Goal: Task Accomplishment & Management: Manage account settings

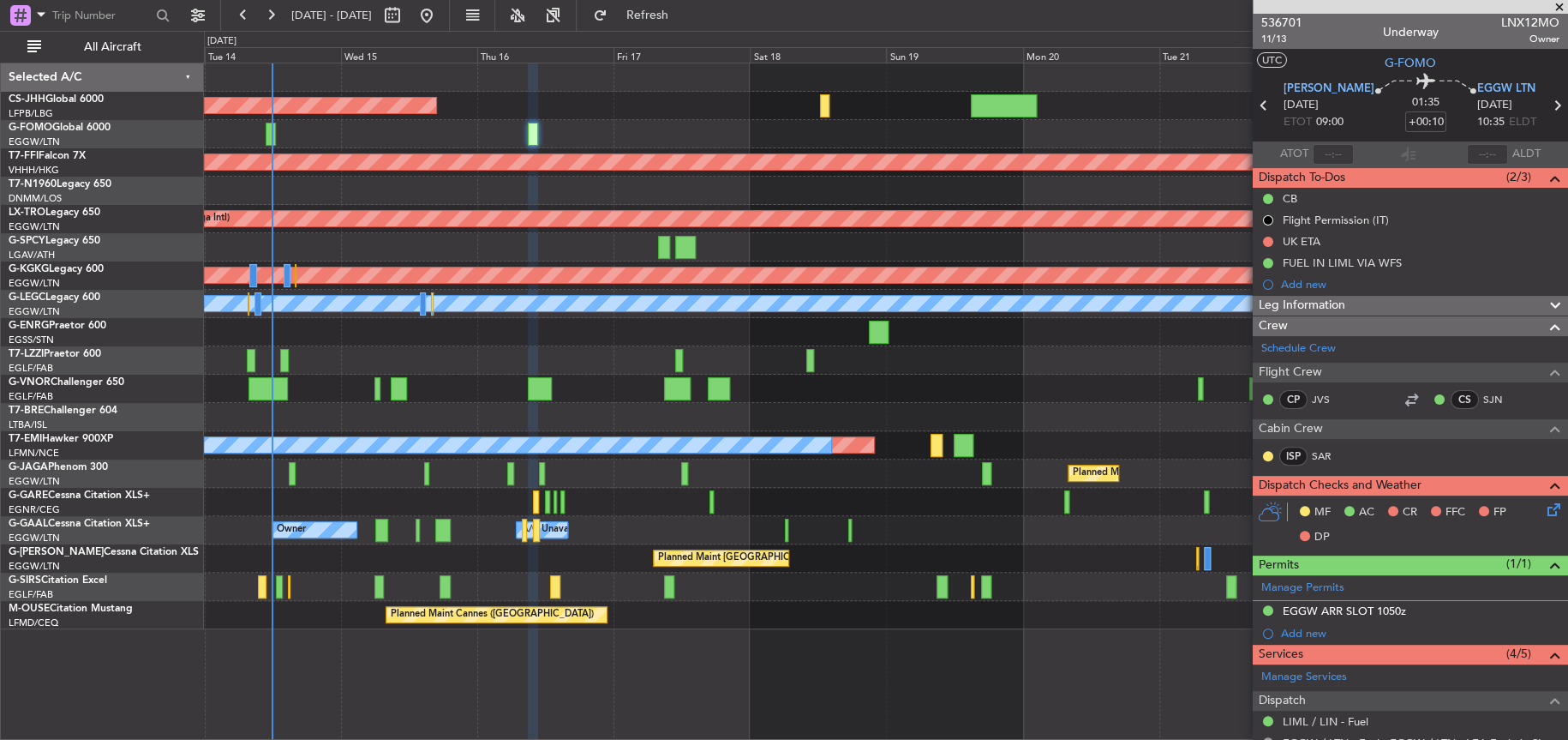
click at [536, 152] on div "Planned Maint [GEOGRAPHIC_DATA] ([GEOGRAPHIC_DATA]) Planned Maint Geneva ([GEOG…" at bounding box center [884, 346] width 1362 height 566
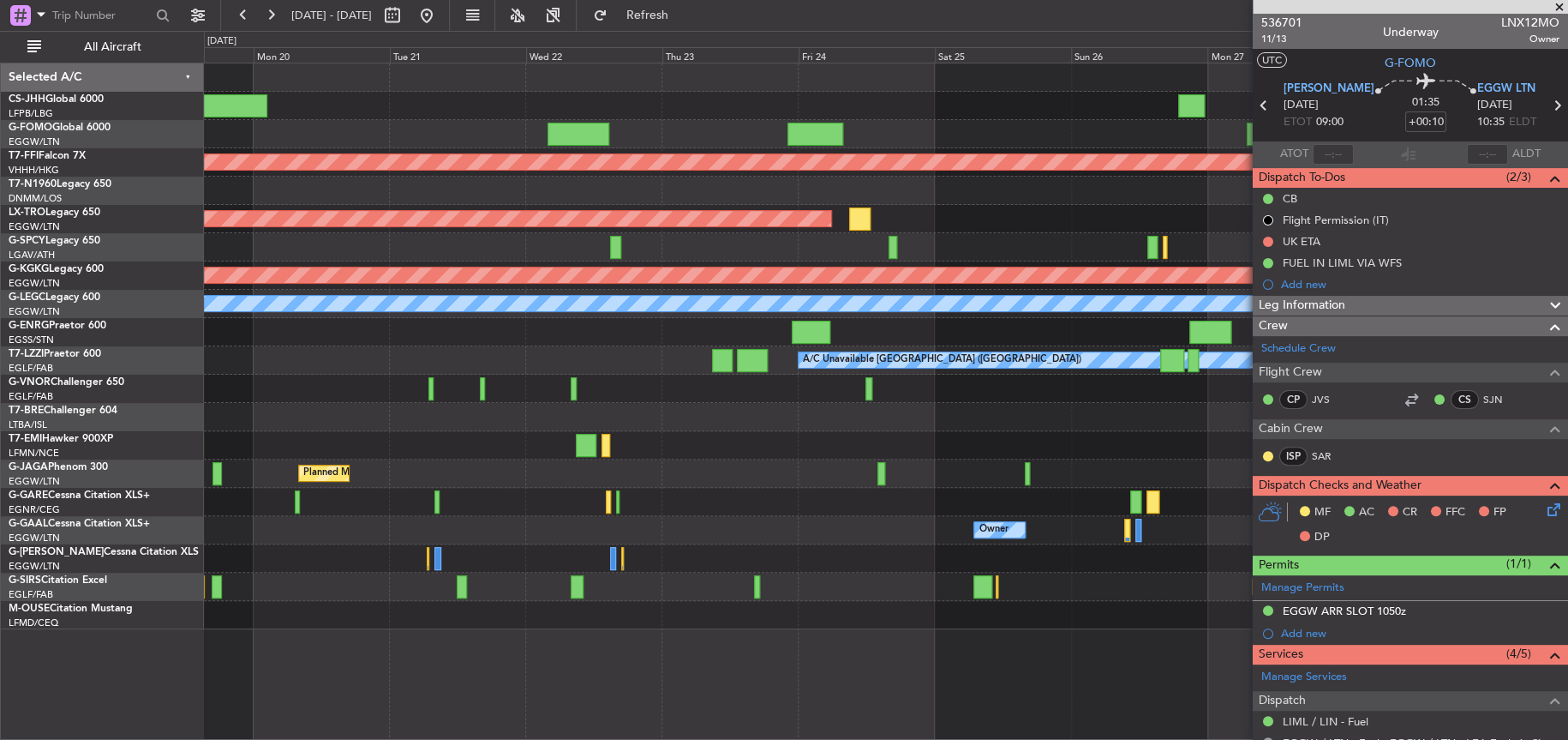
click at [587, 200] on div "Planned Maint Geneva (Cointrin) Planned Maint Riga (Riga Intl) Planned Maint At…" at bounding box center [884, 346] width 1362 height 566
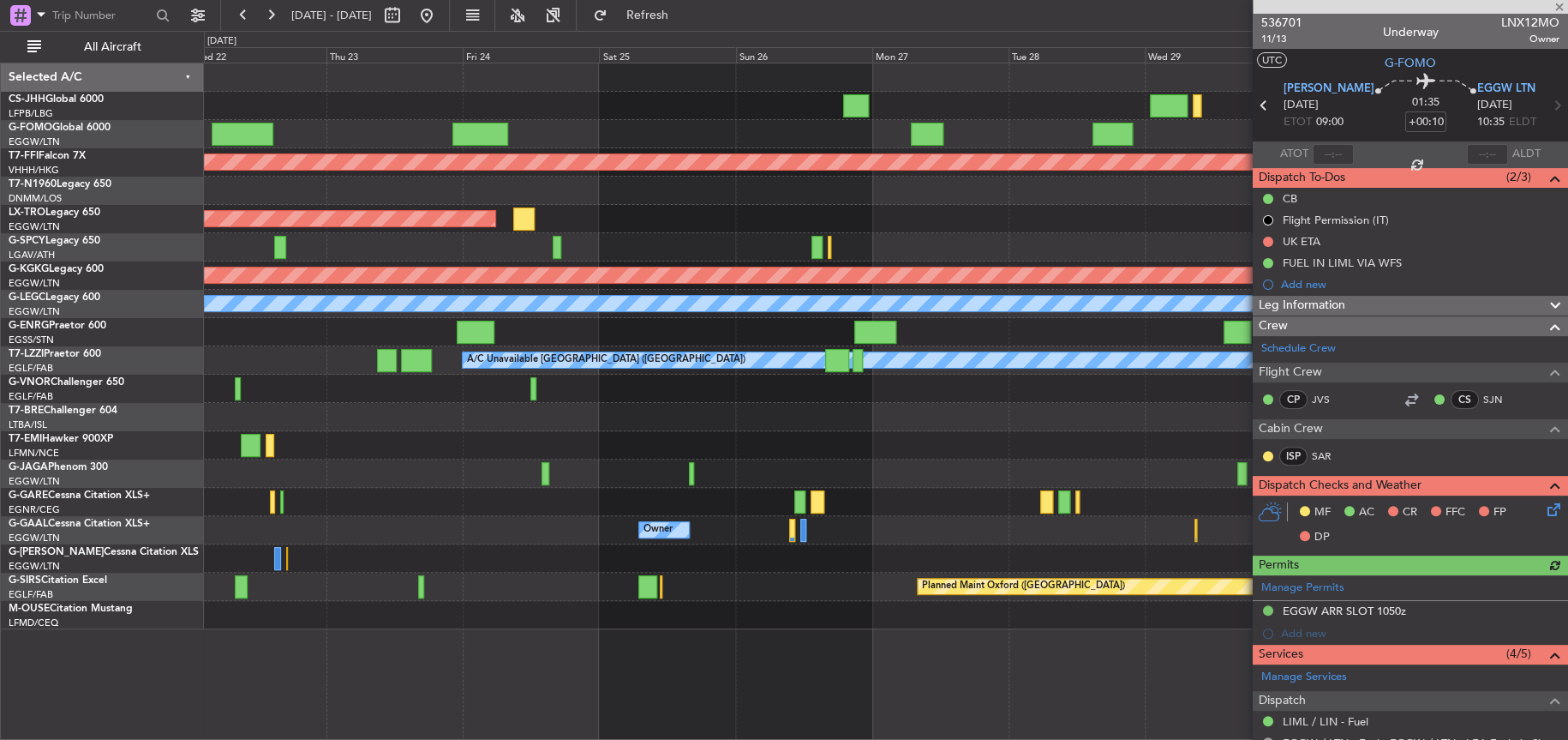
click at [1192, 226] on div "Planned Maint Riga (Riga Intl)" at bounding box center [884, 219] width 1362 height 28
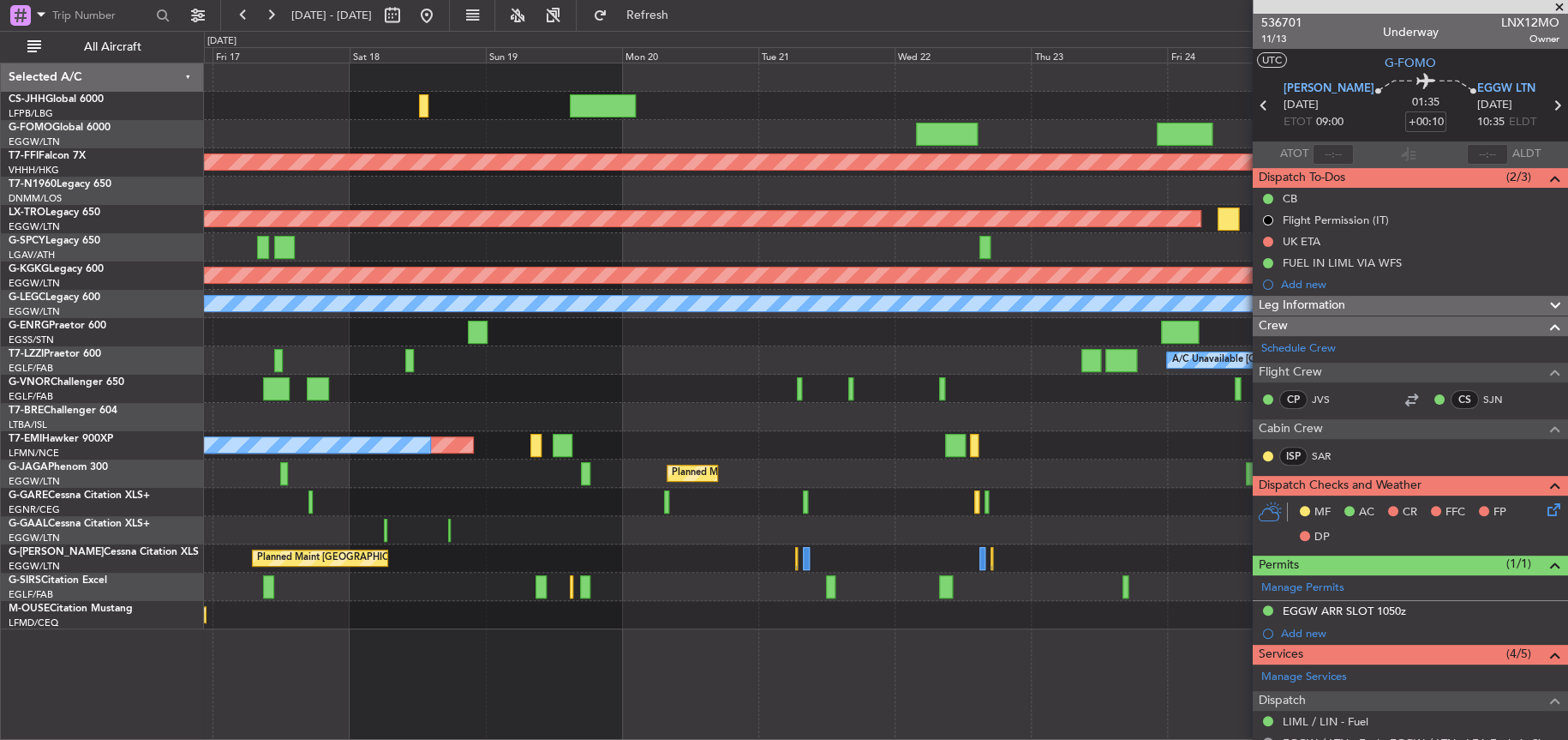
click at [754, 110] on div "Planned Maint [GEOGRAPHIC_DATA] ([GEOGRAPHIC_DATA])" at bounding box center [884, 106] width 1362 height 28
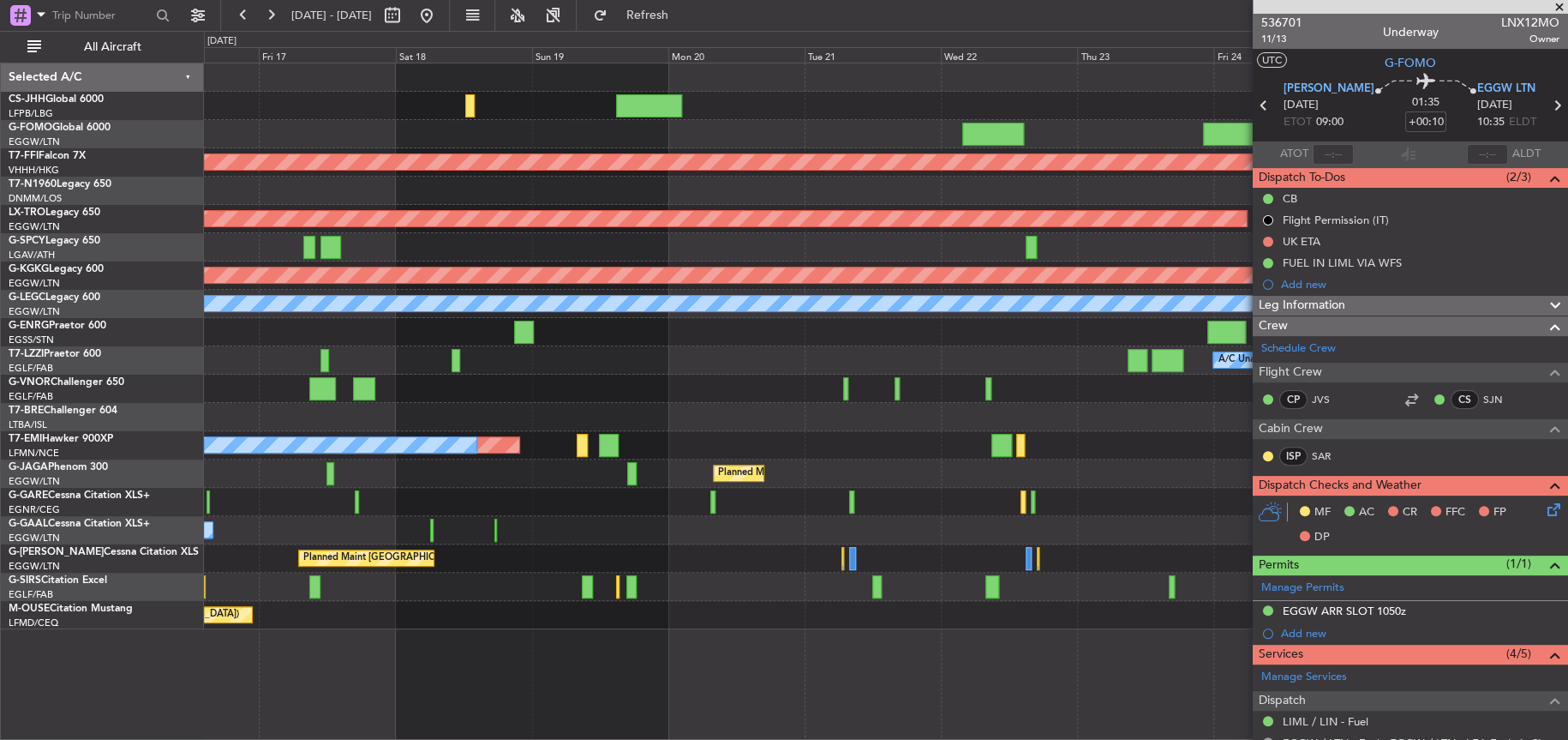
click at [890, 453] on div "Planned Maint No Crew" at bounding box center [884, 445] width 1362 height 28
click at [740, 400] on div at bounding box center [884, 388] width 1362 height 28
click at [732, 375] on div at bounding box center [884, 388] width 1362 height 28
click at [717, 369] on div "A/C Unavailable [GEOGRAPHIC_DATA] ([GEOGRAPHIC_DATA])" at bounding box center [884, 360] width 1362 height 28
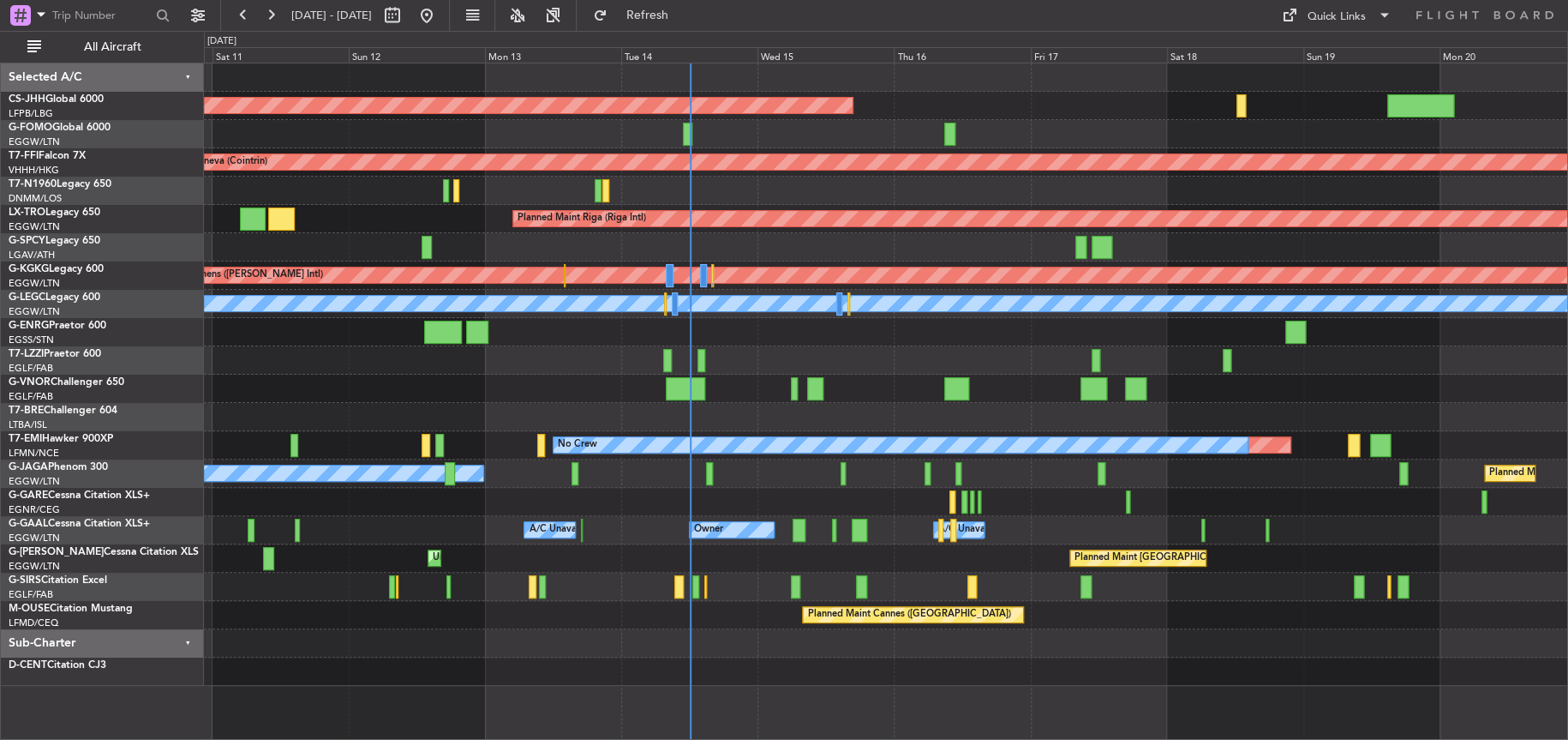
click at [691, 334] on div "Planned Maint Paris (Le Bourget) Planned Maint Geneva (Cointrin) MEL Geneva (Co…" at bounding box center [884, 375] width 1362 height 622
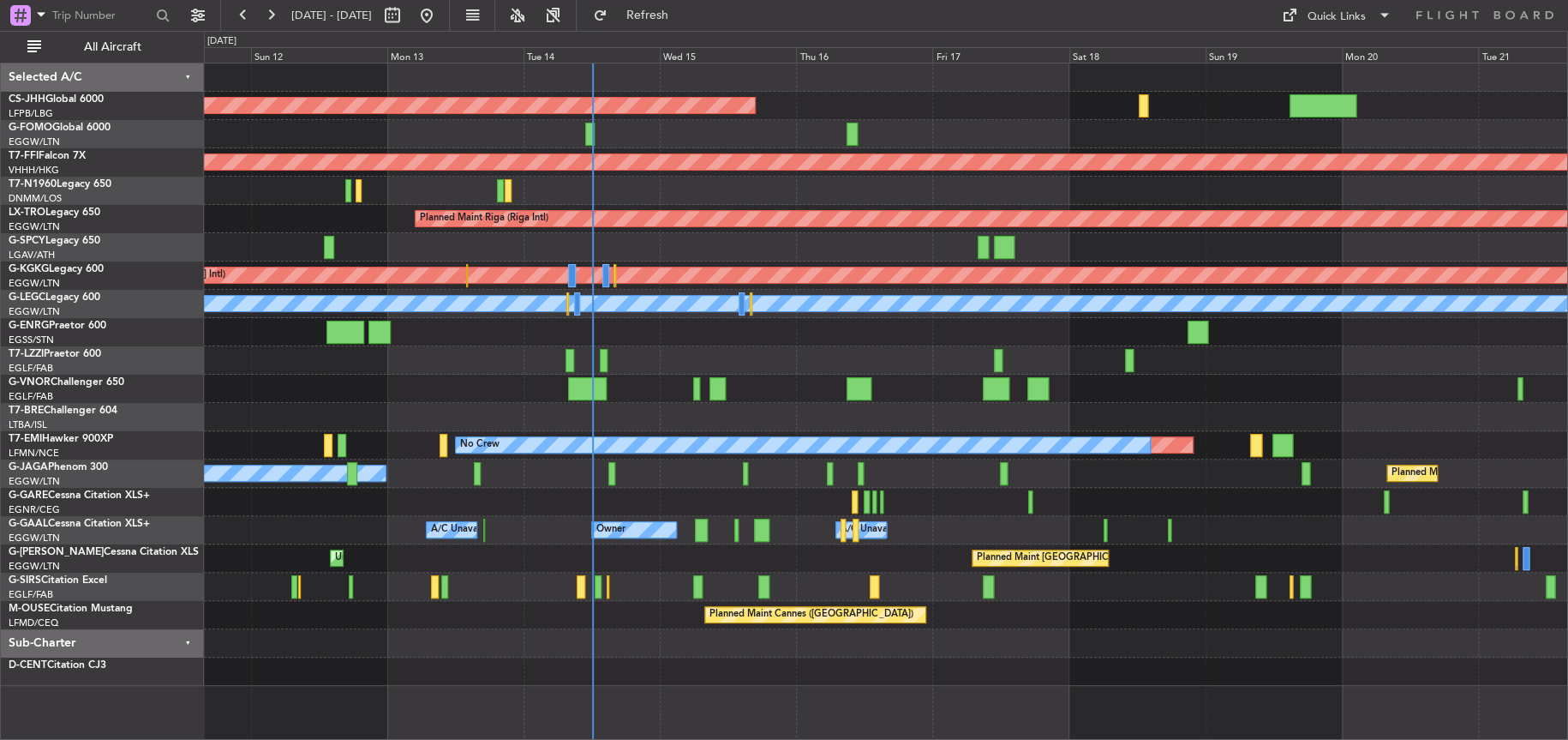
click at [719, 351] on div "Unplanned Maint London (Farnborough) A/C Unavailable London (Luton)" at bounding box center [884, 360] width 1362 height 28
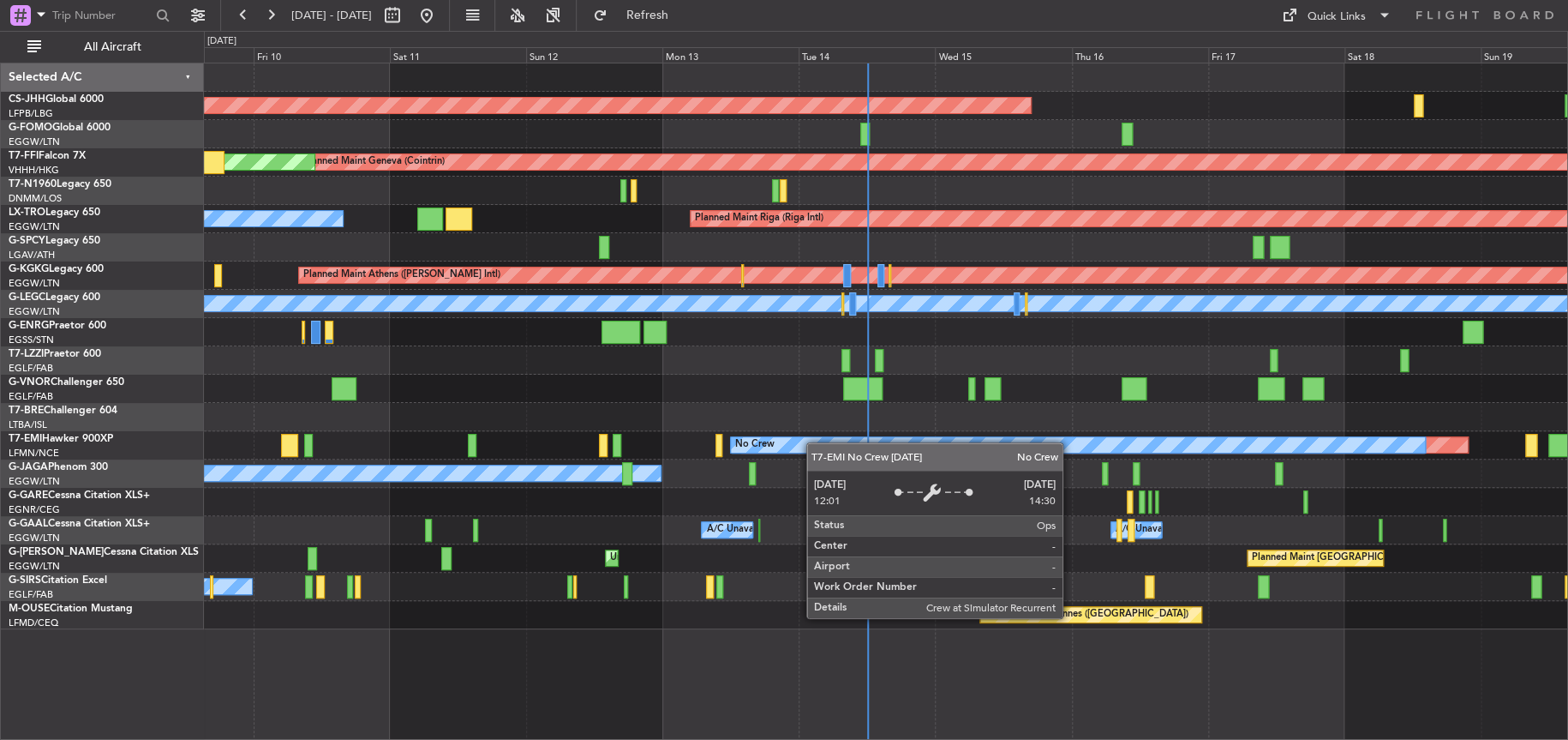
click at [1129, 455] on div "Planned Maint Paris (Le Bourget) Planned Maint Geneva (Cointrin) MEL Geneva (Co…" at bounding box center [884, 346] width 1362 height 566
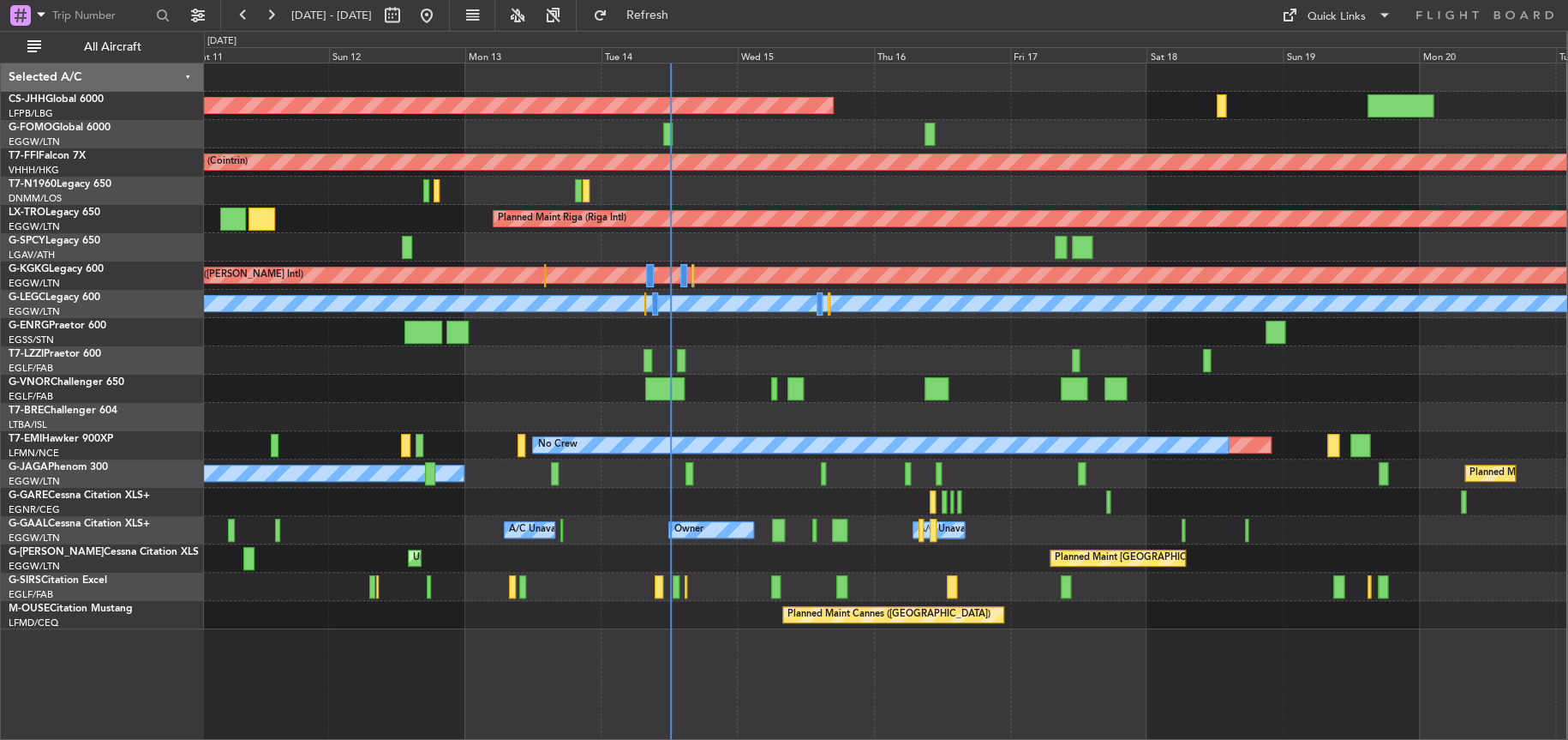
click at [611, 486] on div "No Crew Planned Maint Paris (Le Bourget)" at bounding box center [884, 473] width 1362 height 28
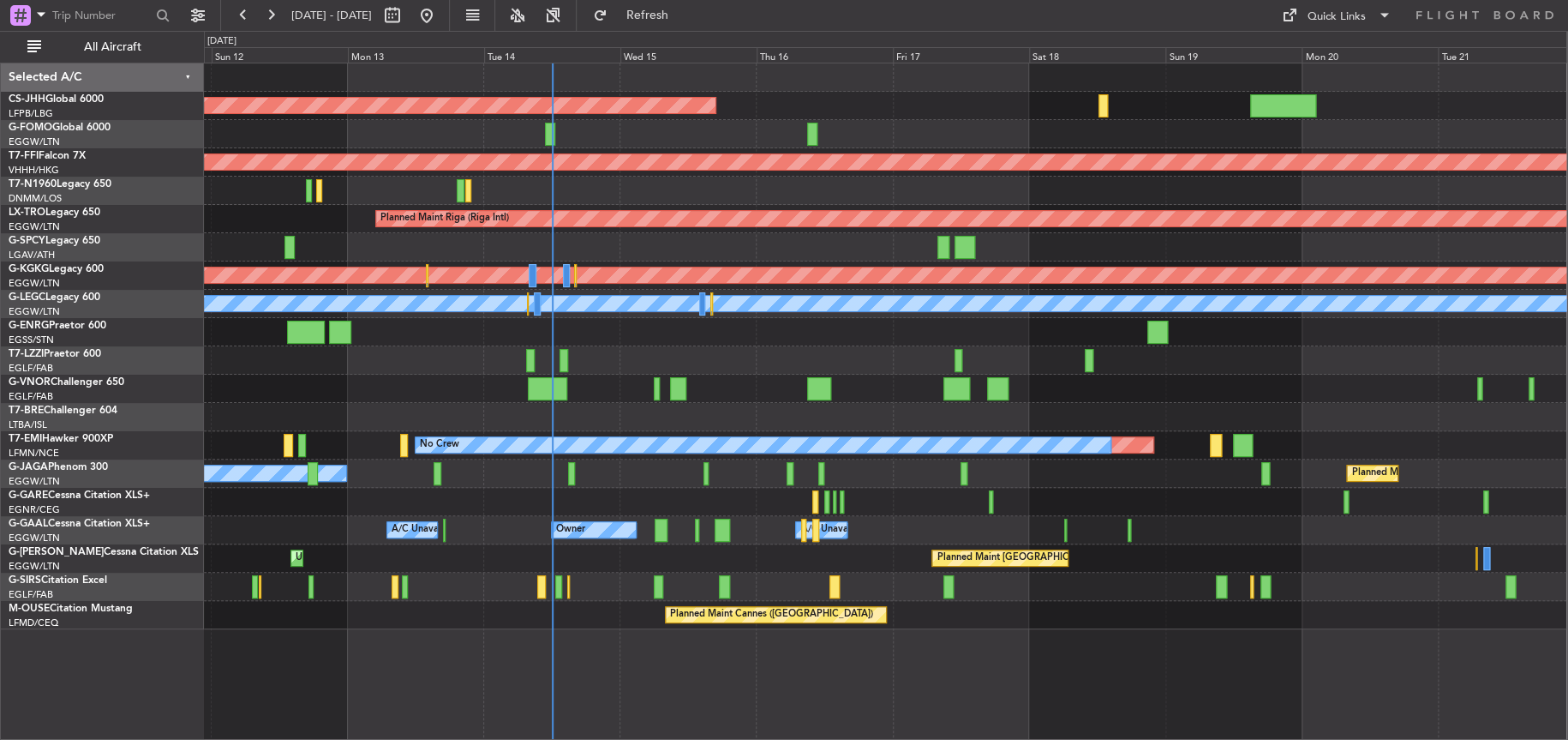
click at [673, 406] on div at bounding box center [884, 417] width 1362 height 28
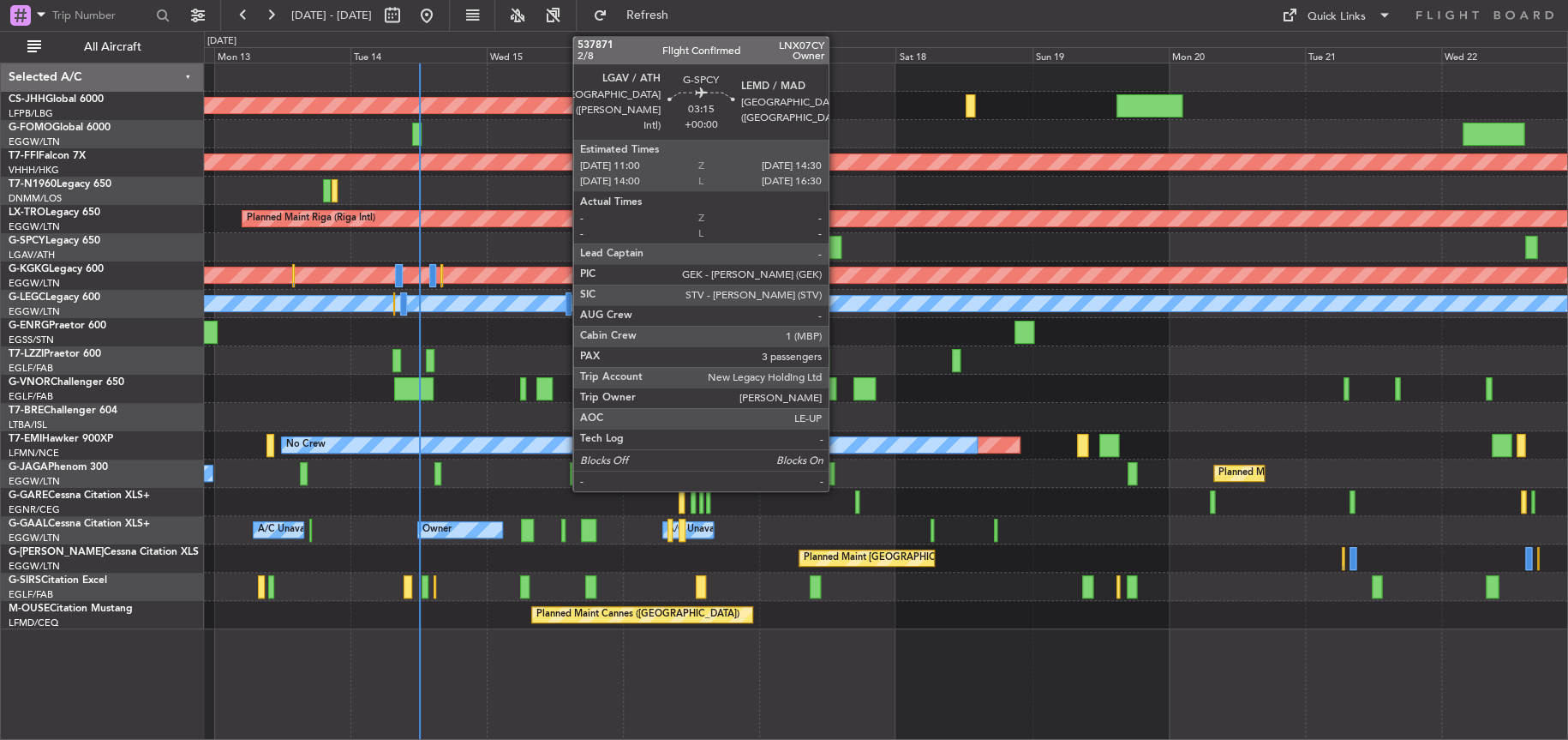
click at [836, 242] on div at bounding box center [830, 247] width 20 height 23
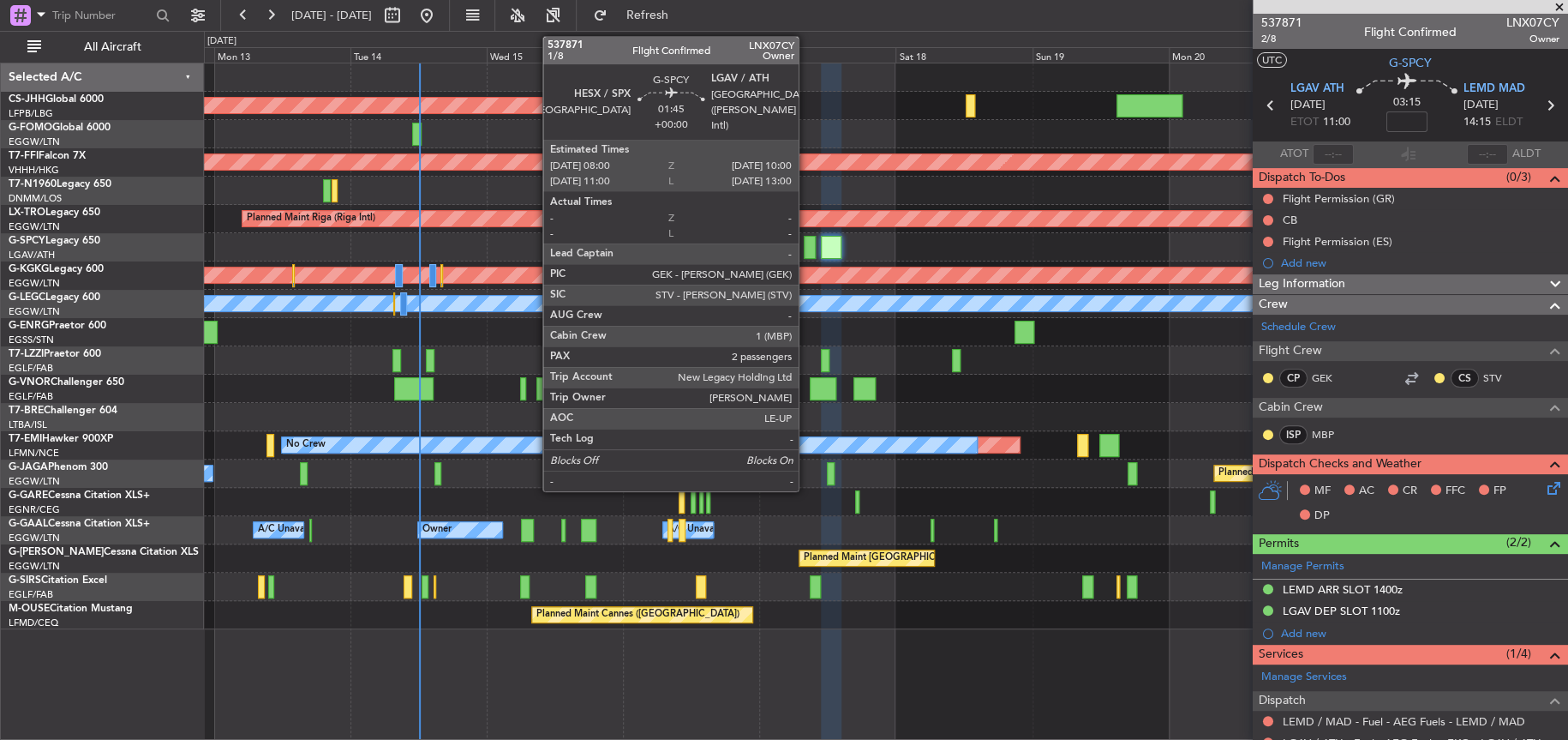
click at [806, 239] on div at bounding box center [809, 247] width 12 height 23
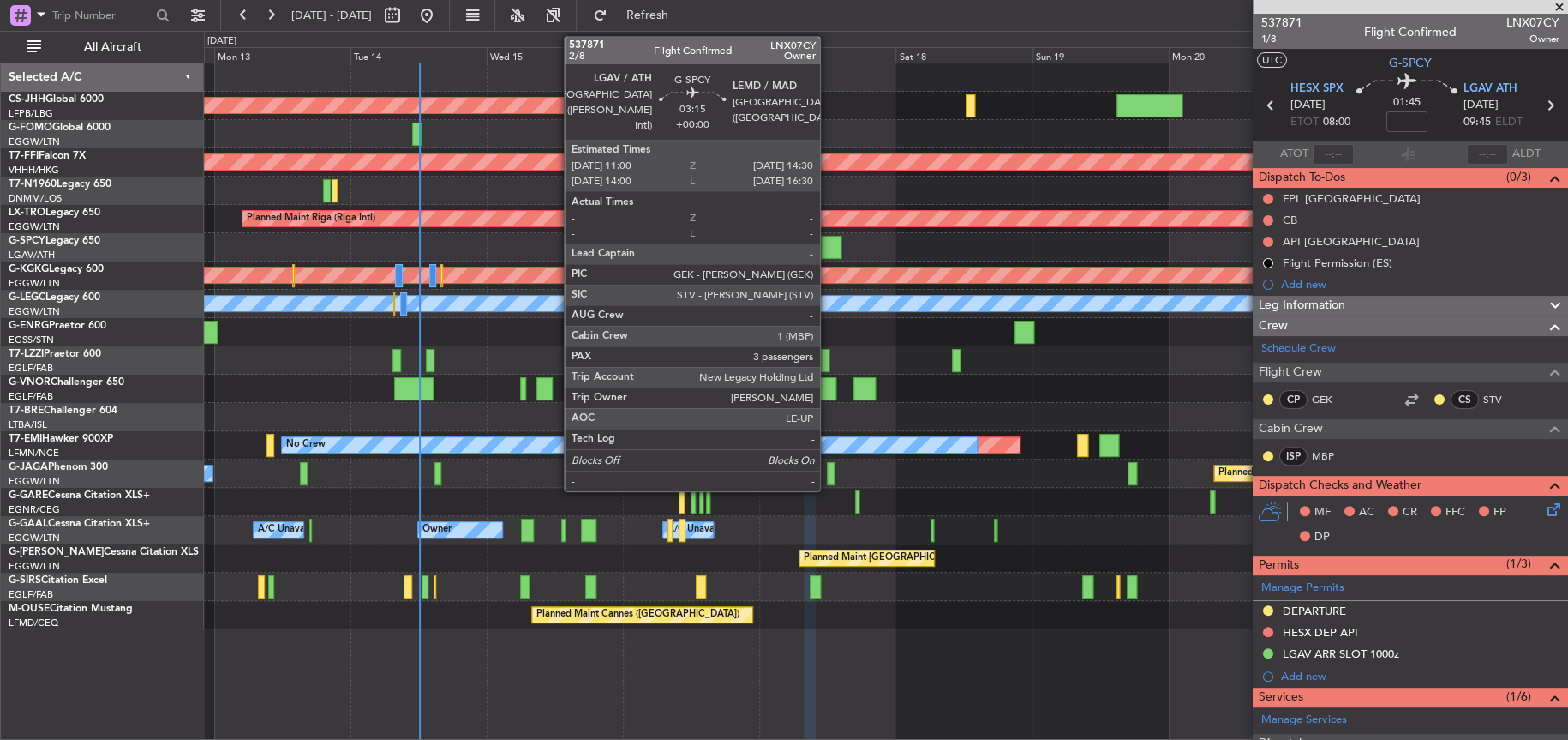
click at [828, 244] on div at bounding box center [830, 247] width 20 height 23
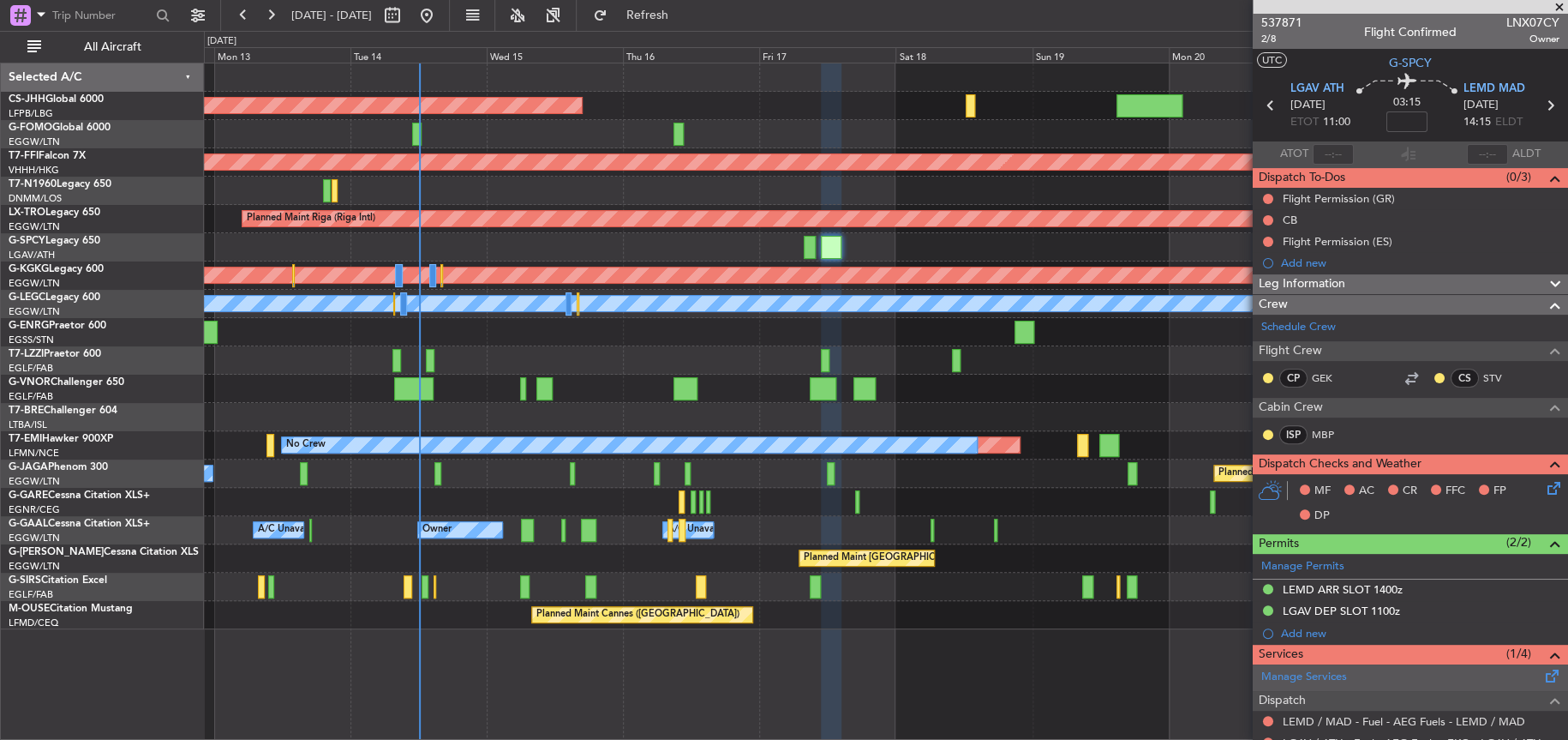
scroll to position [219, 0]
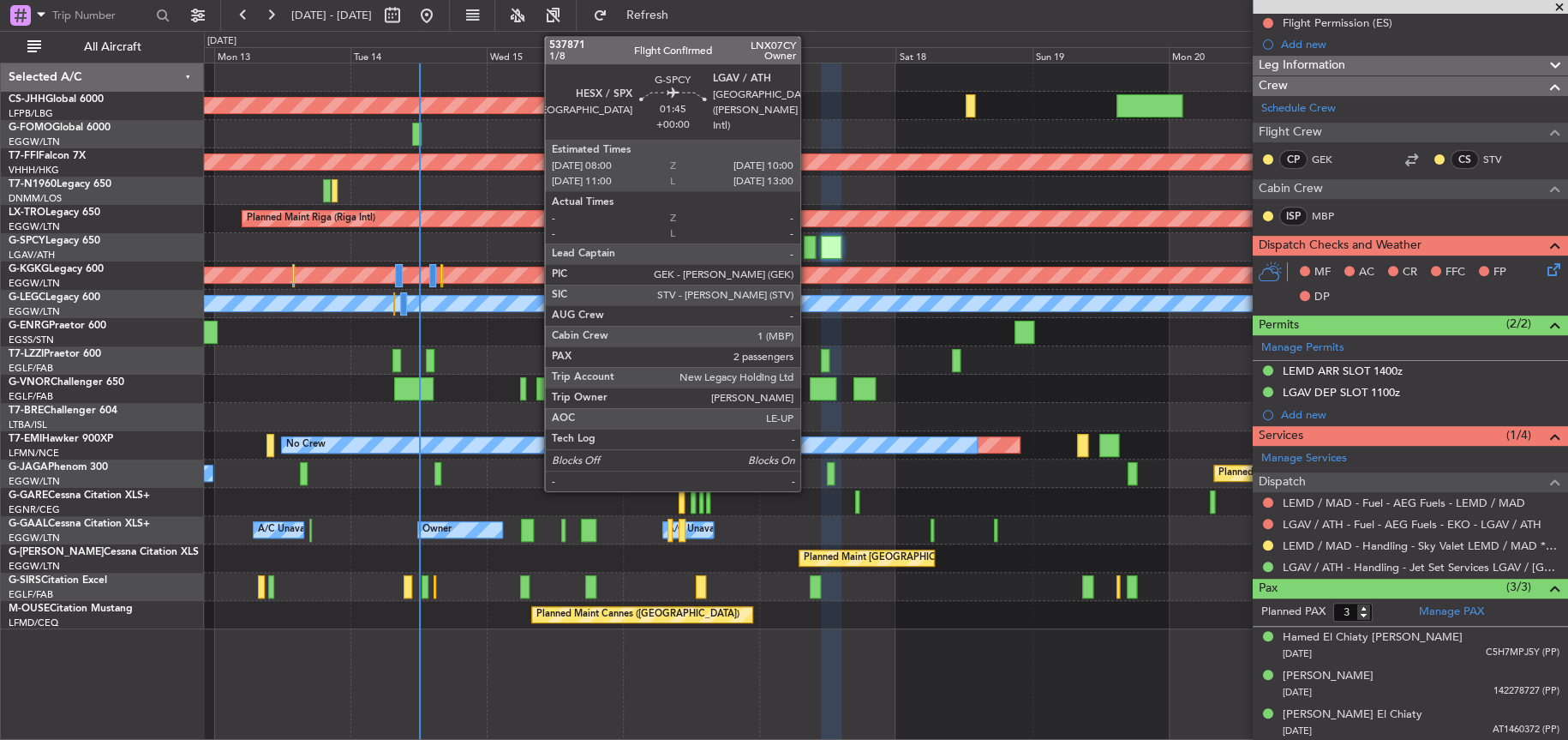
click at [807, 242] on div at bounding box center [809, 247] width 12 height 23
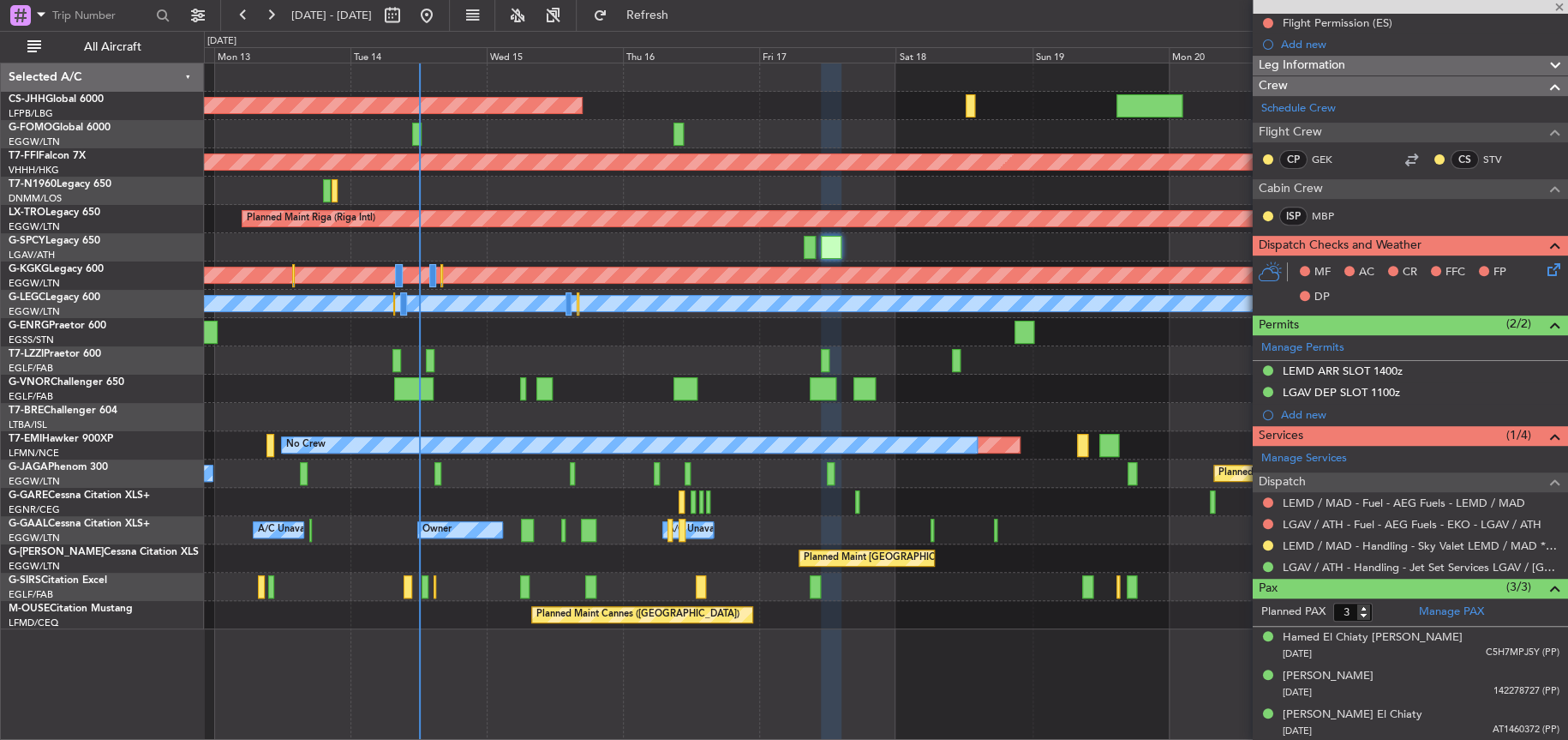
type input "2"
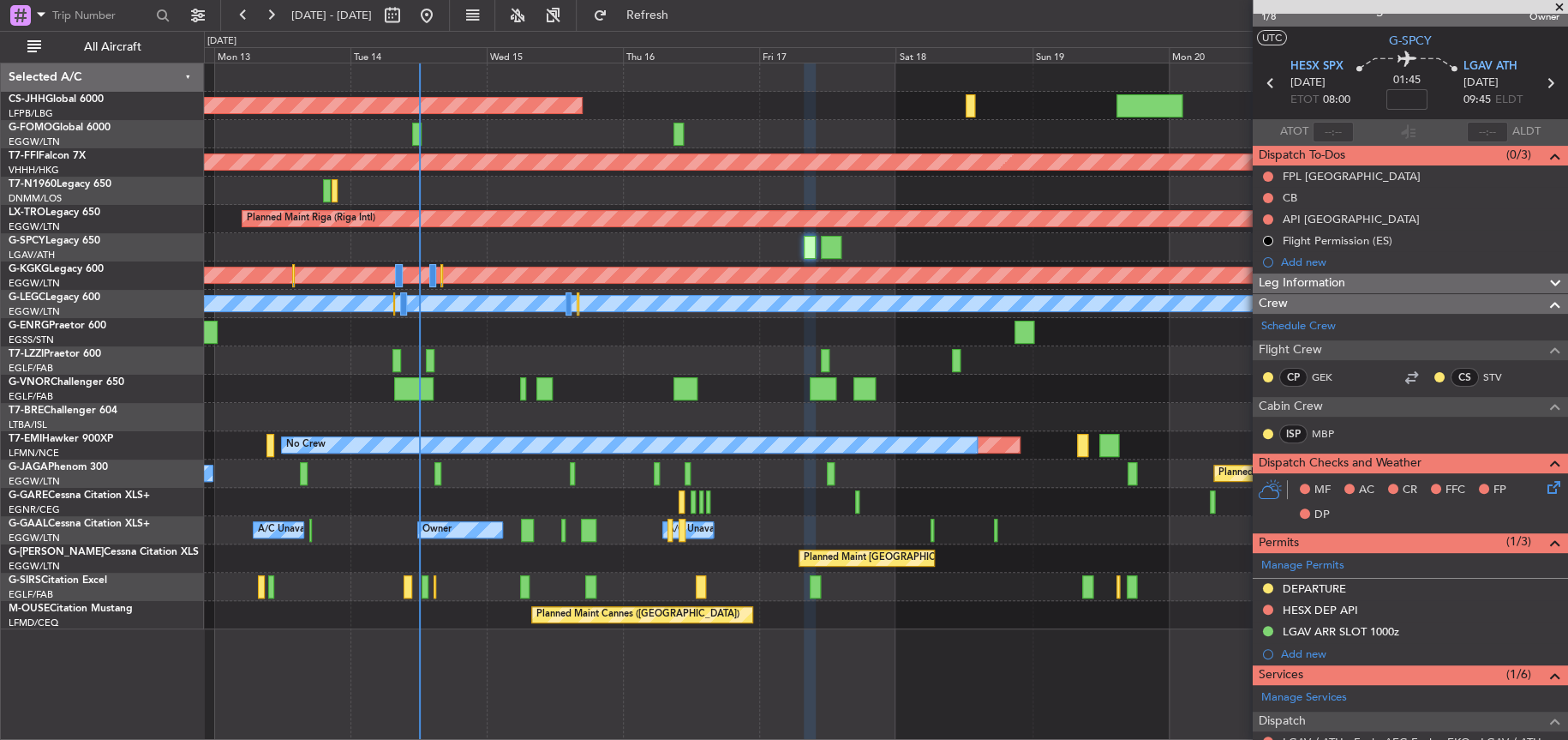
scroll to position [0, 0]
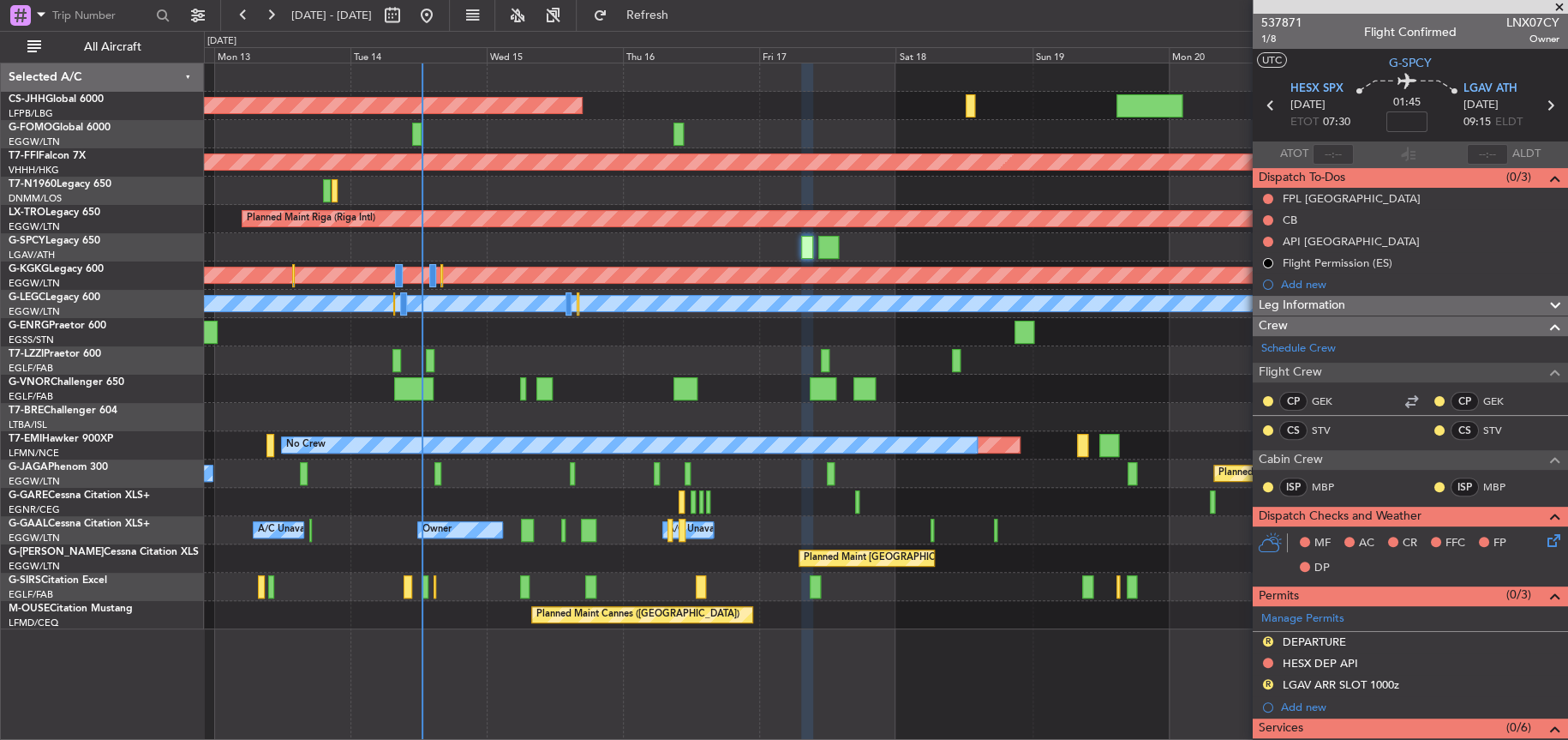
click at [999, 377] on div at bounding box center [884, 388] width 1362 height 28
click at [1004, 465] on div "Planned Maint Paris (Le Bourget) No Crew" at bounding box center [884, 473] width 1362 height 28
click at [1299, 16] on span "537871" at bounding box center [1281, 23] width 41 height 18
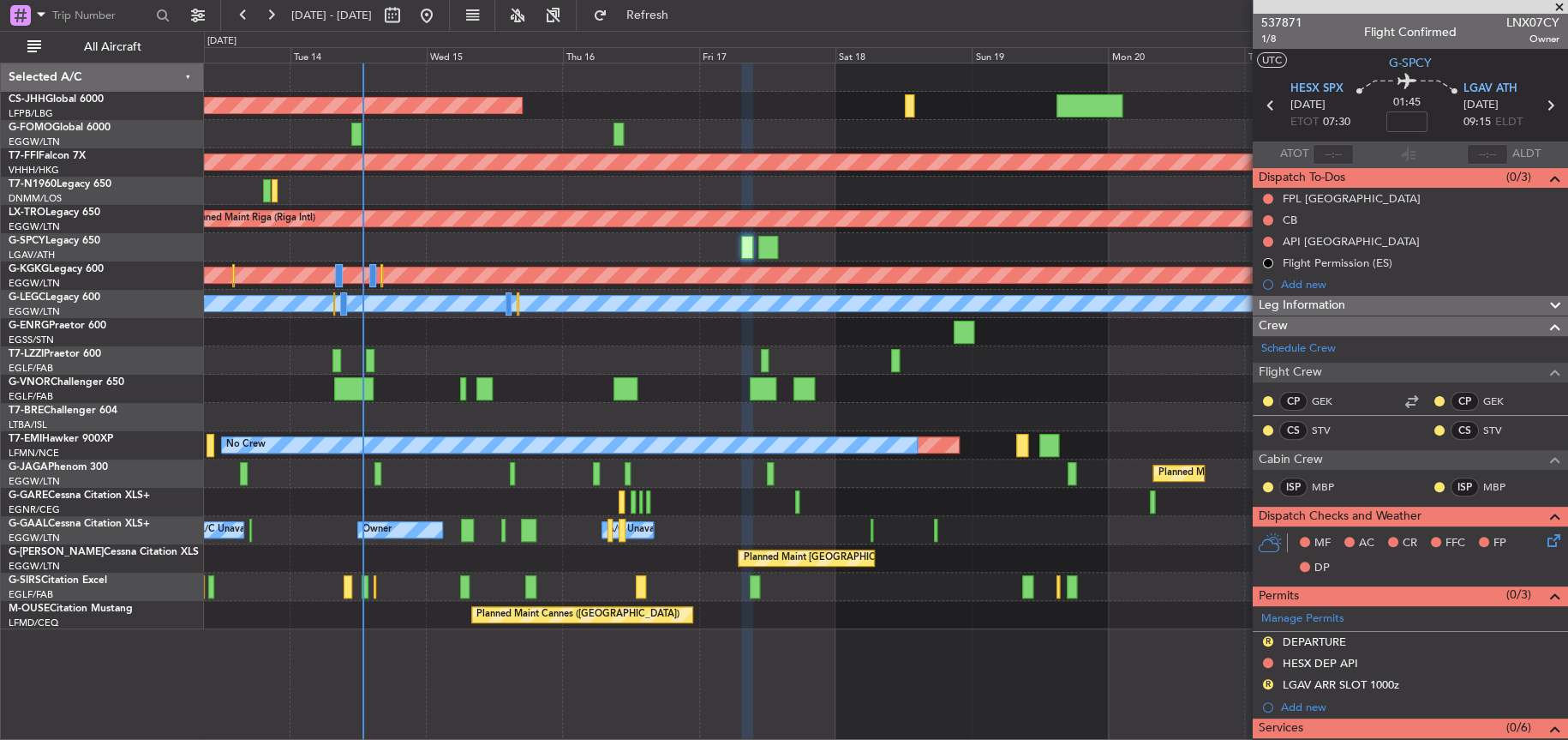
click at [576, 138] on div at bounding box center [884, 134] width 1362 height 28
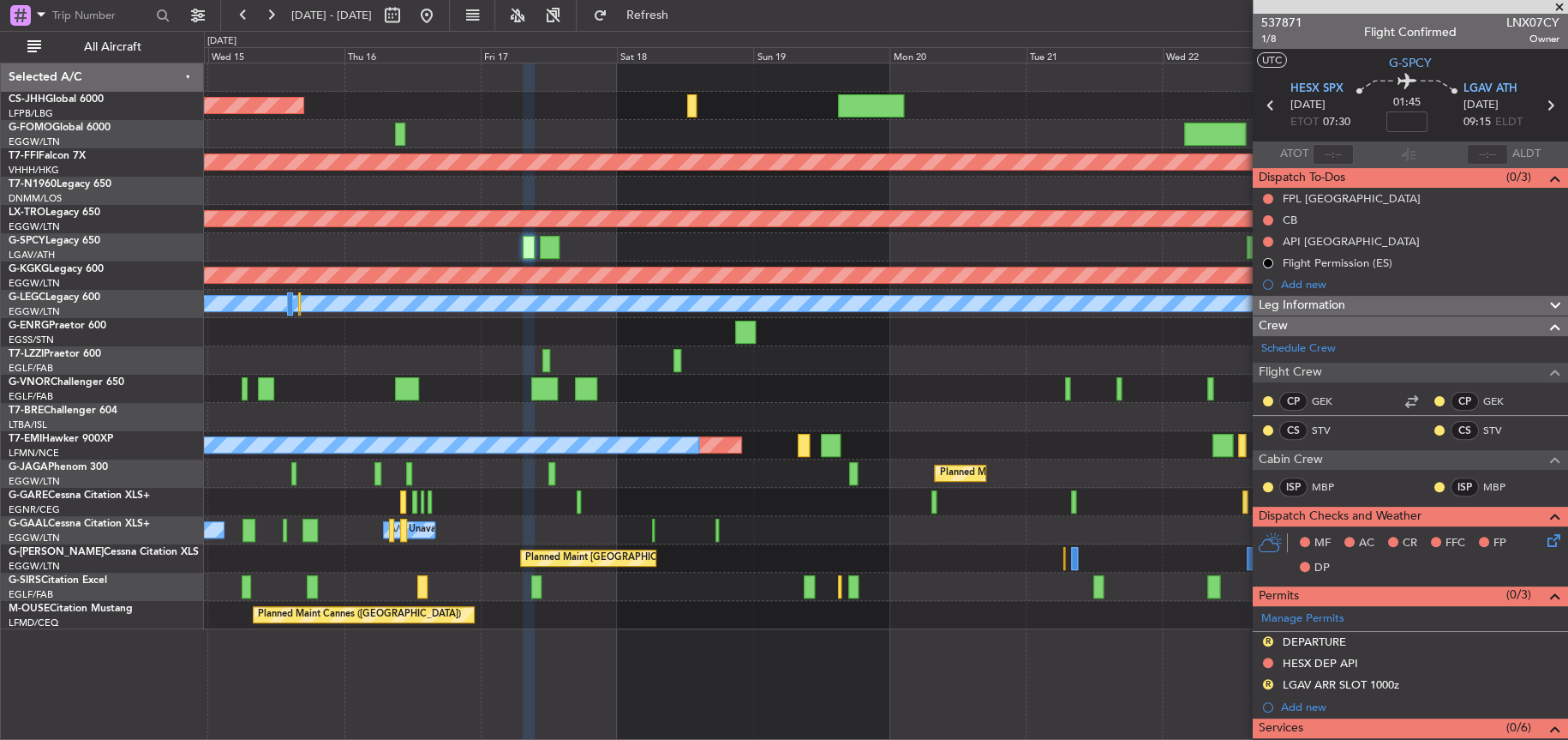
click at [647, 426] on div "Planned Maint Paris (Le Bourget) Planned Maint Geneva (Cointrin) Planned Maint …" at bounding box center [884, 346] width 1362 height 566
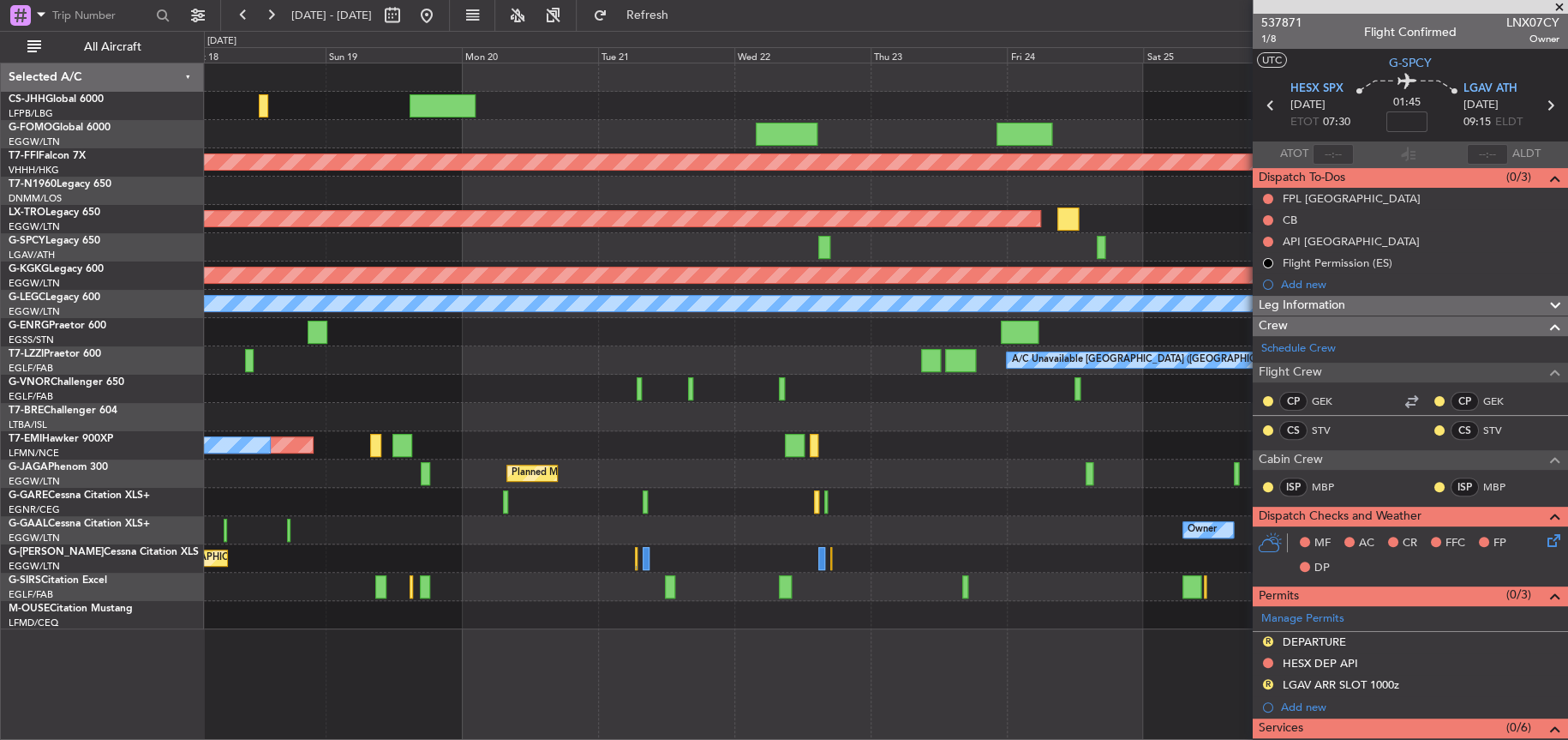
click at [628, 124] on div at bounding box center [884, 134] width 1362 height 28
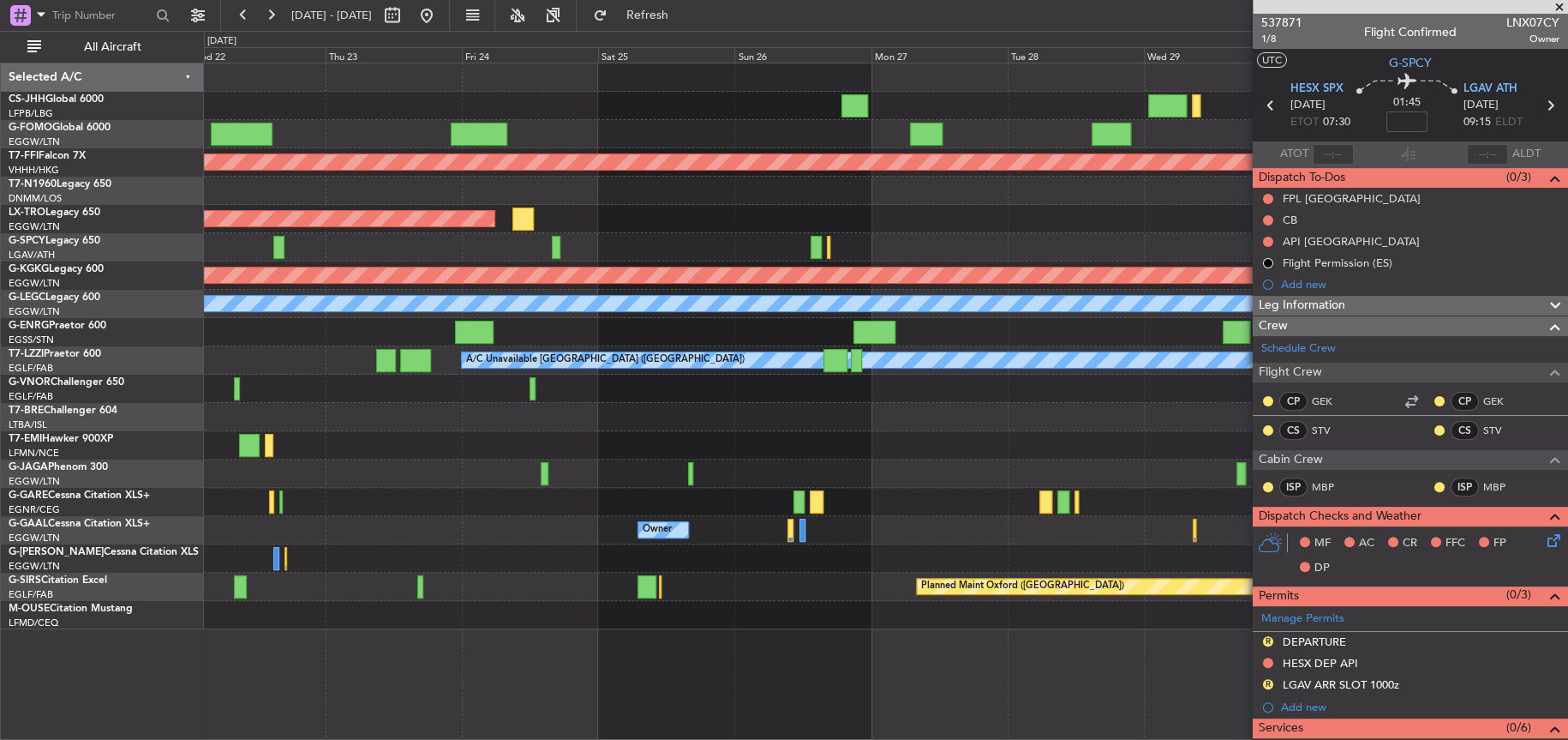
click at [17, 265] on div "Planned Maint Geneva (Cointrin) Planned Maint Riga (Riga Intl) Planned Maint At…" at bounding box center [784, 386] width 1568 height 709
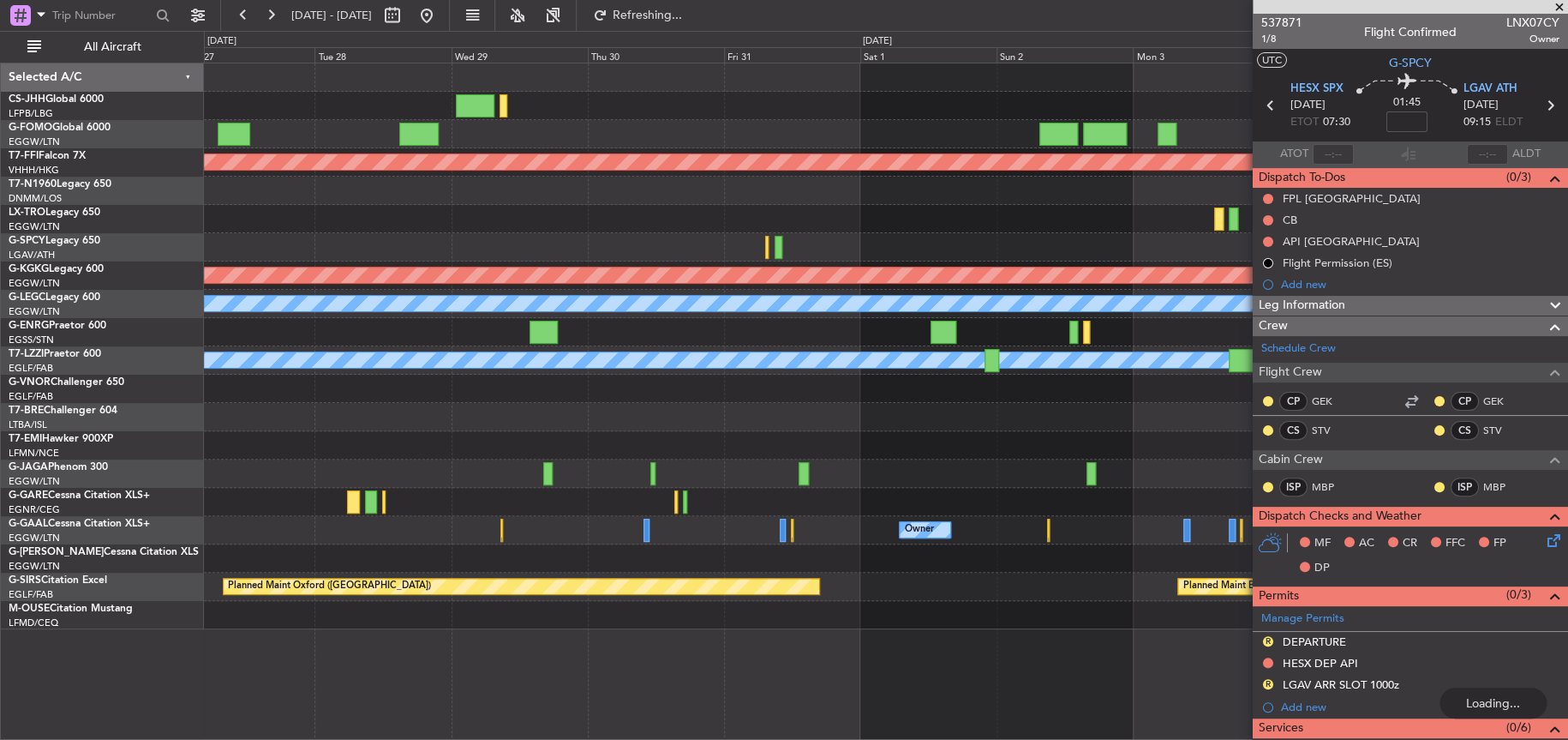
click at [103, 292] on div "Planned Maint Geneva (Cointrin) Planned Maint Athens (Eleftherios Venizelos Int…" at bounding box center [784, 386] width 1568 height 709
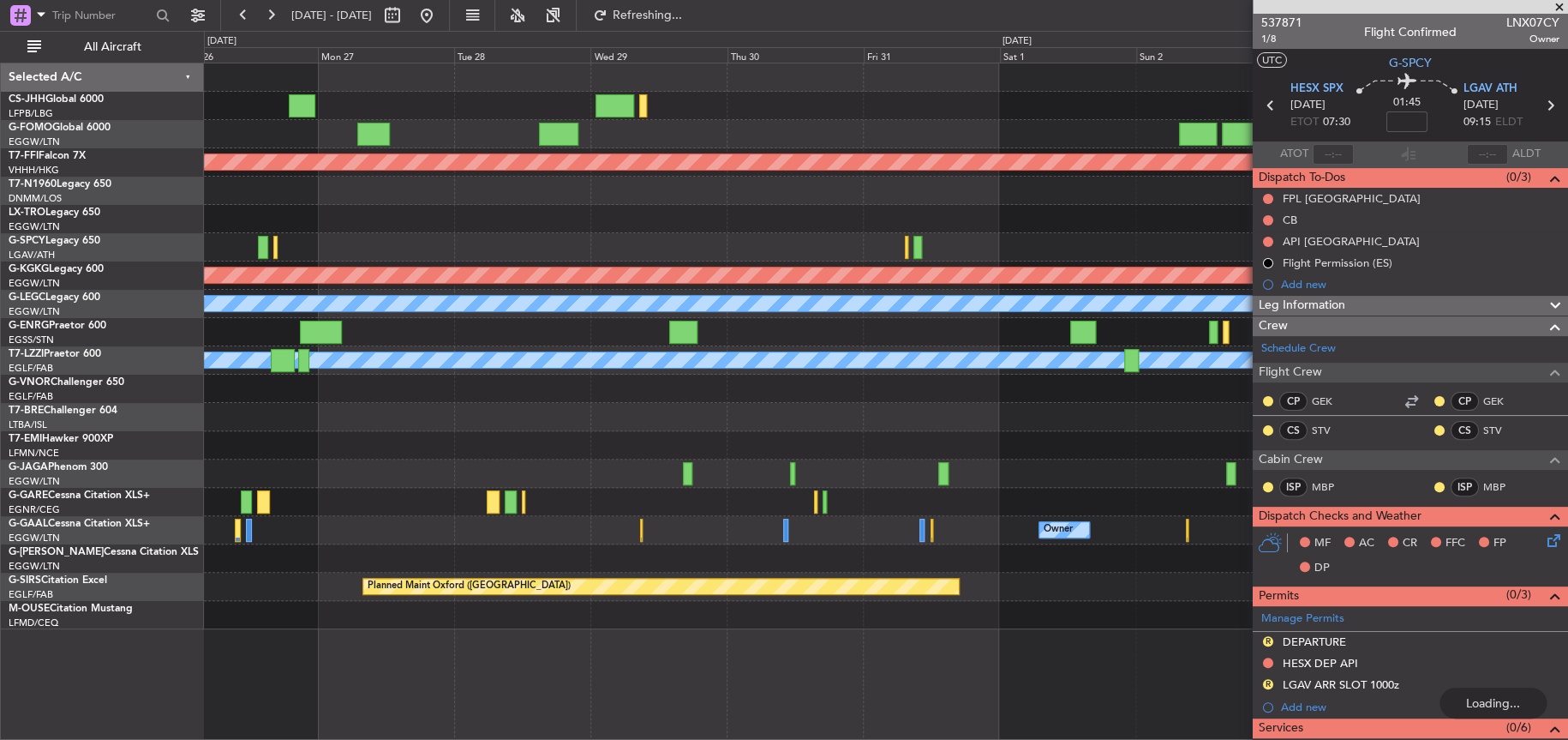
click at [485, 134] on div at bounding box center [884, 134] width 1362 height 28
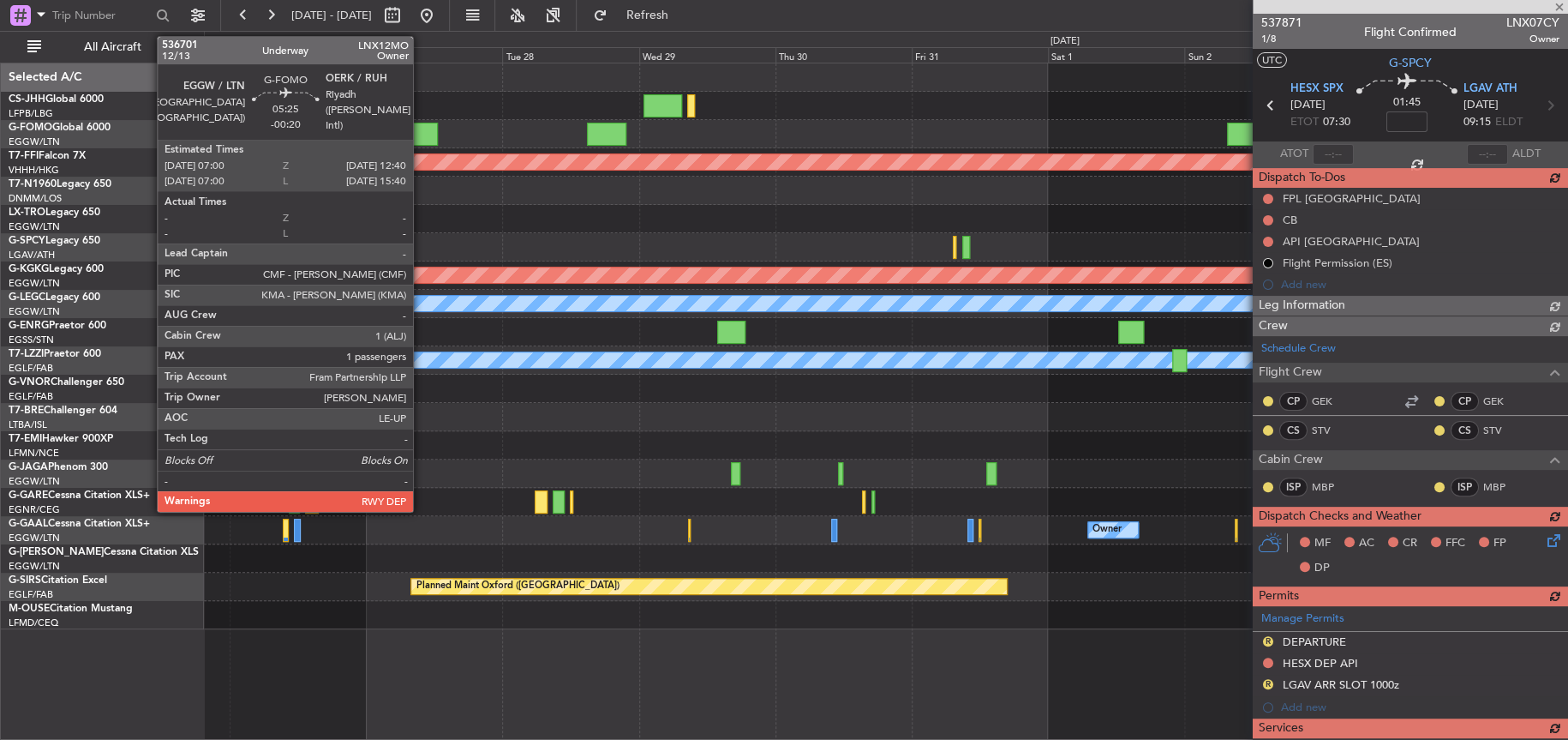
click at [420, 138] on div at bounding box center [421, 134] width 32 height 23
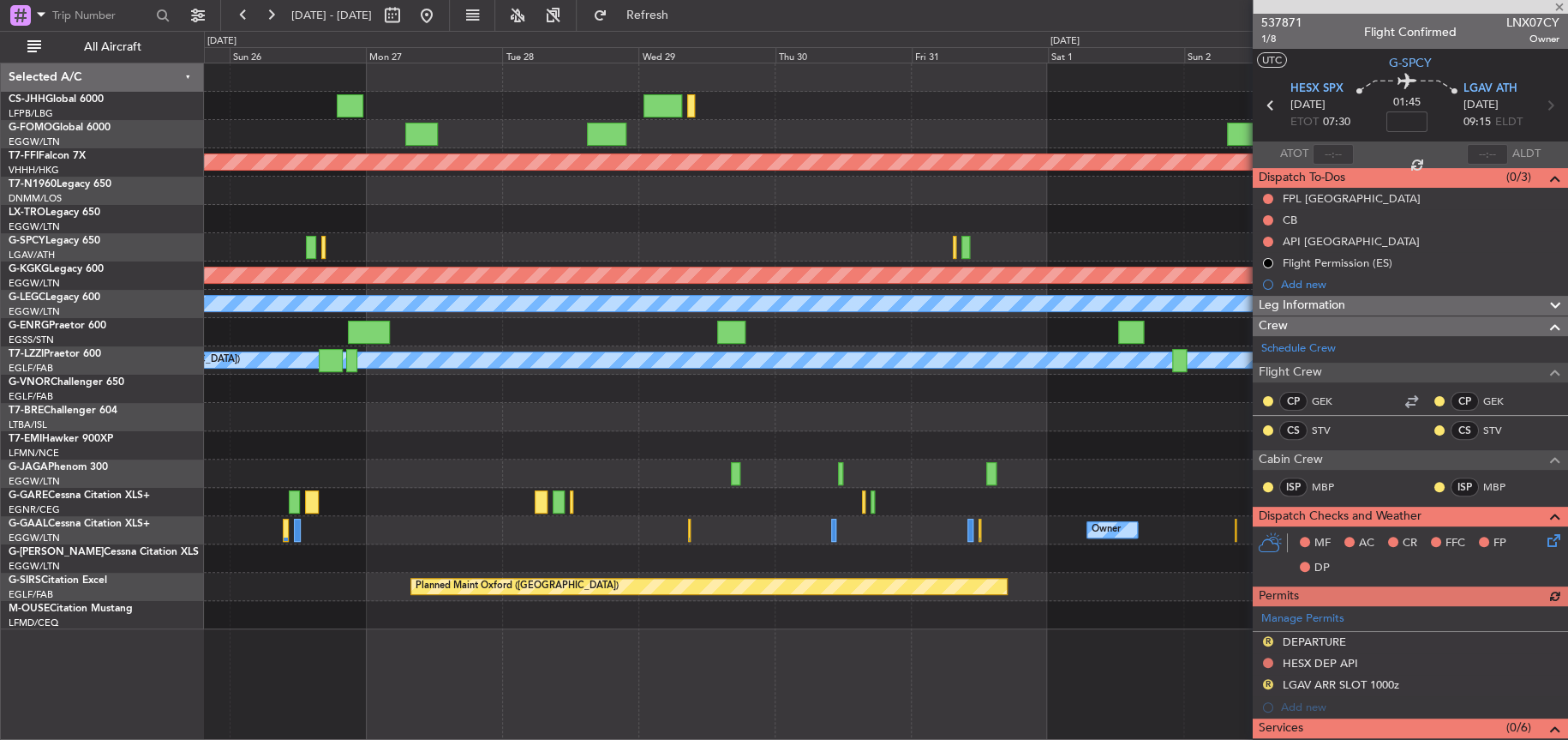
type input "-00:20"
type input "1"
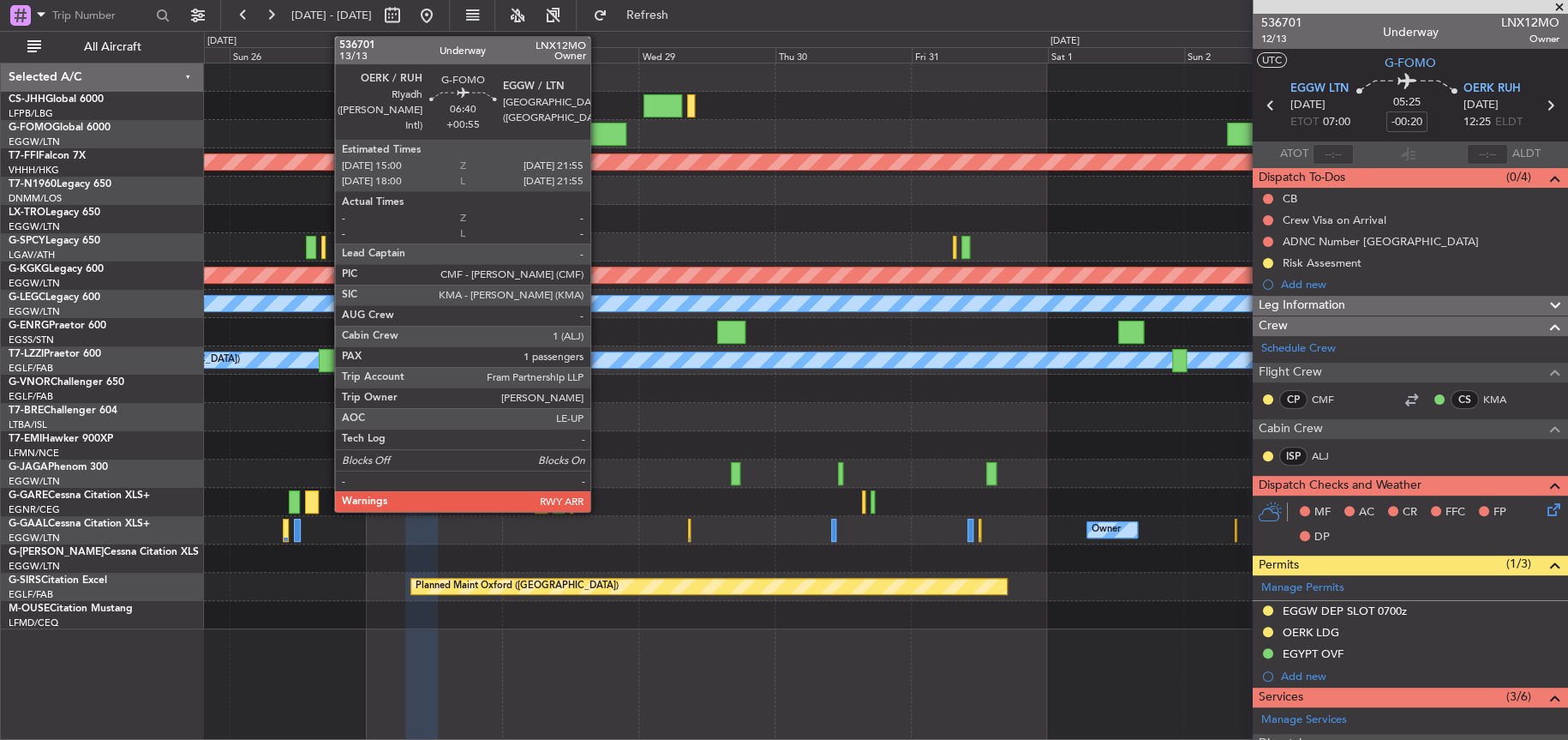
click at [598, 142] on div at bounding box center [606, 134] width 39 height 23
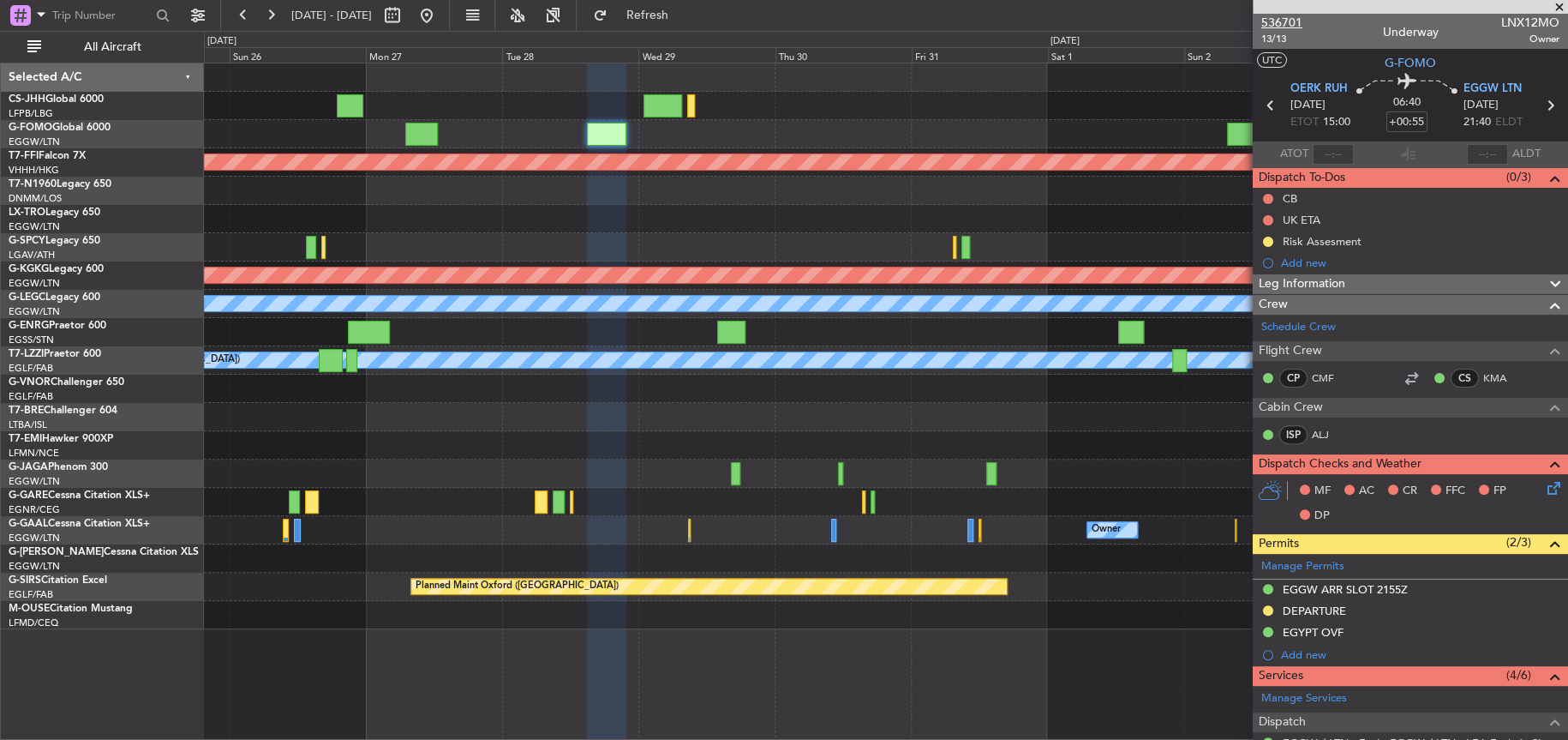
click at [1272, 20] on span "536701" at bounding box center [1281, 23] width 41 height 18
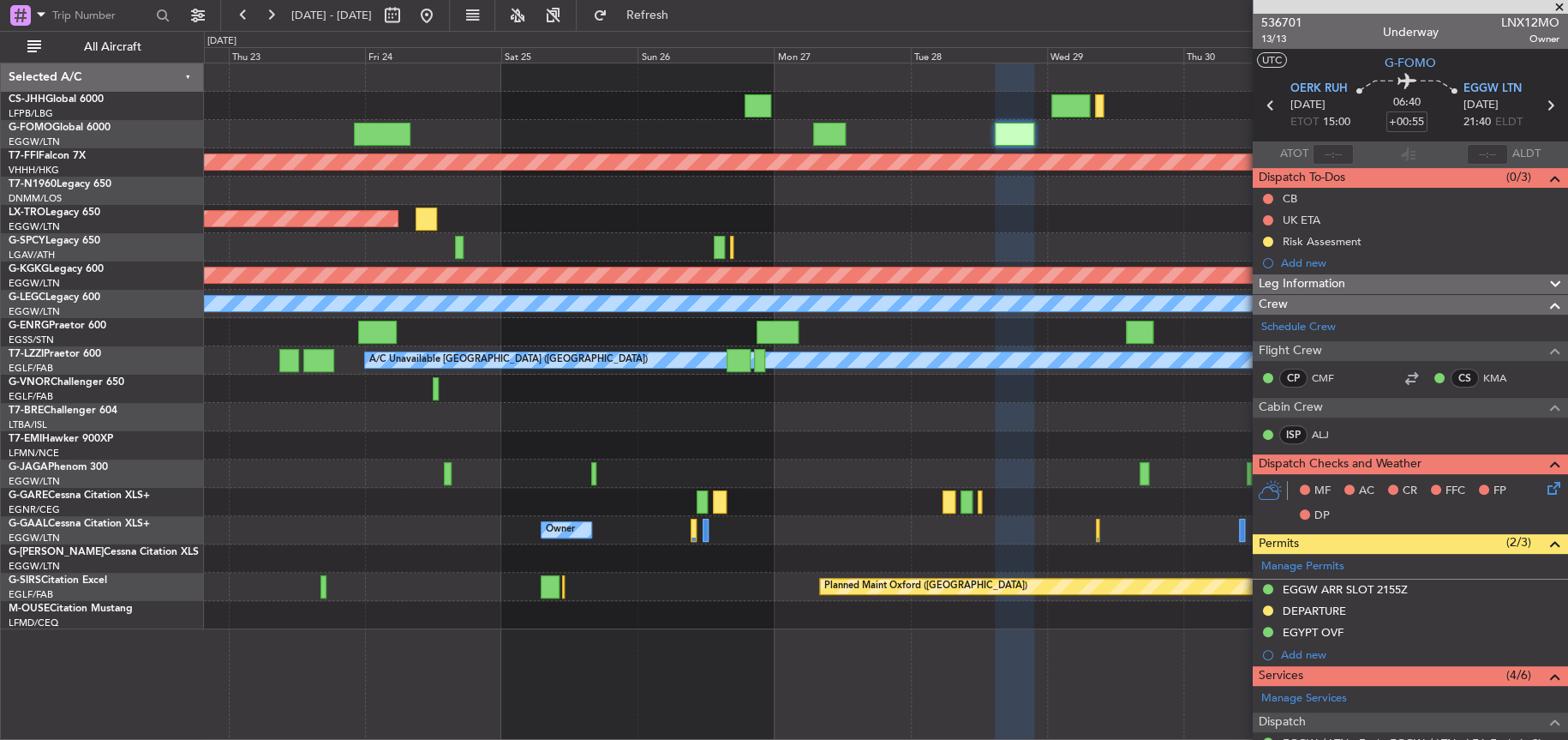
click at [910, 420] on div "Planned Maint Geneva (Cointrin) Planned Maint Riga (Riga Intl) Planned Maint At…" at bounding box center [884, 346] width 1362 height 566
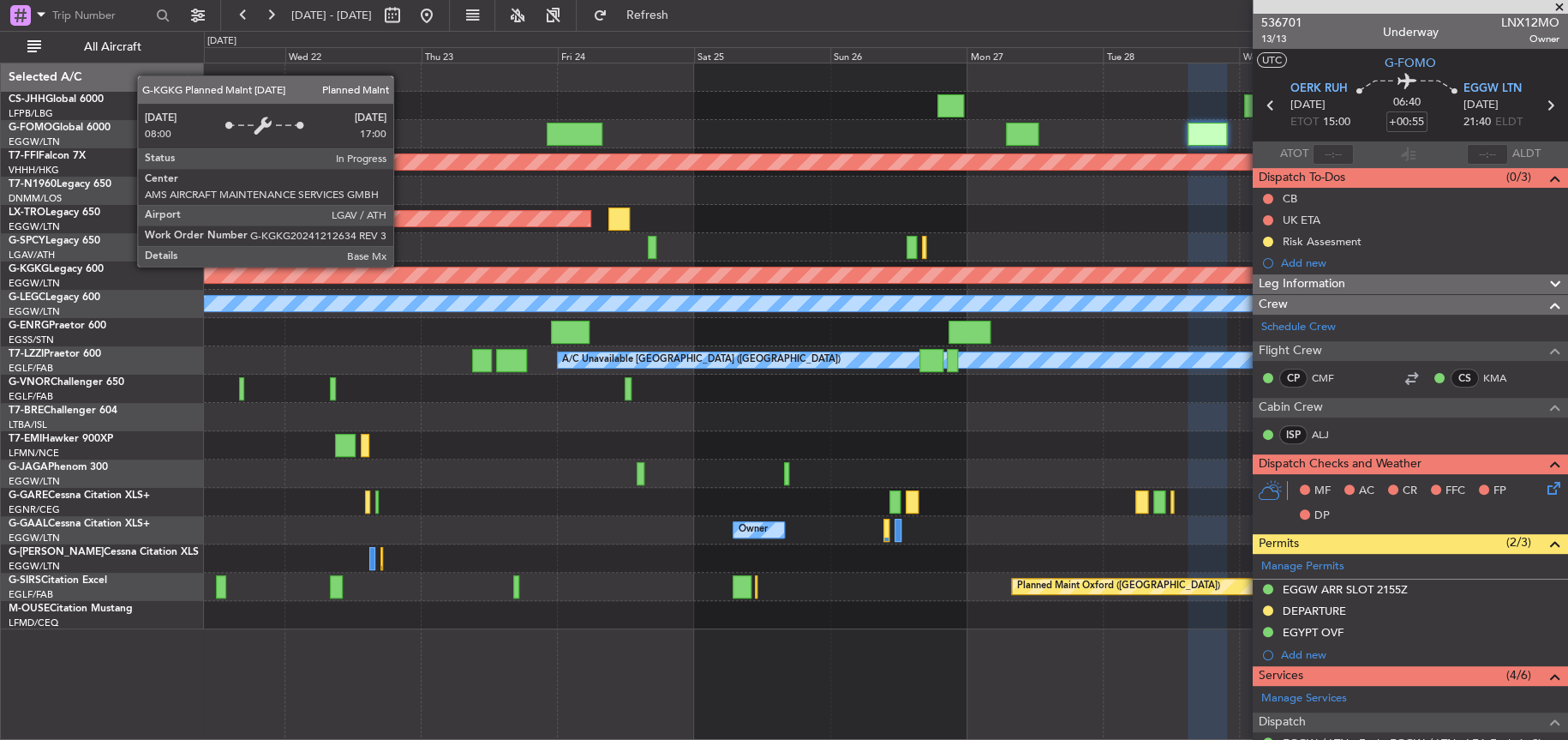
click at [1064, 309] on div "Planned Maint Geneva (Cointrin) Planned Maint Riga (Riga Intl) Planned Maint At…" at bounding box center [884, 346] width 1362 height 566
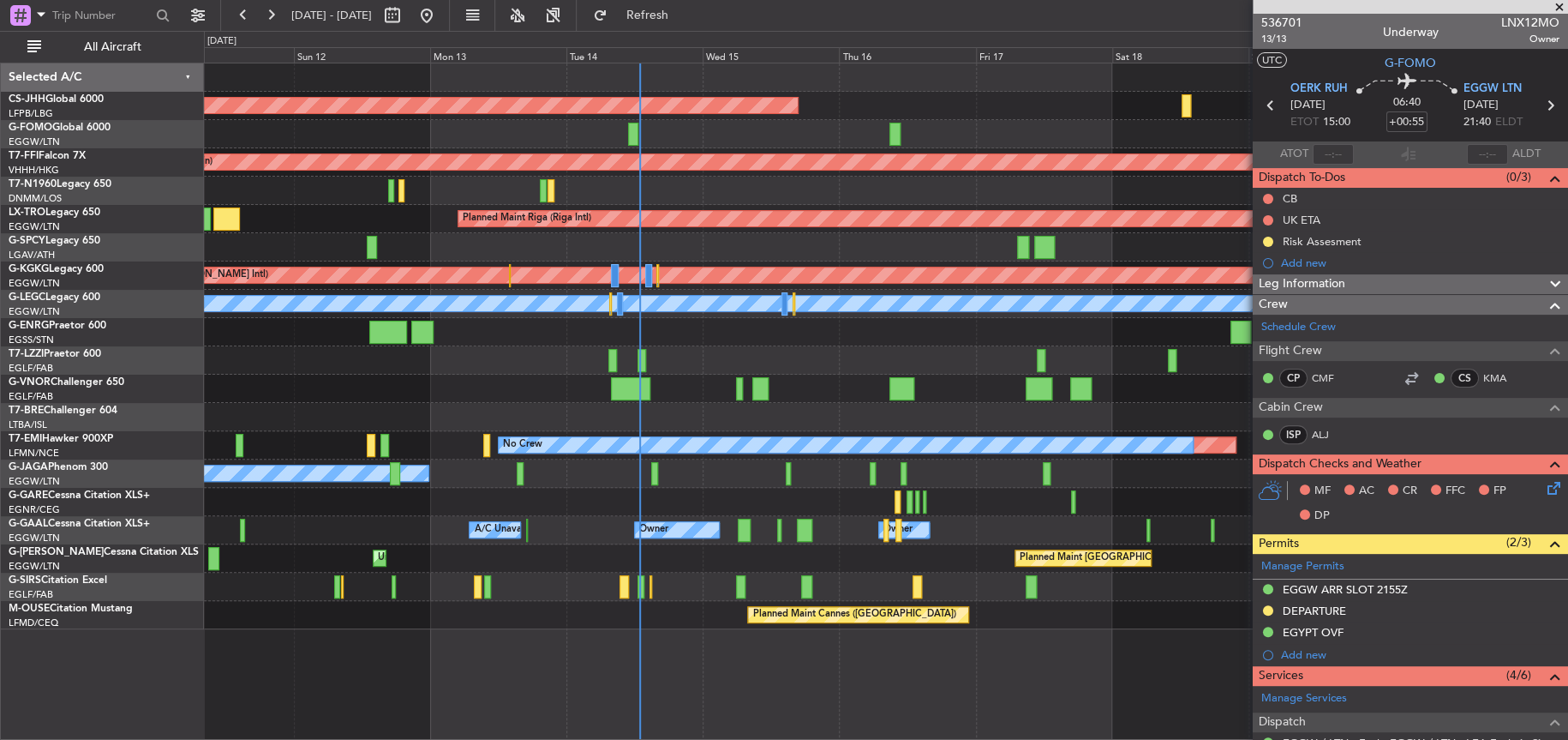
click at [1508, 262] on fb-app "25 Oct 2025 - 04 Nov 2025 Refresh Quick Links All Aircraft Planned Maint Paris …" at bounding box center [784, 376] width 1568 height 727
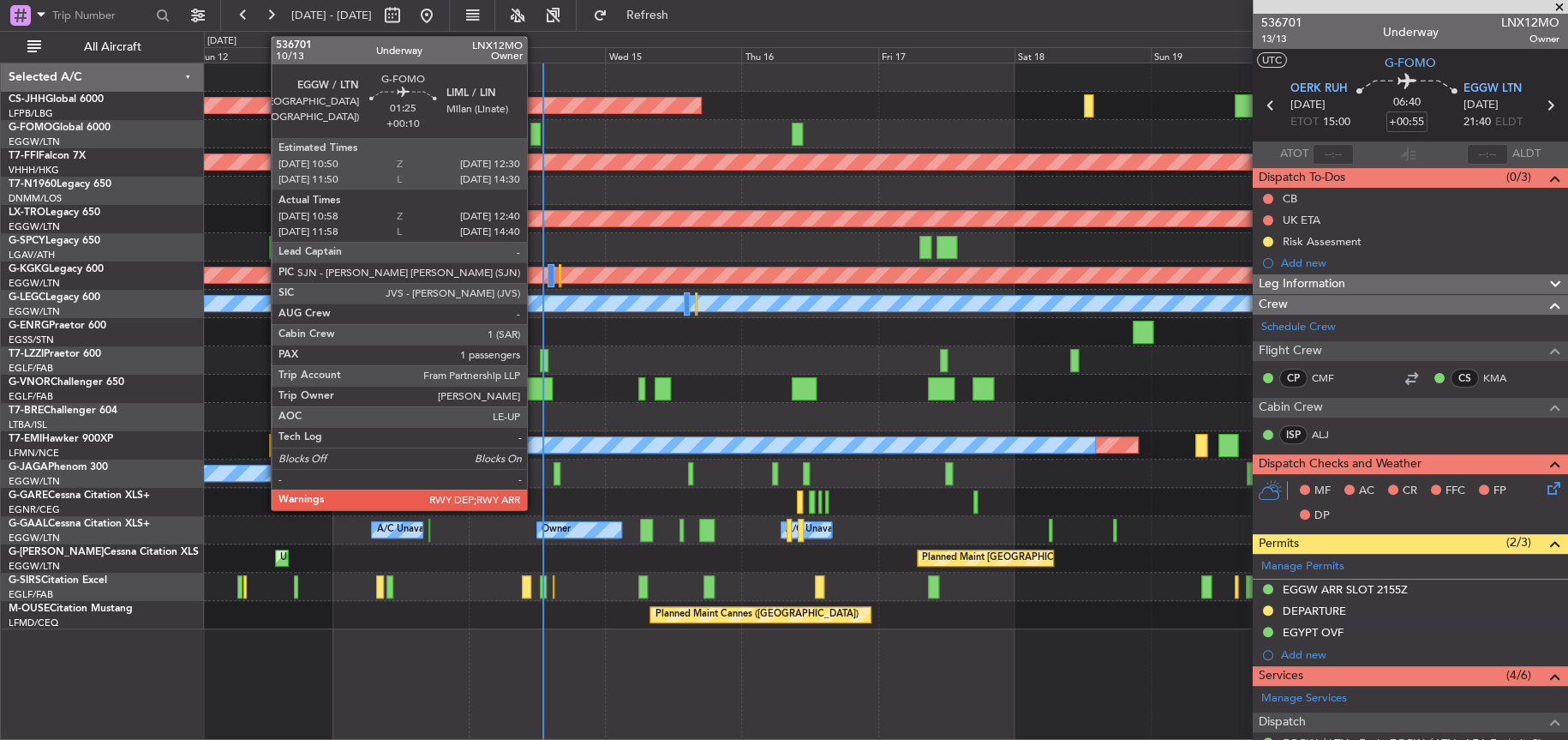
click at [534, 130] on div at bounding box center [535, 134] width 10 height 23
click at [530, 140] on div at bounding box center [535, 134] width 10 height 23
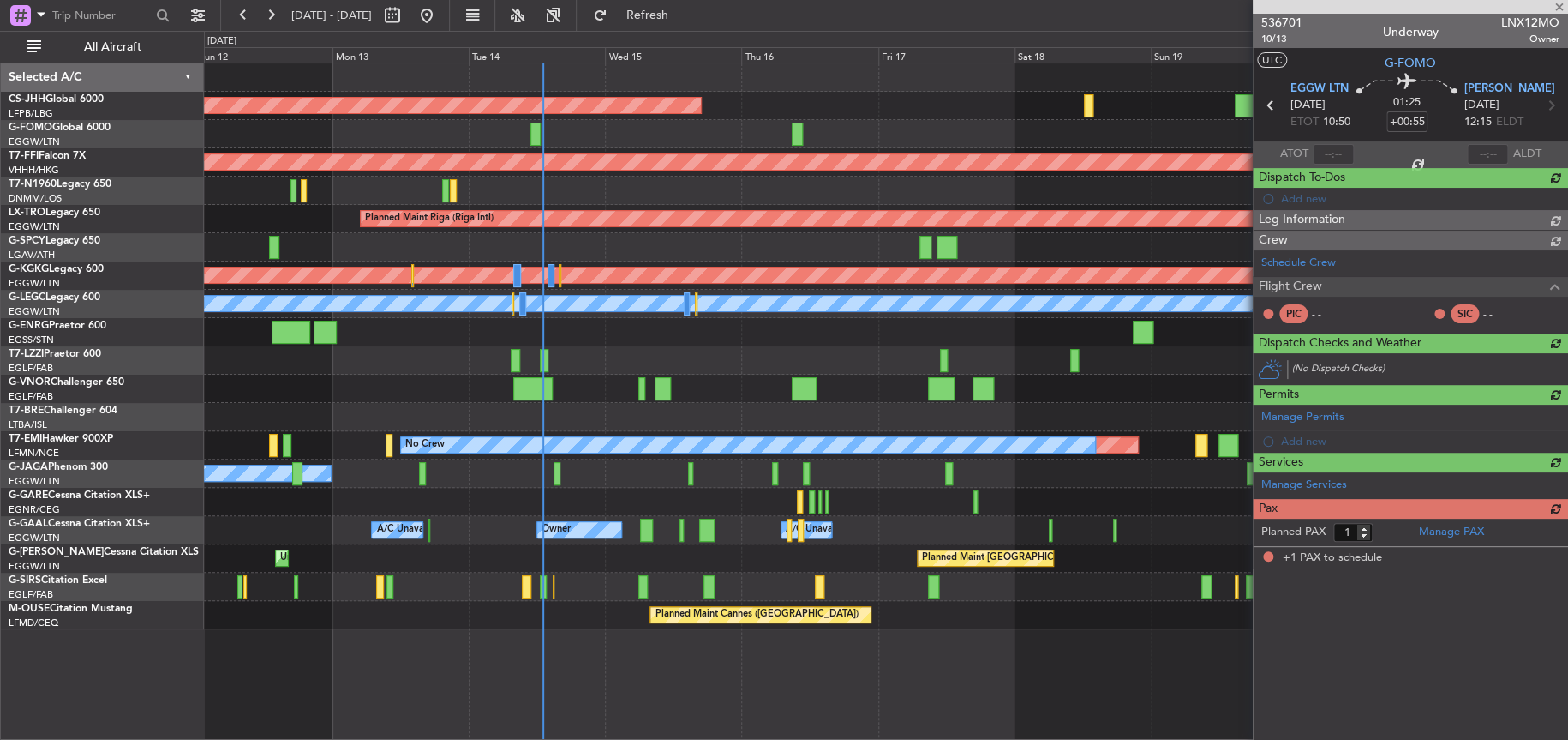
type input "+00:10"
type input "10:58"
type input "12:25"
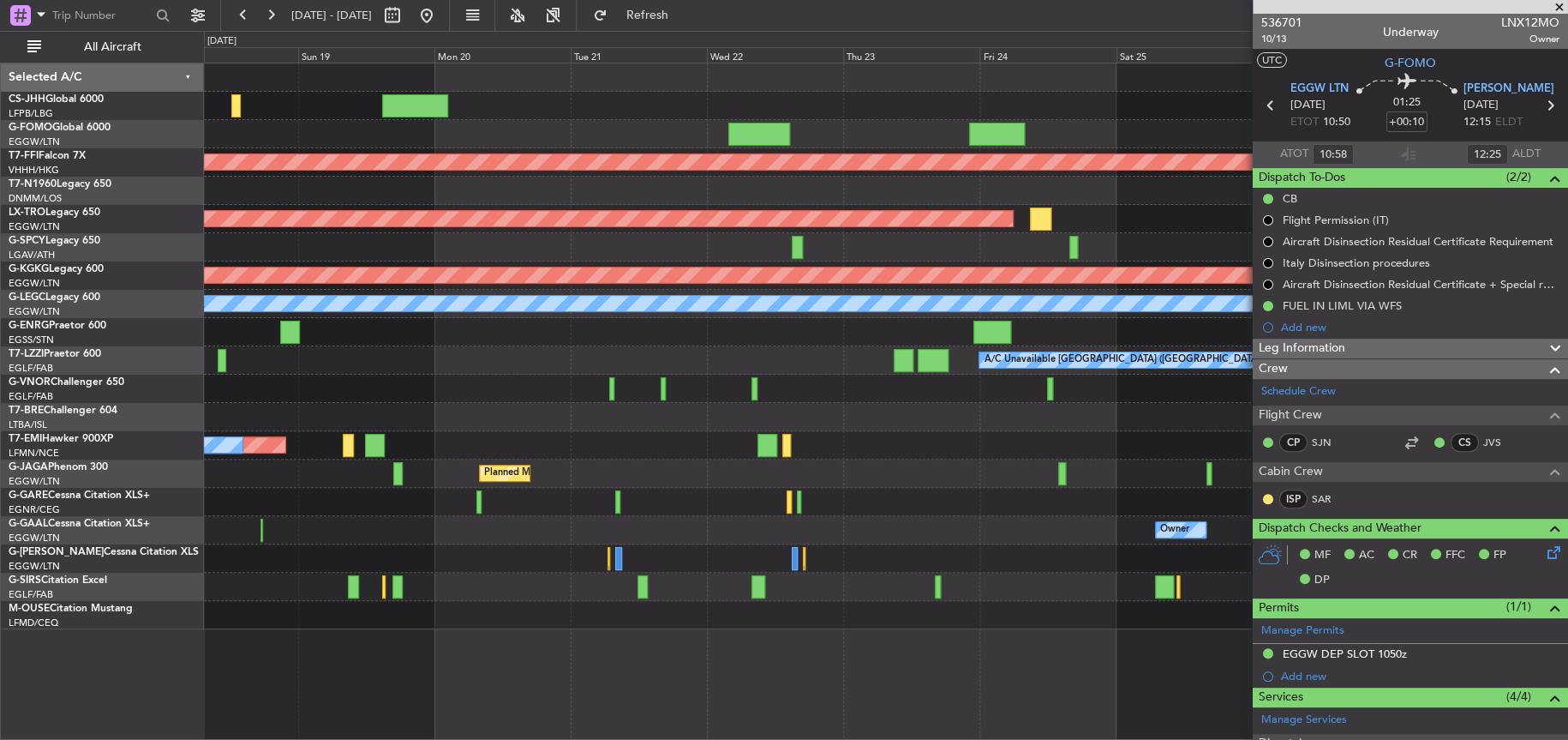
click at [201, 501] on div "Planned Maint Geneva (Cointrin) Planned Maint Riga (Riga Intl) Planned Maint At…" at bounding box center [784, 386] width 1568 height 709
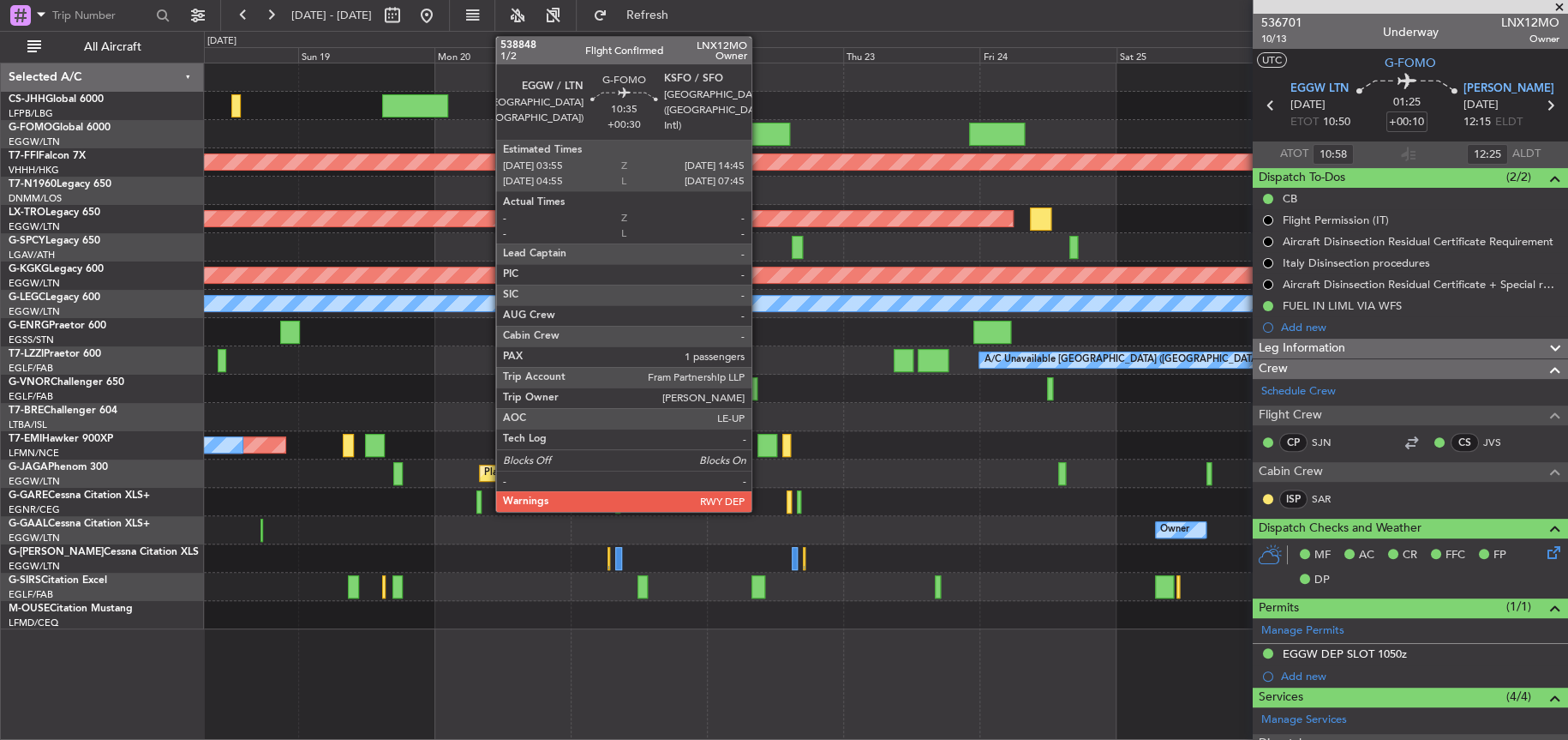
click at [759, 132] on div at bounding box center [759, 134] width 61 height 23
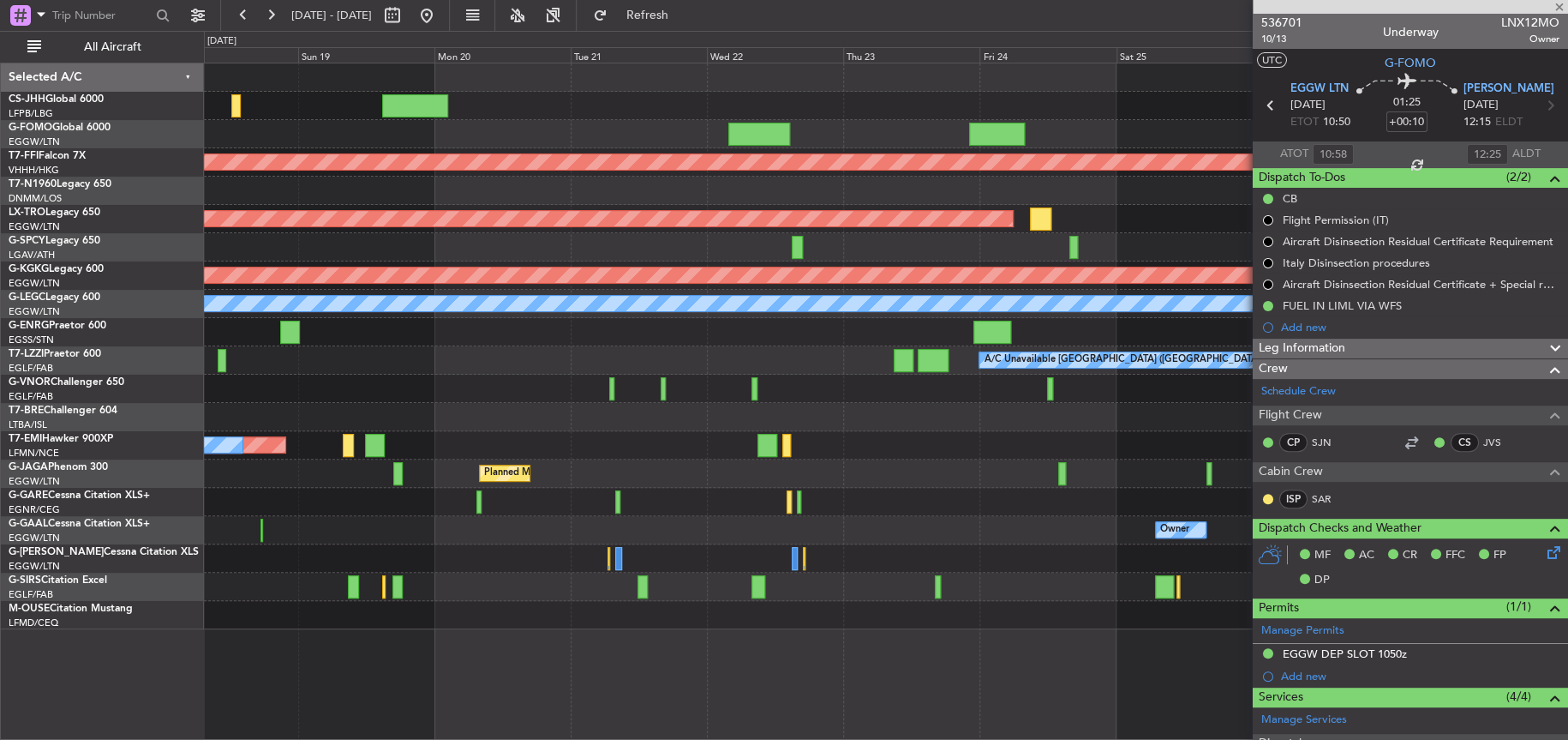
type input "+00:30"
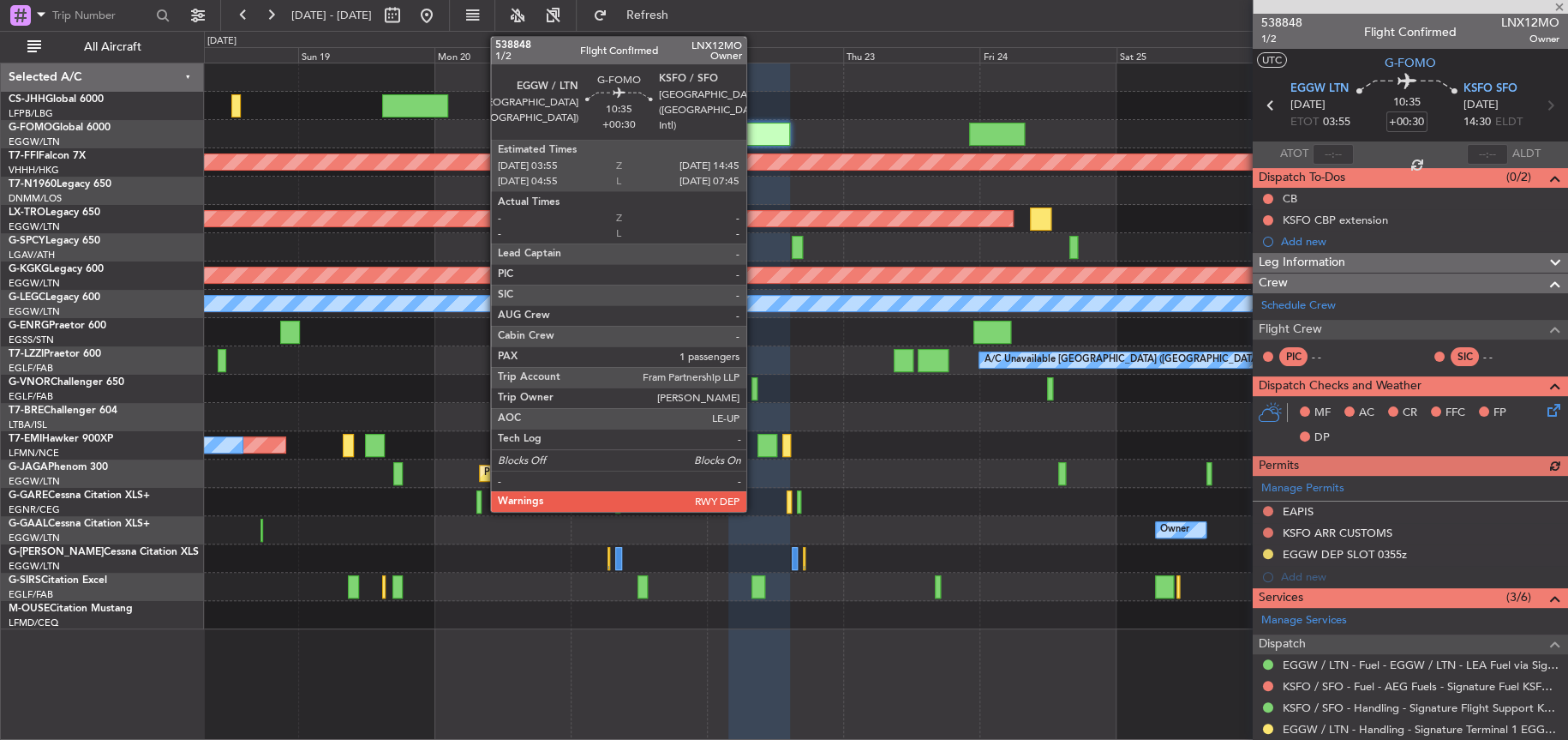
click at [754, 130] on div at bounding box center [759, 134] width 61 height 23
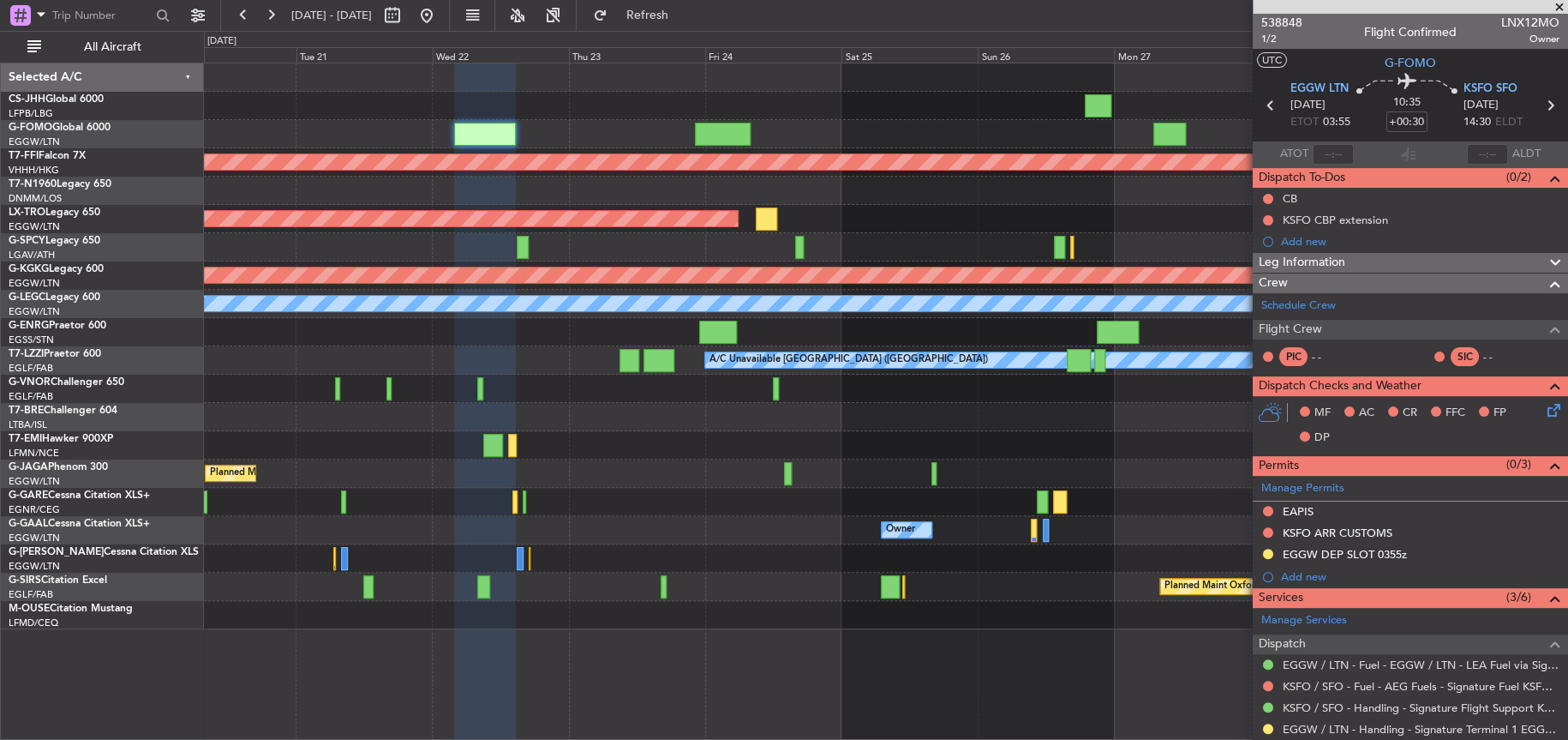
click at [258, 256] on div "Planned Maint Geneva (Cointrin) Planned Maint Riga (Riga Intl) Planned Maint At…" at bounding box center [884, 346] width 1362 height 566
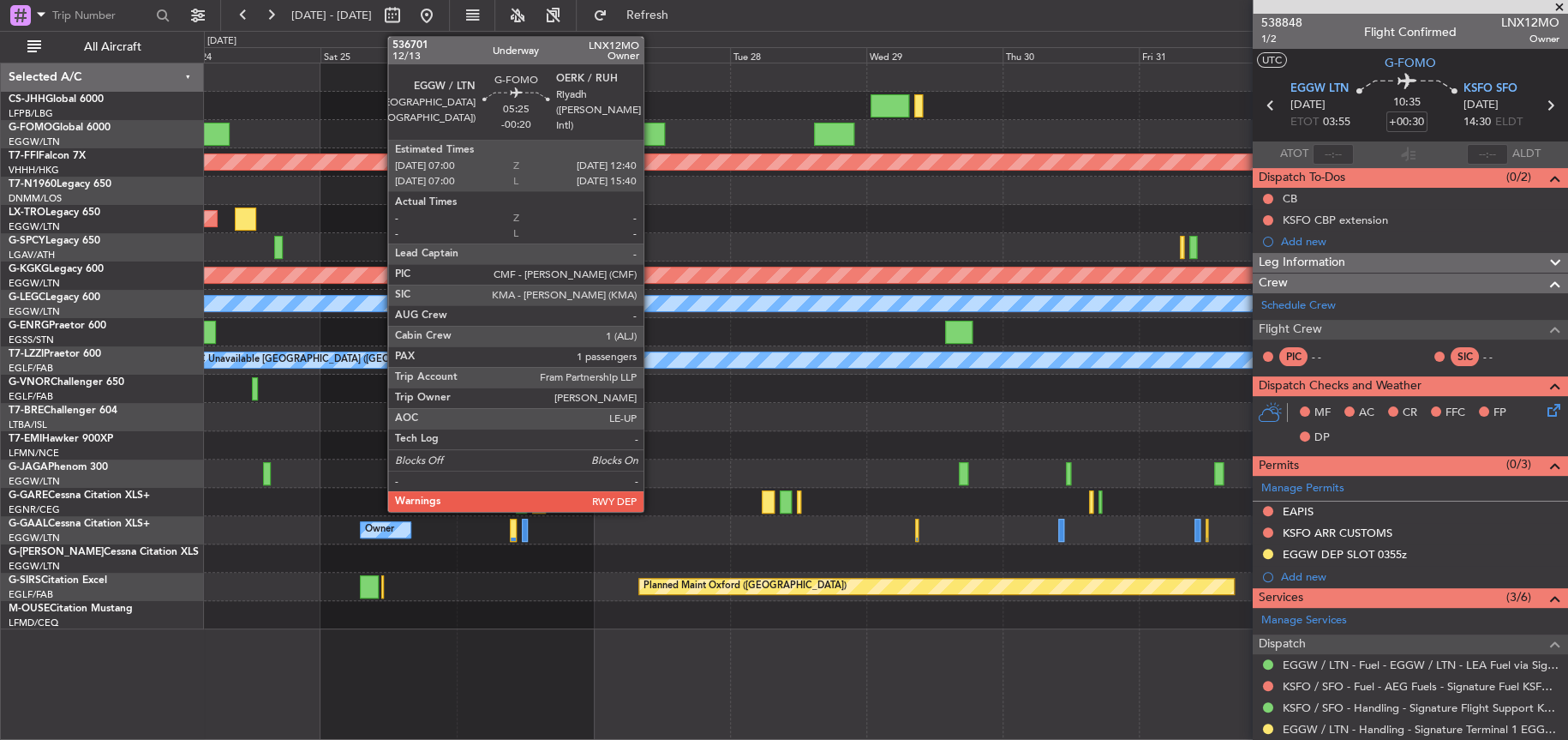
click at [651, 138] on div at bounding box center [648, 134] width 32 height 23
click at [650, 132] on div at bounding box center [648, 134] width 32 height 23
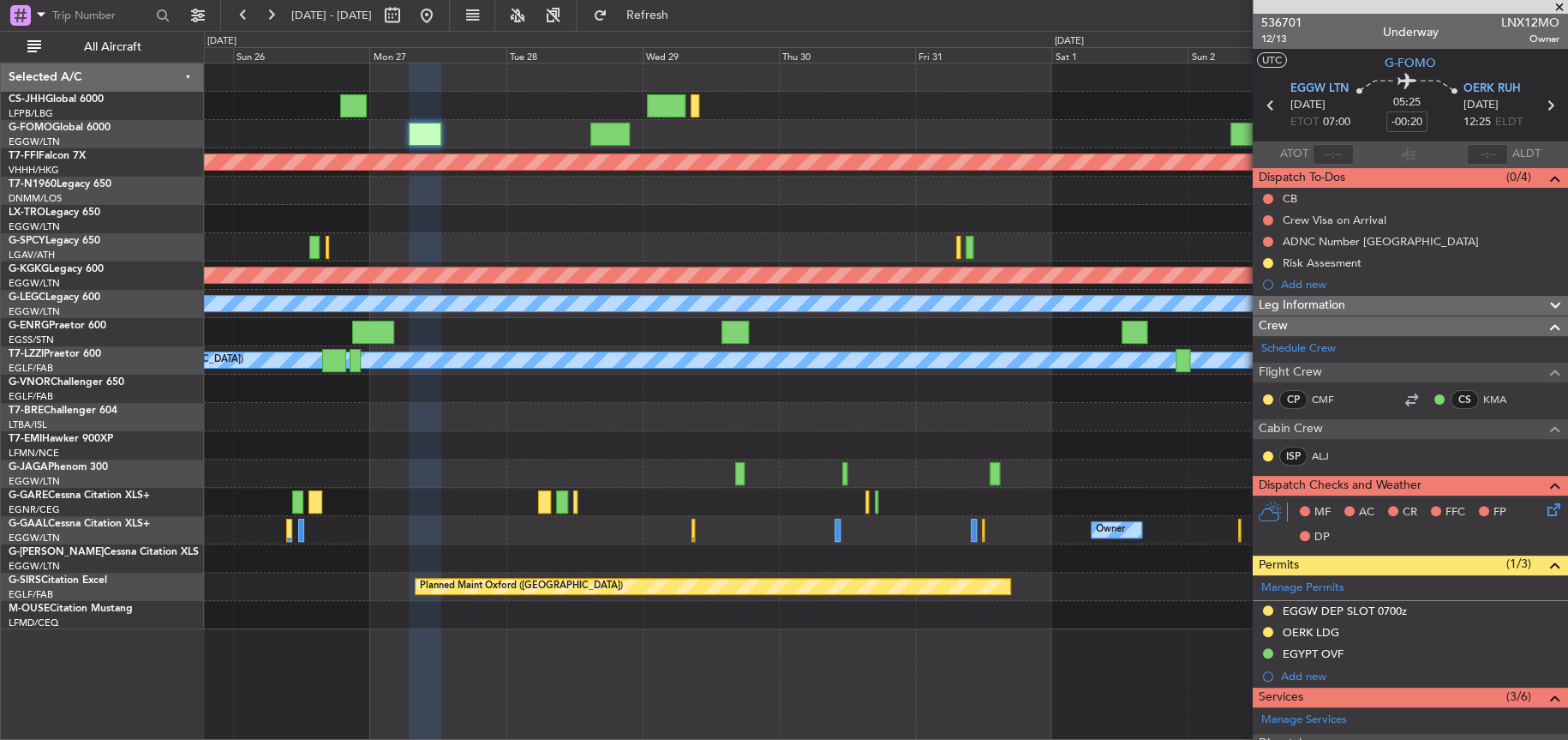
click at [276, 239] on div "Planned Maint Geneva (Cointrin) Planned Maint Riga (Riga Intl) Planned Maint At…" at bounding box center [884, 346] width 1362 height 566
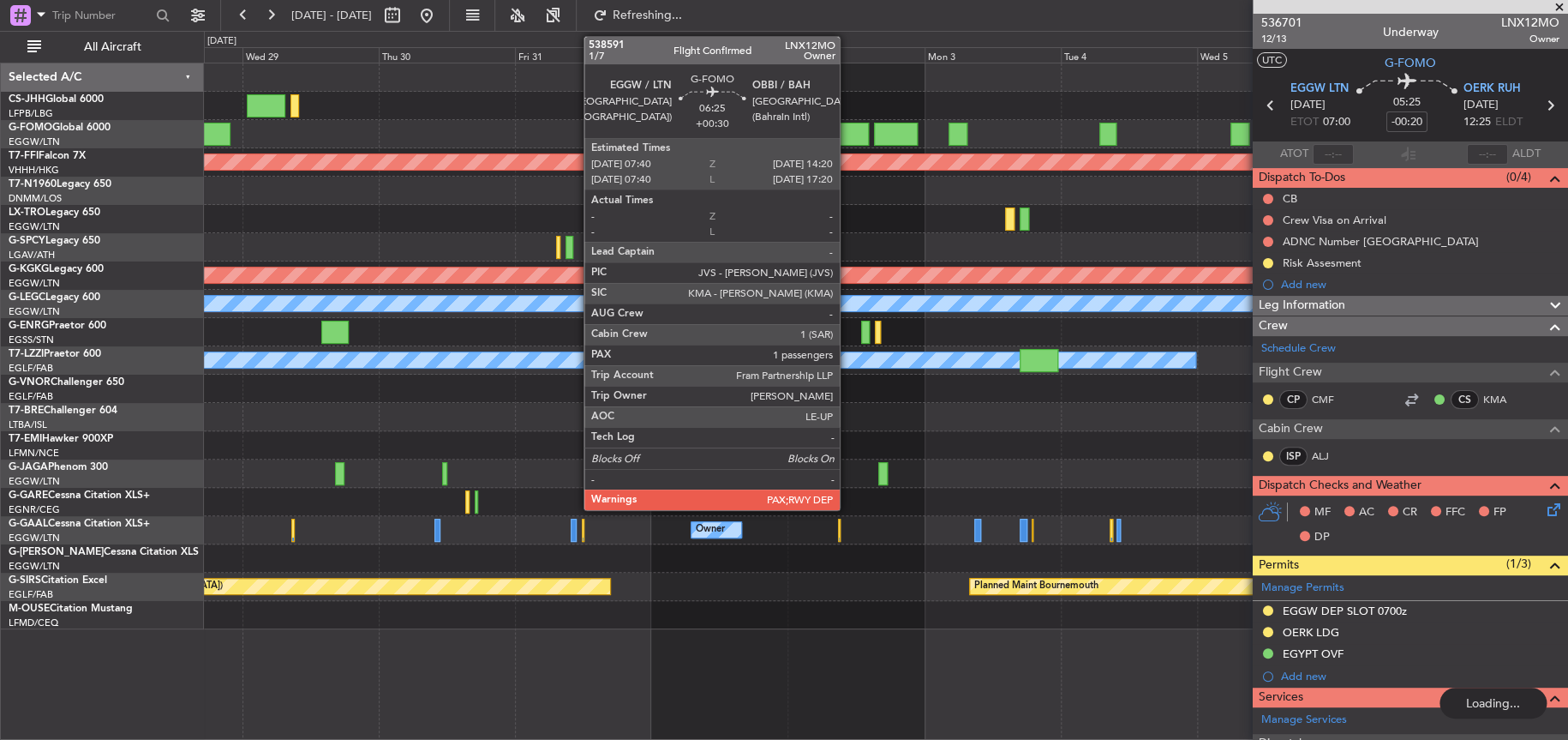
click at [847, 125] on div at bounding box center [850, 134] width 39 height 23
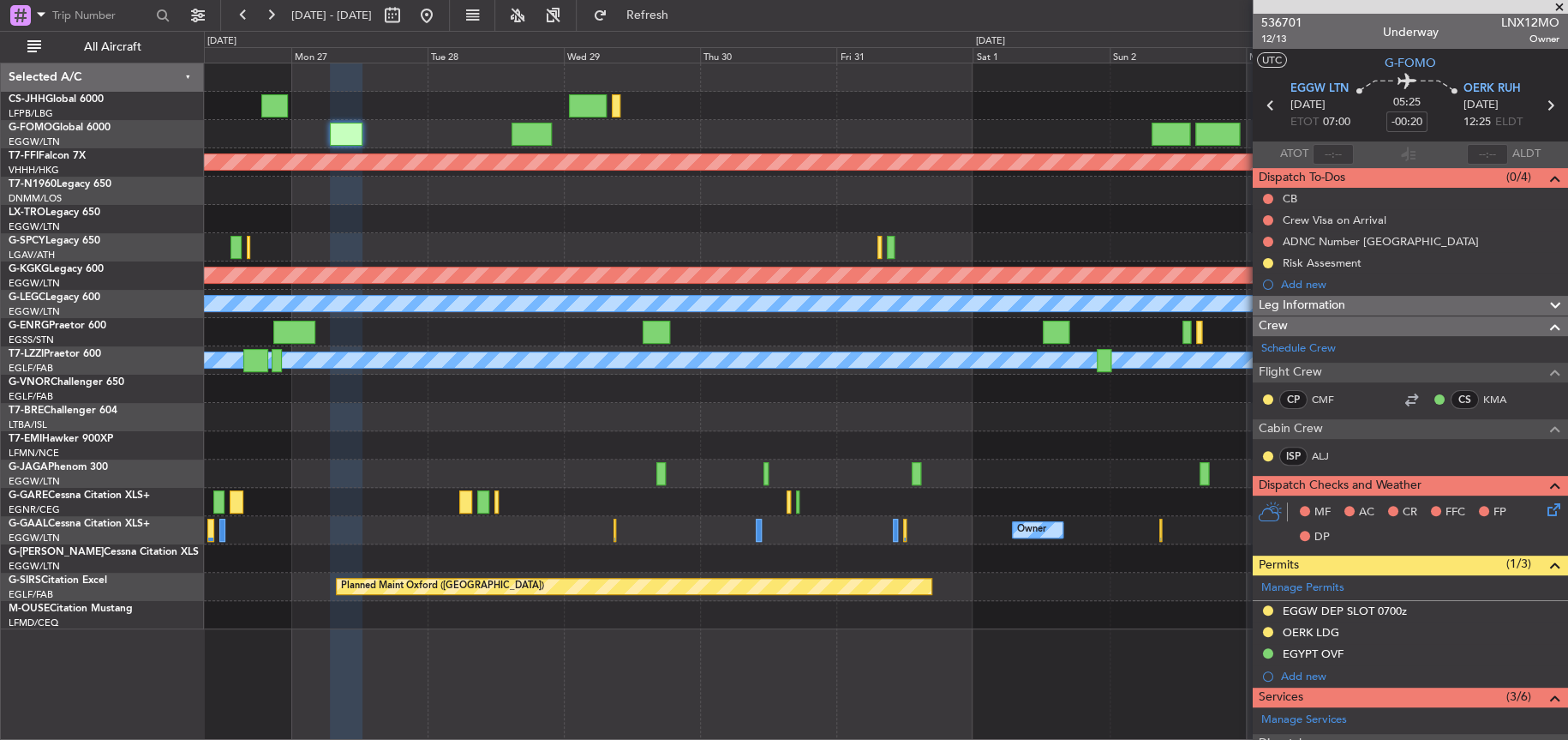
click at [1184, 290] on div "Planned Maint Geneva (Cointrin) Planned Maint Riga (Riga Intl) Planned Maint At…" at bounding box center [884, 346] width 1362 height 566
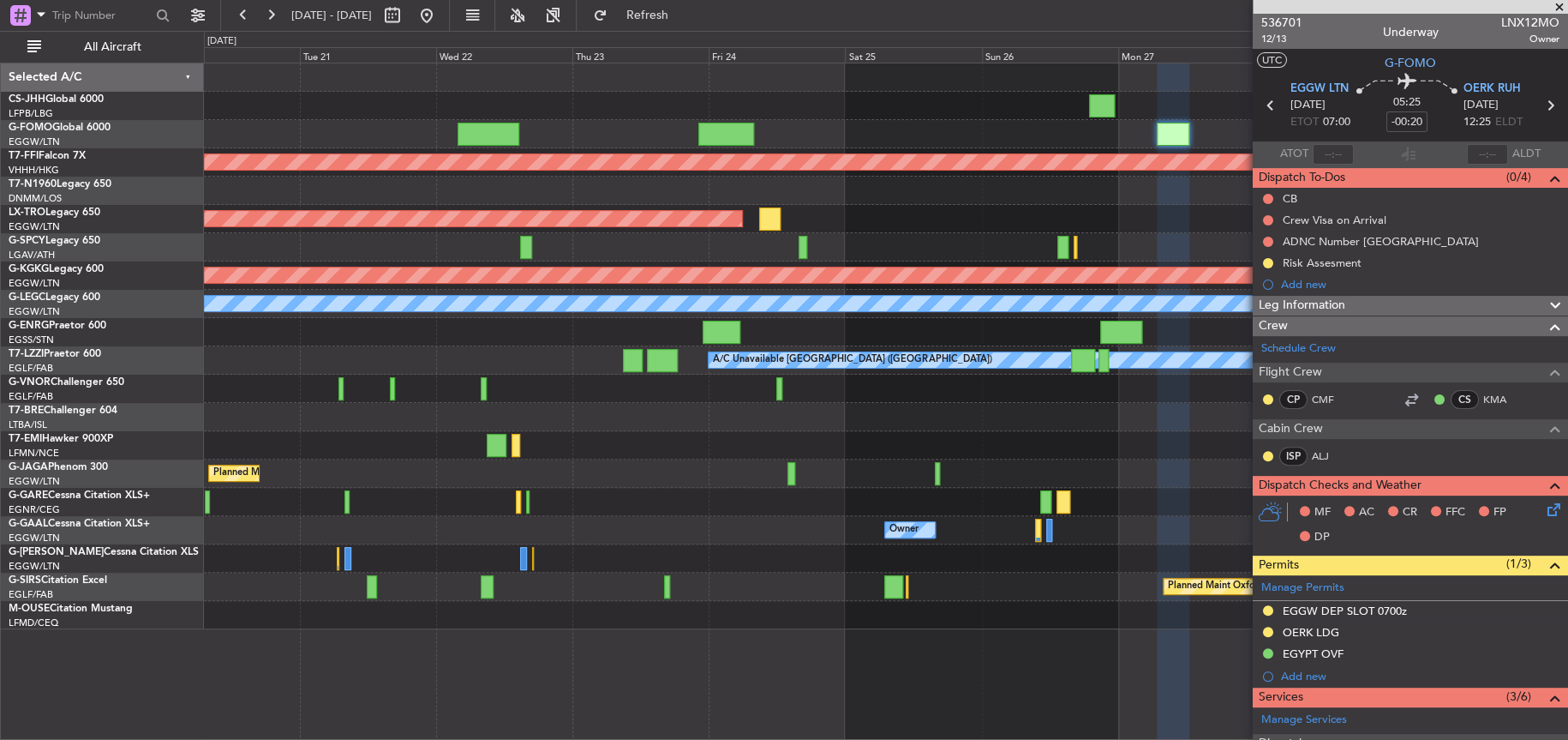
click at [848, 252] on div "Planned Maint Geneva (Cointrin) Planned Maint Riga (Riga Intl) Planned Maint At…" at bounding box center [884, 346] width 1362 height 566
click at [680, 443] on div "No Crew Planned Maint" at bounding box center [884, 445] width 1362 height 28
click at [545, 346] on div "A/C Unavailable [GEOGRAPHIC_DATA] ([GEOGRAPHIC_DATA])" at bounding box center [884, 360] width 1362 height 28
click at [786, 223] on div "Planned Maint Riga (Riga Intl)" at bounding box center [884, 219] width 1362 height 28
click at [957, 209] on div "Planned Maint Riga (Riga Intl)" at bounding box center [884, 219] width 1362 height 28
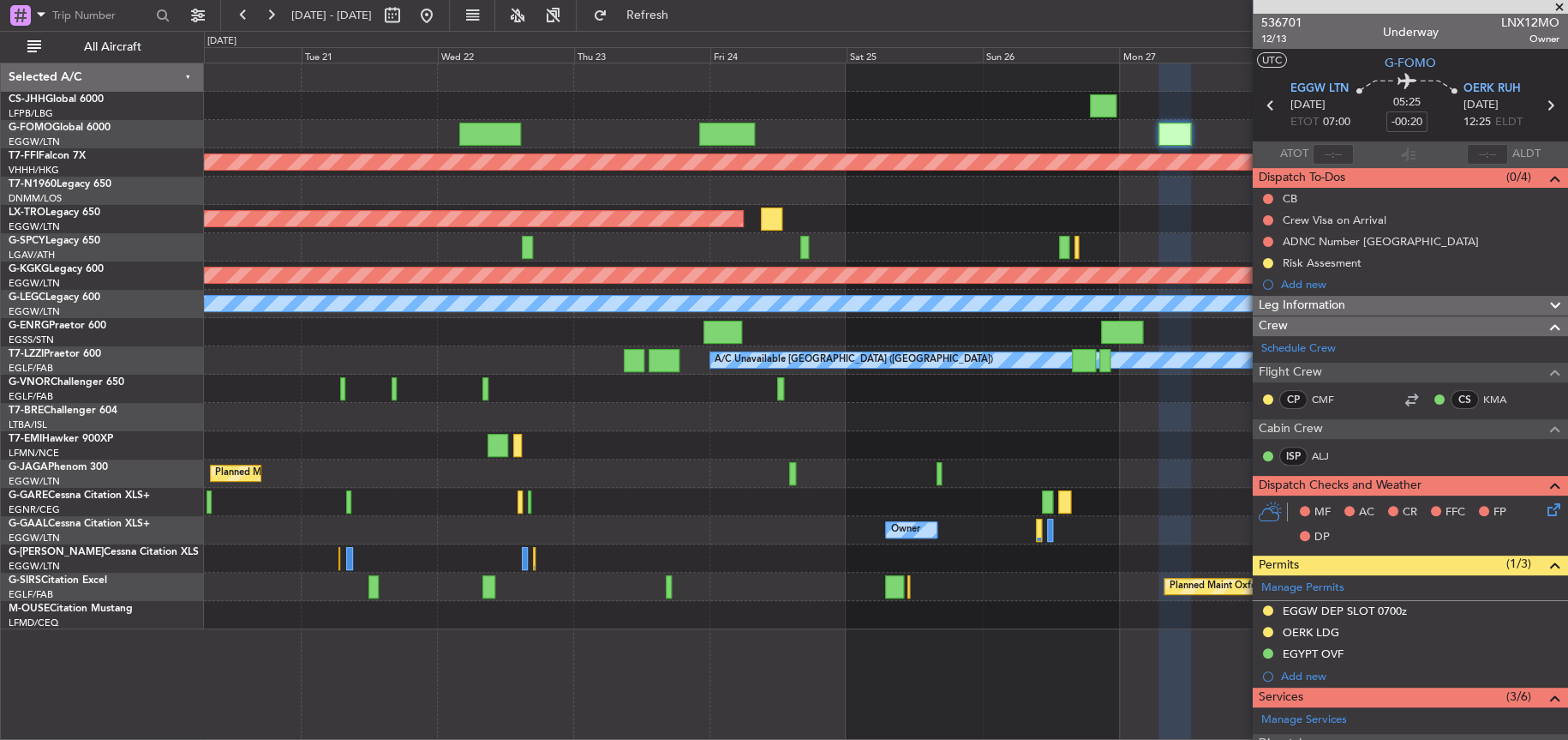
click at [342, 451] on div "No Crew Planned Maint" at bounding box center [884, 445] width 1362 height 28
click at [567, 376] on div at bounding box center [884, 388] width 1362 height 28
click at [565, 368] on div "A/C Unavailable [GEOGRAPHIC_DATA] ([GEOGRAPHIC_DATA])" at bounding box center [884, 360] width 1362 height 28
click at [442, 409] on div at bounding box center [884, 417] width 1362 height 28
click at [399, 92] on div at bounding box center [884, 106] width 1362 height 28
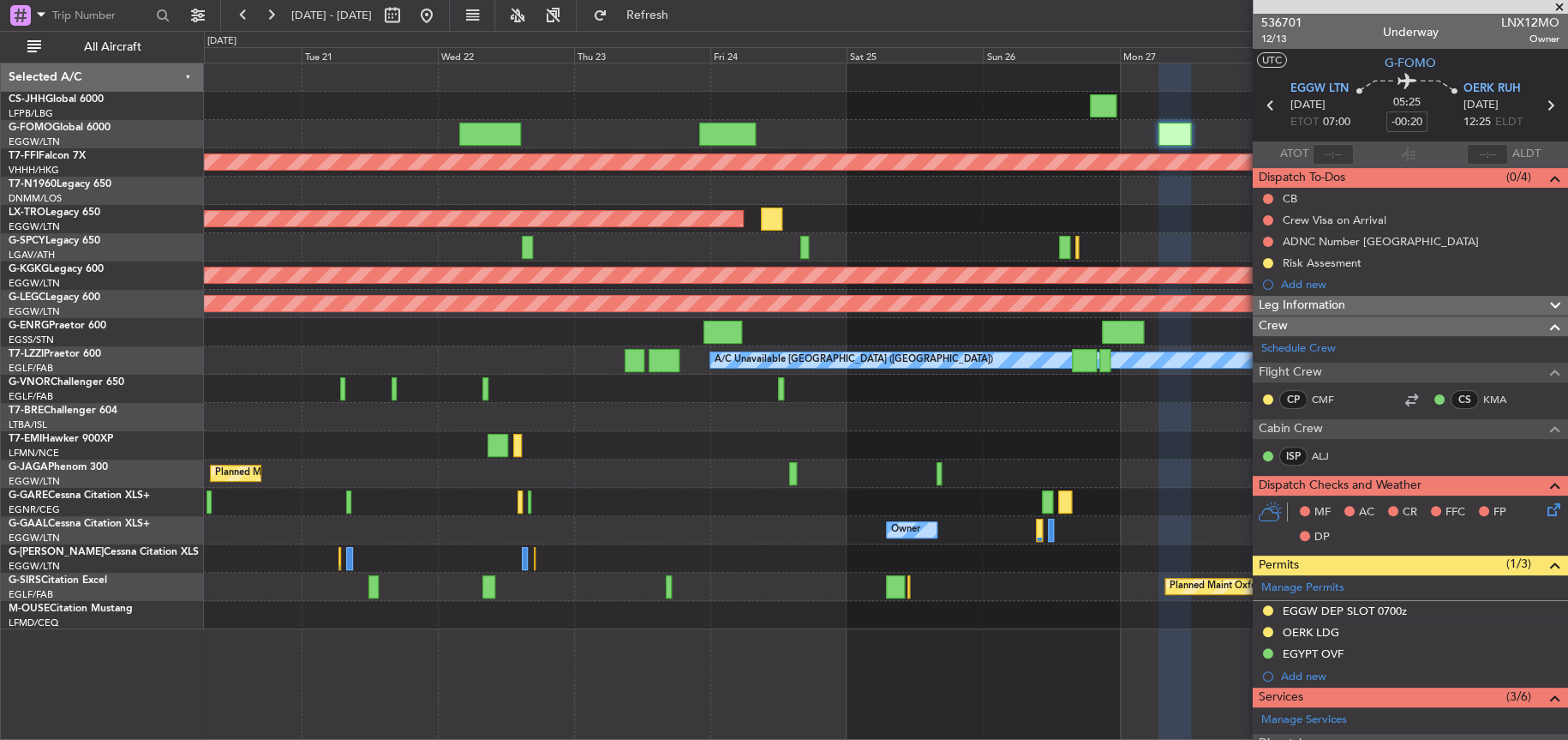
click at [436, 327] on div at bounding box center [884, 331] width 1362 height 28
click at [512, 371] on div "A/C Unavailable [GEOGRAPHIC_DATA] ([GEOGRAPHIC_DATA])" at bounding box center [884, 360] width 1362 height 28
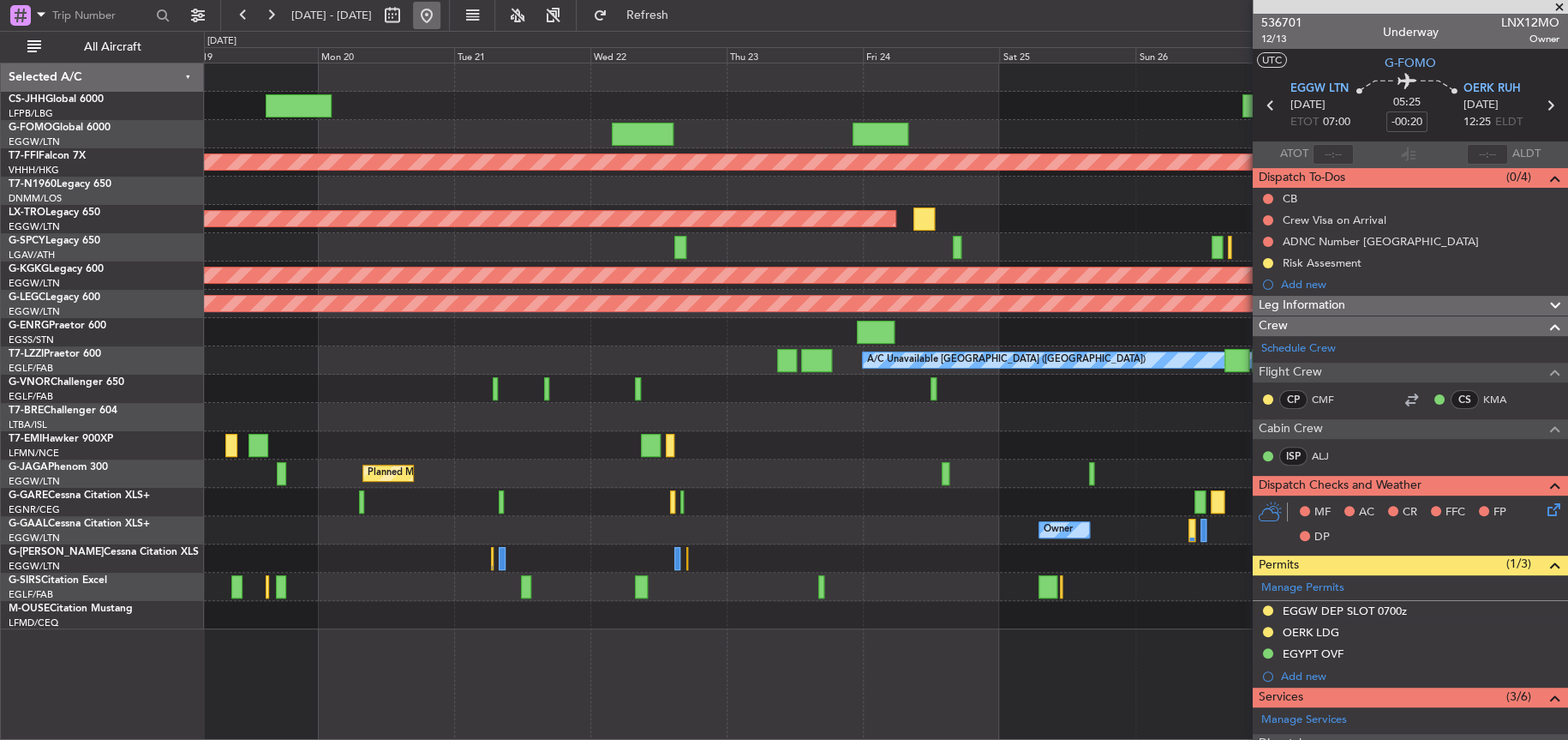
click at [440, 15] on button at bounding box center [427, 16] width 28 height 28
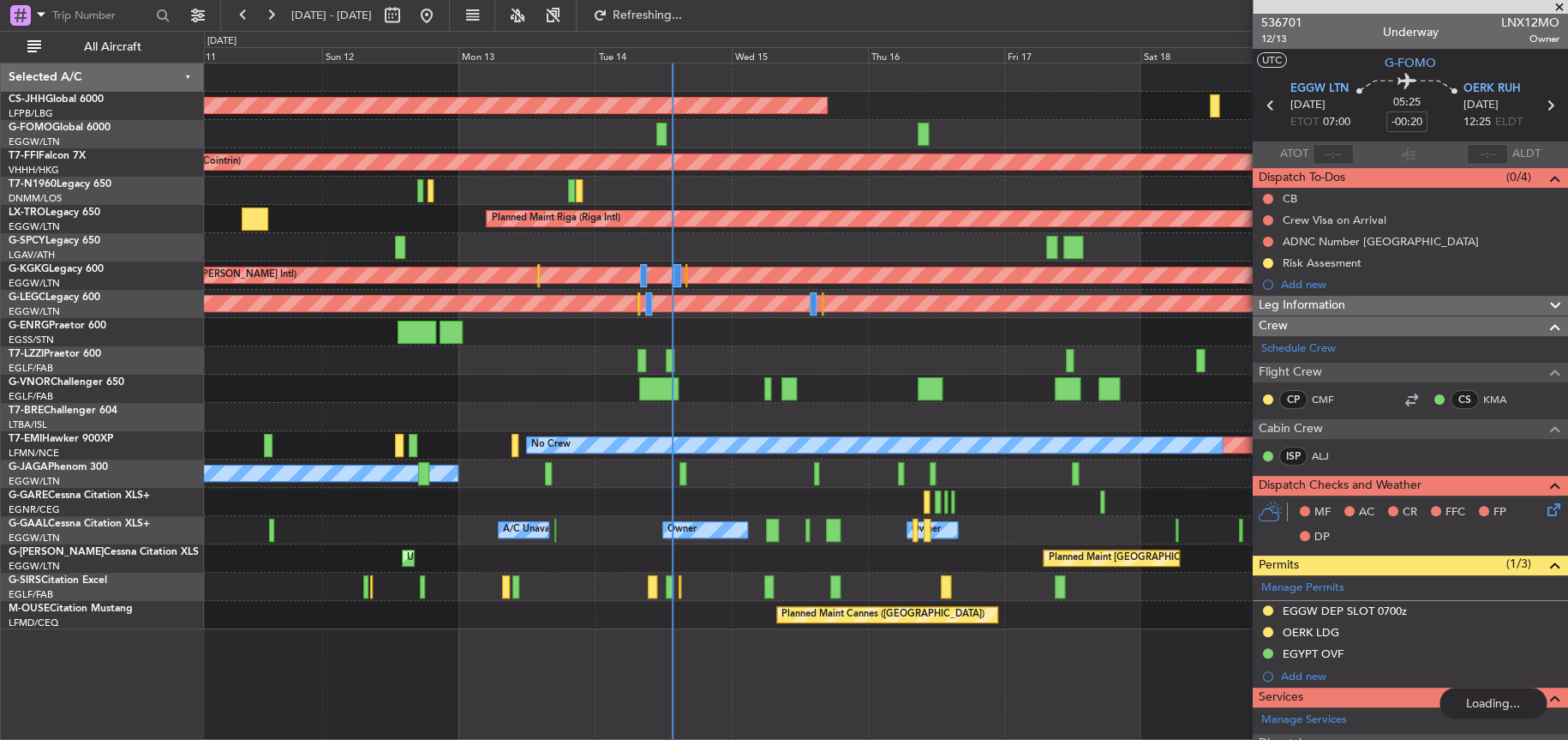
click at [554, 424] on div "Planned Maint Paris (Le Bourget) Planned Maint Geneva (Cointrin) MEL Geneva (Co…" at bounding box center [884, 346] width 1362 height 566
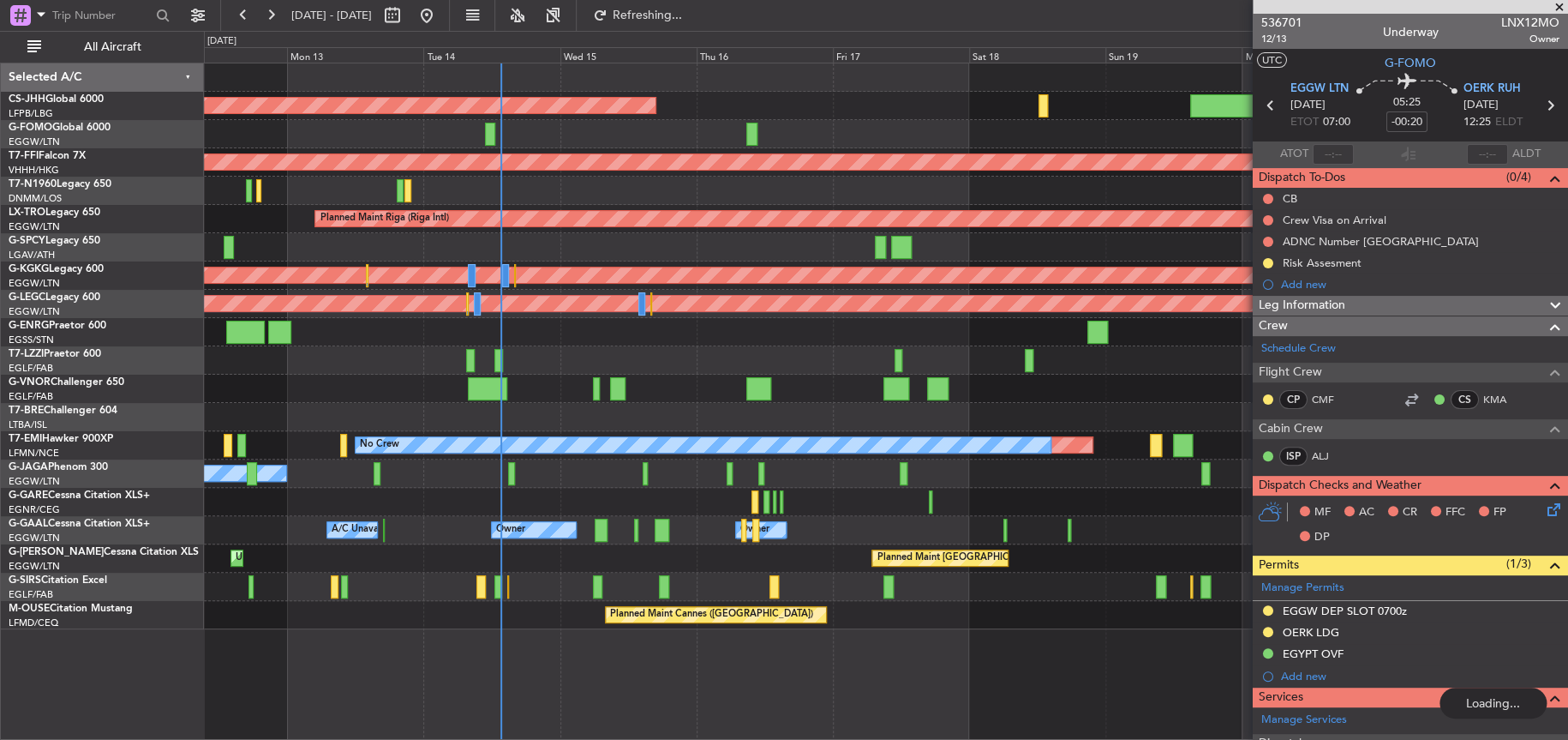
click at [627, 376] on div at bounding box center [884, 388] width 1362 height 28
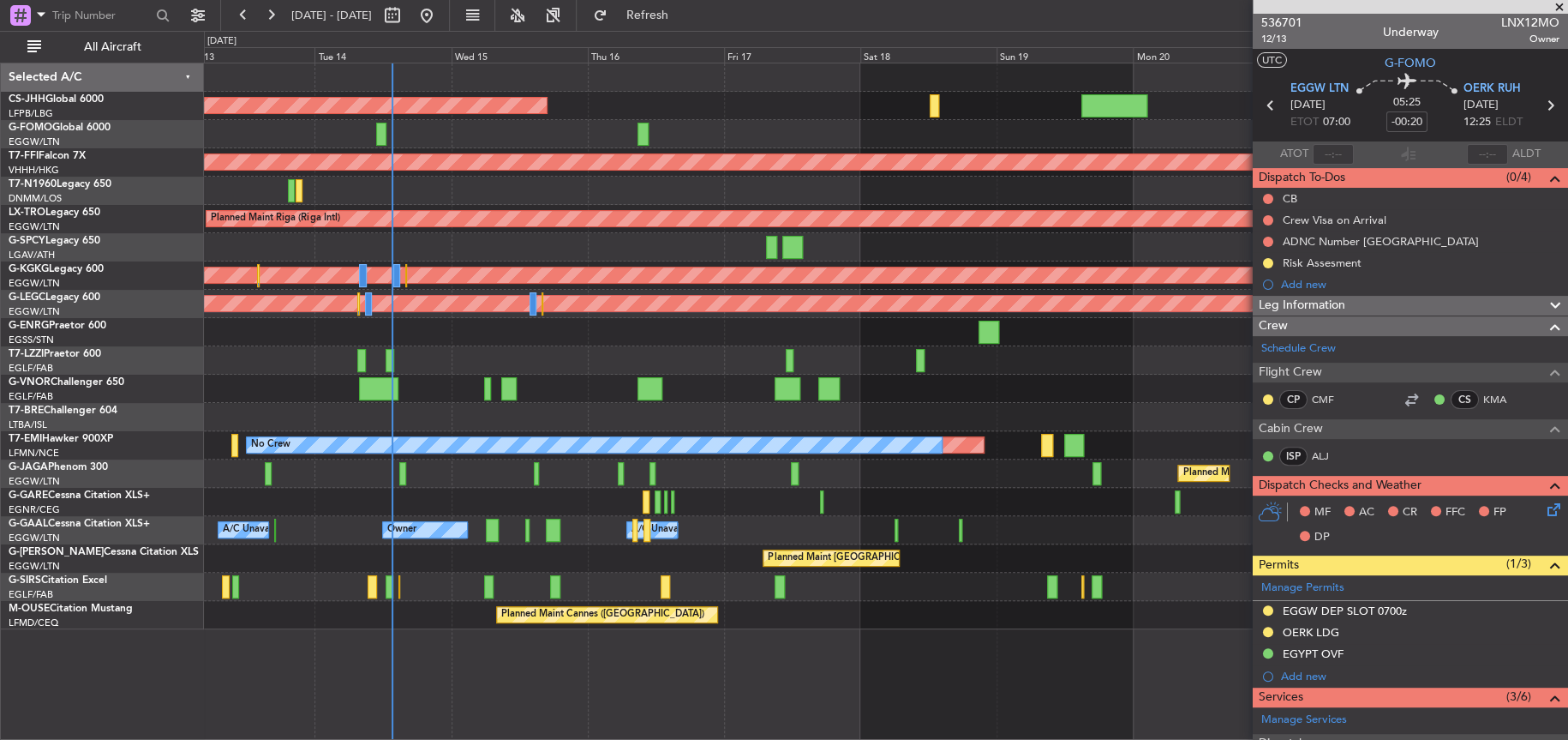
click at [890, 397] on div at bounding box center [884, 388] width 1362 height 28
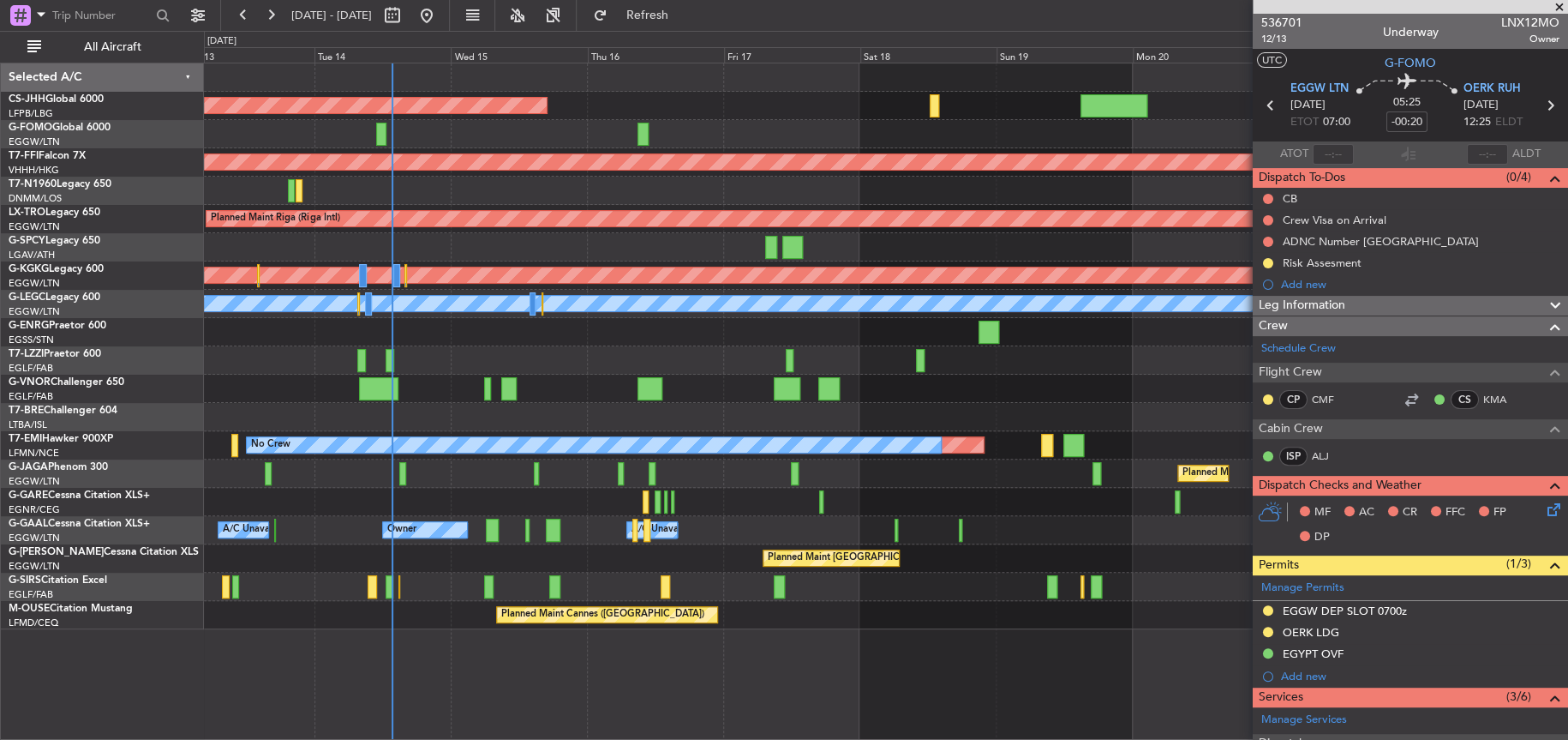
click at [550, 358] on div "A/C Unavailable [GEOGRAPHIC_DATA] ([GEOGRAPHIC_DATA])" at bounding box center [884, 360] width 1362 height 28
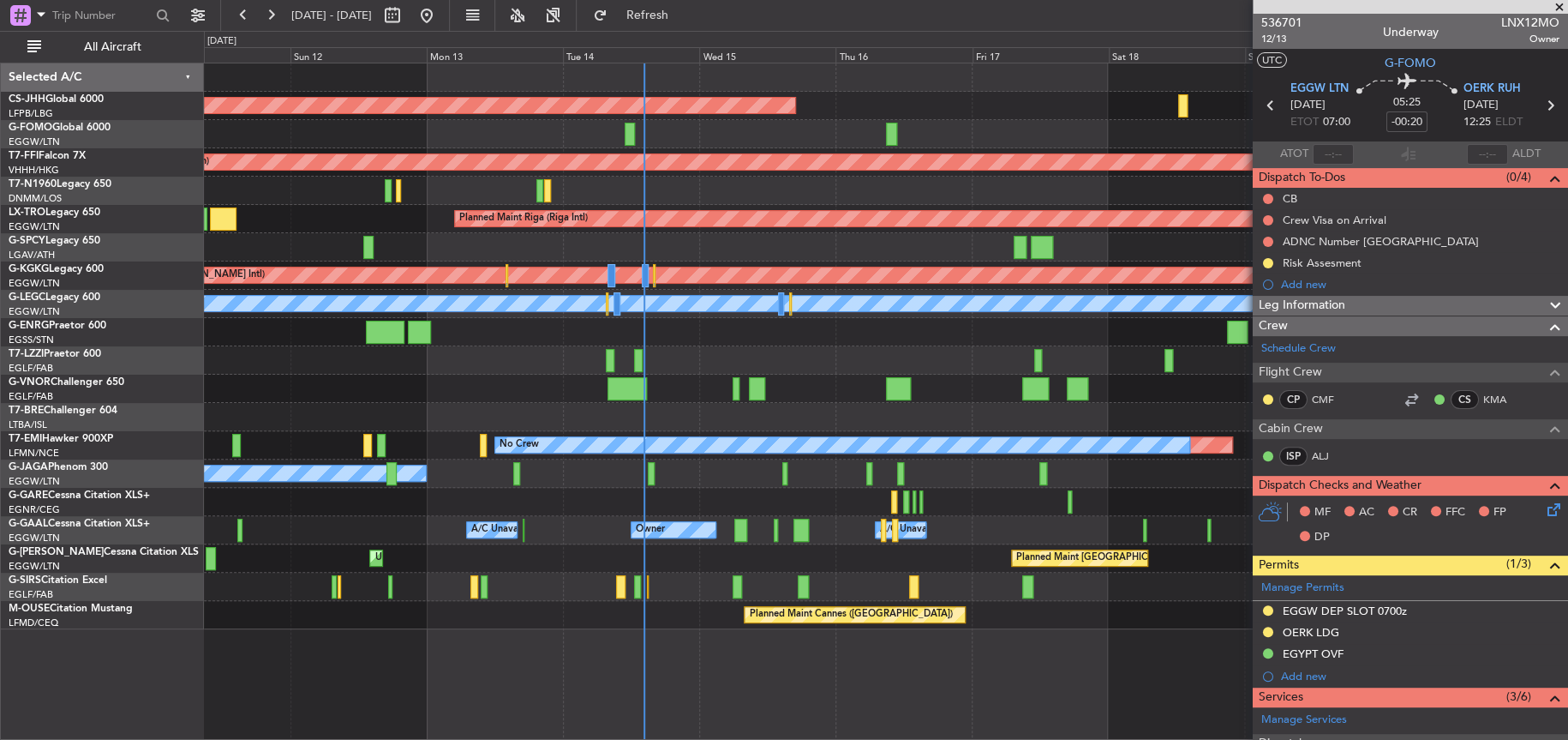
click at [714, 376] on div at bounding box center [884, 388] width 1362 height 28
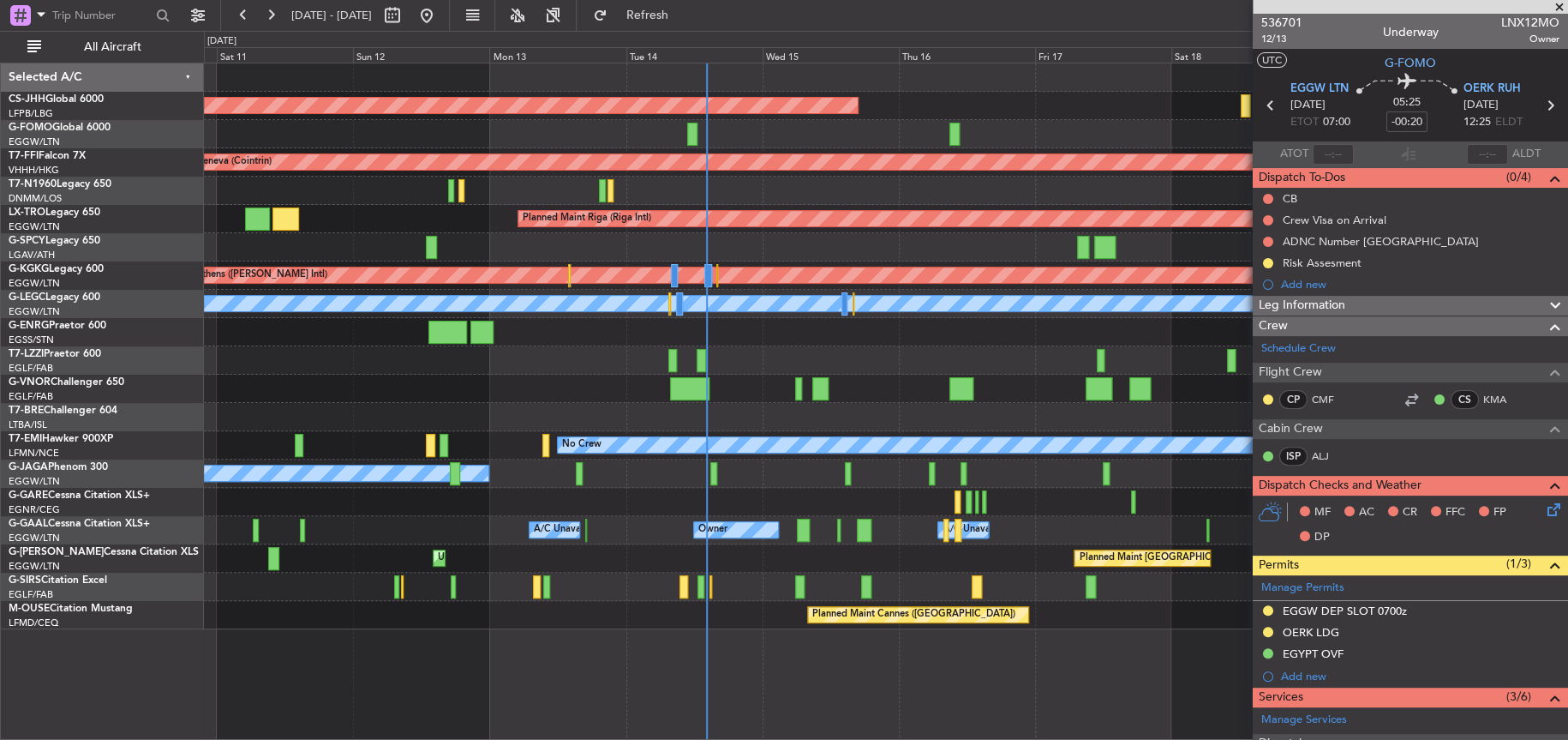
click at [756, 396] on div at bounding box center [884, 388] width 1362 height 28
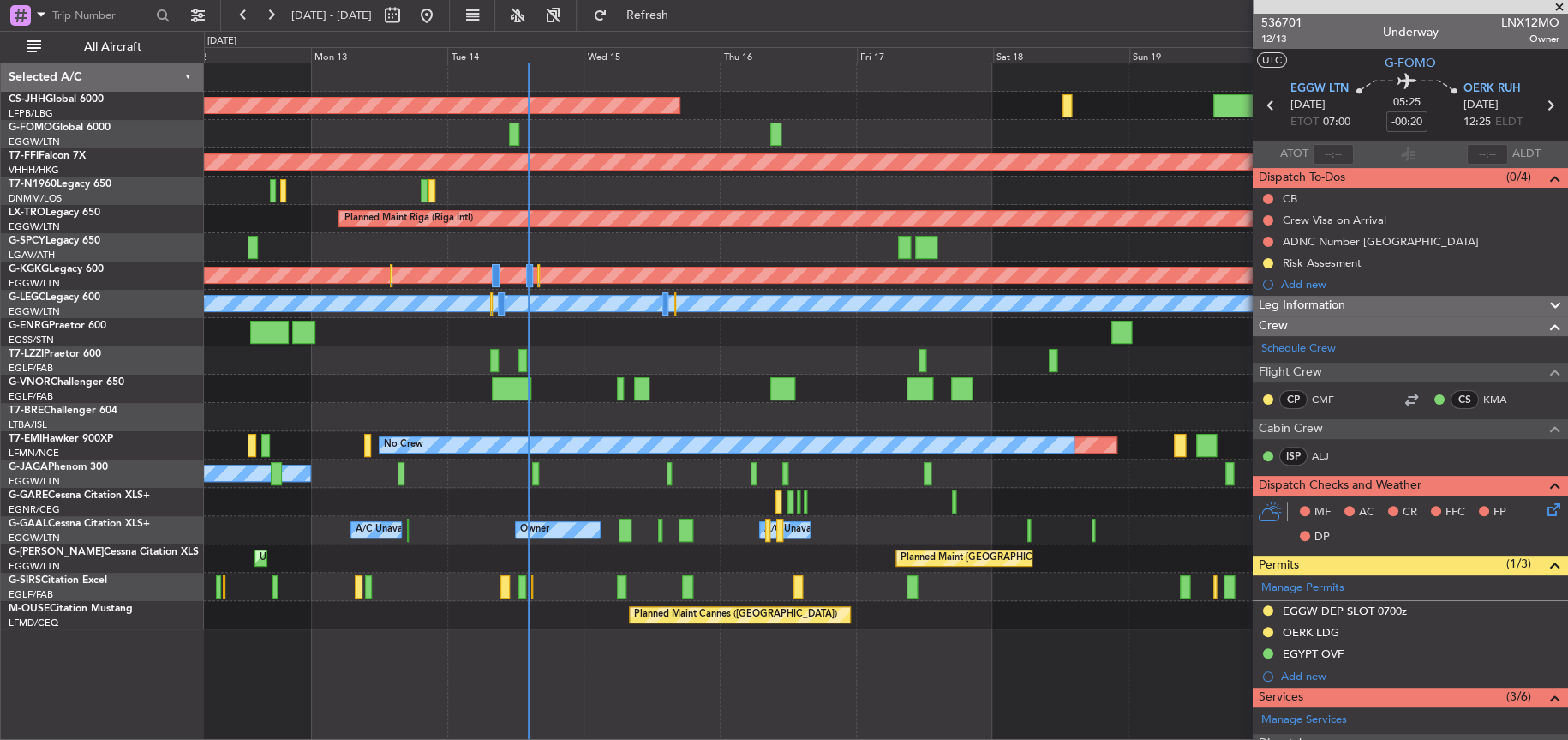
click at [627, 355] on div "A/C Unavailable [GEOGRAPHIC_DATA] ([GEOGRAPHIC_DATA])" at bounding box center [884, 360] width 1362 height 28
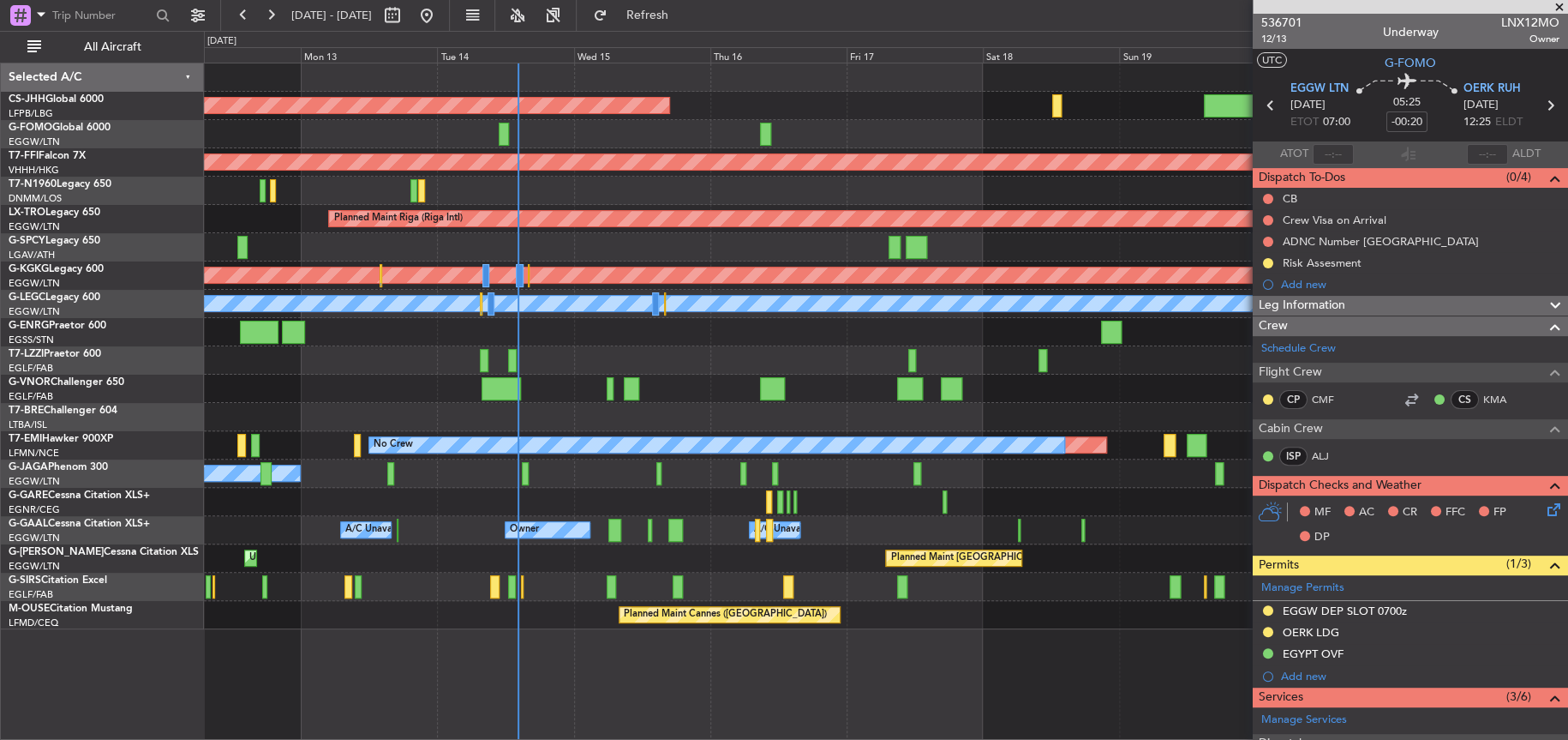
click at [553, 330] on div "Planned Maint Paris (Le Bourget) Planned Maint Geneva (Cointrin) MEL Geneva (Co…" at bounding box center [884, 346] width 1362 height 566
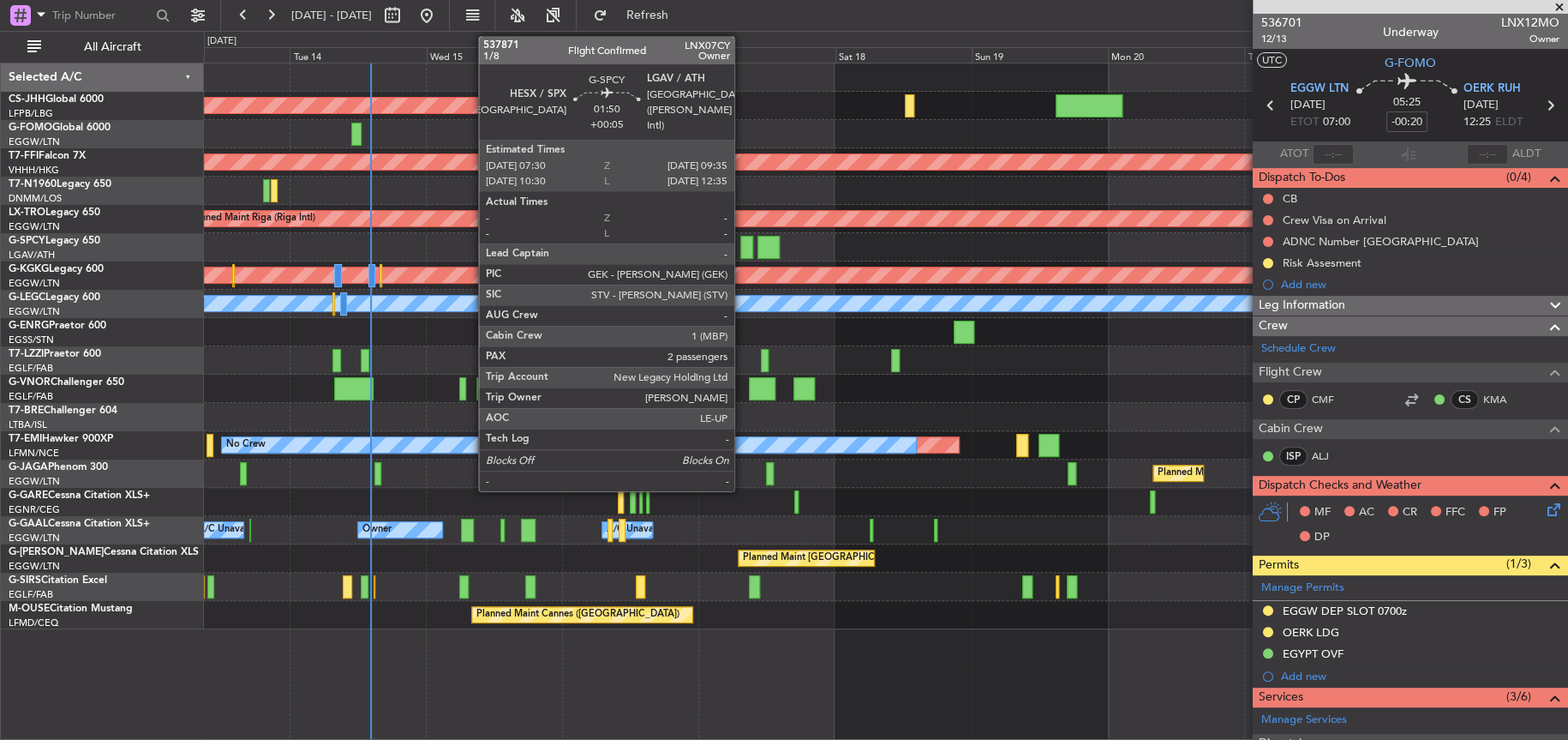
click at [742, 253] on div at bounding box center [746, 247] width 12 height 23
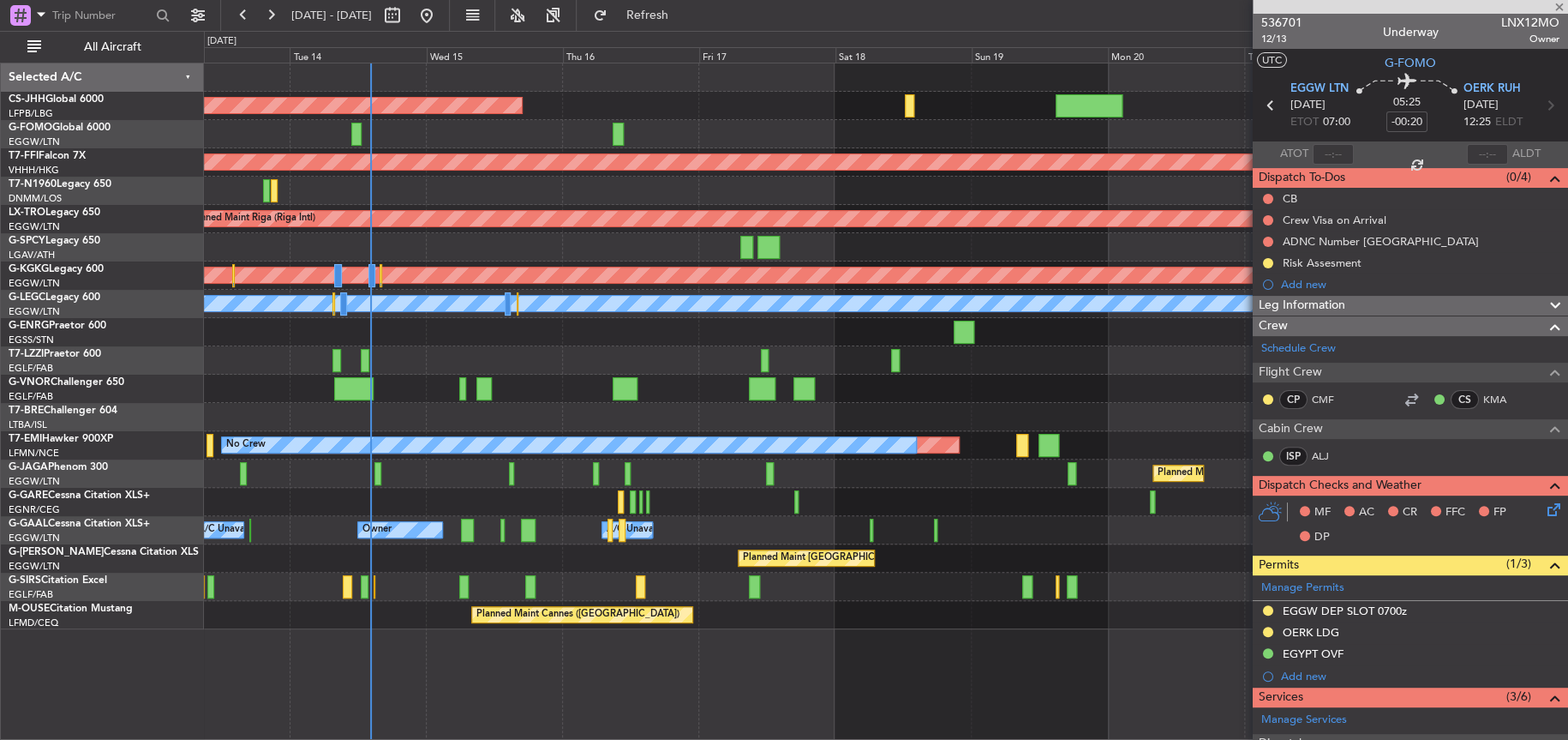
type input "+00:05"
type input "2"
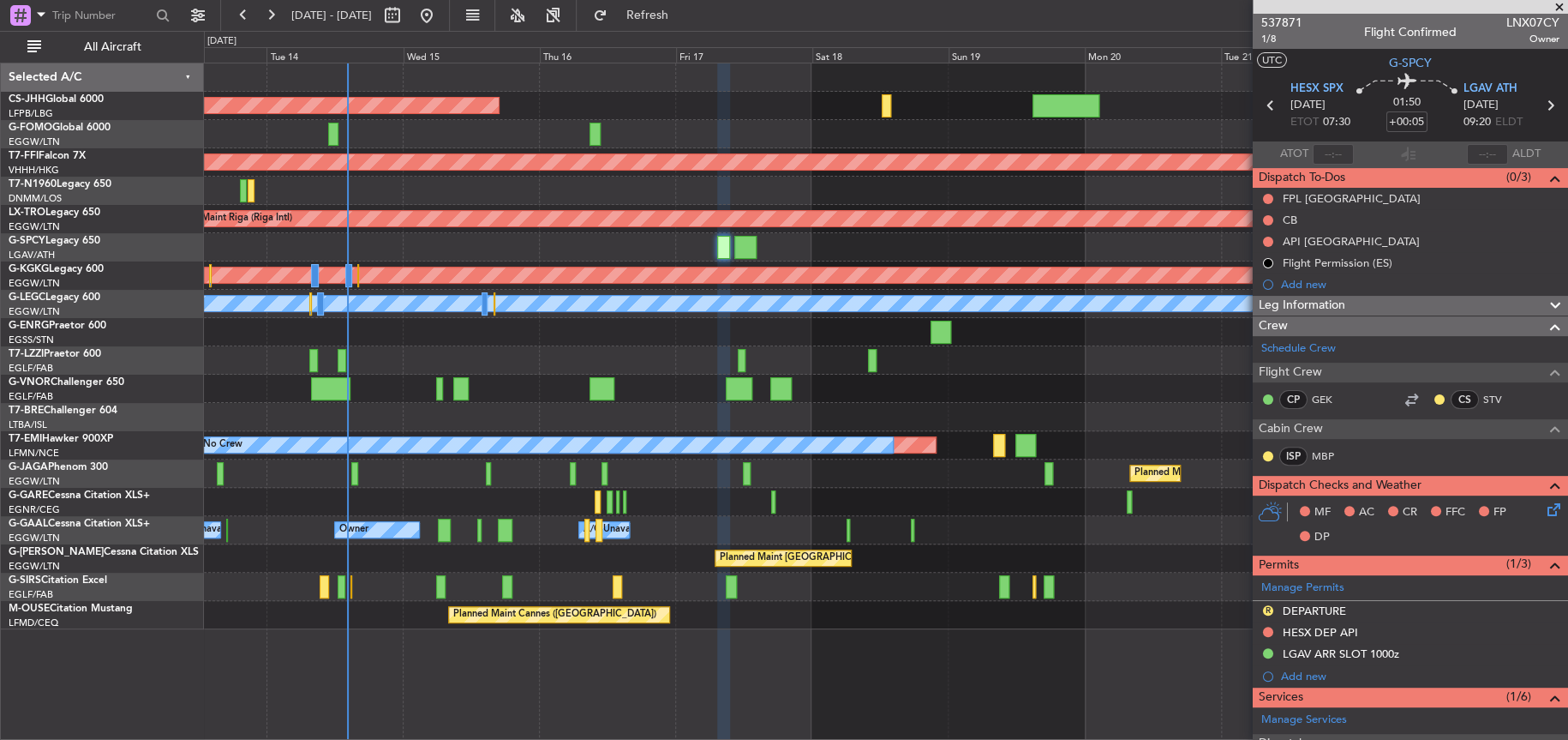
click at [739, 647] on div "Planned Maint [GEOGRAPHIC_DATA] ([GEOGRAPHIC_DATA]) Planned Maint Geneva ([GEOG…" at bounding box center [884, 401] width 1362 height 678
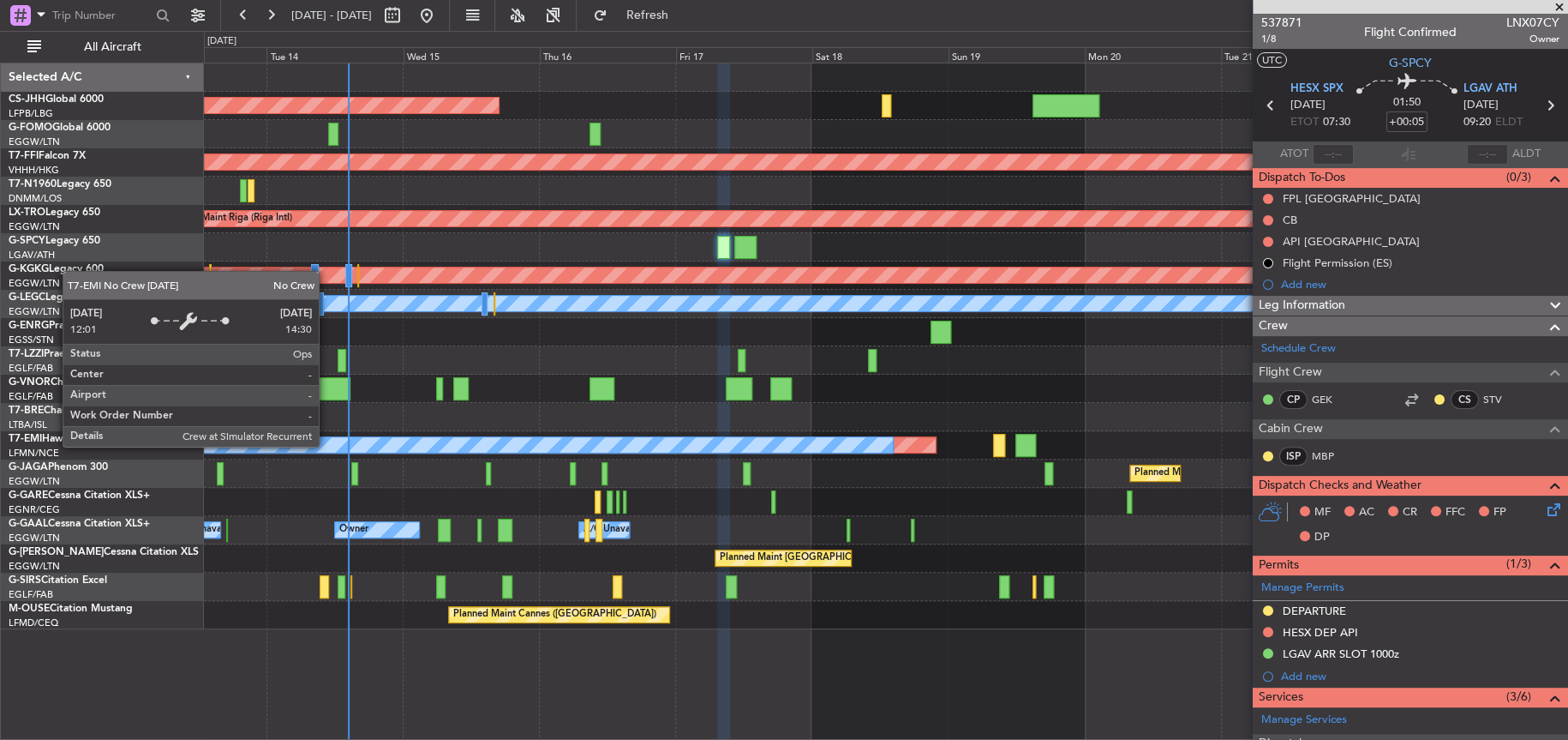
click at [893, 446] on div "No Crew" at bounding box center [546, 444] width 694 height 16
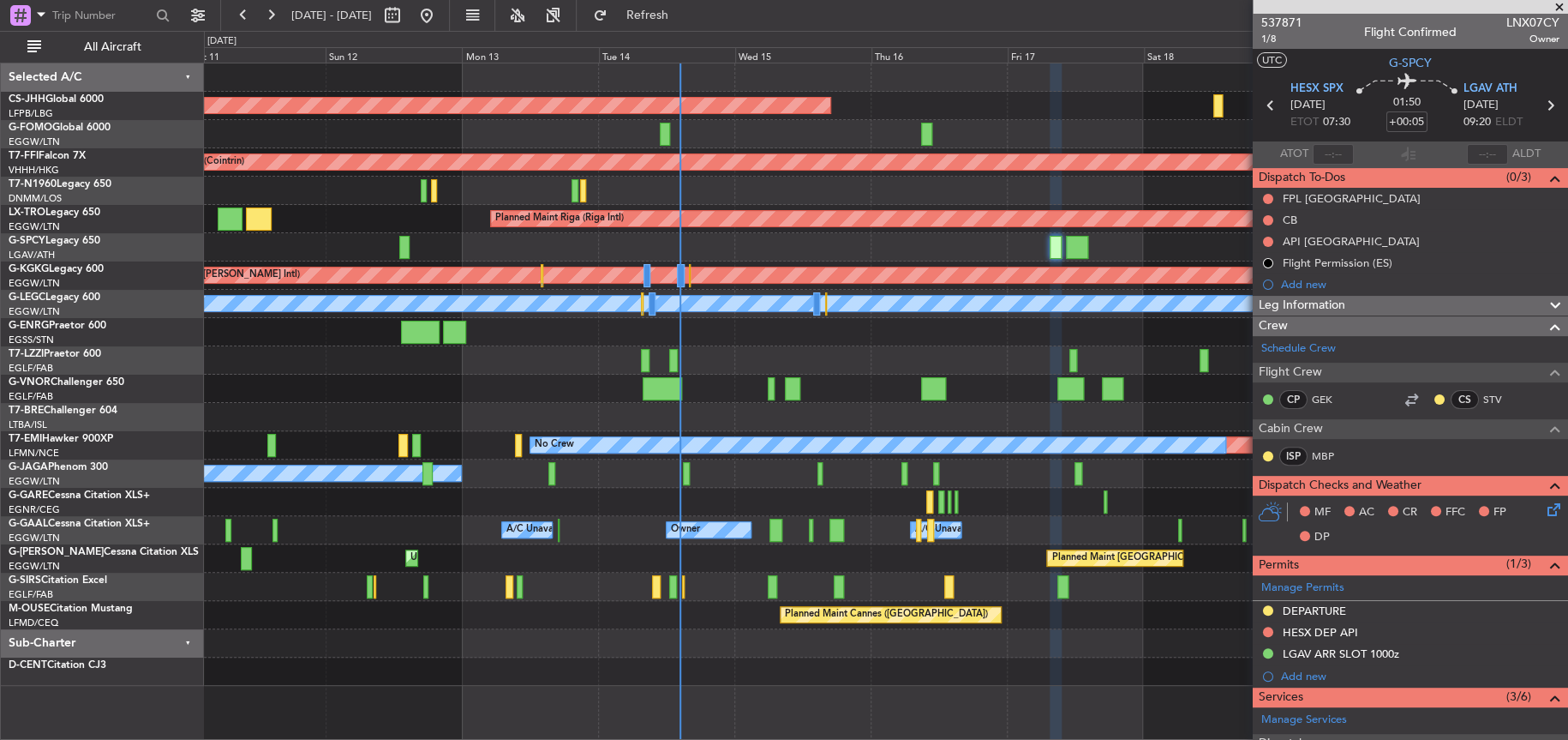
click at [535, 565] on div "Planned Maint [GEOGRAPHIC_DATA] ([GEOGRAPHIC_DATA]) Planned Maint Geneva ([GEOG…" at bounding box center [884, 375] width 1362 height 622
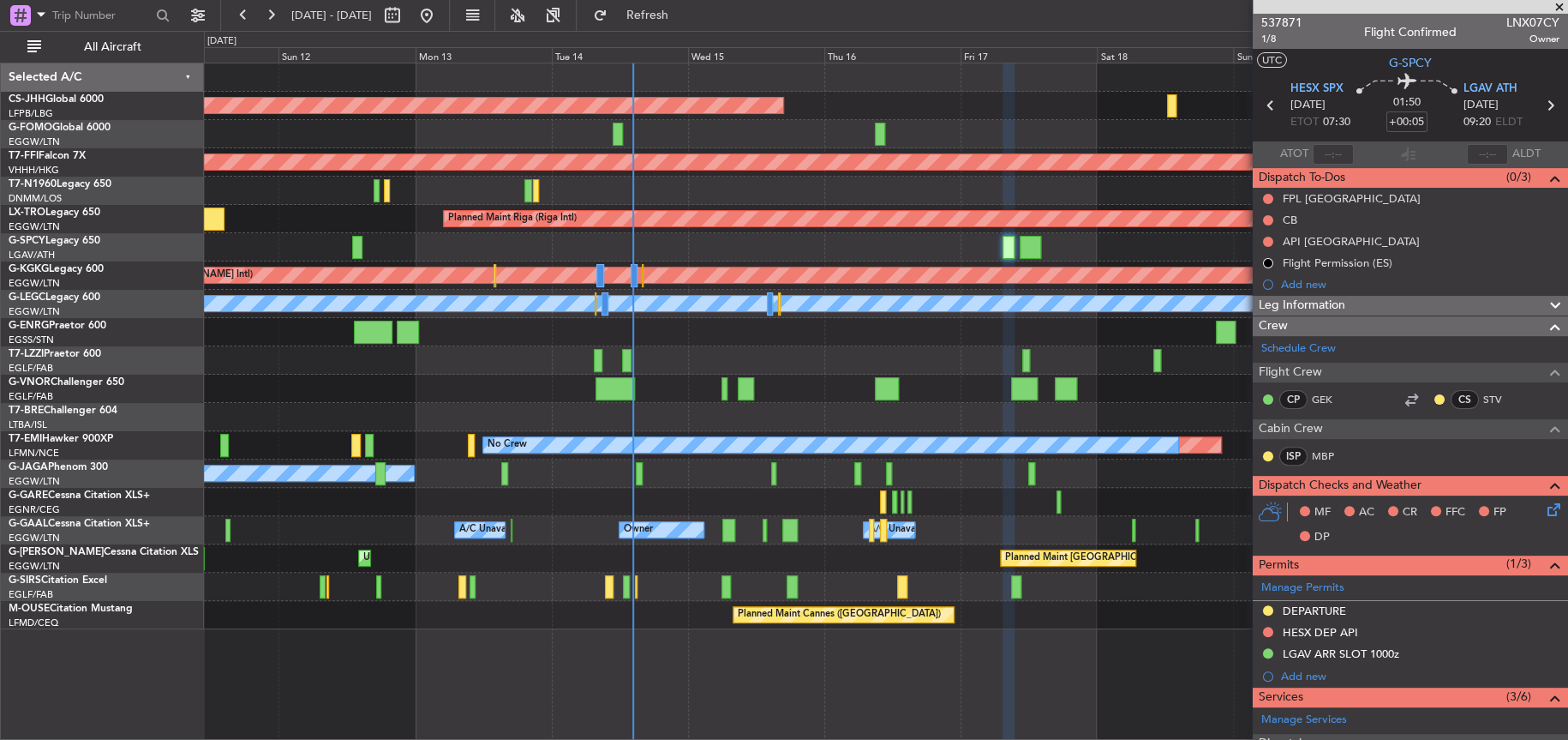
click at [822, 386] on div at bounding box center [884, 388] width 1362 height 28
click at [1282, 19] on span "537871" at bounding box center [1281, 23] width 41 height 18
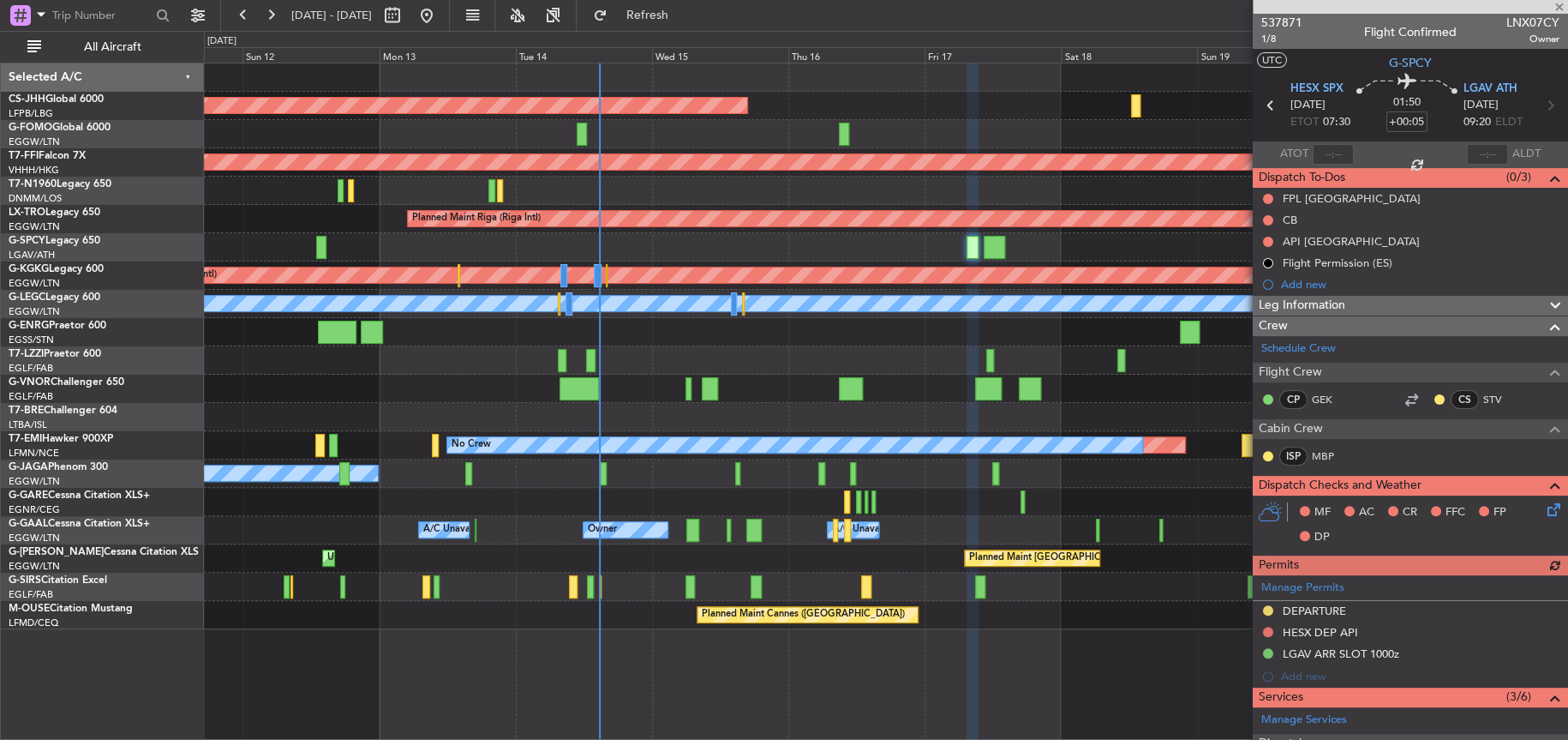
click at [716, 338] on div at bounding box center [884, 331] width 1362 height 28
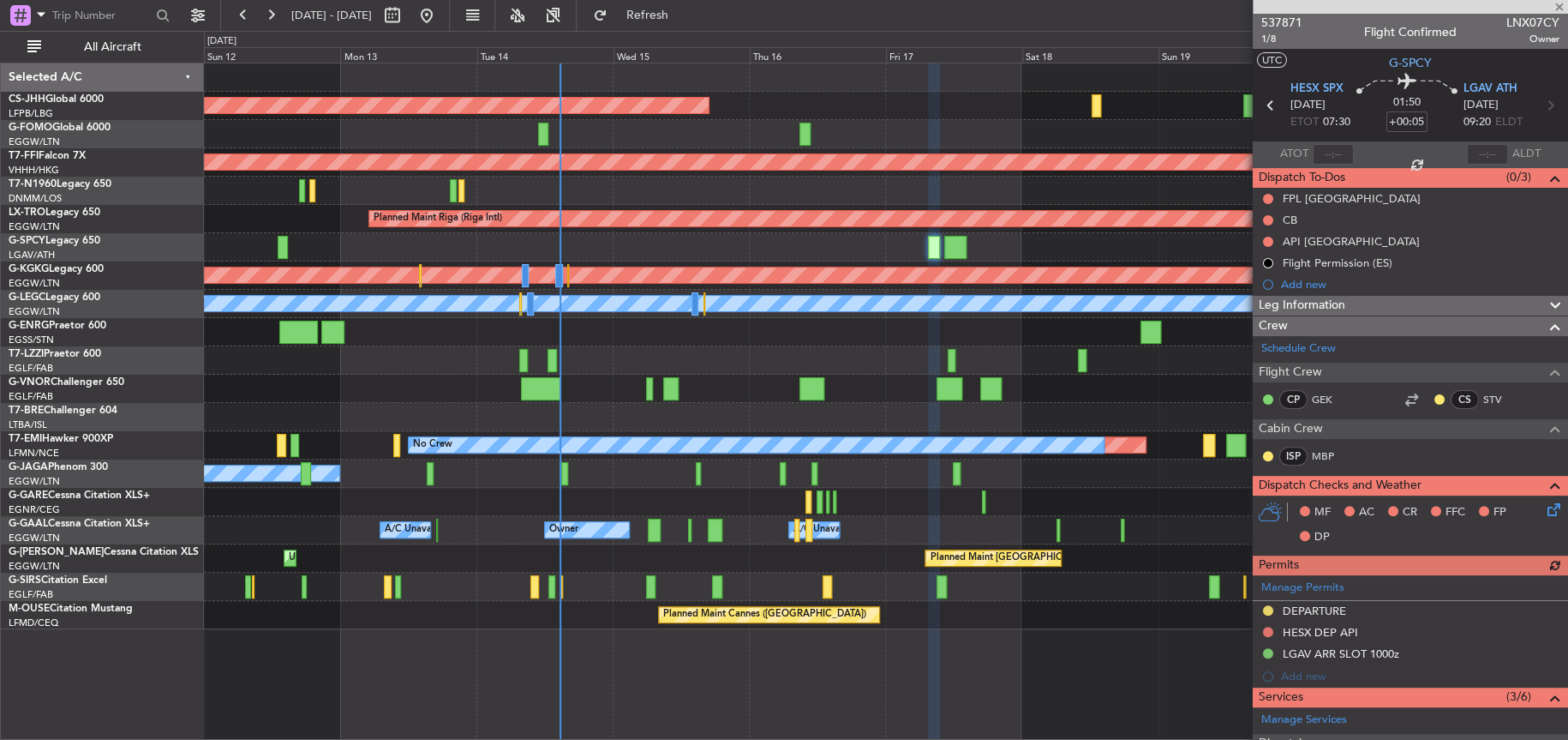
click at [715, 338] on div at bounding box center [884, 331] width 1362 height 28
click at [950, 337] on div at bounding box center [884, 331] width 1362 height 28
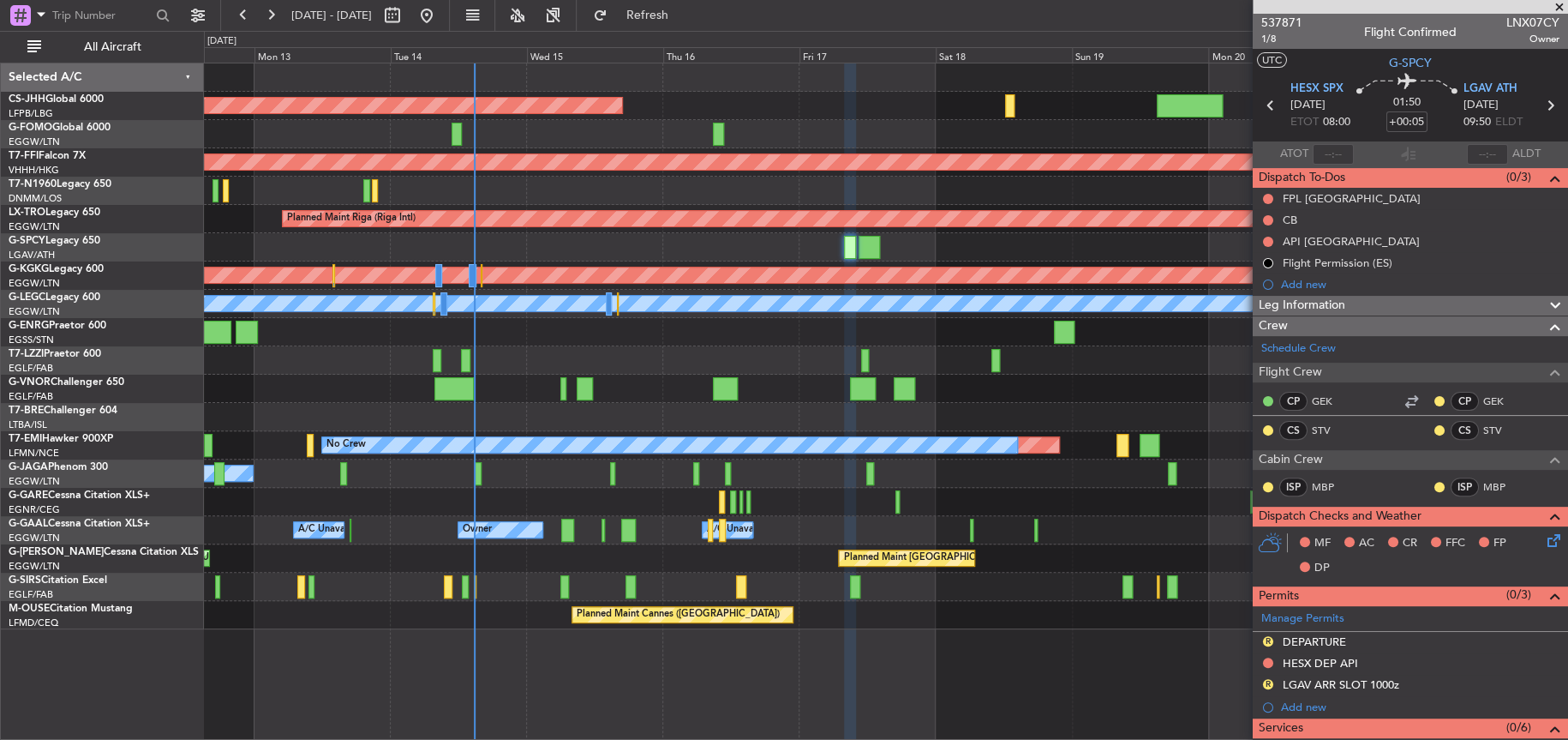
click at [585, 399] on div "Planned Maint [GEOGRAPHIC_DATA] ([GEOGRAPHIC_DATA]) Planned Maint Geneva ([GEOG…" at bounding box center [884, 346] width 1362 height 566
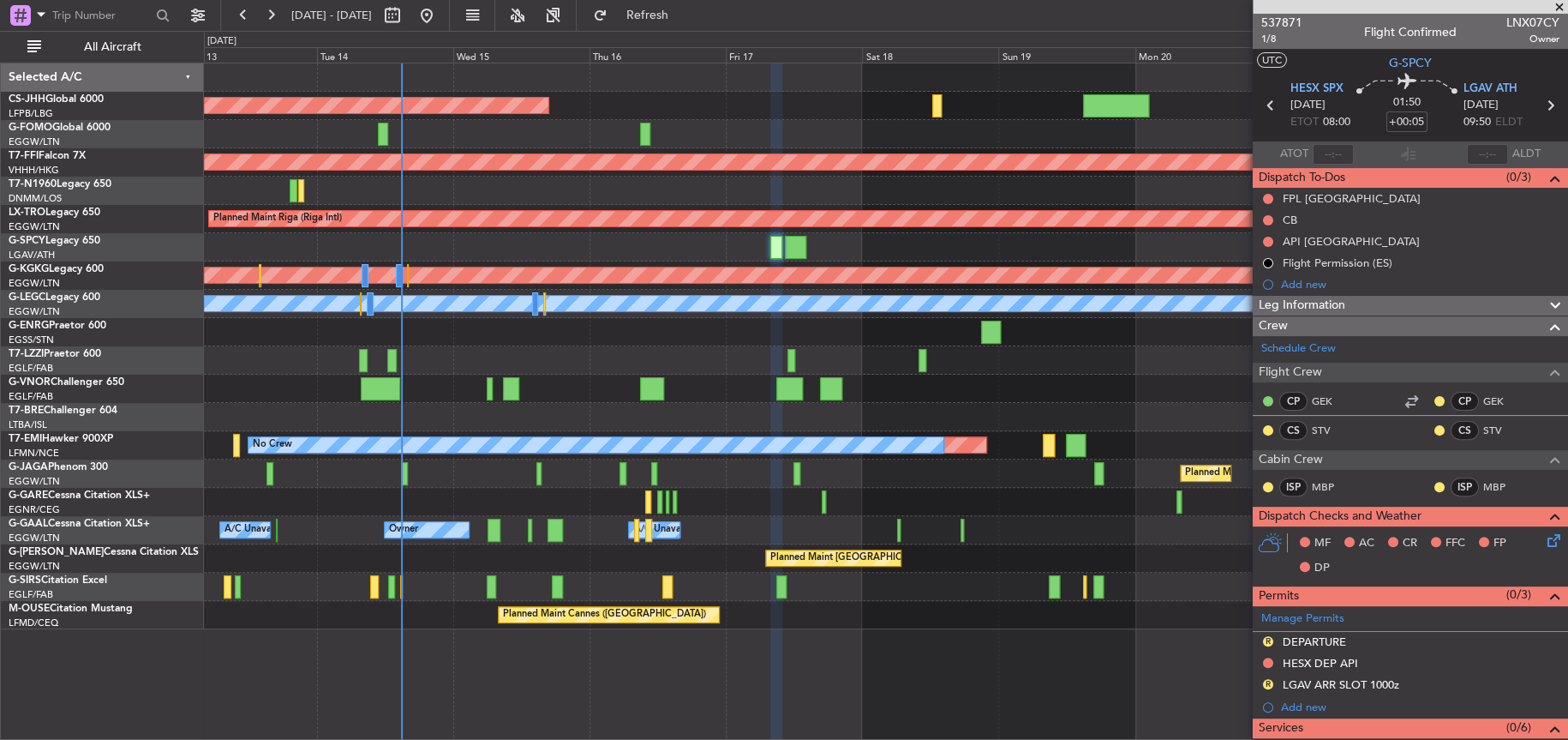
click at [717, 518] on div "Owner Owner A/C Unavailable A/C Unavailable Owner" at bounding box center [884, 530] width 1362 height 28
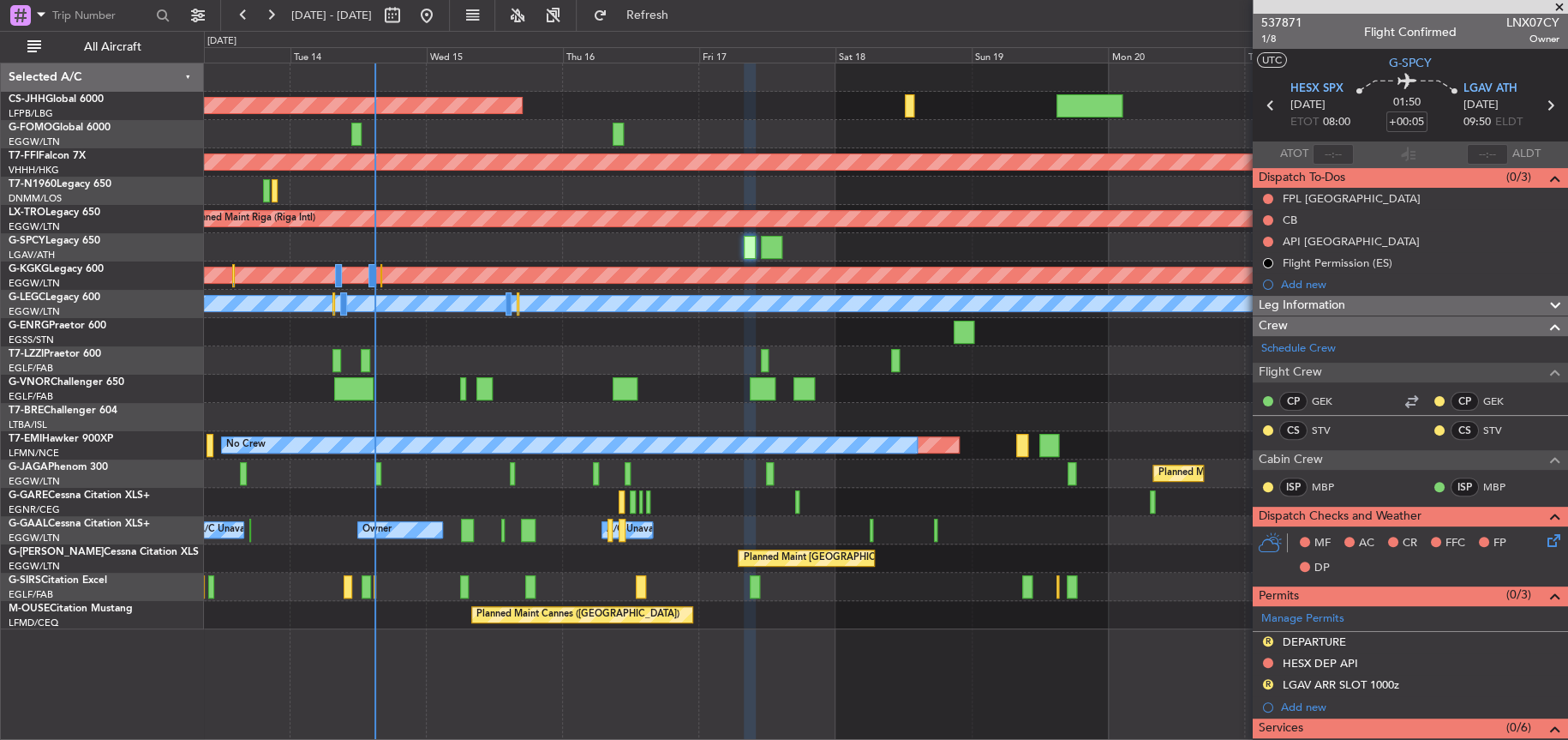
click at [700, 317] on div "Planned Maint [GEOGRAPHIC_DATA] ([GEOGRAPHIC_DATA]) Planned Maint Geneva ([GEOG…" at bounding box center [884, 346] width 1362 height 566
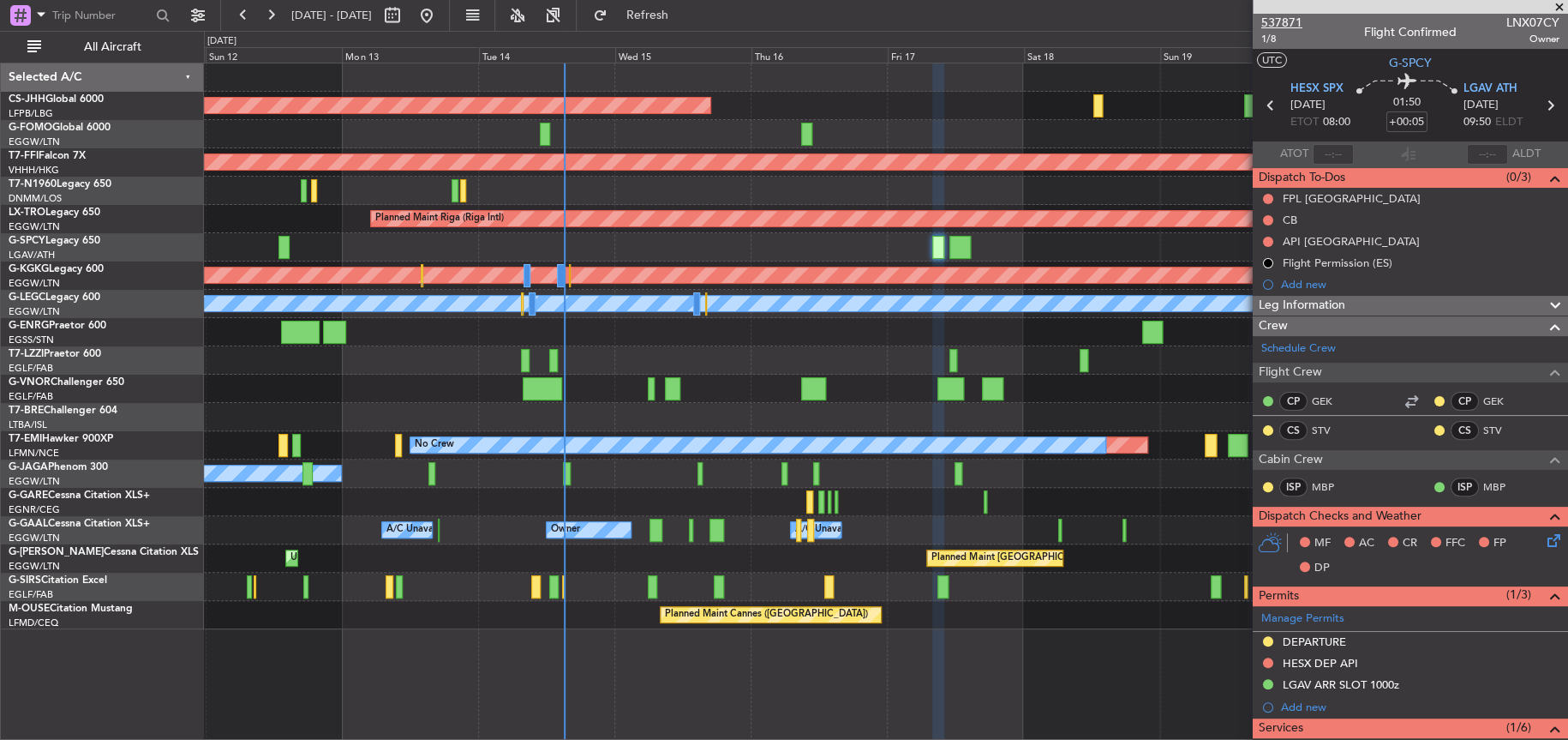
click at [1285, 28] on span "537871" at bounding box center [1281, 23] width 41 height 18
click at [787, 352] on div "A/C Unavailable [GEOGRAPHIC_DATA] ([GEOGRAPHIC_DATA]) Unplanned Maint [GEOGRAPH…" at bounding box center [884, 360] width 1362 height 28
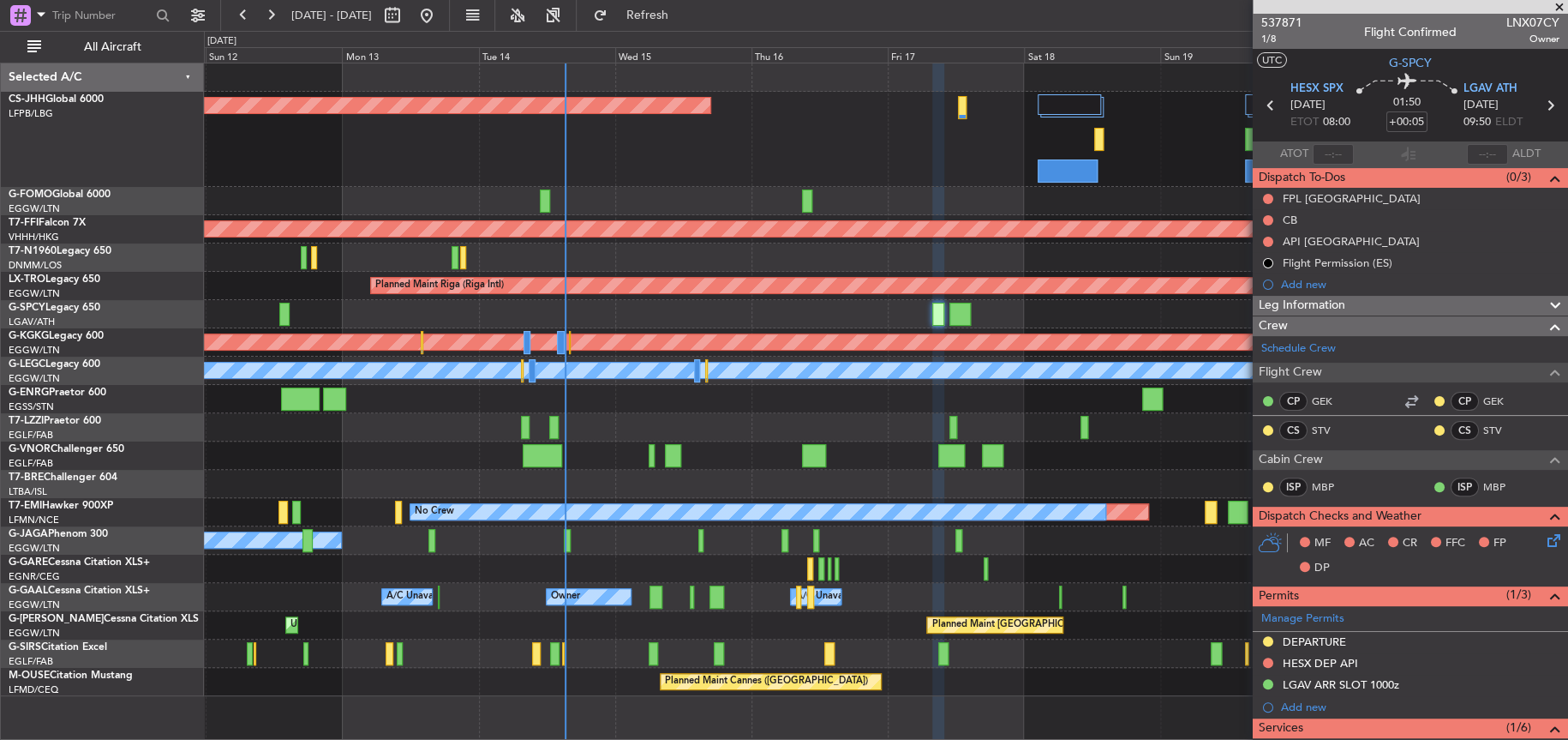
click at [587, 215] on div "Planned Maint [GEOGRAPHIC_DATA] ([GEOGRAPHIC_DATA]) Planned Maint Geneva ([GEOG…" at bounding box center [884, 379] width 1362 height 633
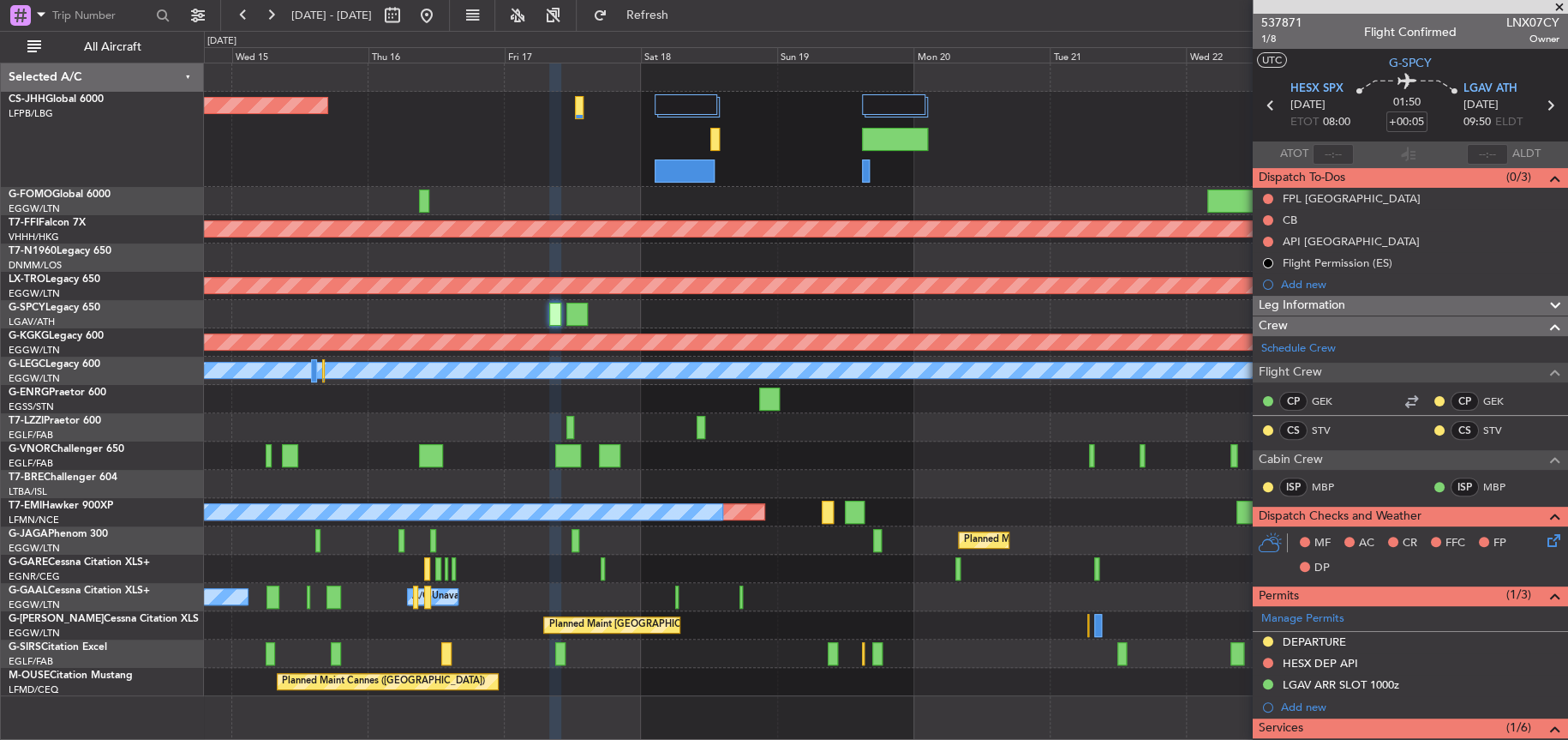
click at [870, 432] on div "A/C Unavailable [GEOGRAPHIC_DATA] ([GEOGRAPHIC_DATA])" at bounding box center [884, 427] width 1362 height 28
click at [870, 432] on div "A/C Unavailable [GEOGRAPHIC_DATA] ([GEOGRAPHIC_DATA])" at bounding box center [884, 427] width 1362 height 28
click at [869, 432] on div "A/C Unavailable [GEOGRAPHIC_DATA] ([GEOGRAPHIC_DATA])" at bounding box center [884, 427] width 1362 height 28
click at [1009, 188] on div at bounding box center [884, 201] width 1362 height 28
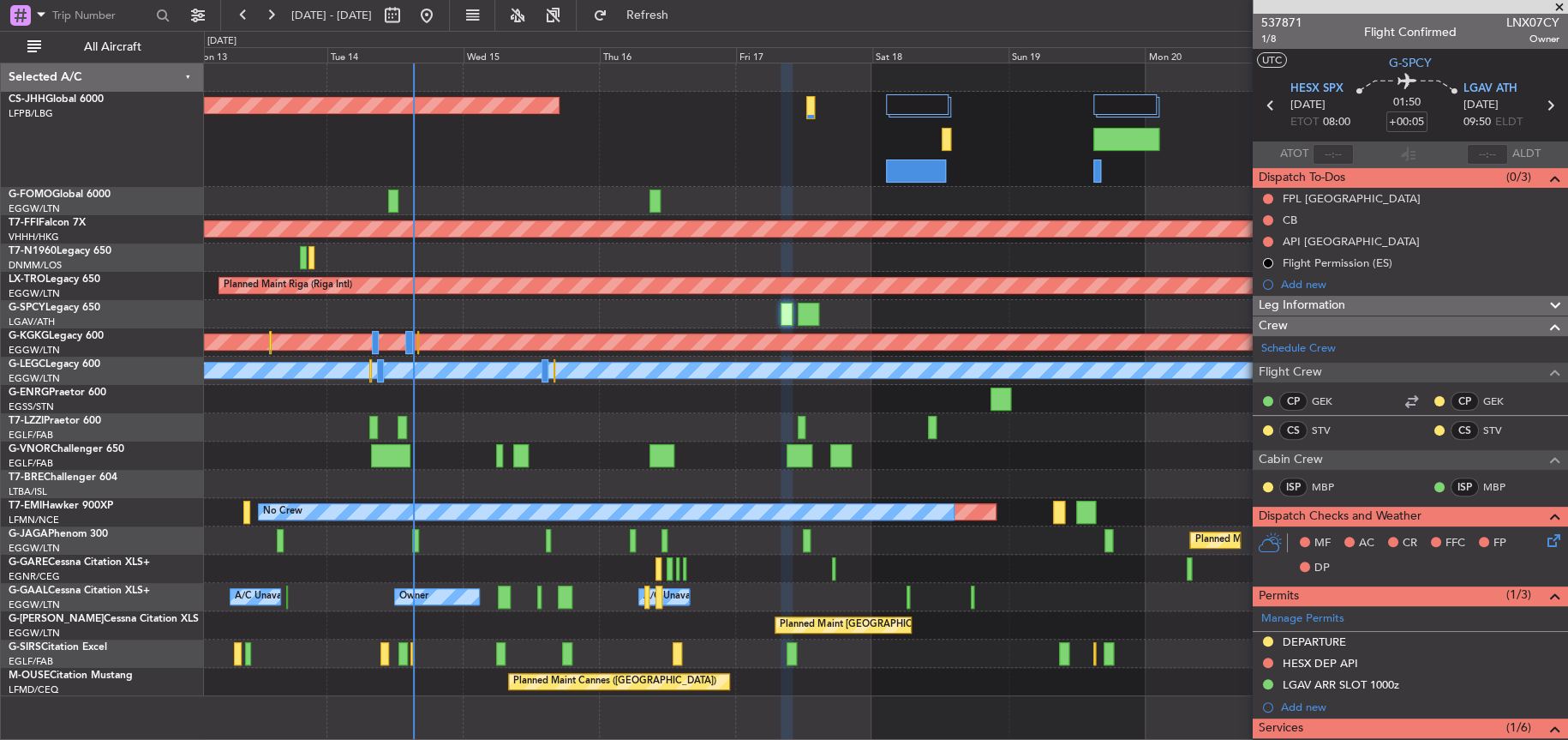
click at [995, 253] on div "Planned Maint [GEOGRAPHIC_DATA] ([GEOGRAPHIC_DATA]) Planned Maint Geneva ([GEOG…" at bounding box center [884, 379] width 1362 height 633
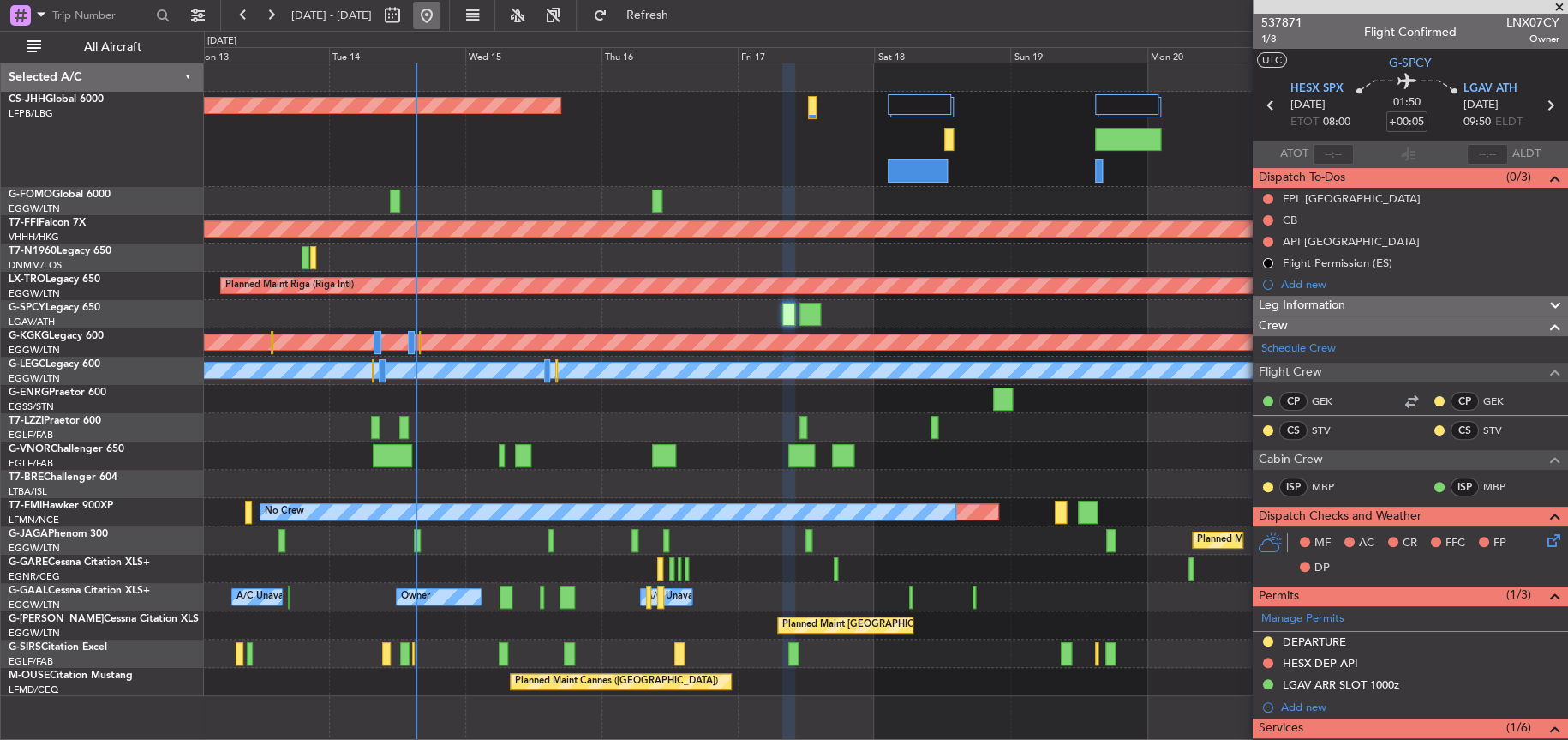
click at [440, 8] on button at bounding box center [427, 16] width 28 height 28
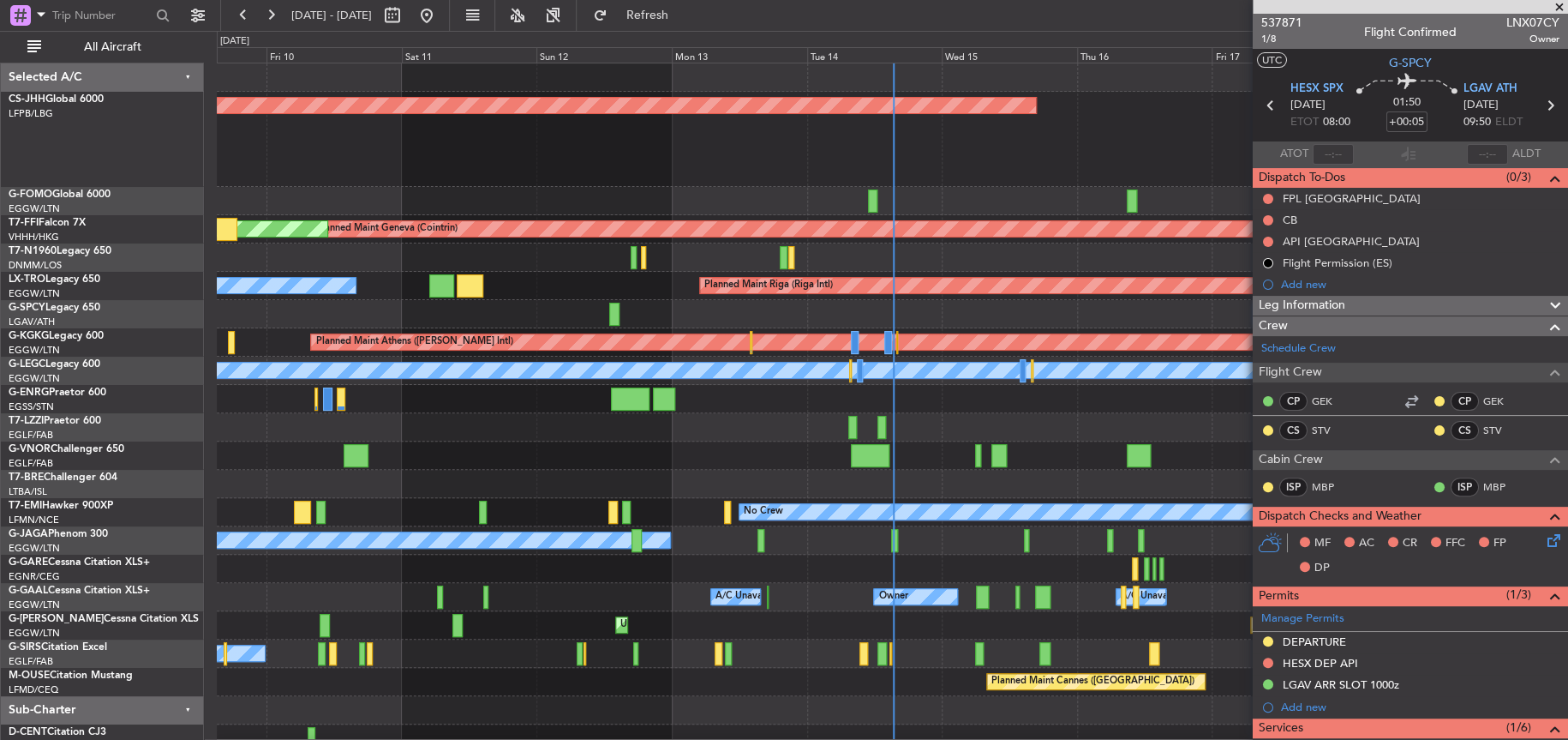
click at [653, 162] on div "Planned Maint [GEOGRAPHIC_DATA] ([GEOGRAPHIC_DATA])" at bounding box center [891, 140] width 1350 height 95
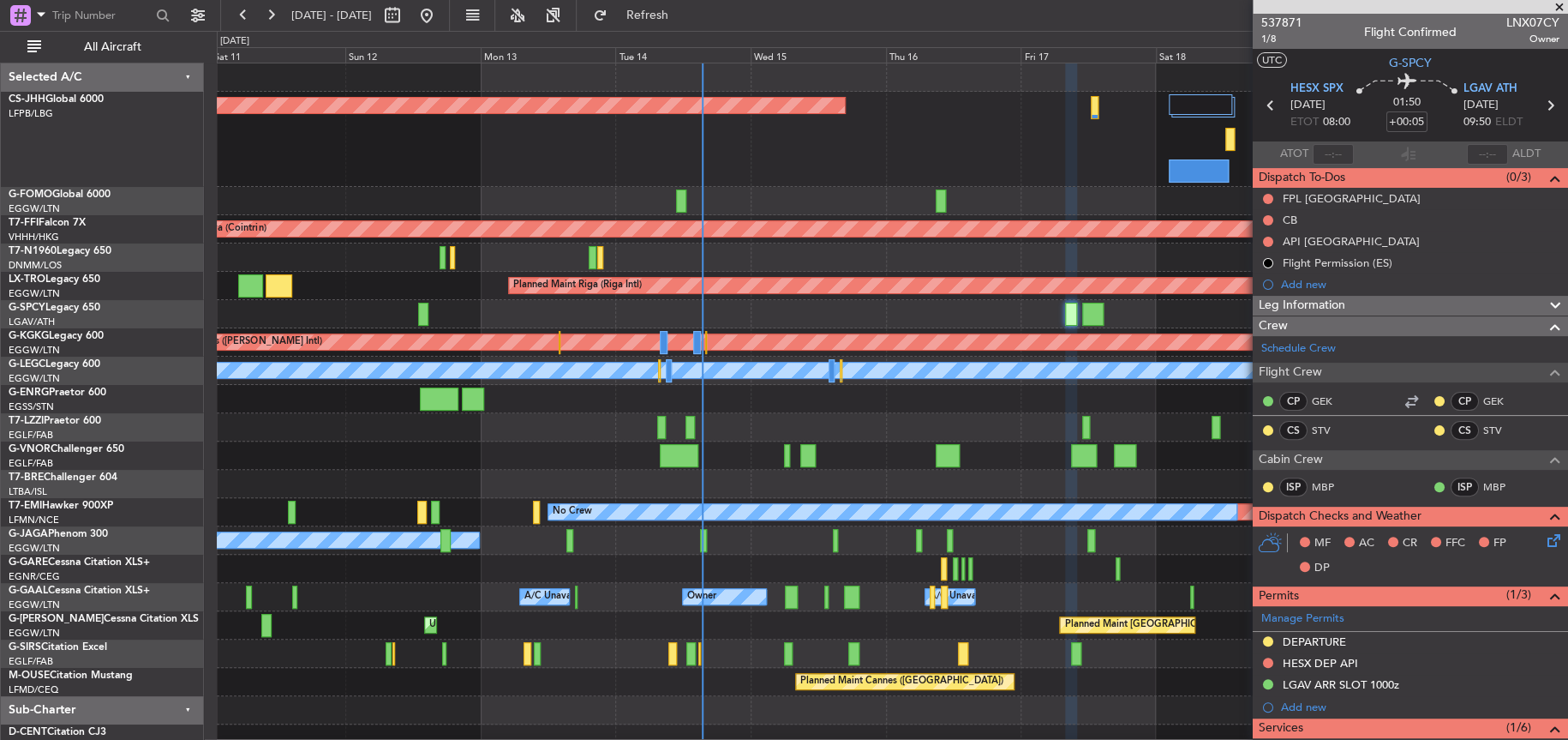
click at [726, 165] on div "Planned Maint [GEOGRAPHIC_DATA] ([GEOGRAPHIC_DATA])" at bounding box center [891, 140] width 1350 height 95
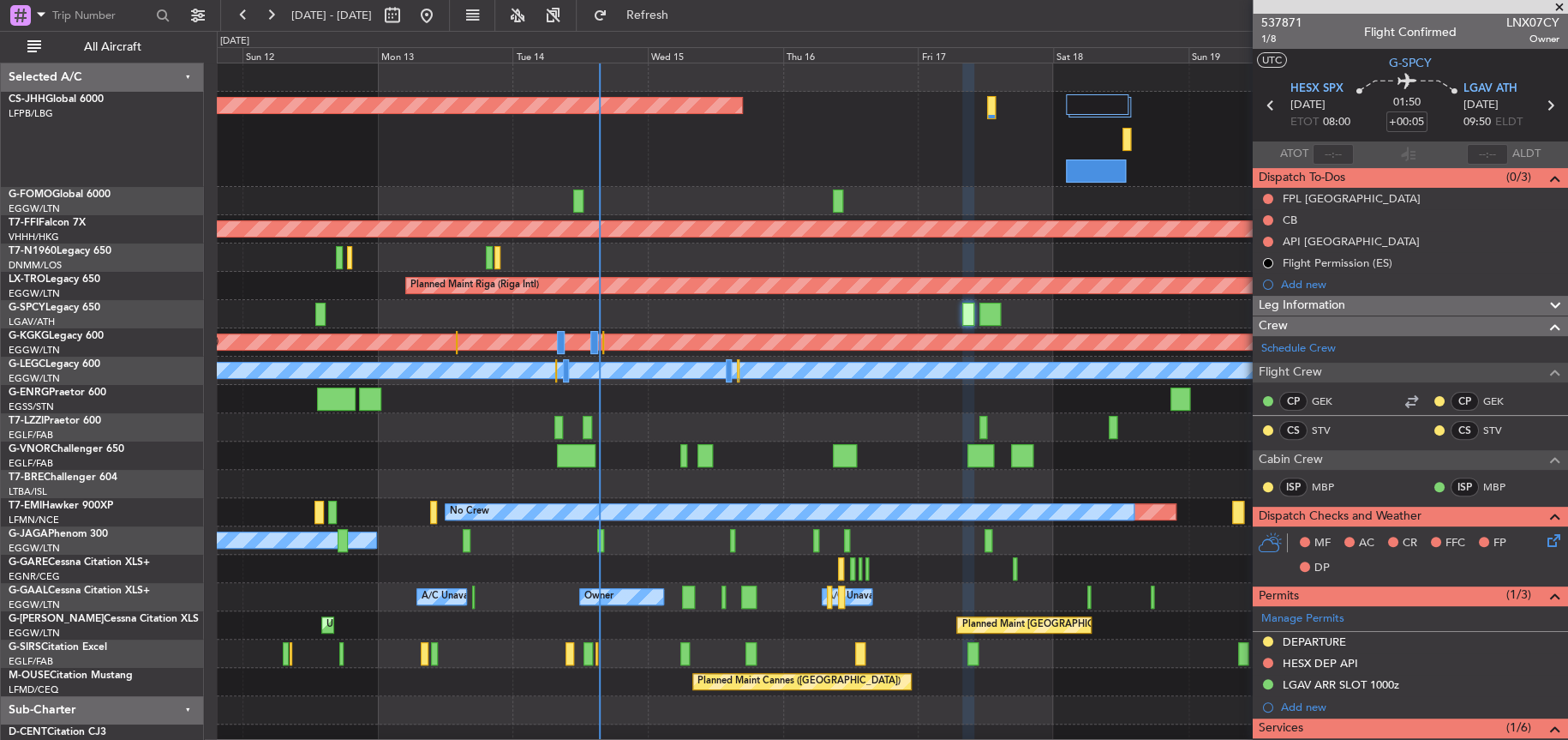
click at [744, 145] on div "Planned Maint [GEOGRAPHIC_DATA] ([GEOGRAPHIC_DATA])" at bounding box center [891, 140] width 1350 height 95
click at [729, 156] on div "Planned Maint [GEOGRAPHIC_DATA] ([GEOGRAPHIC_DATA])" at bounding box center [891, 140] width 1350 height 95
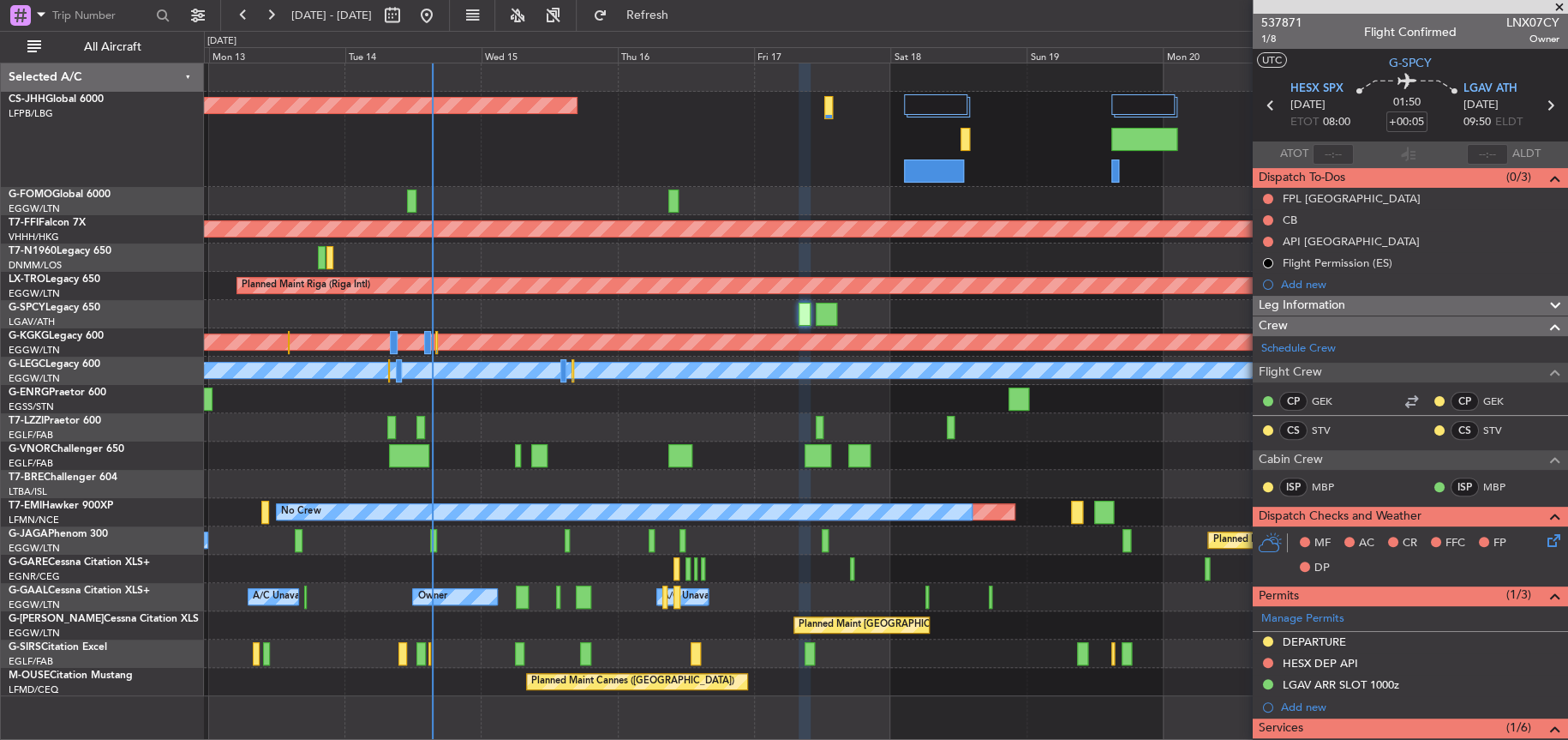
click at [710, 151] on div "Planned Maint [GEOGRAPHIC_DATA] ([GEOGRAPHIC_DATA])" at bounding box center [884, 140] width 1362 height 95
click at [712, 418] on div "A/C Unavailable [GEOGRAPHIC_DATA] ([GEOGRAPHIC_DATA])" at bounding box center [884, 427] width 1362 height 28
click at [761, 175] on div "Planned Maint [GEOGRAPHIC_DATA] ([GEOGRAPHIC_DATA])" at bounding box center [884, 140] width 1362 height 95
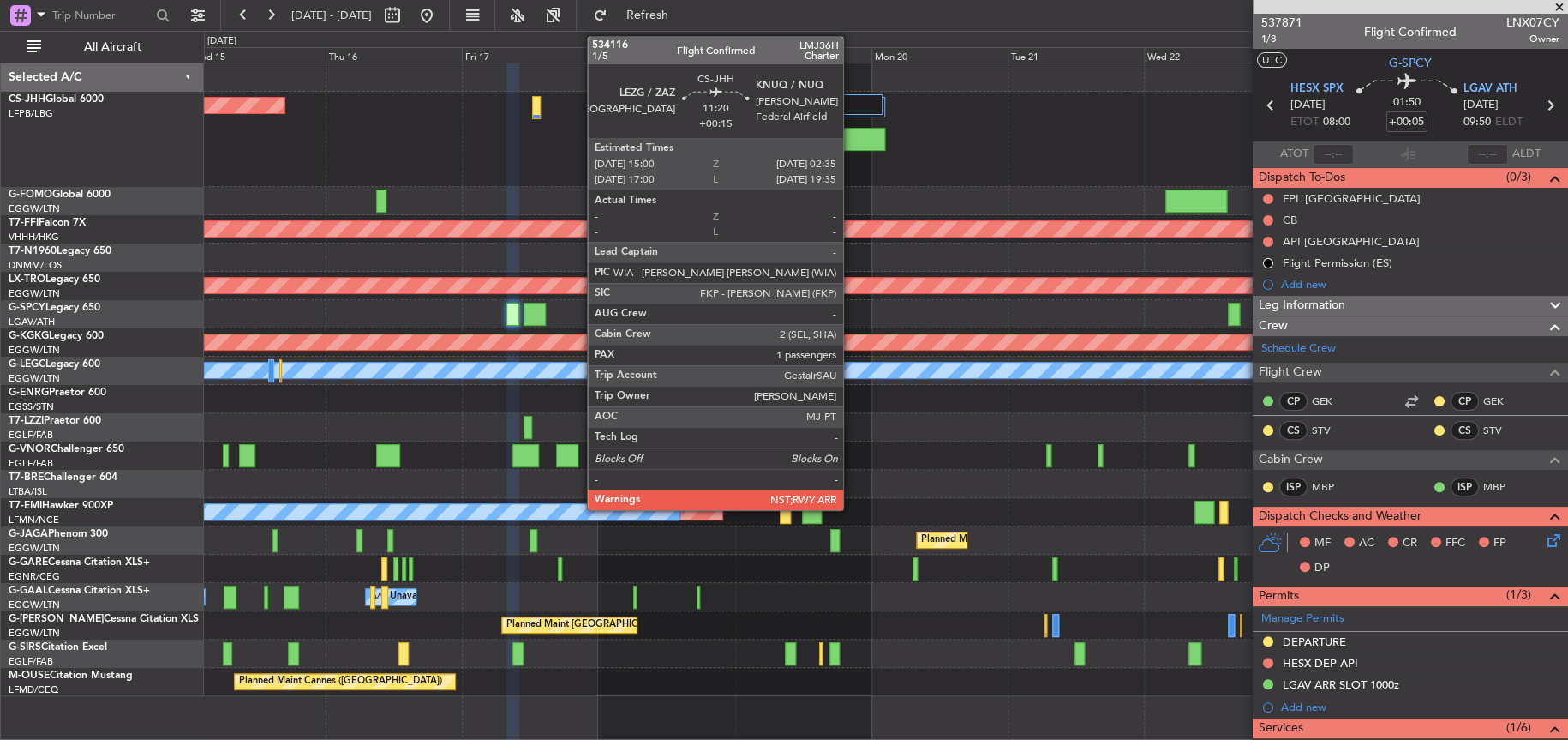
click at [851, 143] on div at bounding box center [852, 139] width 66 height 23
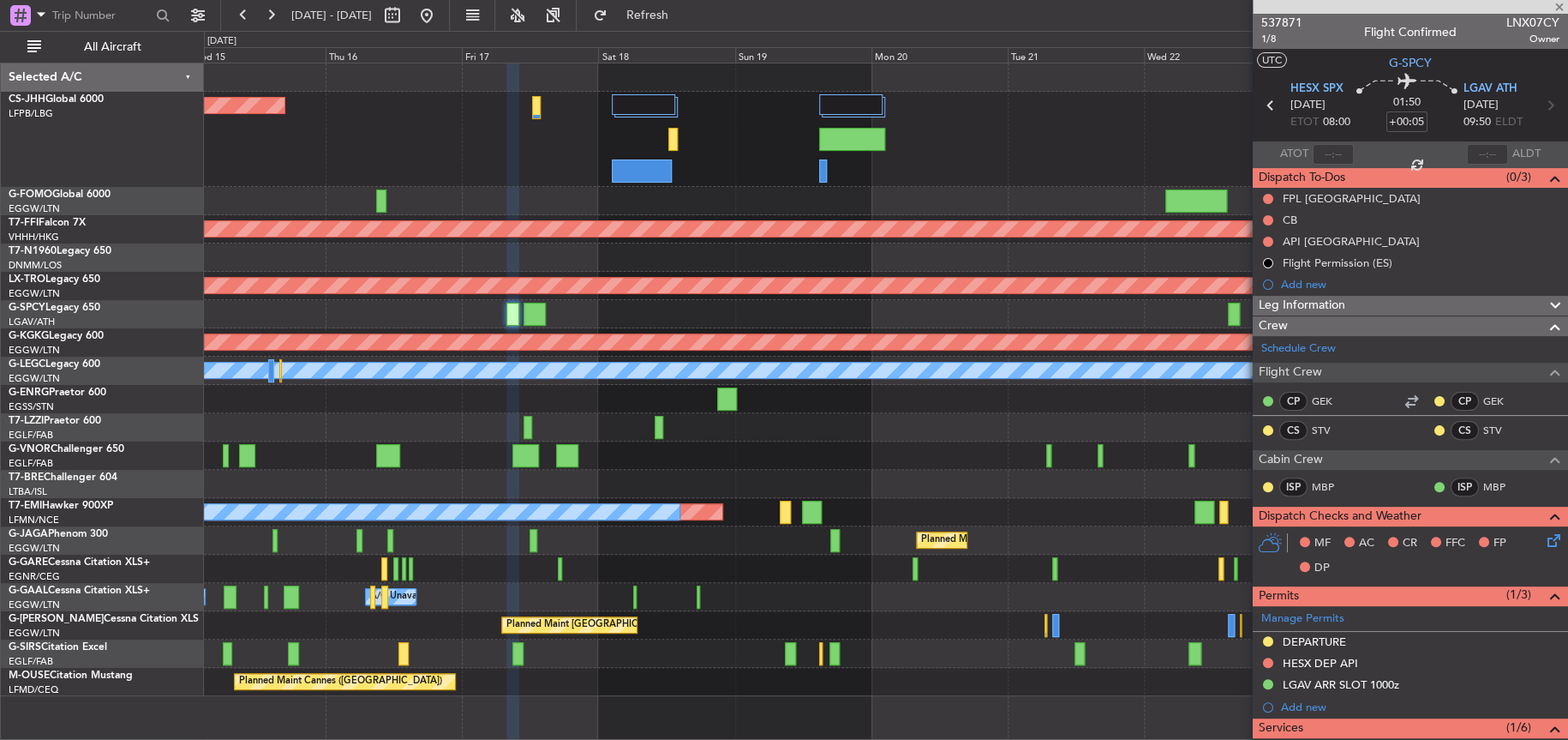
type input "+00:15"
type input "1"
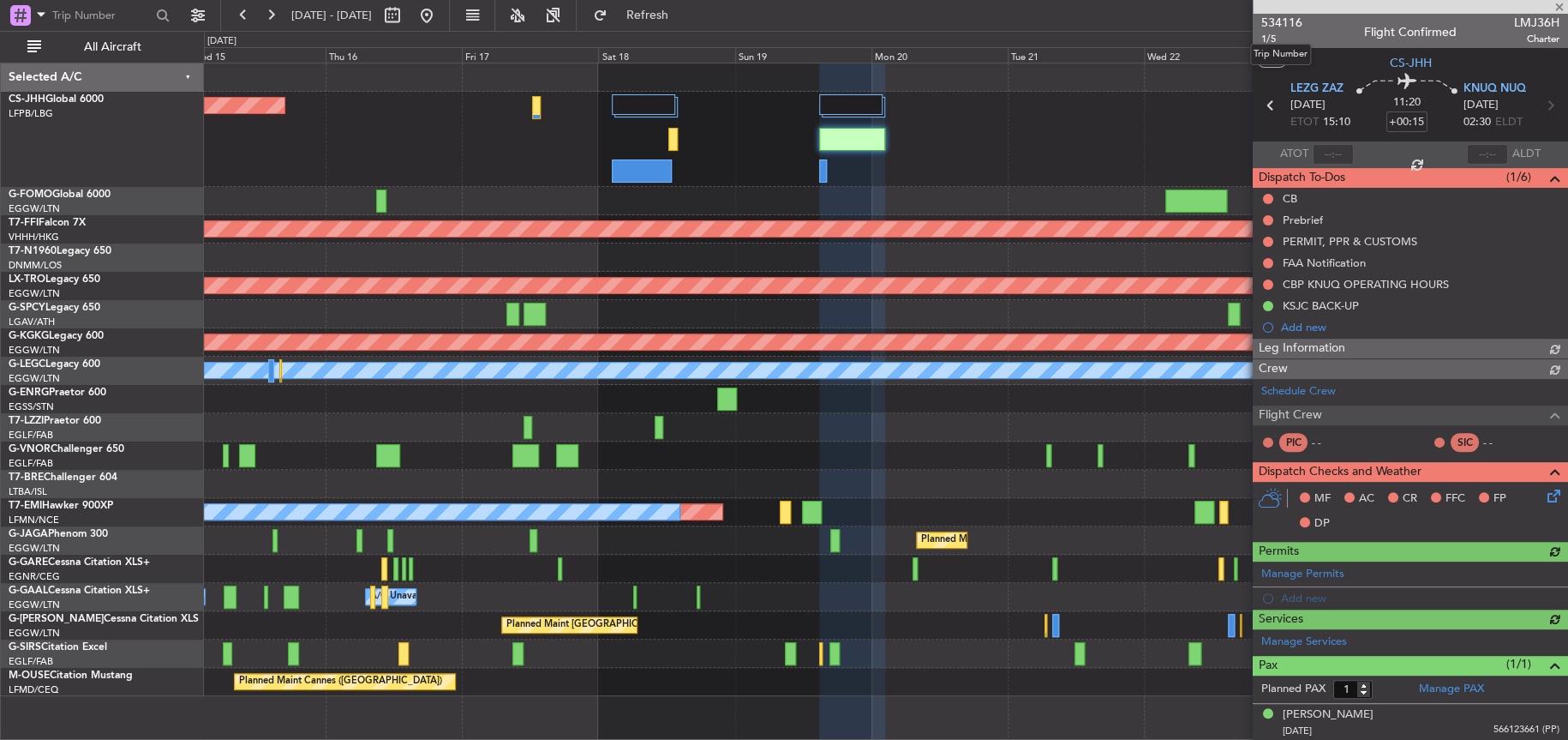
click at [1283, 32] on mat-tooltip-component "Trip Number" at bounding box center [1280, 54] width 84 height 45
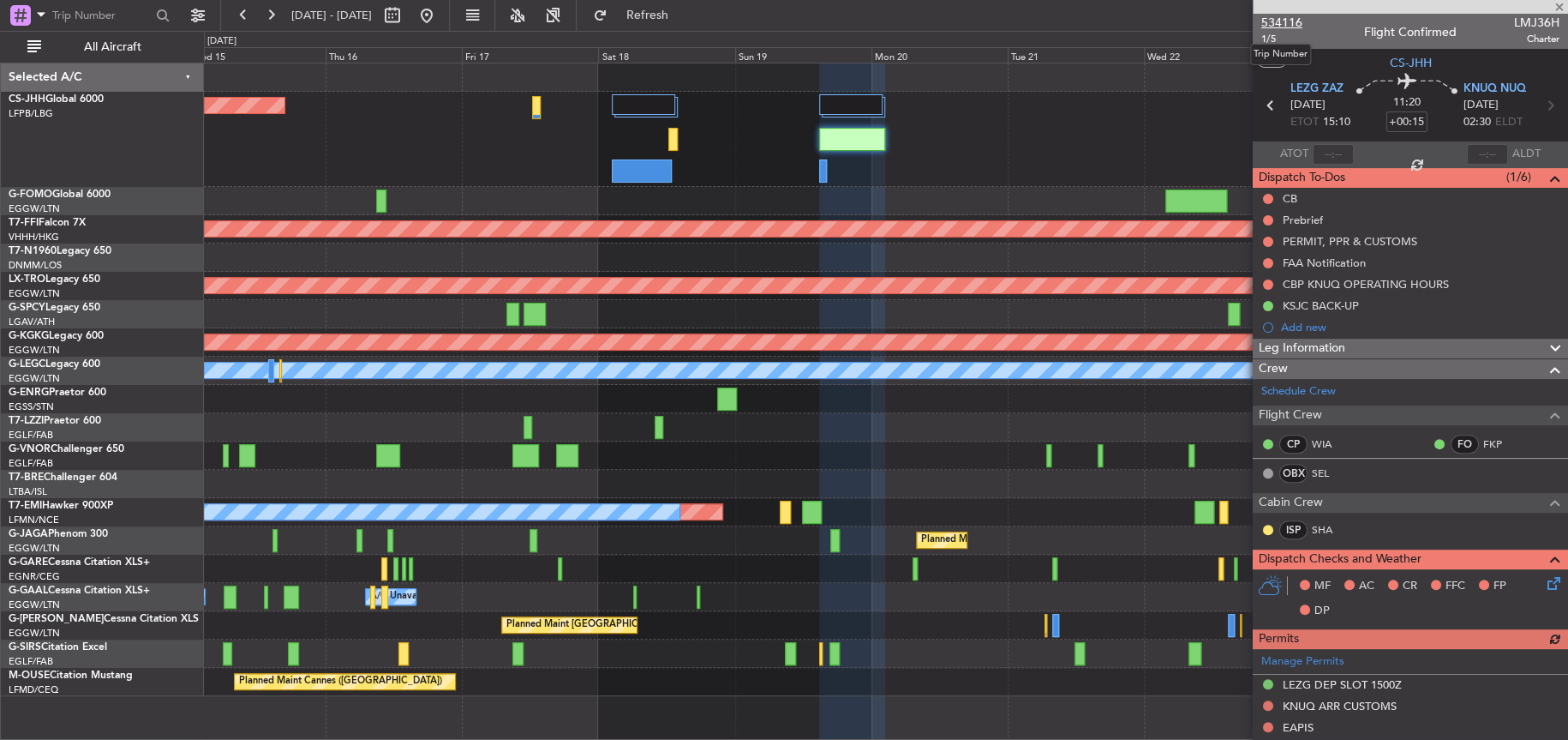
click at [1279, 24] on span "534116" at bounding box center [1281, 23] width 41 height 18
click at [440, 19] on button at bounding box center [427, 16] width 28 height 28
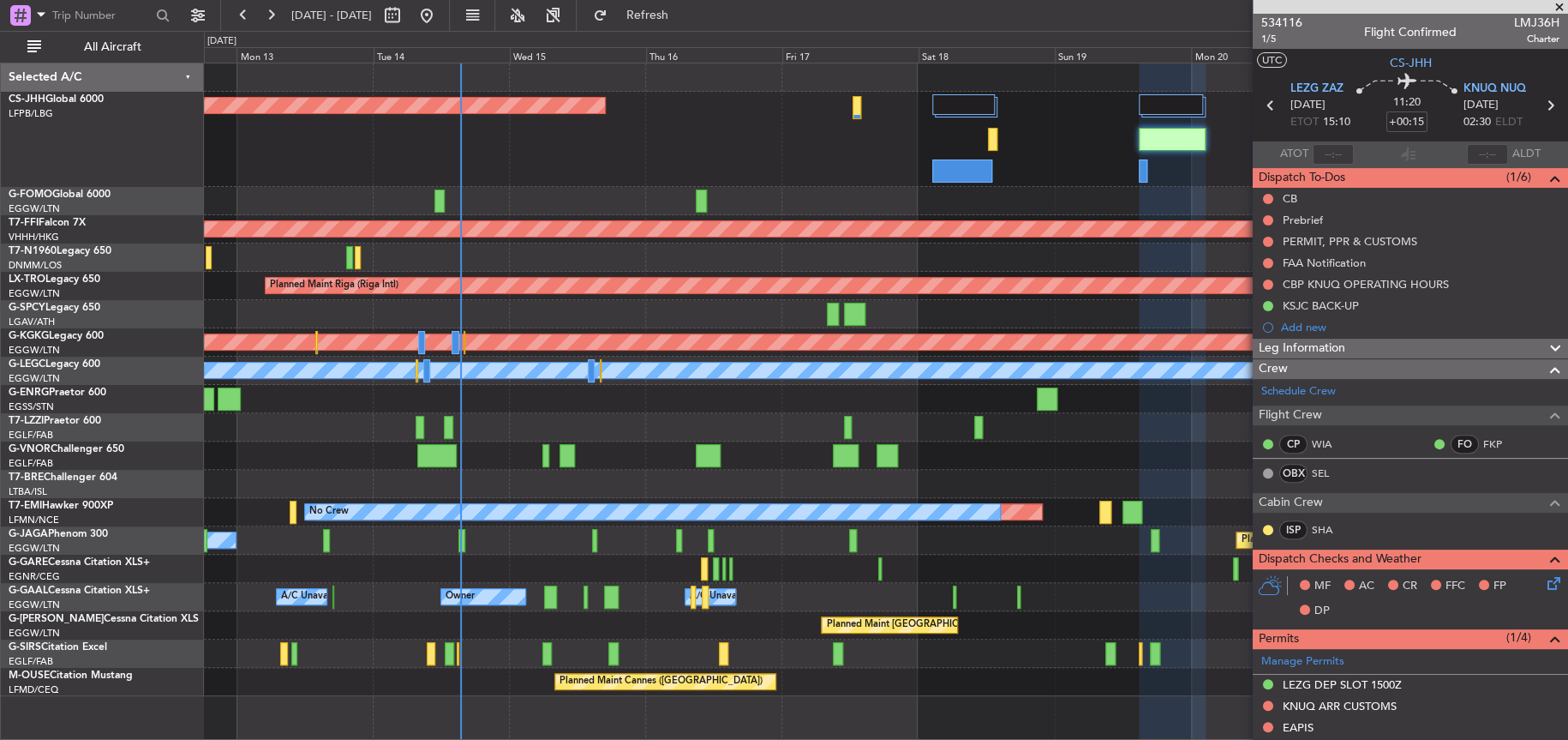
click at [700, 148] on div "Planned Maint [GEOGRAPHIC_DATA] ([GEOGRAPHIC_DATA])" at bounding box center [884, 140] width 1362 height 95
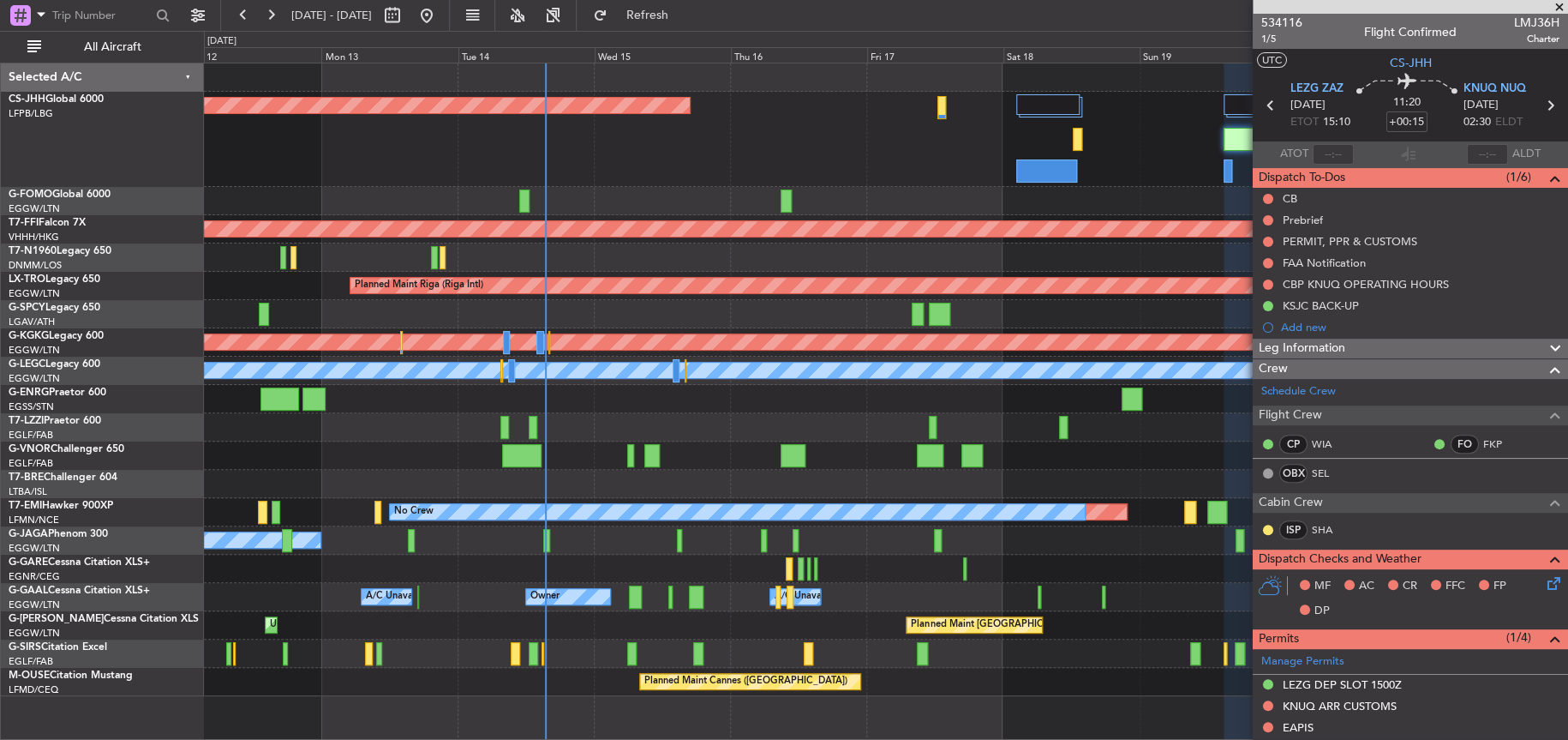
click at [725, 125] on div "Planned Maint [GEOGRAPHIC_DATA] ([GEOGRAPHIC_DATA])" at bounding box center [884, 140] width 1362 height 95
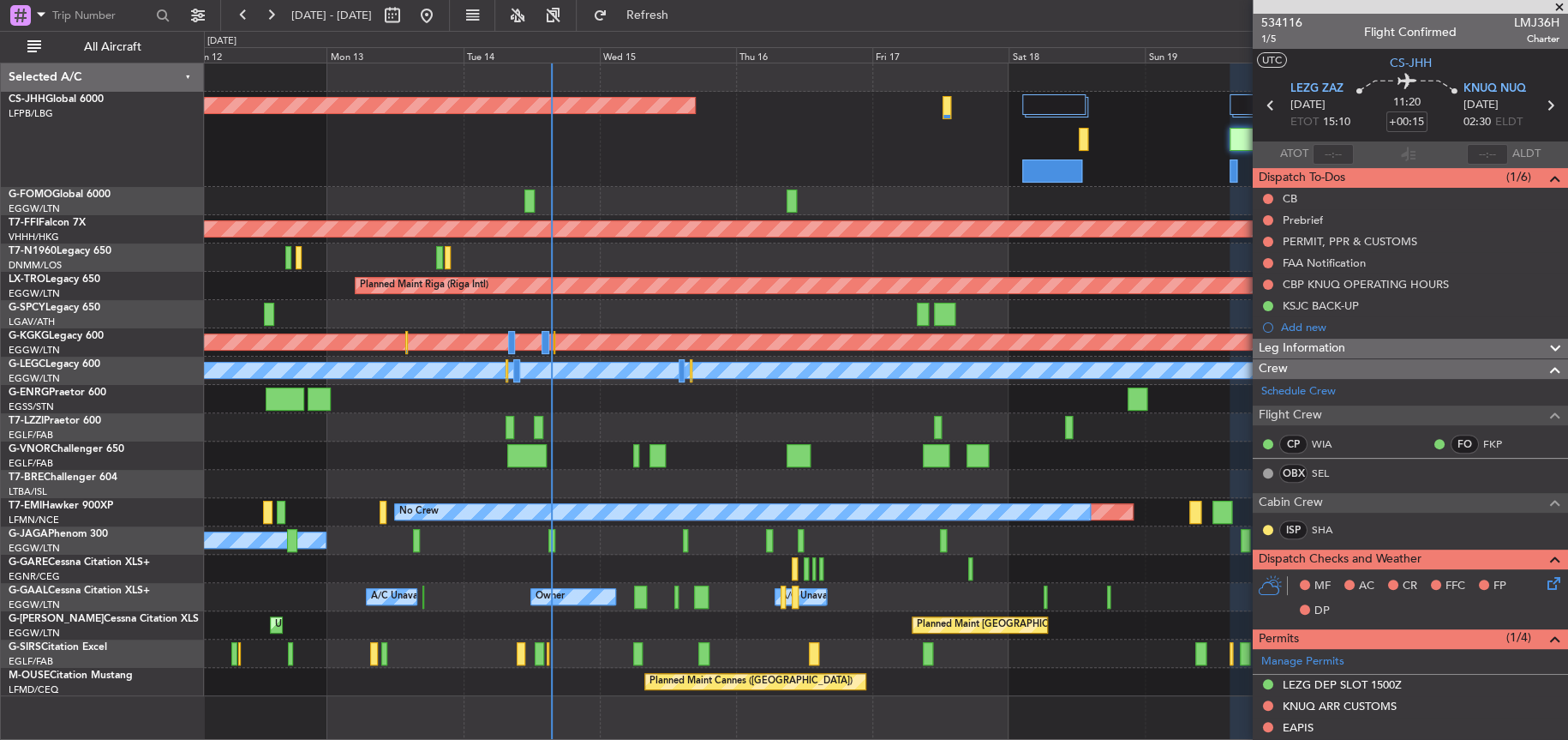
click at [728, 136] on div "Planned Maint [GEOGRAPHIC_DATA] ([GEOGRAPHIC_DATA])" at bounding box center [884, 140] width 1362 height 95
click at [767, 185] on div "Planned Maint [GEOGRAPHIC_DATA] ([GEOGRAPHIC_DATA])" at bounding box center [884, 140] width 1362 height 95
click at [758, 140] on div "Planned Maint [GEOGRAPHIC_DATA] ([GEOGRAPHIC_DATA])" at bounding box center [884, 140] width 1362 height 95
click at [600, 169] on div "Planned Maint [GEOGRAPHIC_DATA] ([GEOGRAPHIC_DATA])" at bounding box center [884, 140] width 1362 height 95
click at [786, 117] on div "Planned Maint [GEOGRAPHIC_DATA] ([GEOGRAPHIC_DATA])" at bounding box center [884, 140] width 1362 height 95
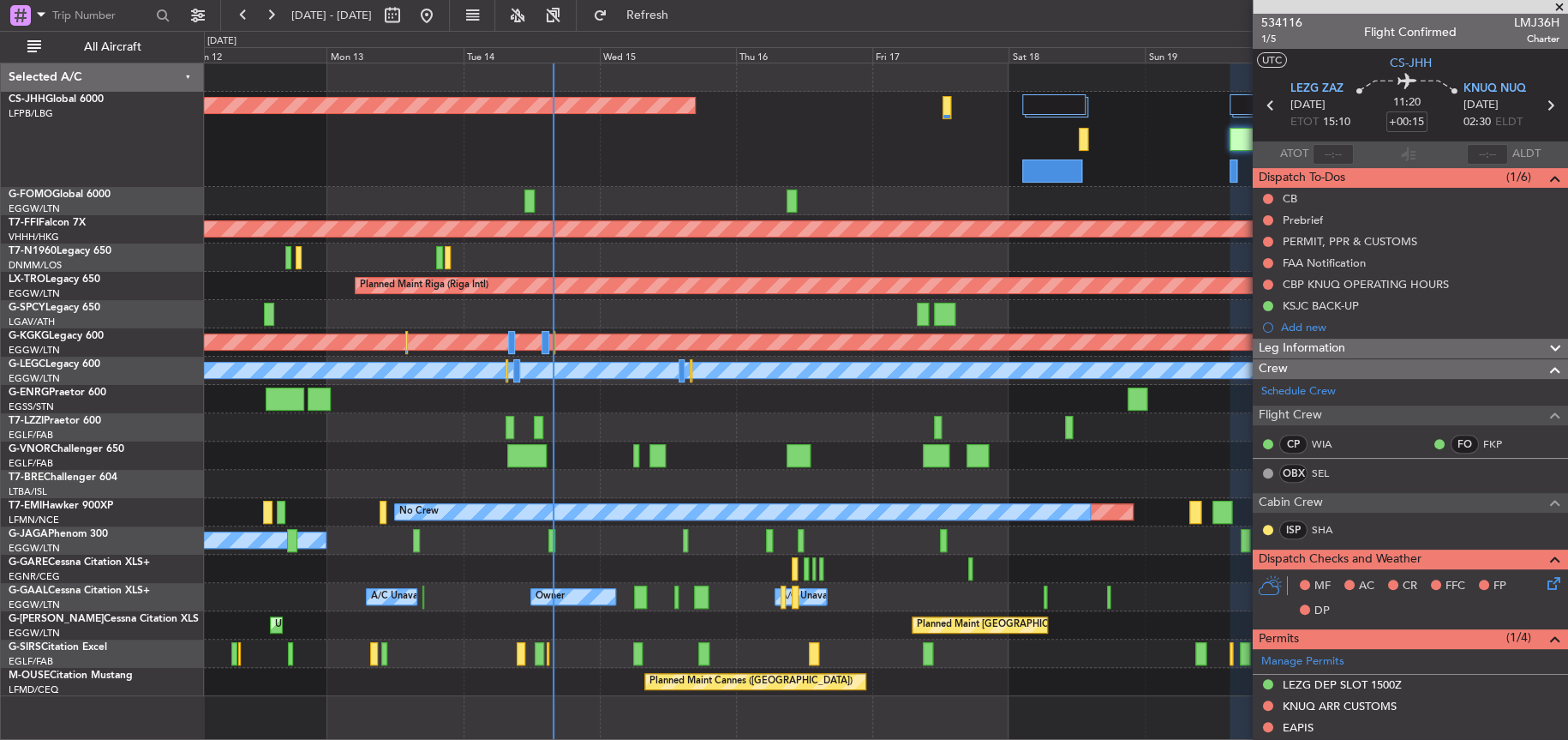
click at [753, 171] on div "Planned Maint [GEOGRAPHIC_DATA] ([GEOGRAPHIC_DATA])" at bounding box center [884, 140] width 1362 height 95
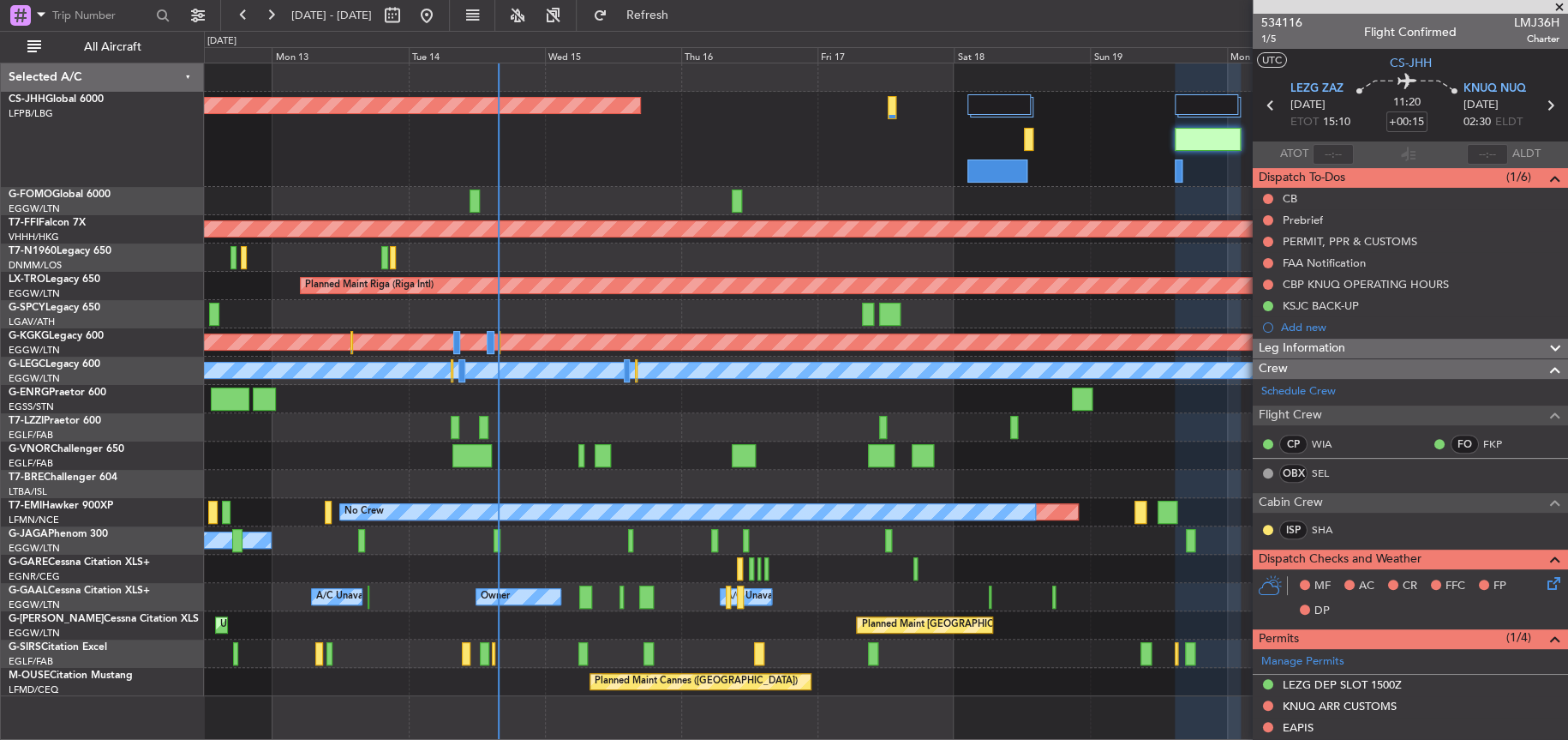
click at [796, 415] on div "A/C Unavailable [GEOGRAPHIC_DATA] ([GEOGRAPHIC_DATA])" at bounding box center [884, 427] width 1362 height 28
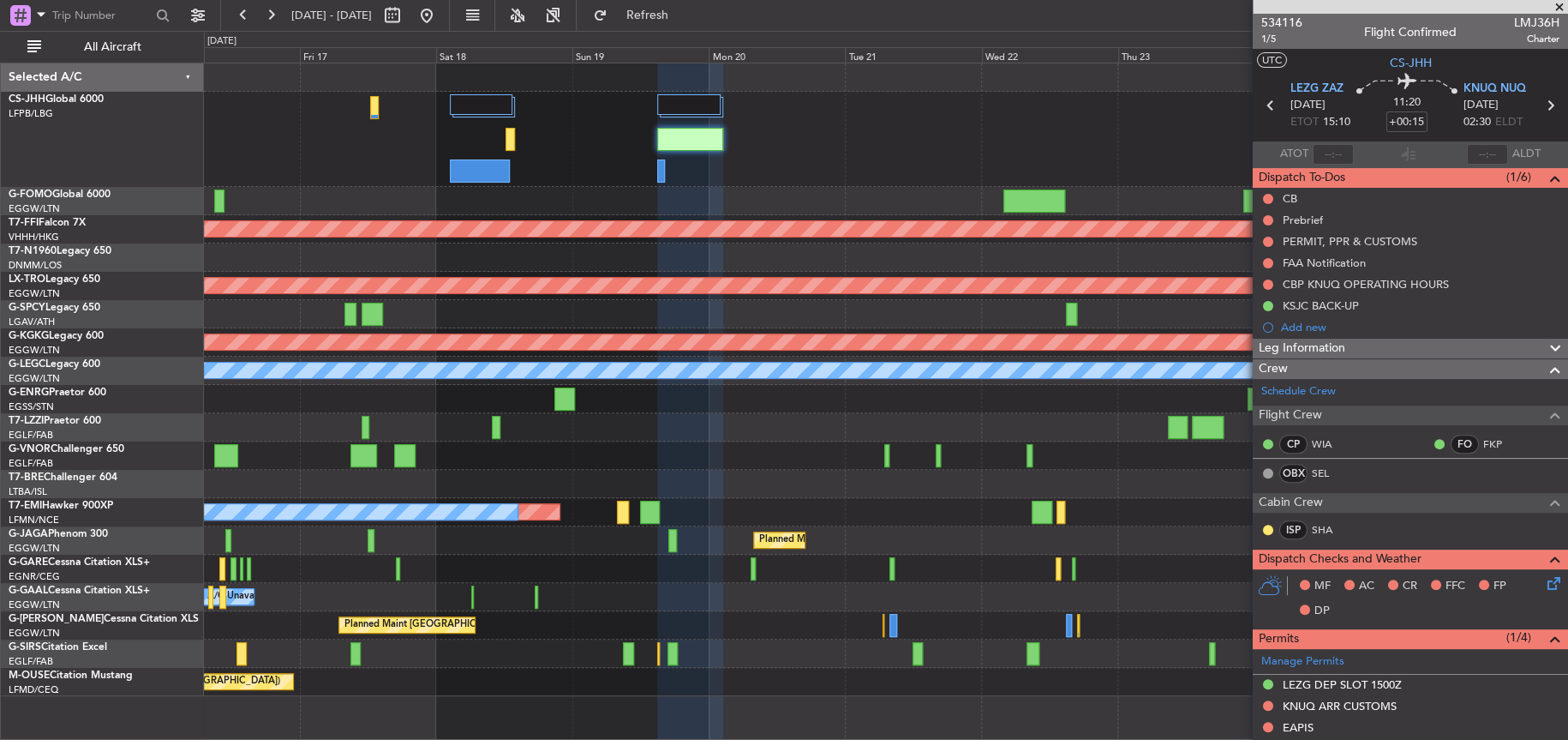
click at [386, 499] on div "Planned Maint [GEOGRAPHIC_DATA] ([GEOGRAPHIC_DATA]) Planned Maint Geneva ([GEOG…" at bounding box center [884, 379] width 1362 height 633
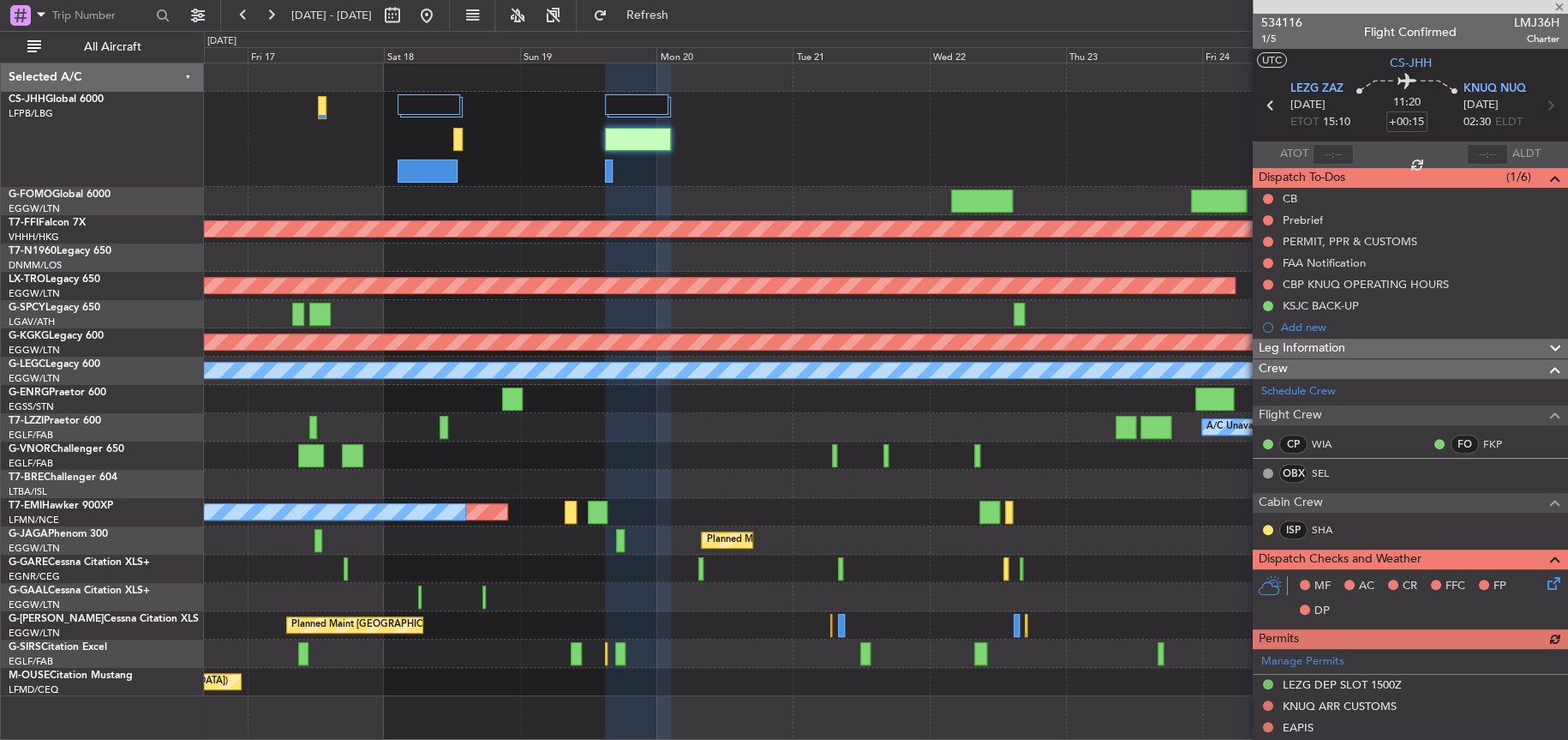
click at [809, 181] on div "Planned Maint [GEOGRAPHIC_DATA] ([GEOGRAPHIC_DATA])" at bounding box center [884, 140] width 1362 height 95
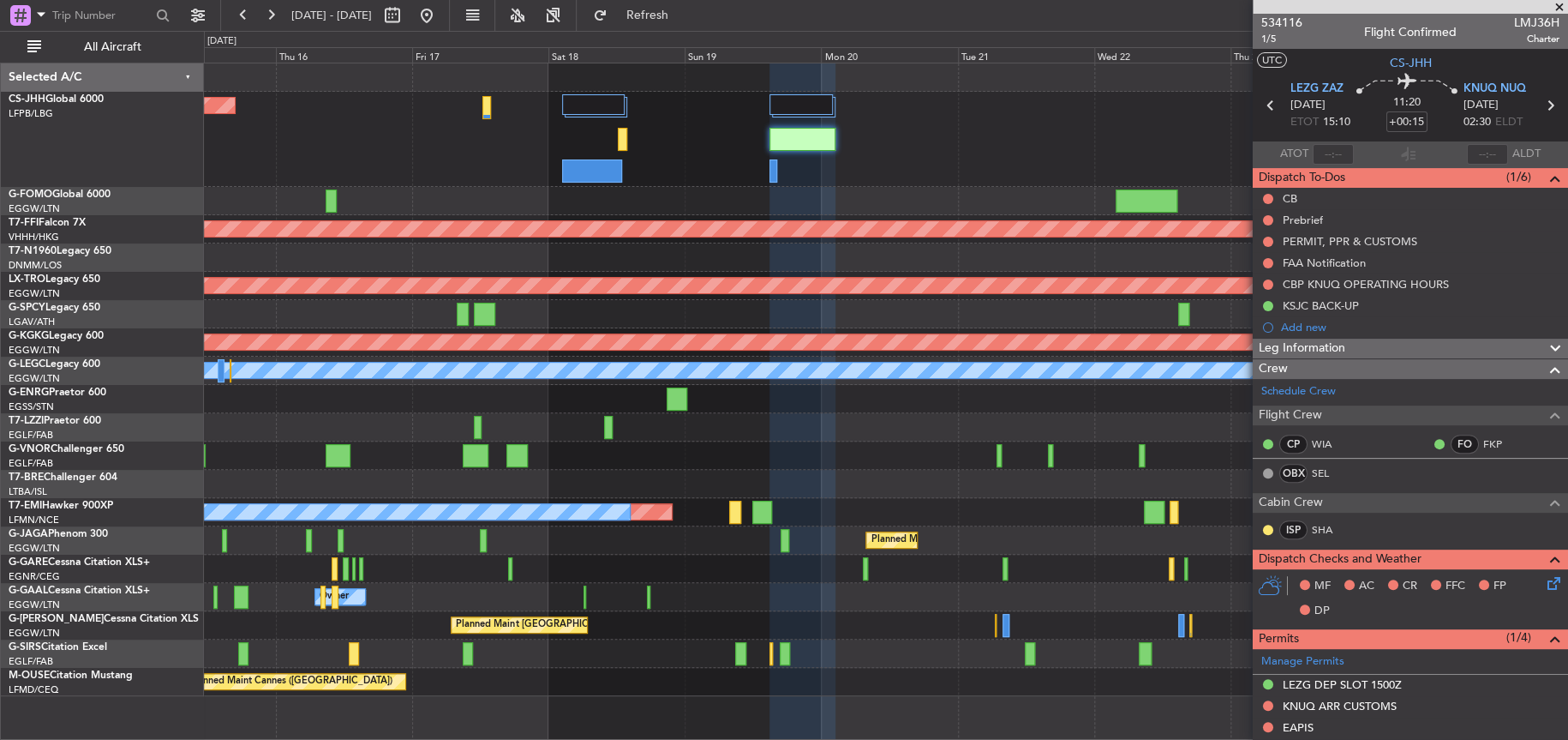
click at [1380, 473] on fb-app "[DATE] - [DATE] Refresh Quick Links All Aircraft Planned Maint [GEOGRAPHIC_DATA…" at bounding box center [784, 376] width 1568 height 727
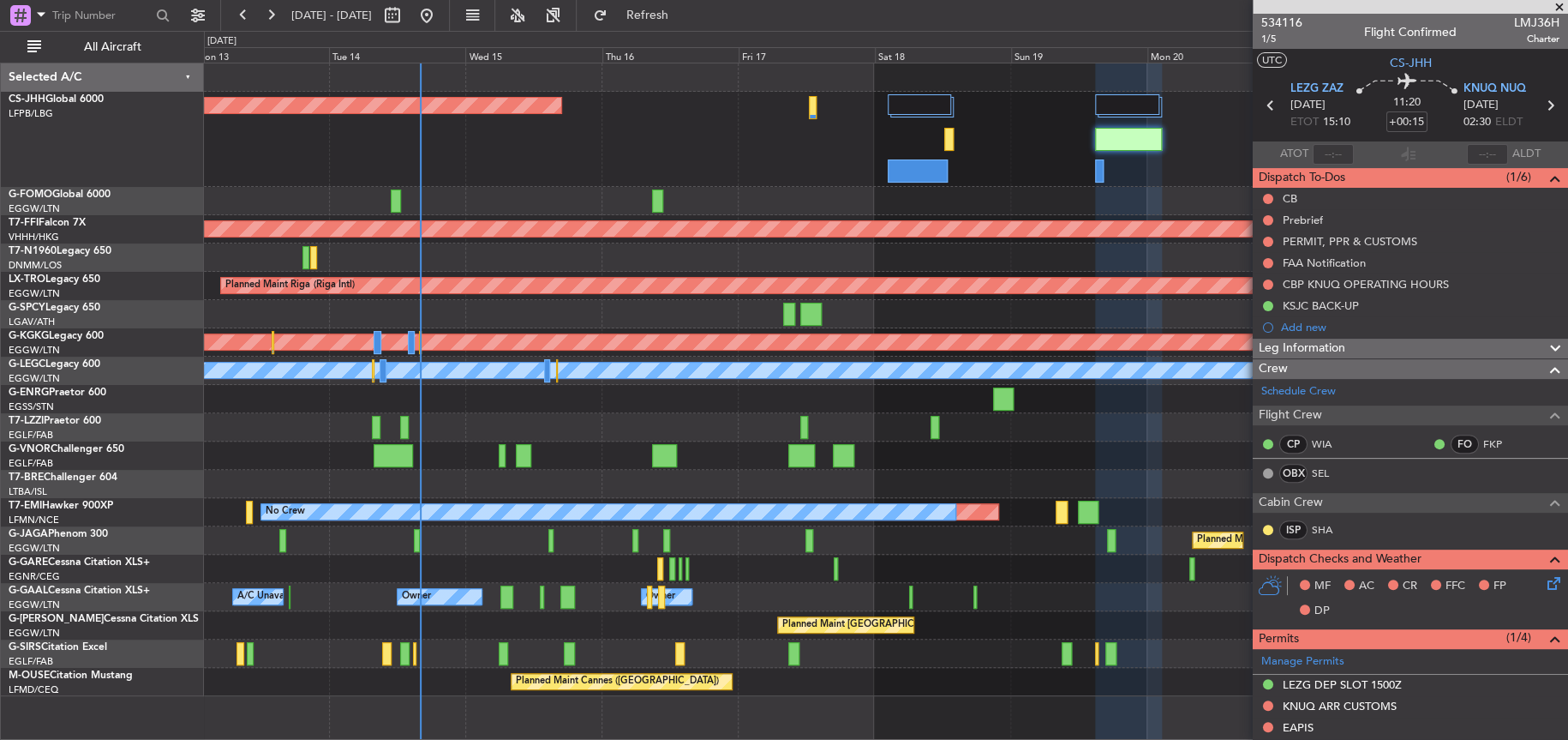
click at [593, 419] on div "A/C Unavailable [GEOGRAPHIC_DATA] ([GEOGRAPHIC_DATA])" at bounding box center [884, 427] width 1362 height 28
click at [583, 420] on div "A/C Unavailable [GEOGRAPHIC_DATA] ([GEOGRAPHIC_DATA])" at bounding box center [884, 427] width 1362 height 28
click at [480, 160] on div "Planned Maint [GEOGRAPHIC_DATA] ([GEOGRAPHIC_DATA])" at bounding box center [884, 140] width 1362 height 95
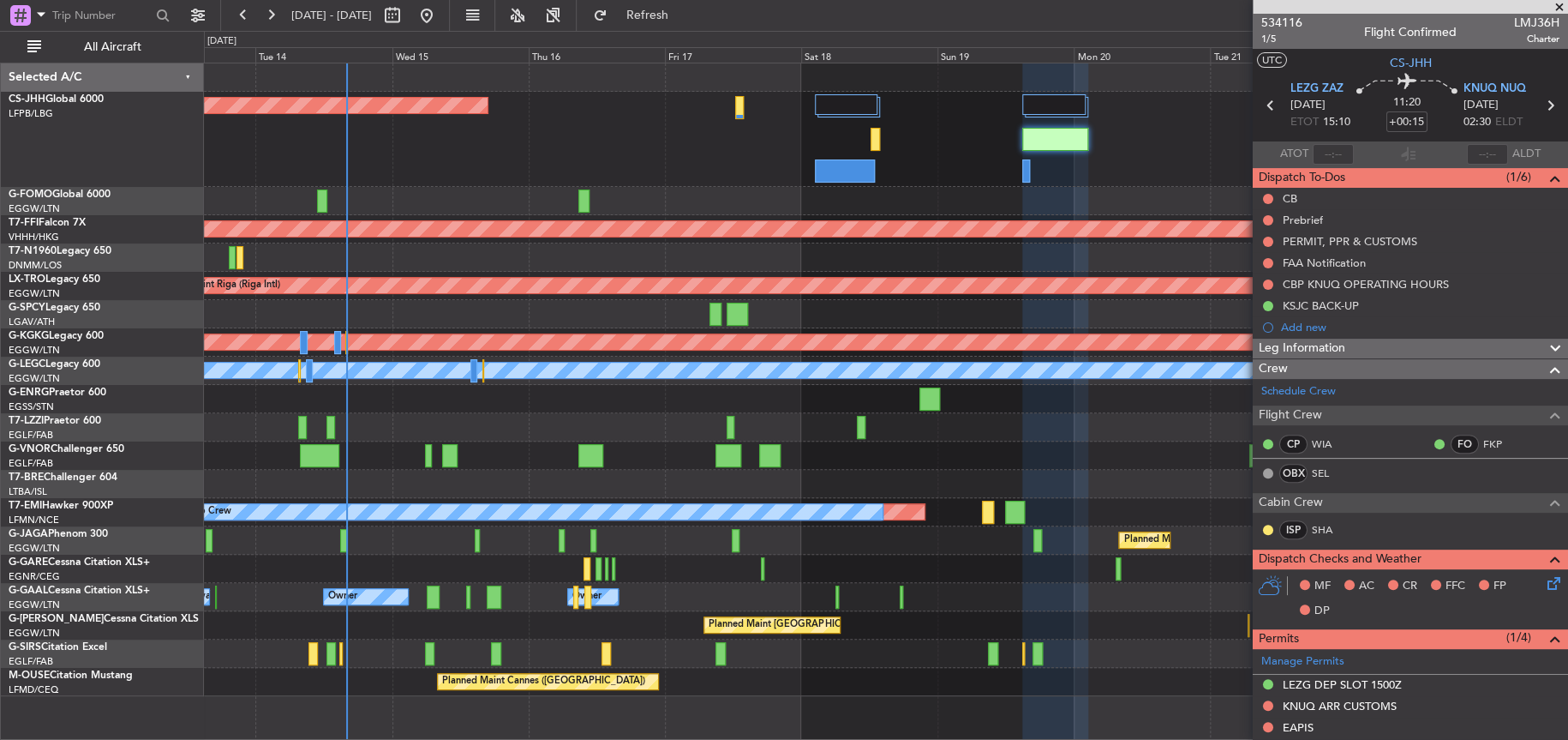
click at [570, 150] on div "Planned Maint [GEOGRAPHIC_DATA] ([GEOGRAPHIC_DATA])" at bounding box center [884, 140] width 1362 height 95
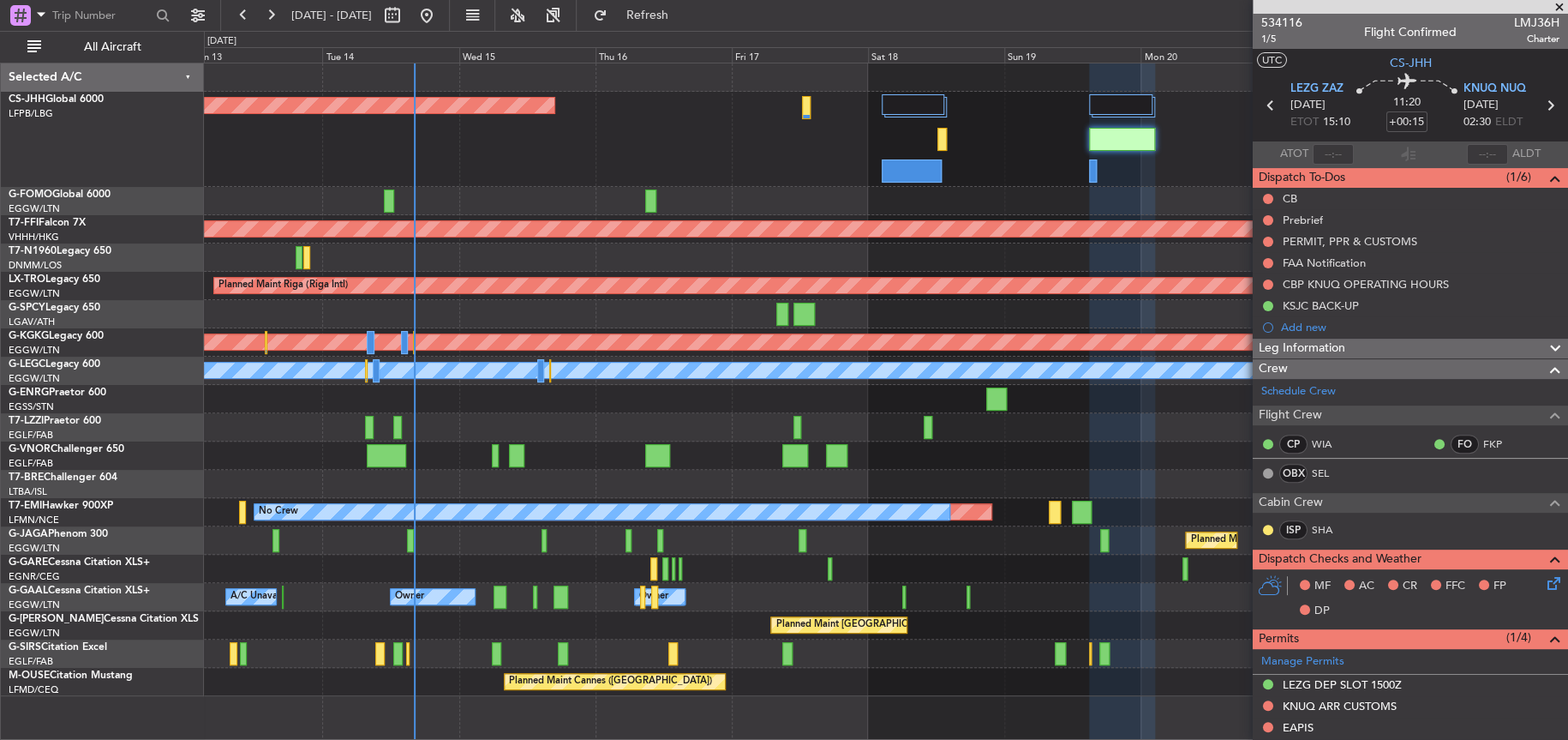
click at [704, 150] on div "Planned Maint [GEOGRAPHIC_DATA] ([GEOGRAPHIC_DATA])" at bounding box center [884, 140] width 1362 height 95
click at [708, 115] on div "Planned Maint [GEOGRAPHIC_DATA] ([GEOGRAPHIC_DATA])" at bounding box center [884, 140] width 1362 height 95
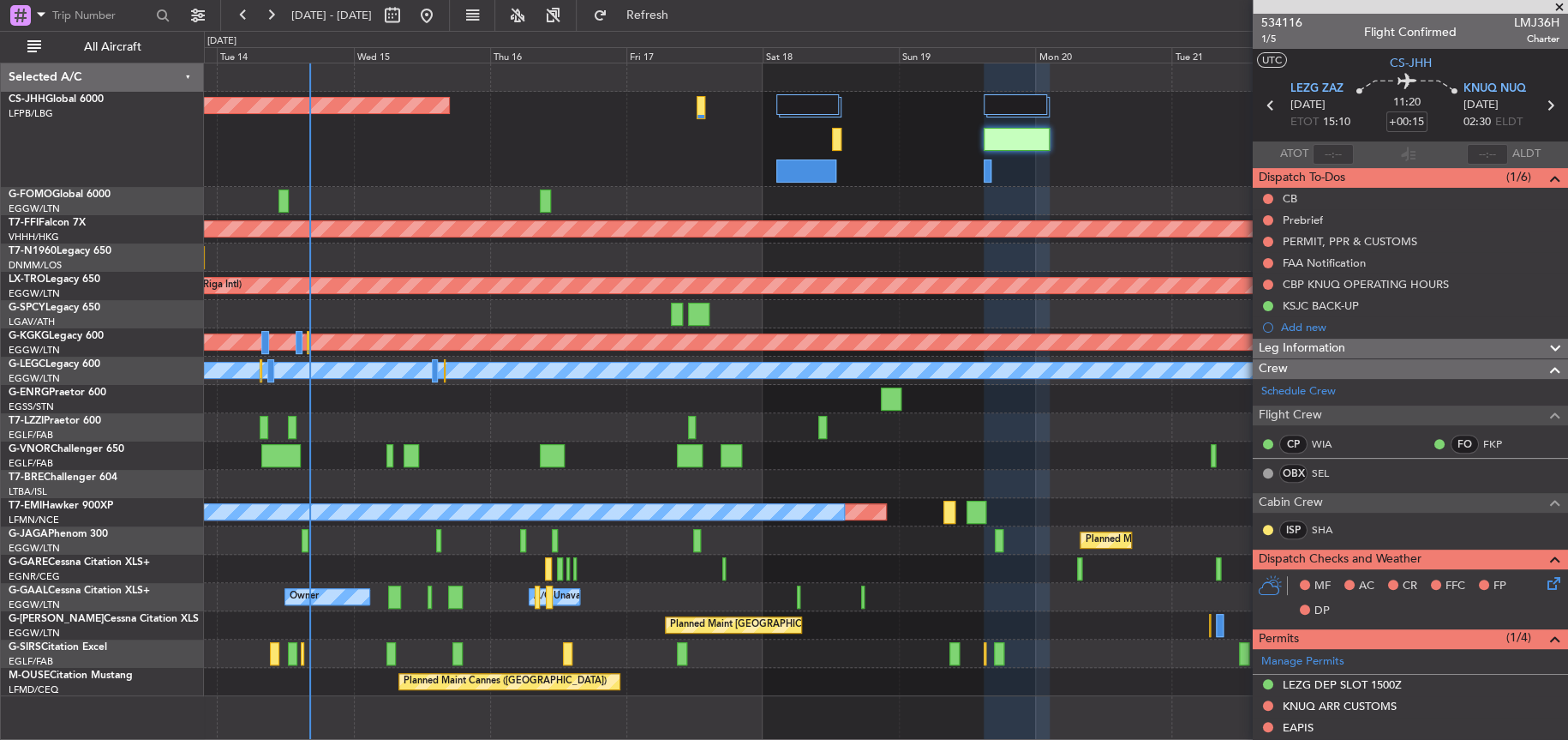
click at [903, 417] on div "A/C Unavailable [GEOGRAPHIC_DATA] ([GEOGRAPHIC_DATA])" at bounding box center [884, 427] width 1362 height 28
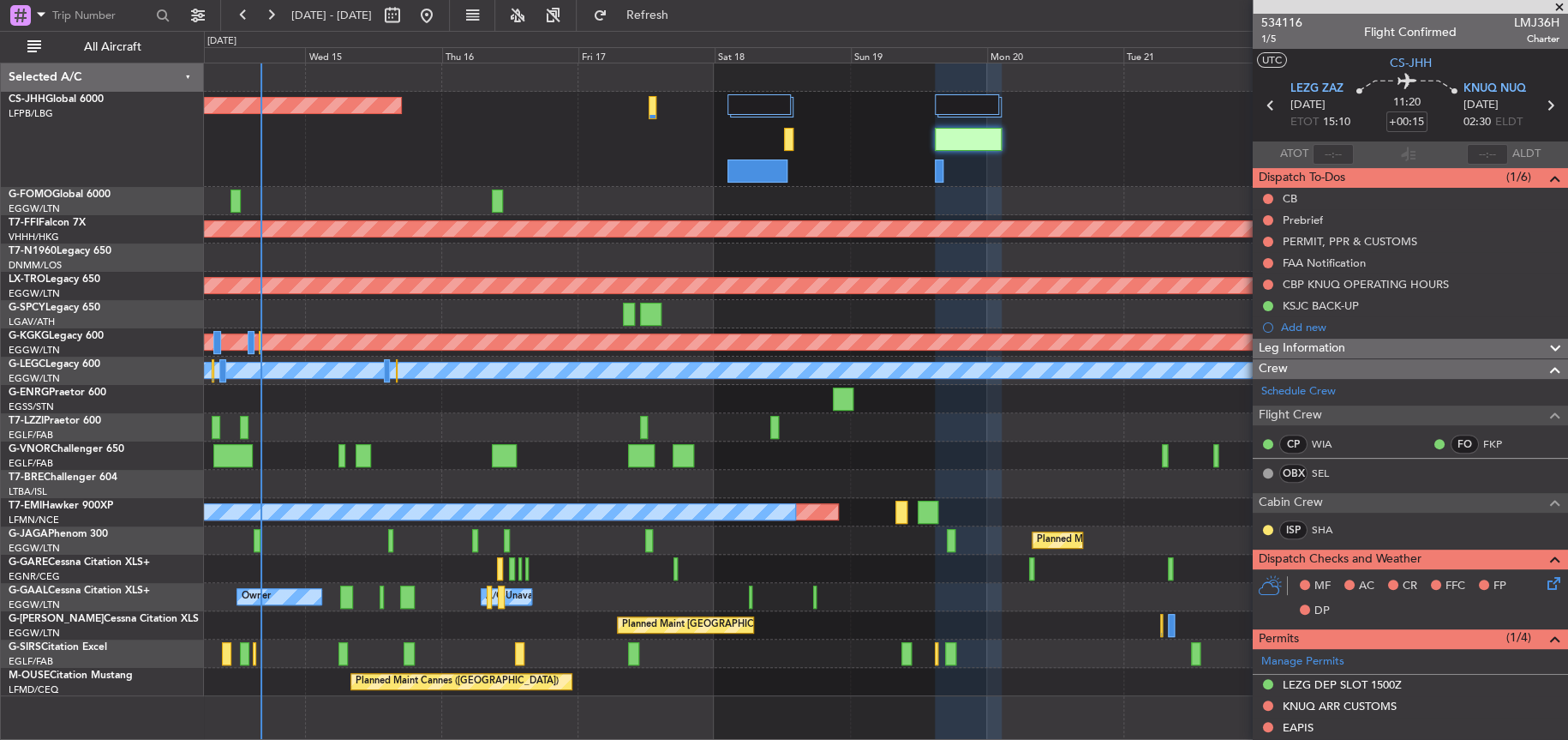
click at [925, 433] on div "A/C Unavailable [GEOGRAPHIC_DATA] ([GEOGRAPHIC_DATA])" at bounding box center [884, 427] width 1362 height 28
click at [1140, 440] on div "A/C Unavailable [GEOGRAPHIC_DATA] ([GEOGRAPHIC_DATA])" at bounding box center [884, 427] width 1362 height 28
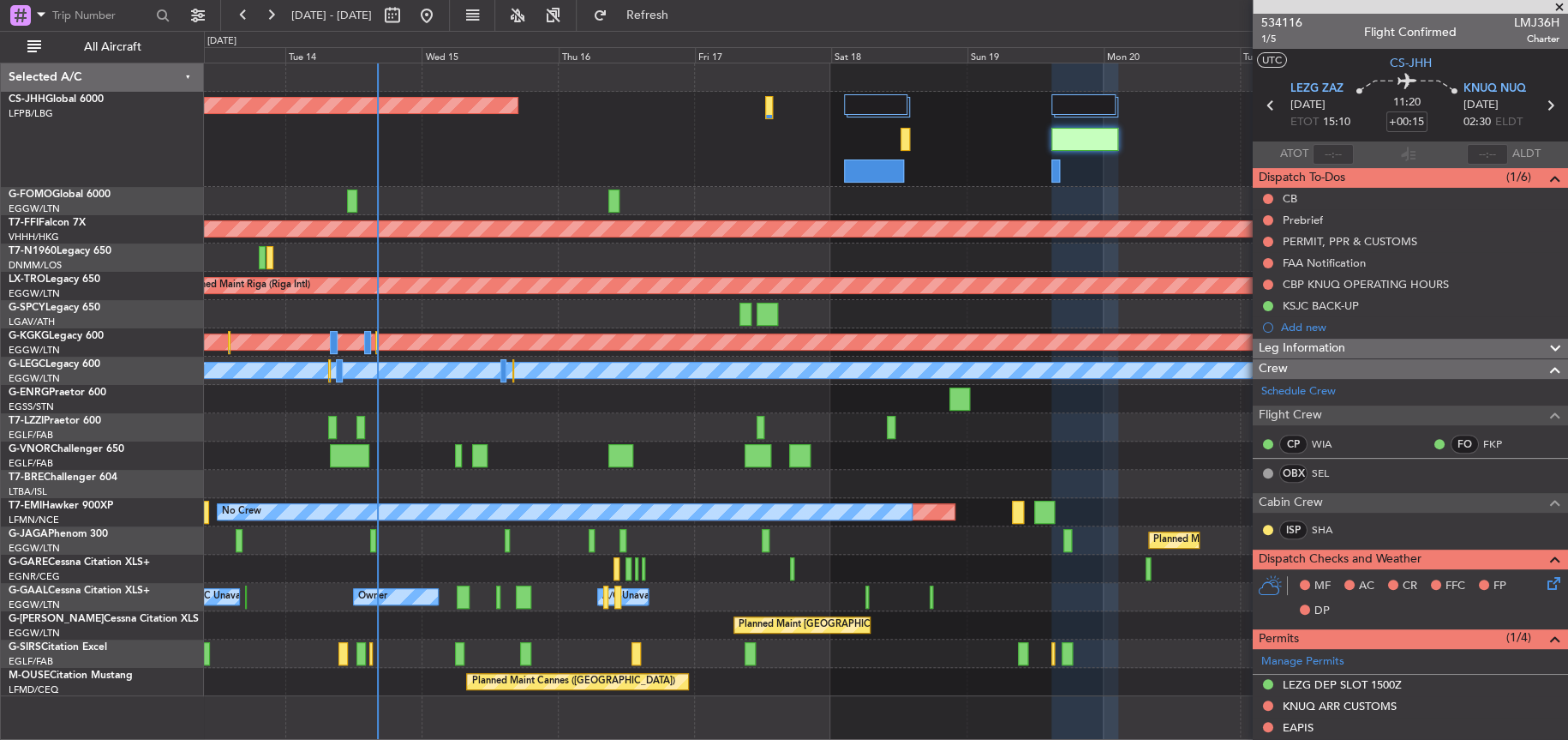
click at [518, 431] on div "A/C Unavailable [GEOGRAPHIC_DATA] ([GEOGRAPHIC_DATA])" at bounding box center [884, 427] width 1362 height 28
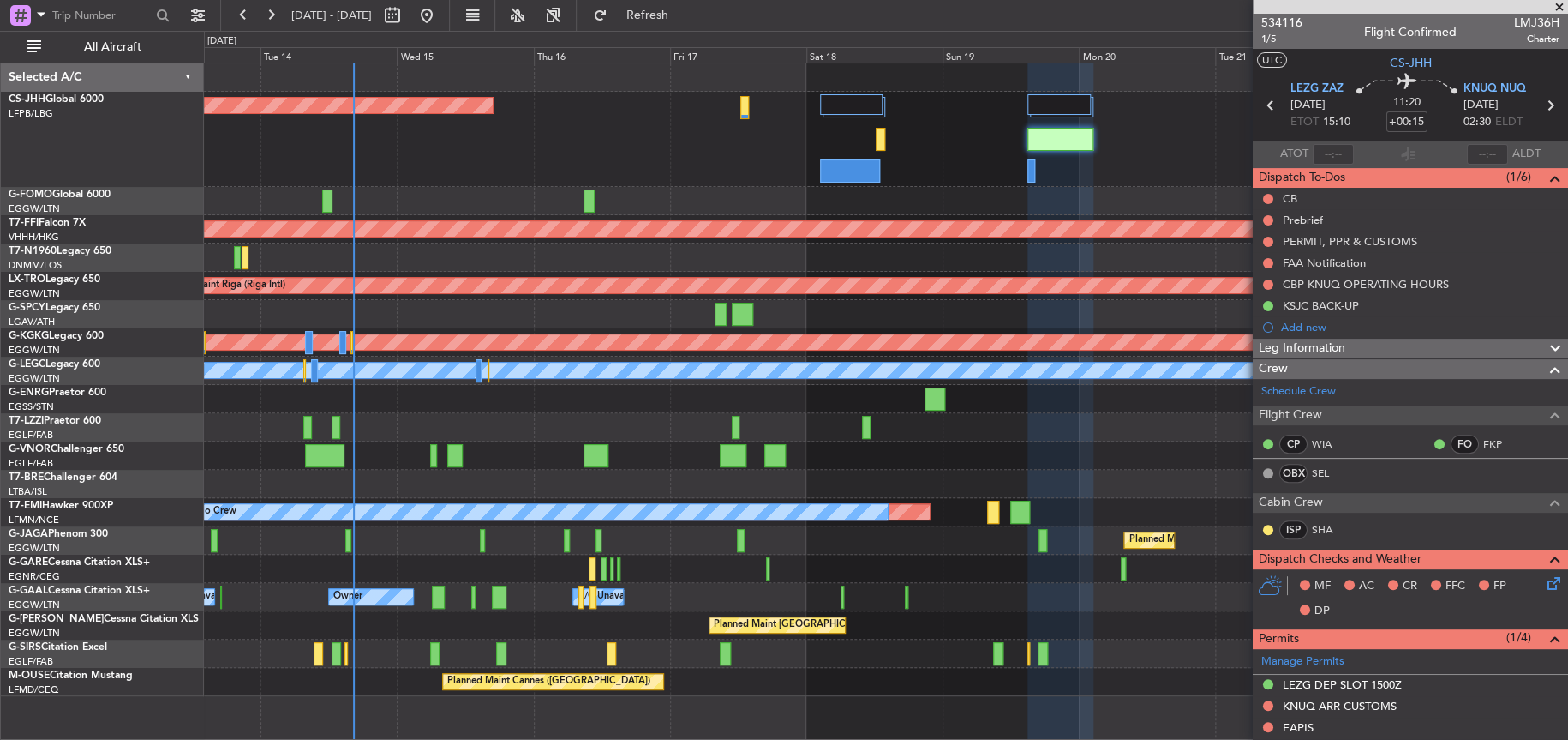
click at [406, 401] on div at bounding box center [884, 398] width 1362 height 28
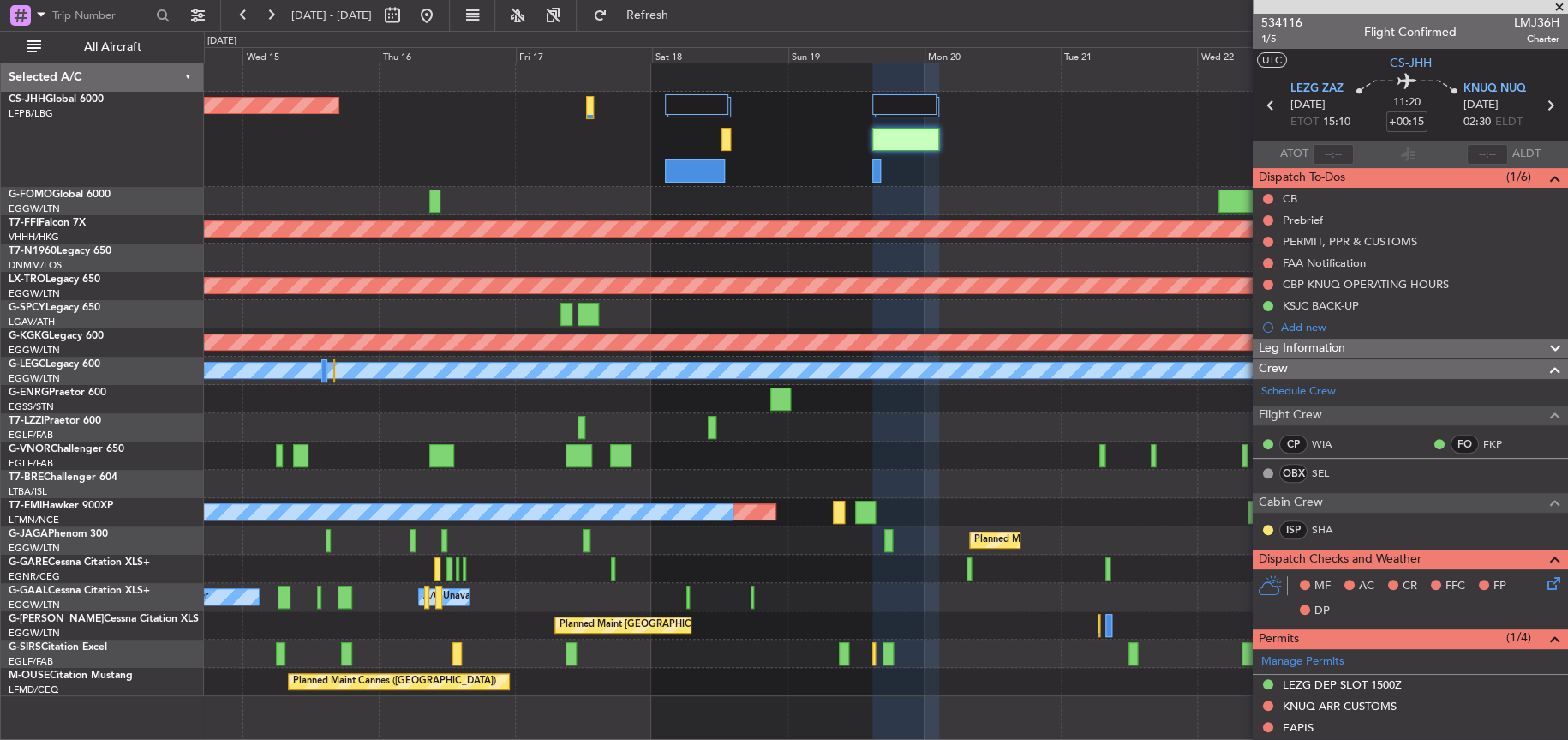
click at [784, 411] on div "Planned Maint [GEOGRAPHIC_DATA] ([GEOGRAPHIC_DATA]) Planned Maint Geneva ([GEOG…" at bounding box center [884, 379] width 1362 height 633
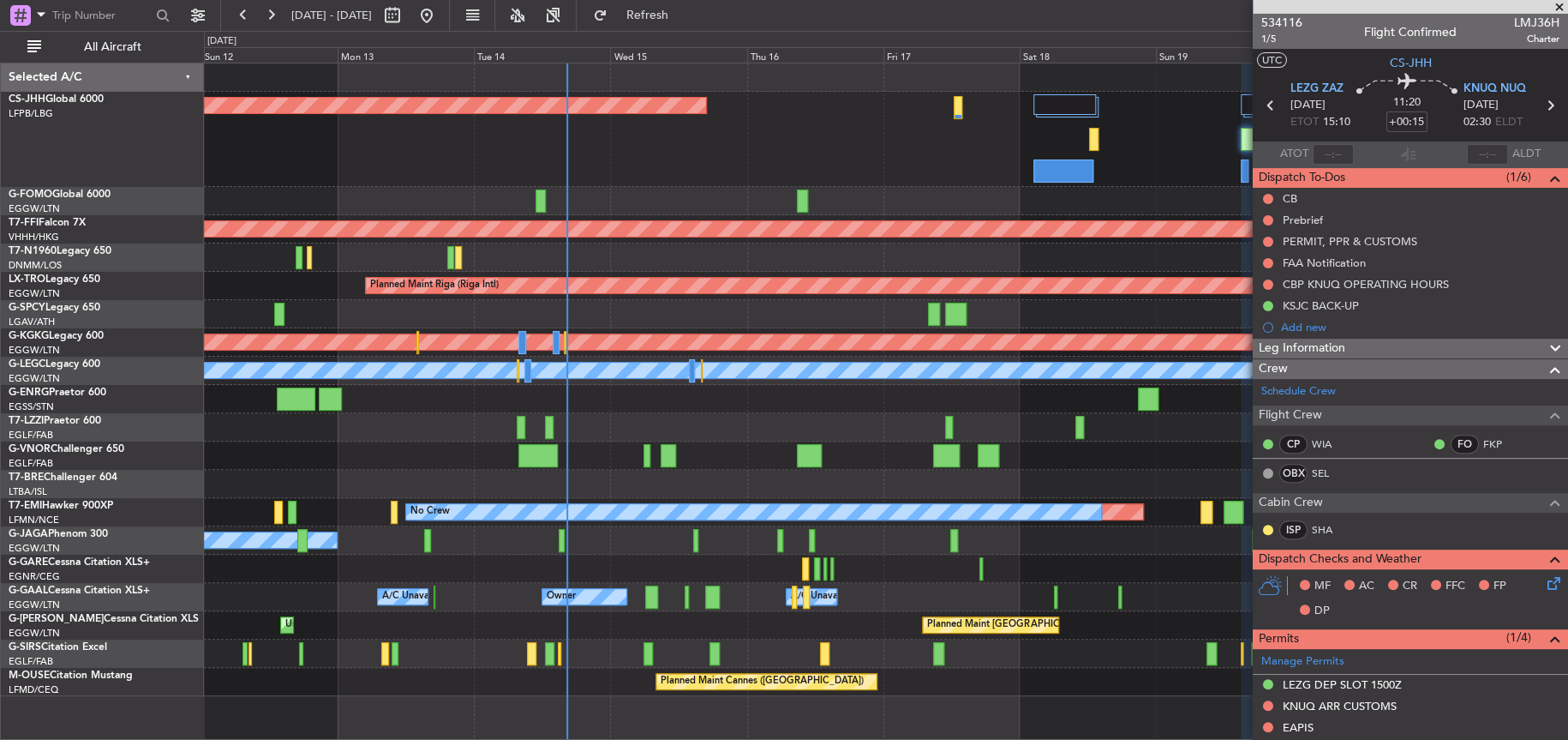
click at [459, 410] on div "Planned Maint [GEOGRAPHIC_DATA] ([GEOGRAPHIC_DATA]) Planned Maint Geneva ([GEOG…" at bounding box center [884, 379] width 1362 height 633
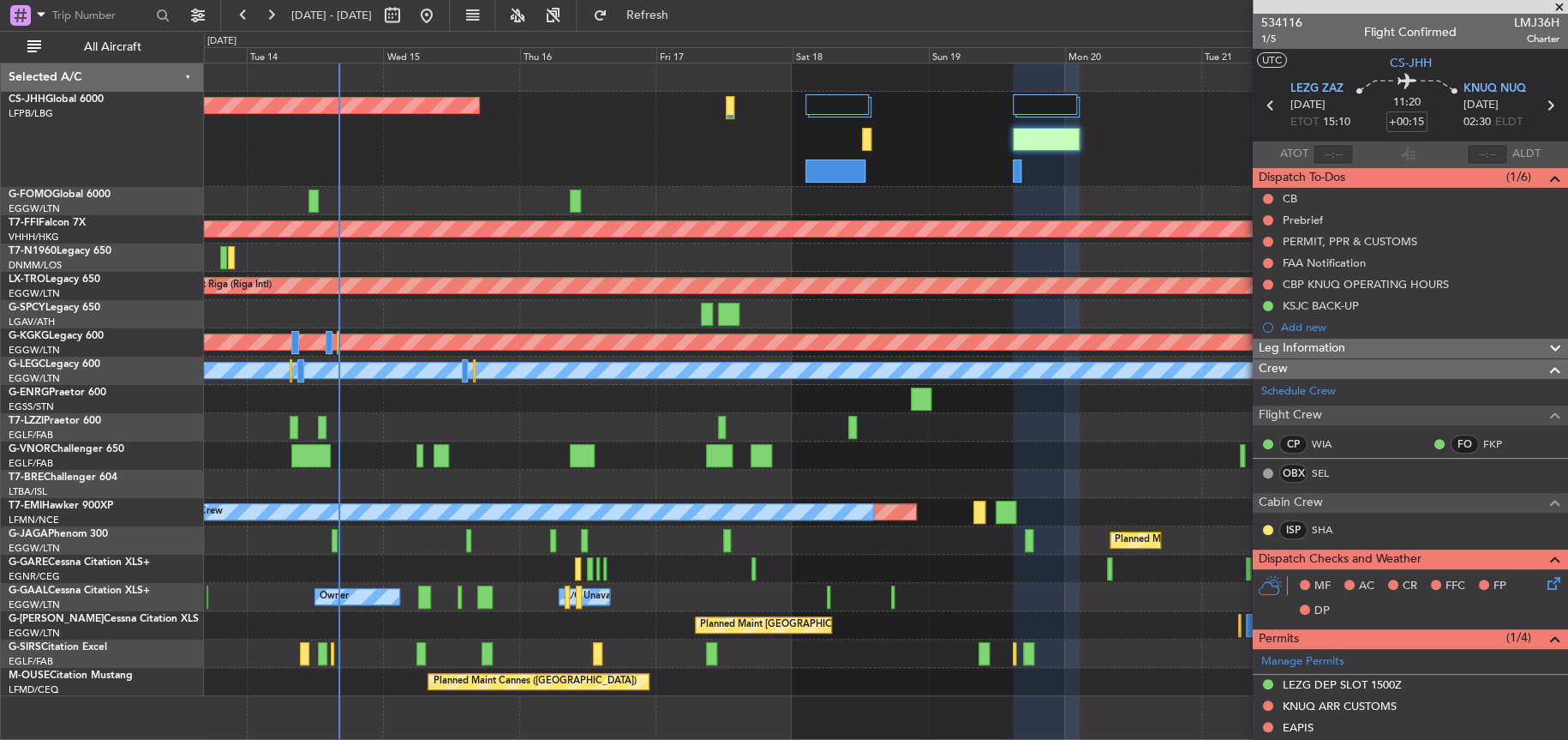
click at [385, 394] on div "Planned Maint [GEOGRAPHIC_DATA] ([GEOGRAPHIC_DATA]) Planned Maint Geneva ([GEOG…" at bounding box center [884, 379] width 1362 height 633
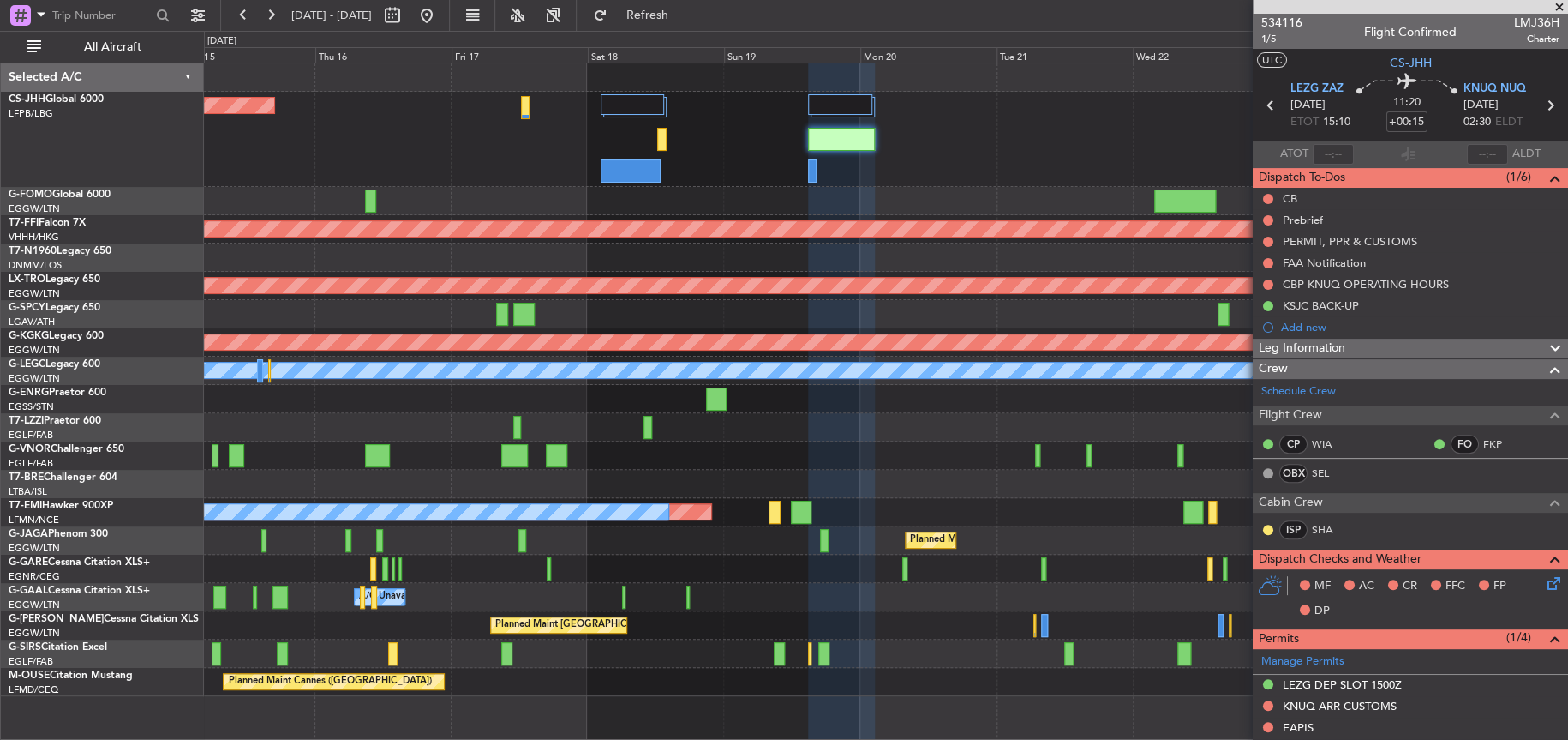
click at [783, 446] on div at bounding box center [884, 455] width 1362 height 28
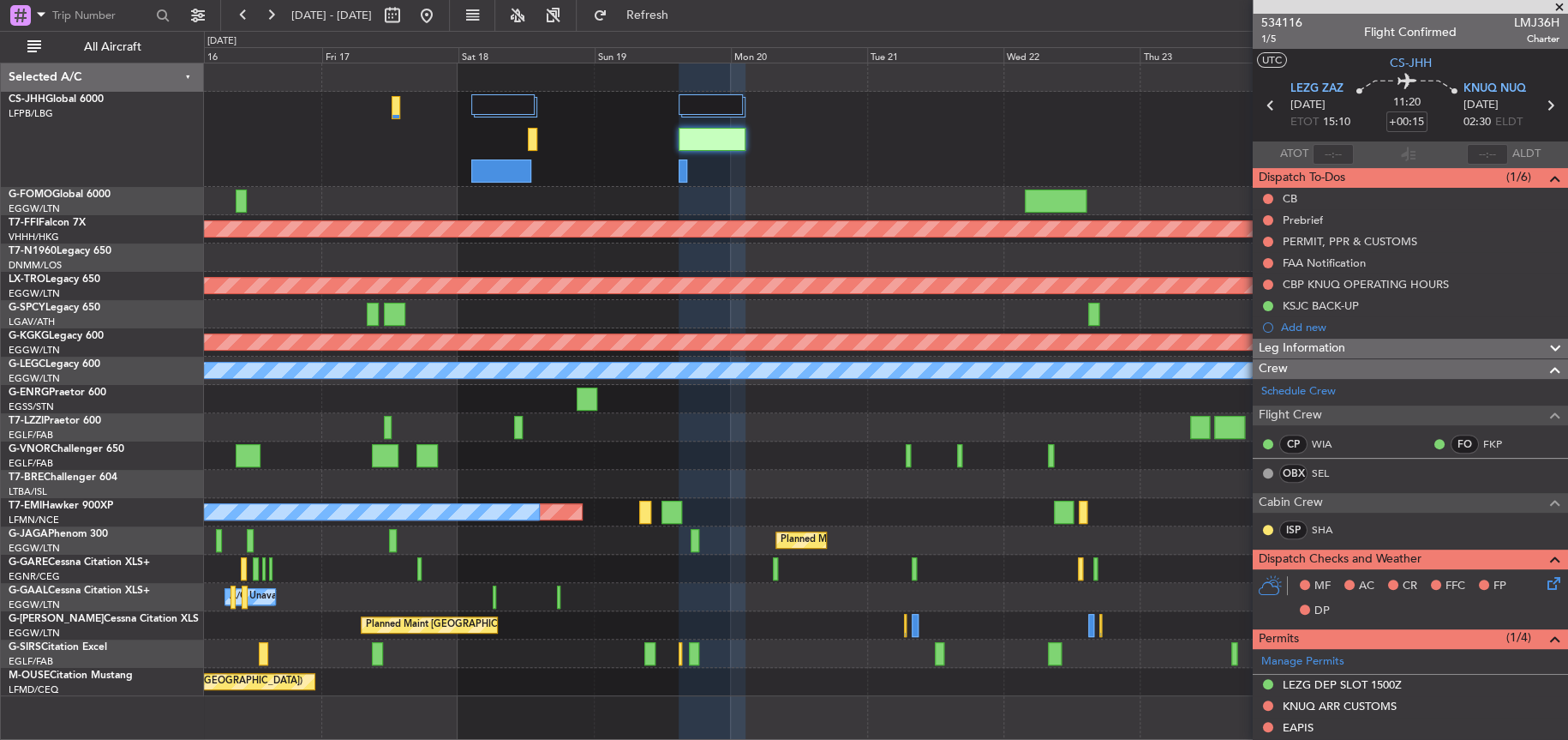
click at [807, 432] on div "A/C Unavailable [GEOGRAPHIC_DATA] ([GEOGRAPHIC_DATA])" at bounding box center [884, 427] width 1362 height 28
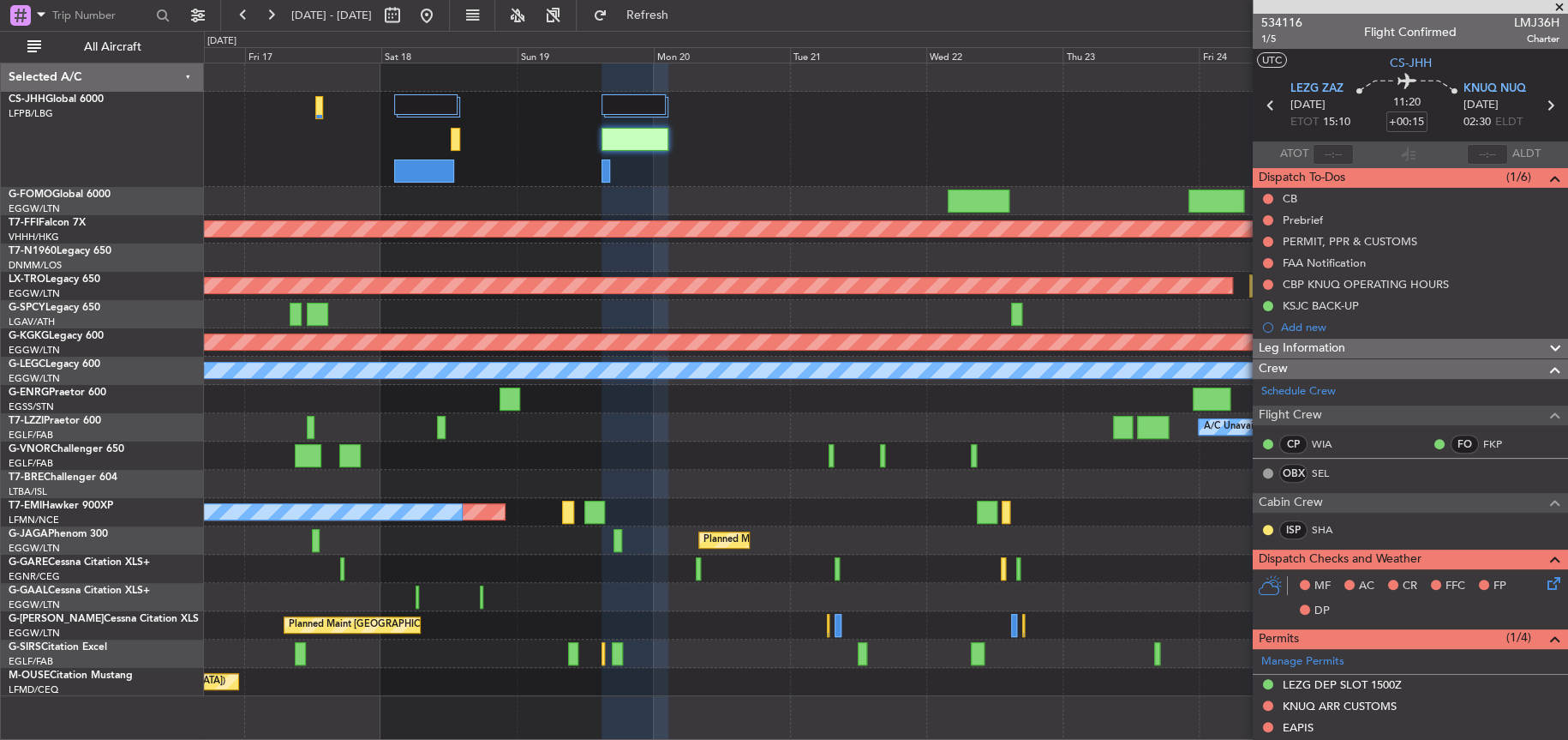
click at [712, 171] on div "Planned Maint [GEOGRAPHIC_DATA] ([GEOGRAPHIC_DATA])" at bounding box center [884, 140] width 1362 height 95
click at [653, 182] on div "Planned Maint [GEOGRAPHIC_DATA] ([GEOGRAPHIC_DATA])" at bounding box center [884, 140] width 1362 height 95
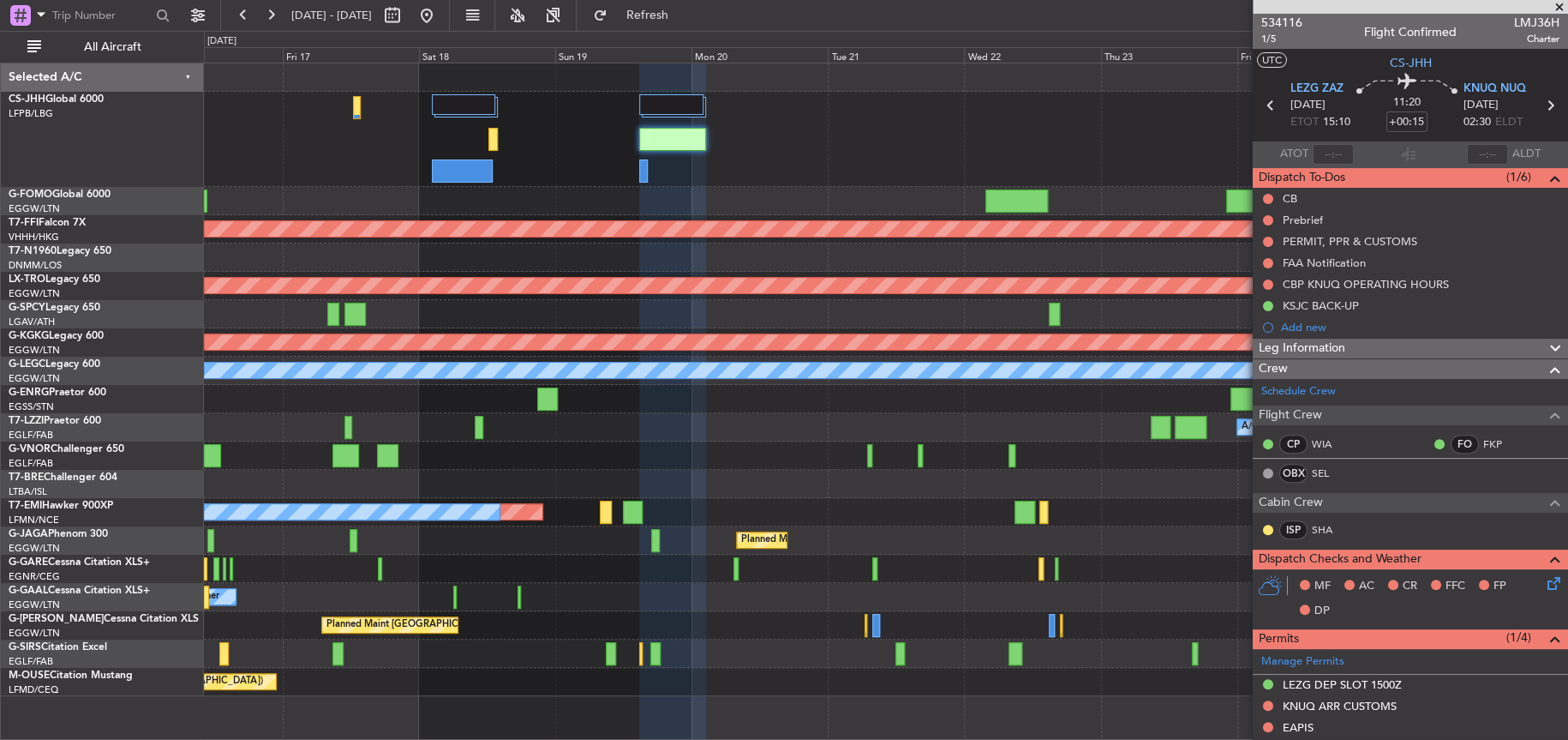
click at [755, 178] on div "Planned Maint [GEOGRAPHIC_DATA] ([GEOGRAPHIC_DATA])" at bounding box center [884, 140] width 1362 height 95
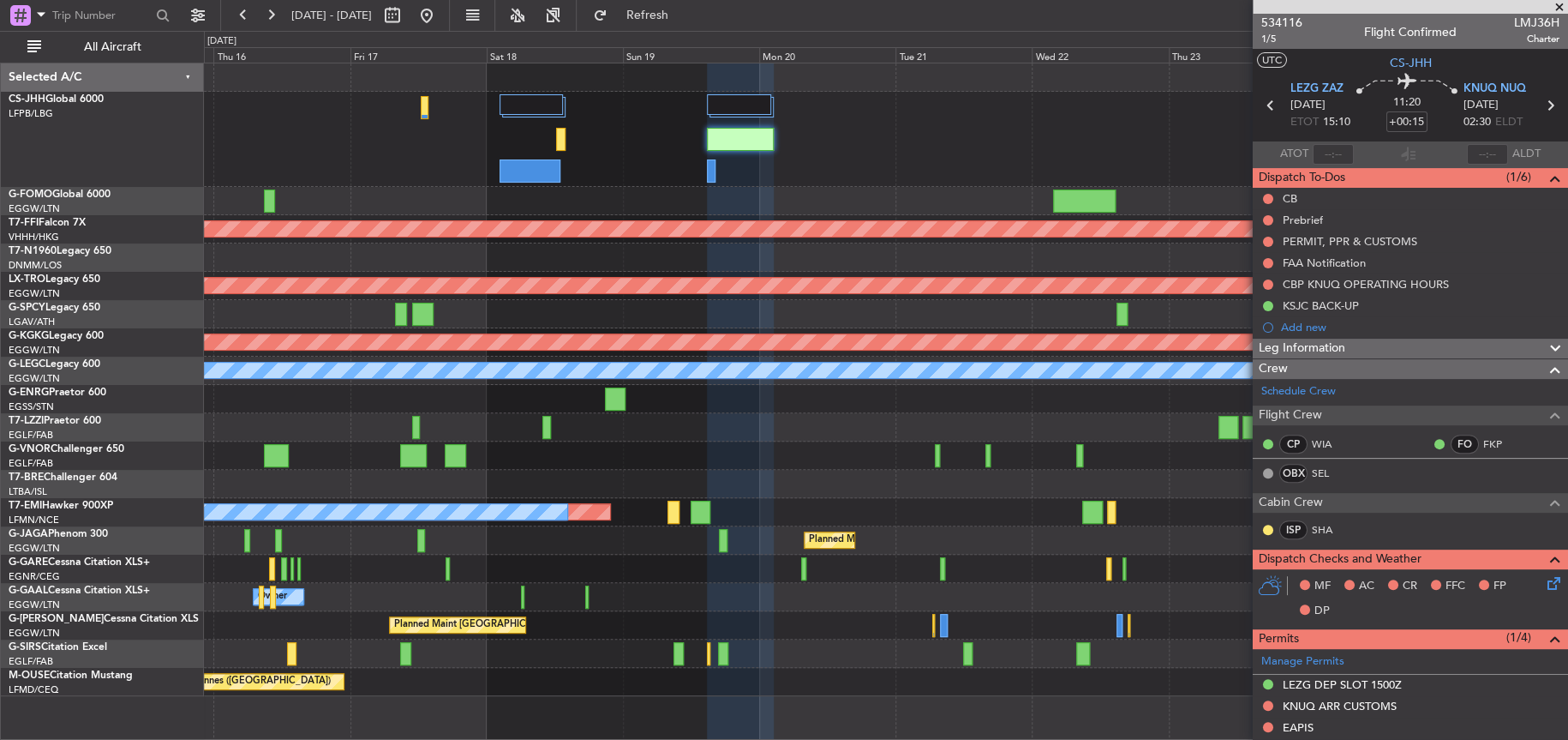
click at [747, 188] on div "Planned Maint [GEOGRAPHIC_DATA] ([GEOGRAPHIC_DATA]) Planned Maint Geneva ([GEOG…" at bounding box center [884, 379] width 1362 height 633
click at [768, 238] on div "Planned Maint [GEOGRAPHIC_DATA] ([GEOGRAPHIC_DATA]) Planned Maint Geneva ([GEOG…" at bounding box center [884, 379] width 1362 height 633
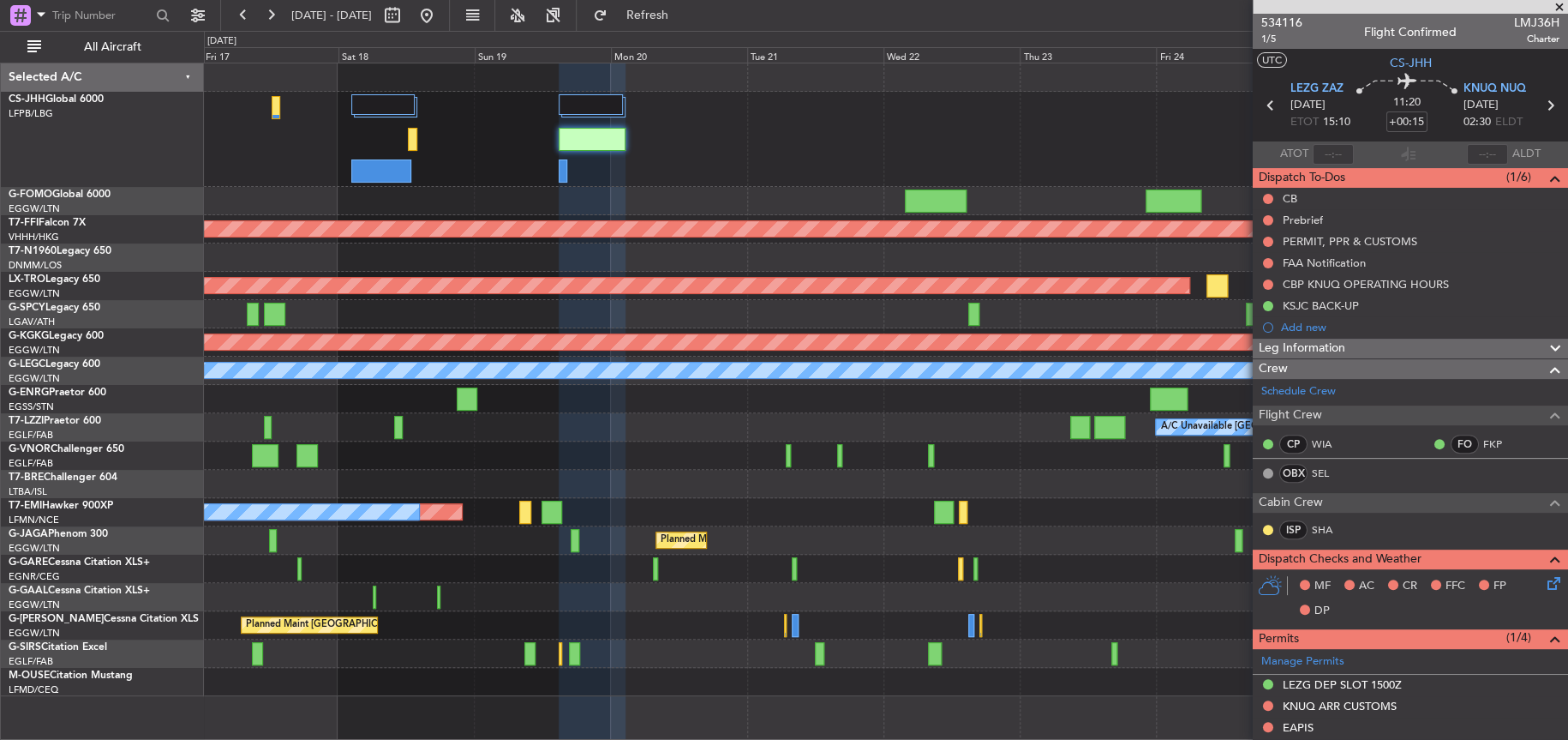
click at [578, 486] on div "Planned Maint [GEOGRAPHIC_DATA] ([GEOGRAPHIC_DATA]) Planned Maint Geneva ([GEOG…" at bounding box center [884, 379] width 1362 height 633
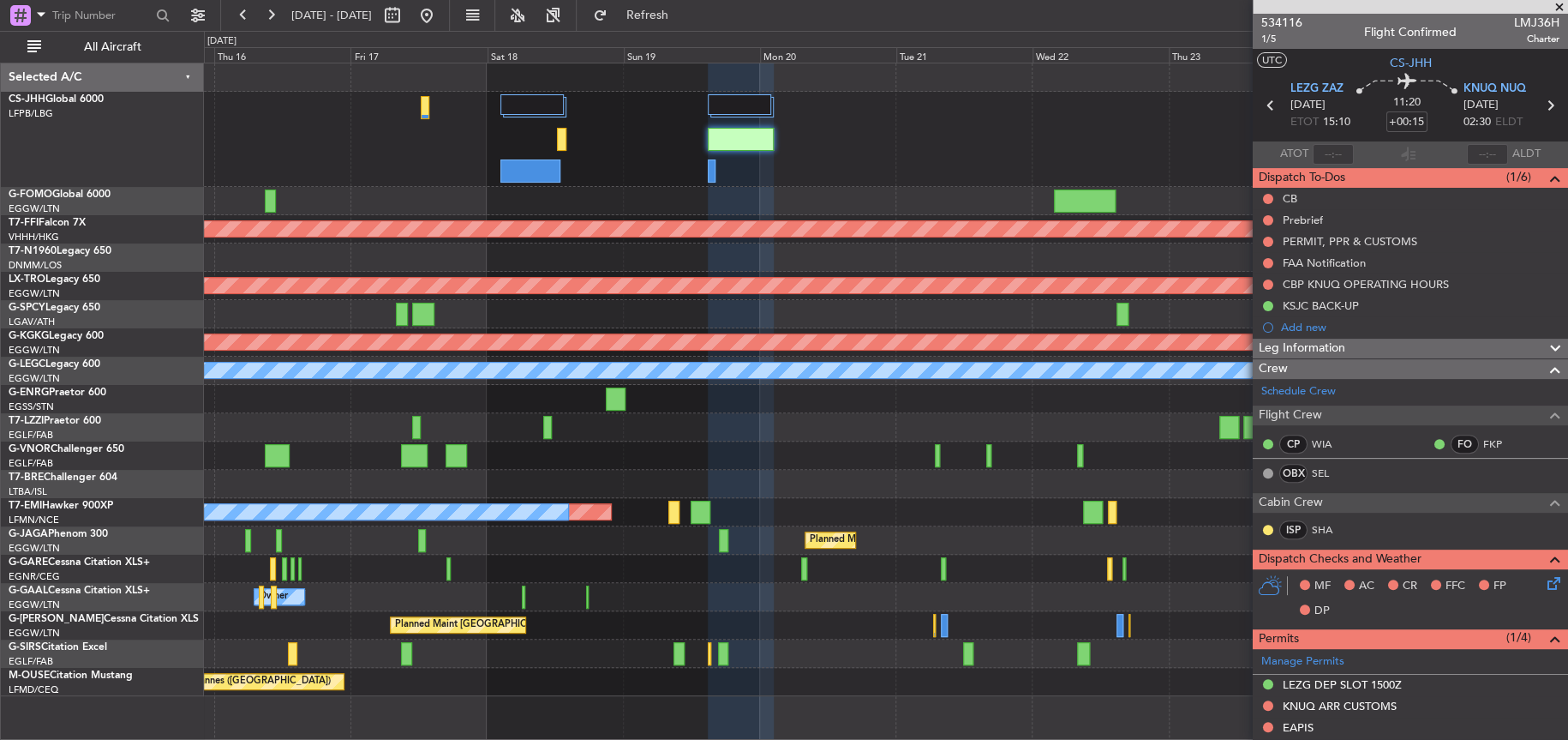
click at [807, 425] on div "Planned Maint [GEOGRAPHIC_DATA] ([GEOGRAPHIC_DATA]) Planned Maint Geneva ([GEOG…" at bounding box center [884, 379] width 1362 height 633
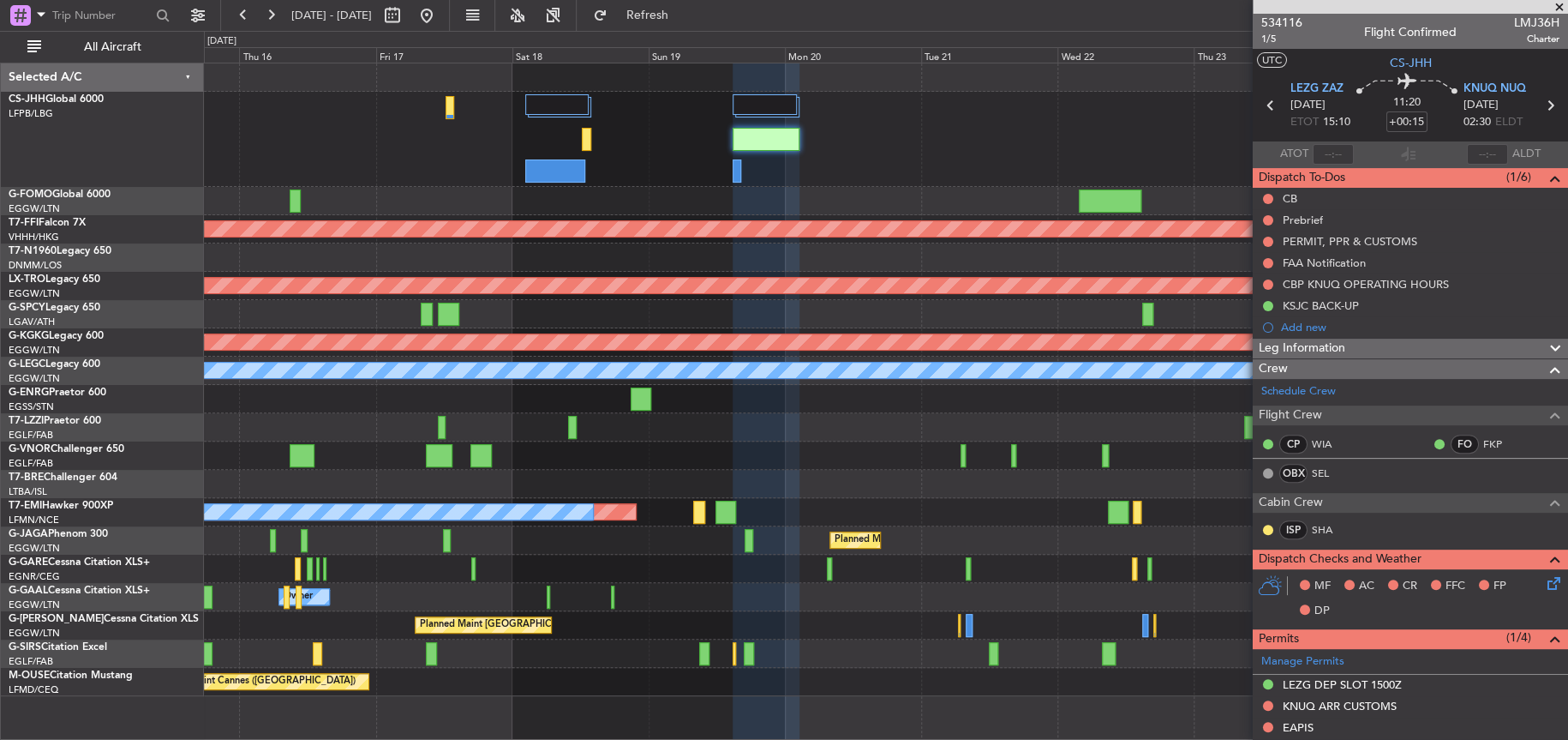
click at [941, 416] on div "A/C Unavailable [GEOGRAPHIC_DATA] ([GEOGRAPHIC_DATA])" at bounding box center [884, 427] width 1362 height 28
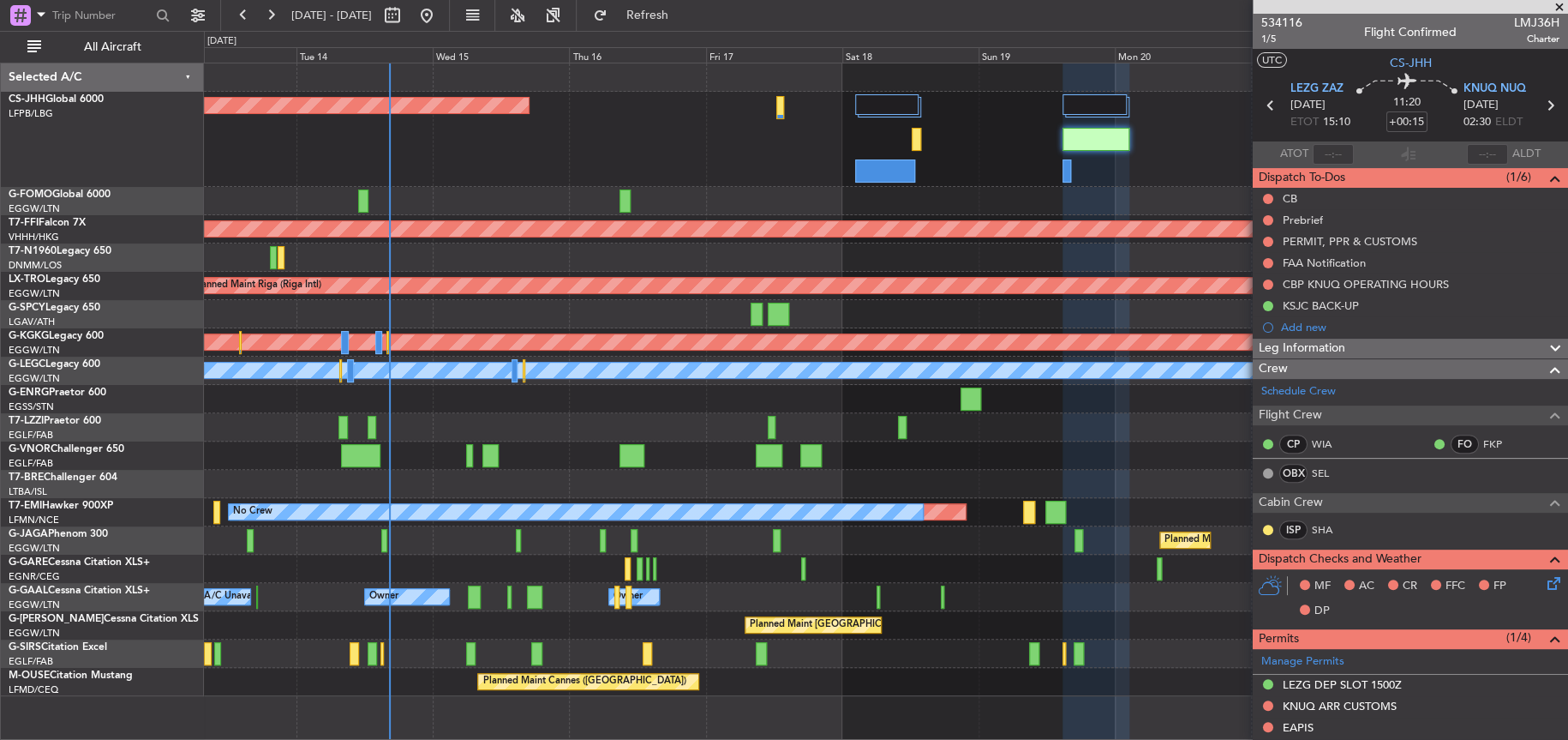
click at [1140, 465] on div at bounding box center [884, 455] width 1362 height 28
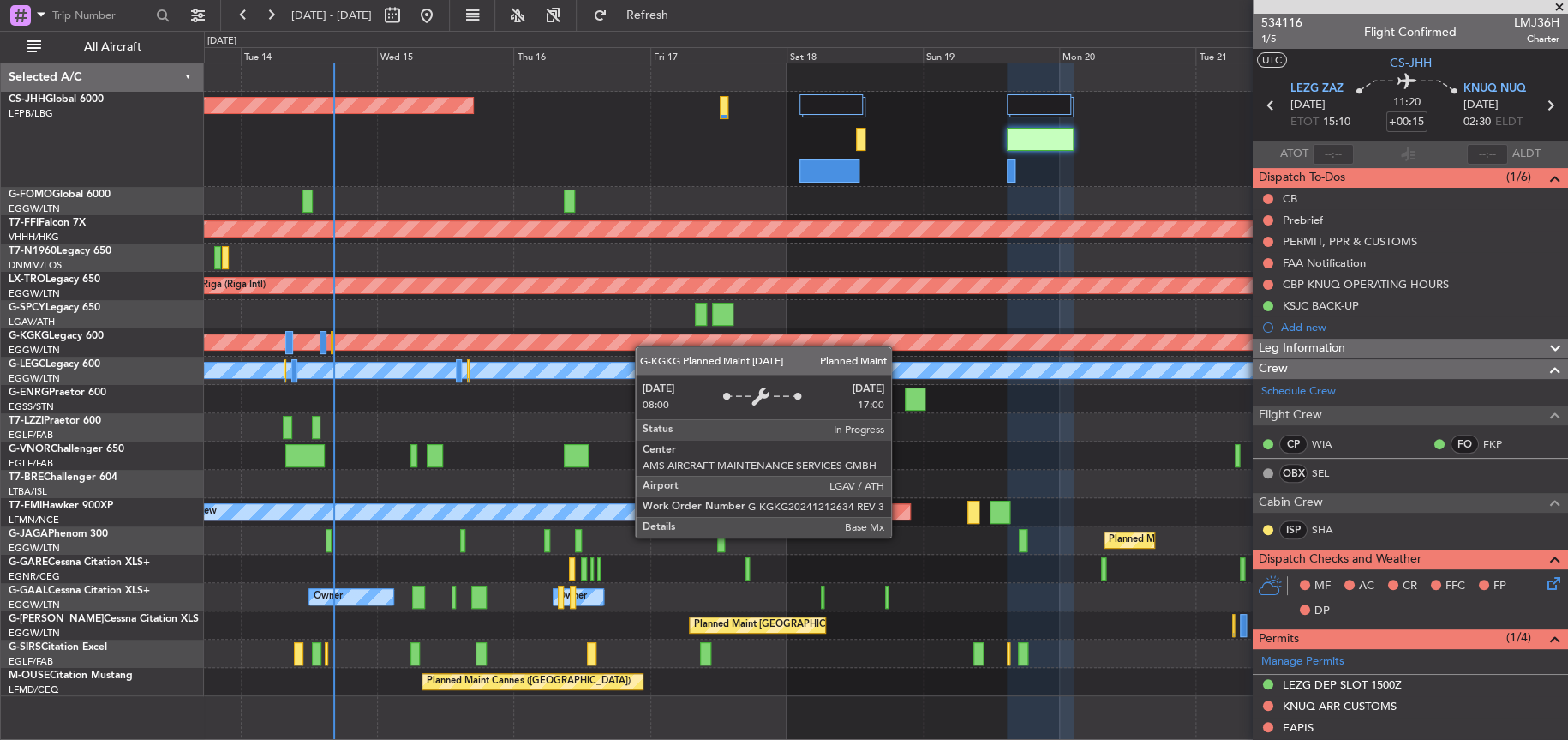
click at [641, 325] on div "Planned Maint [GEOGRAPHIC_DATA] ([GEOGRAPHIC_DATA]) Planned Maint Geneva ([GEOG…" at bounding box center [884, 379] width 1362 height 633
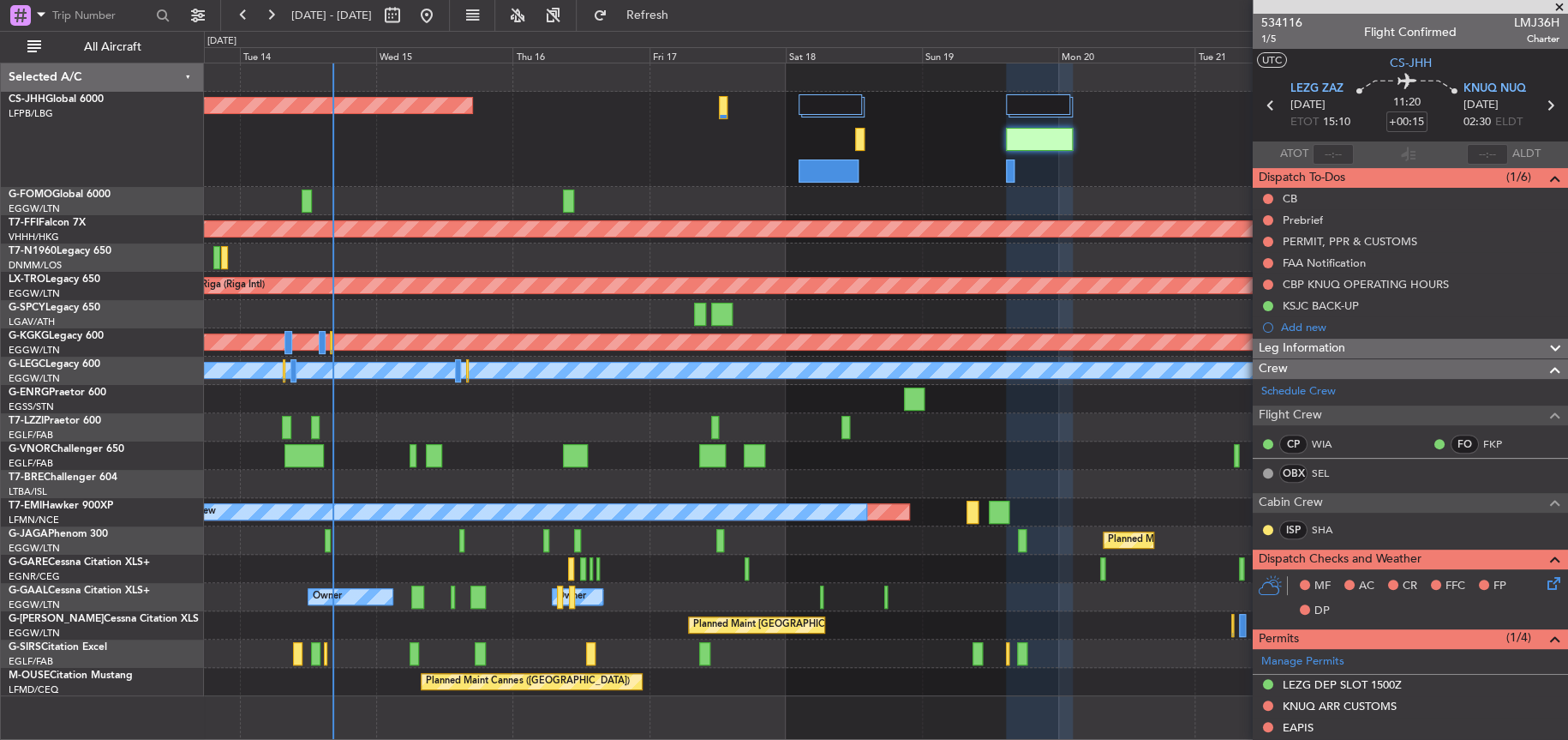
click at [606, 447] on div at bounding box center [884, 455] width 1362 height 28
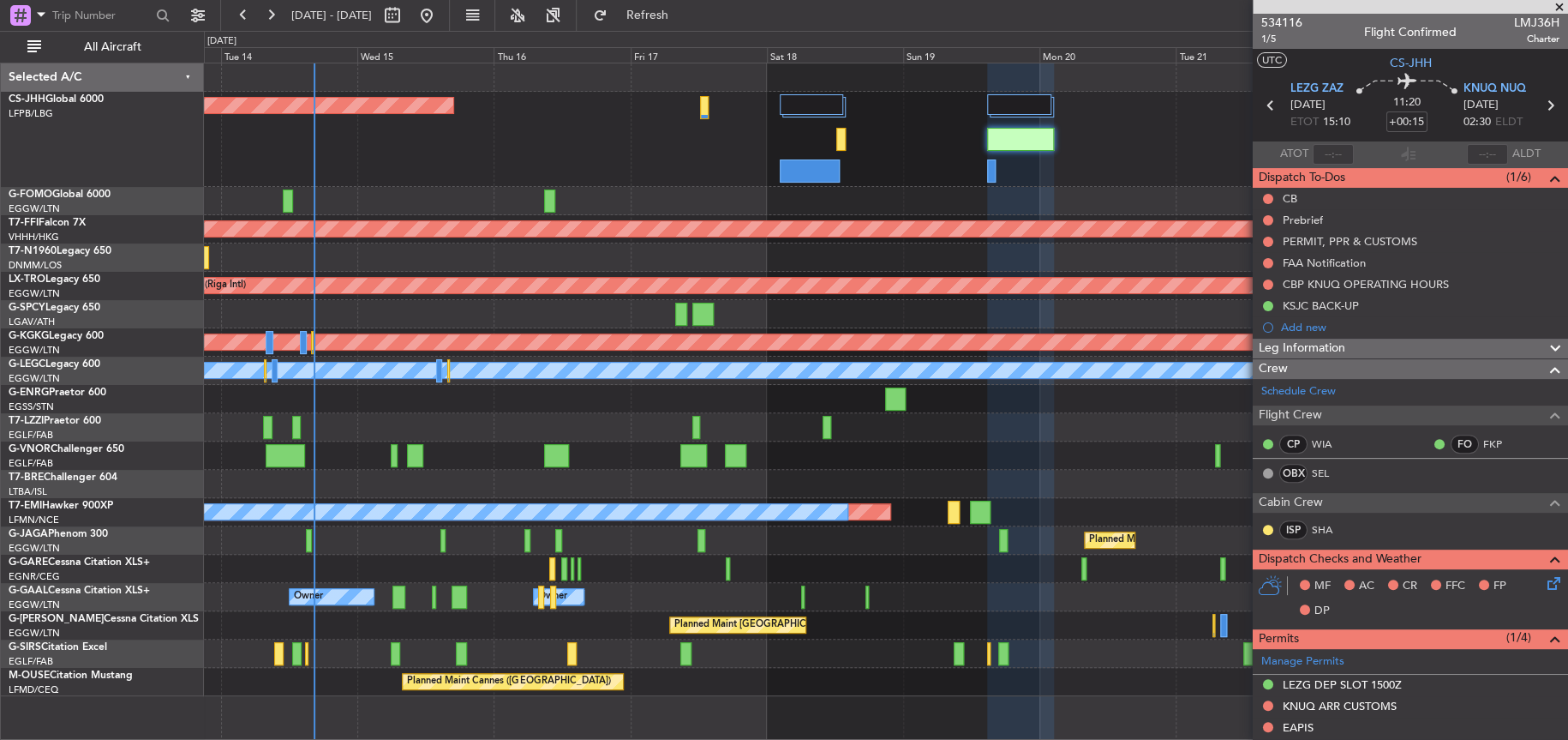
click at [949, 174] on div "Planned Maint [GEOGRAPHIC_DATA] ([GEOGRAPHIC_DATA])" at bounding box center [884, 140] width 1362 height 95
click at [771, 418] on div "A/C Unavailable [GEOGRAPHIC_DATA] ([GEOGRAPHIC_DATA])" at bounding box center [884, 427] width 1362 height 28
click at [766, 426] on div "A/C Unavailable [GEOGRAPHIC_DATA] ([GEOGRAPHIC_DATA])" at bounding box center [884, 427] width 1362 height 28
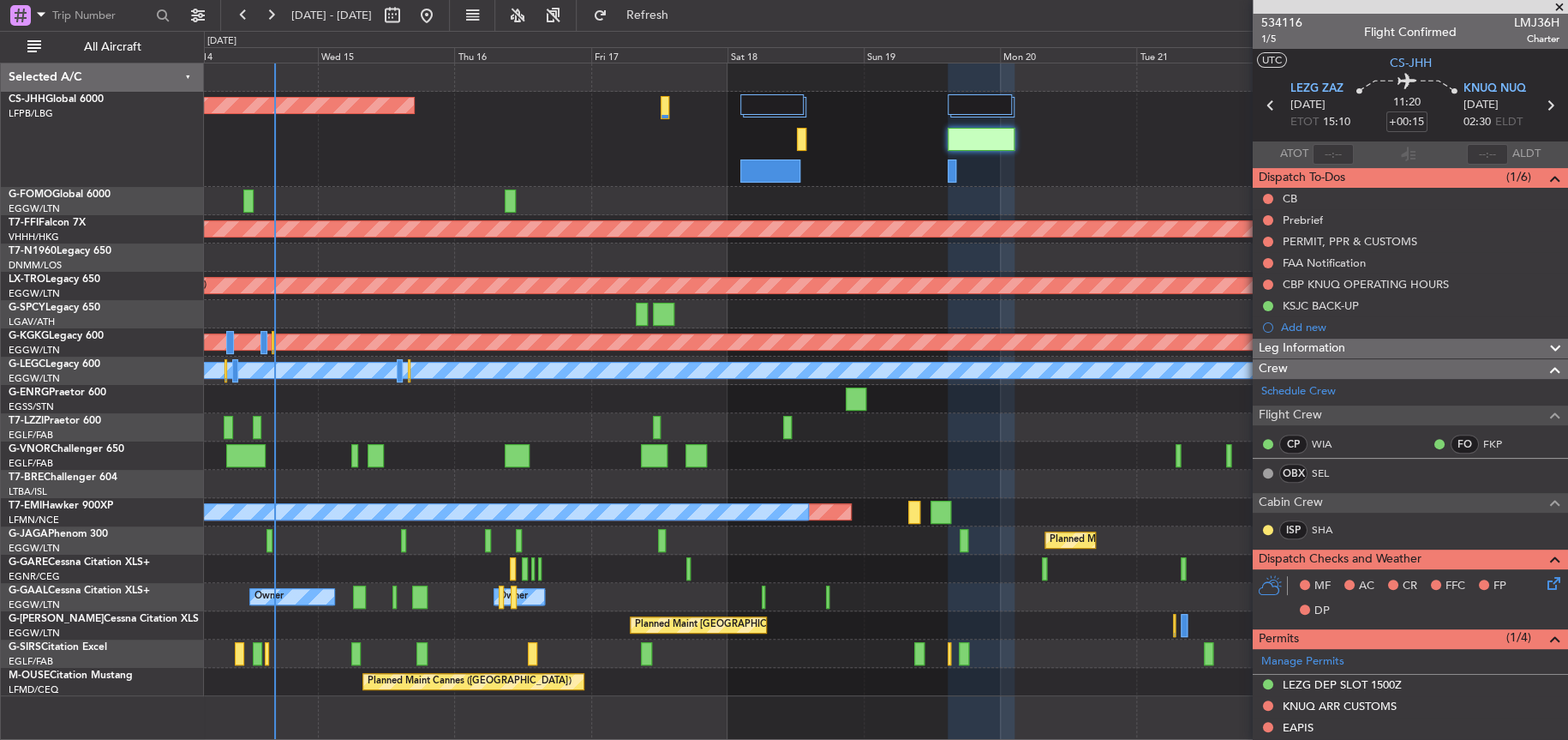
click at [658, 409] on div at bounding box center [884, 398] width 1362 height 28
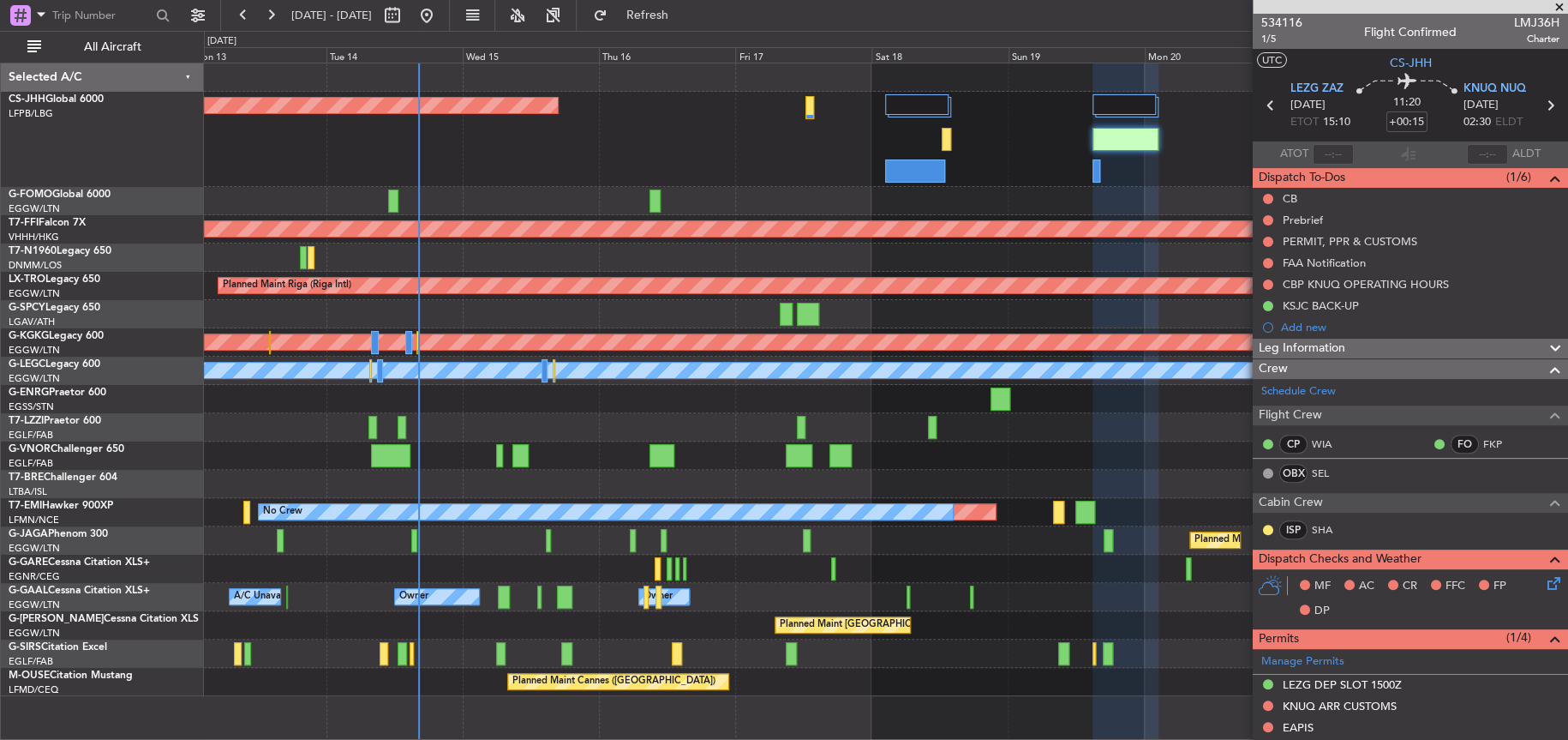
click at [590, 161] on div "Planned Maint [GEOGRAPHIC_DATA] ([GEOGRAPHIC_DATA])" at bounding box center [884, 140] width 1362 height 95
click at [565, 420] on div "A/C Unavailable [GEOGRAPHIC_DATA] ([GEOGRAPHIC_DATA])" at bounding box center [884, 427] width 1362 height 28
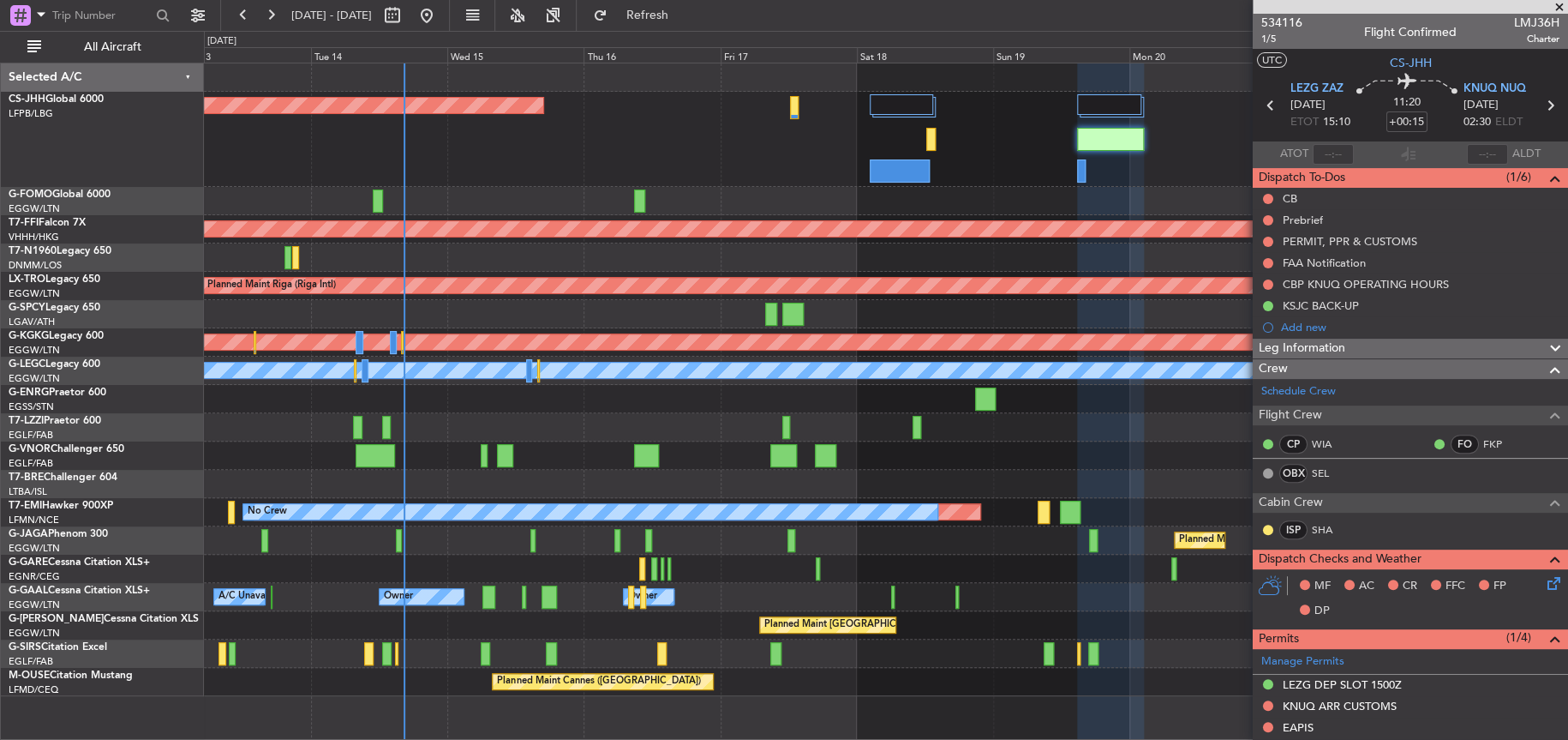
click at [614, 389] on div "Planned Maint [GEOGRAPHIC_DATA] ([GEOGRAPHIC_DATA]) Planned Maint Geneva ([GEOG…" at bounding box center [884, 379] width 1362 height 633
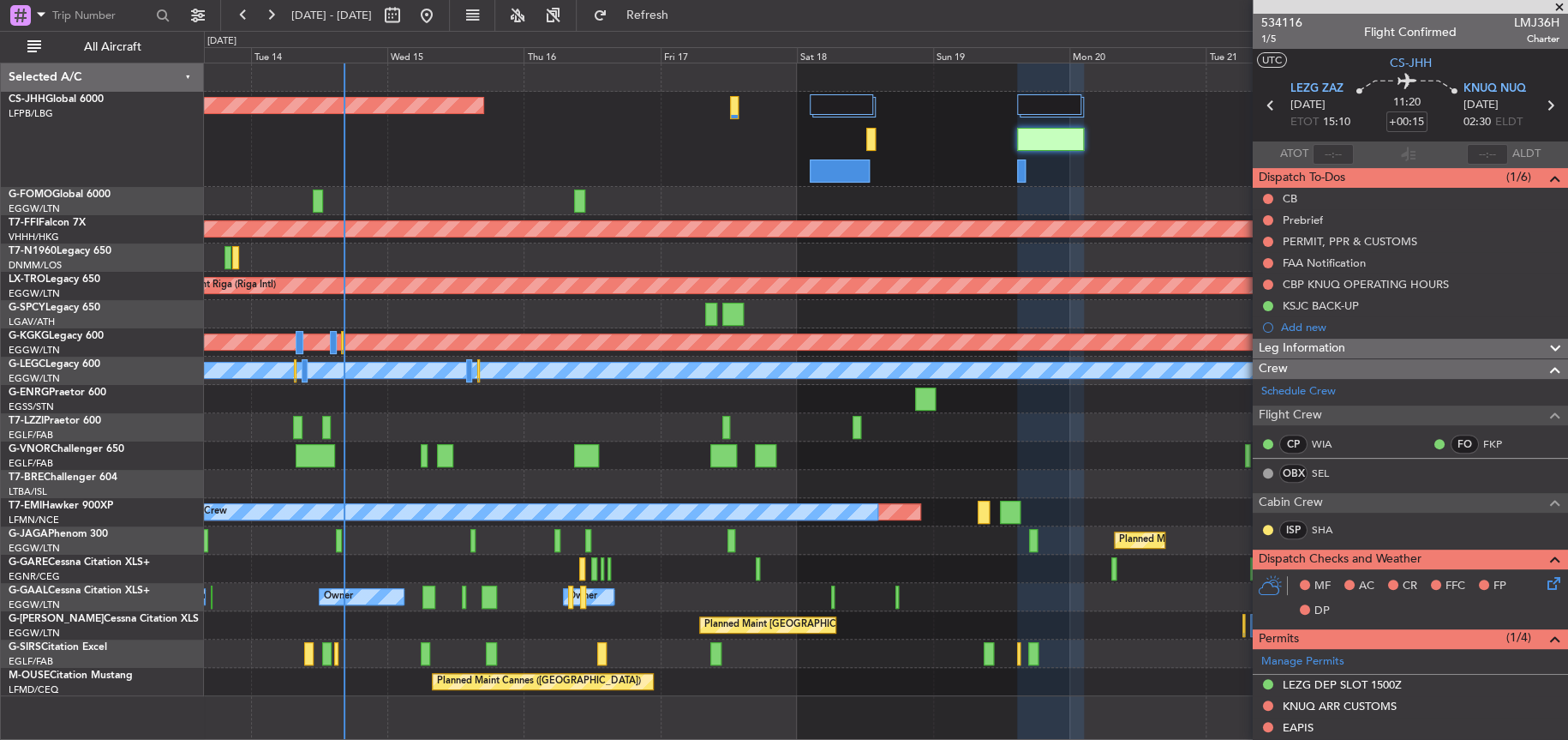
click at [476, 407] on div "Planned Maint [GEOGRAPHIC_DATA] ([GEOGRAPHIC_DATA]) Planned Maint Geneva ([GEOG…" at bounding box center [884, 379] width 1362 height 633
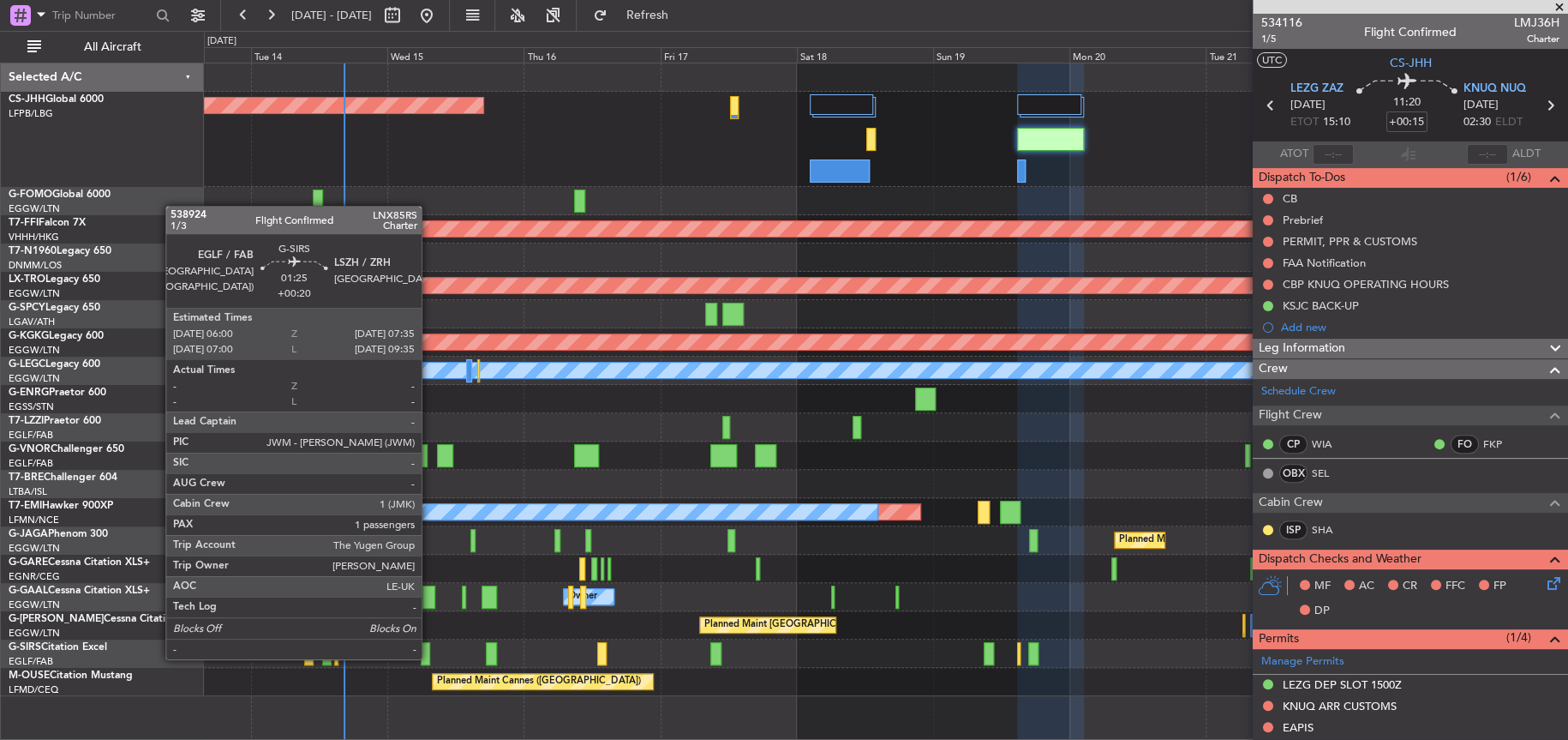
click at [429, 656] on div at bounding box center [425, 653] width 9 height 23
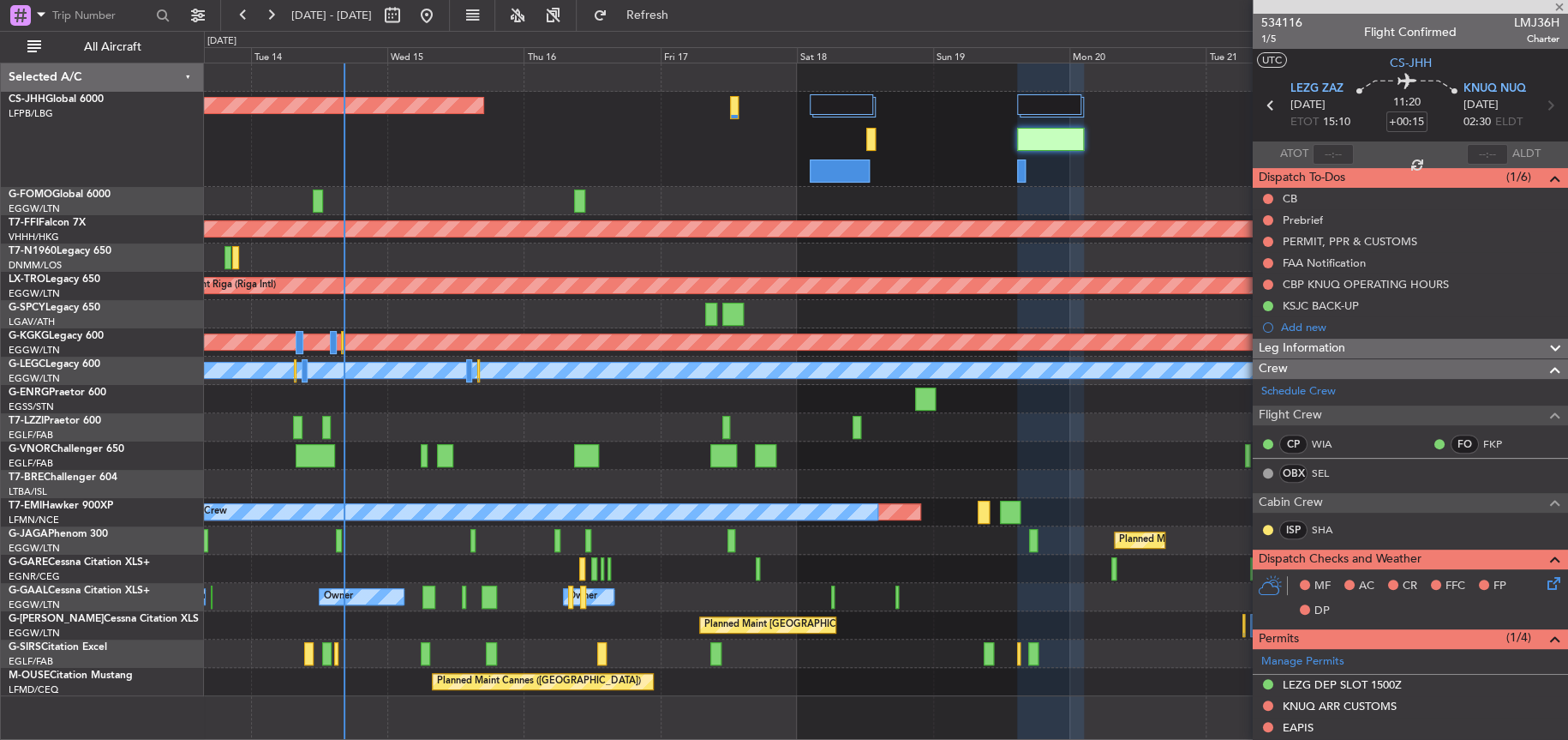
type input "+00:20"
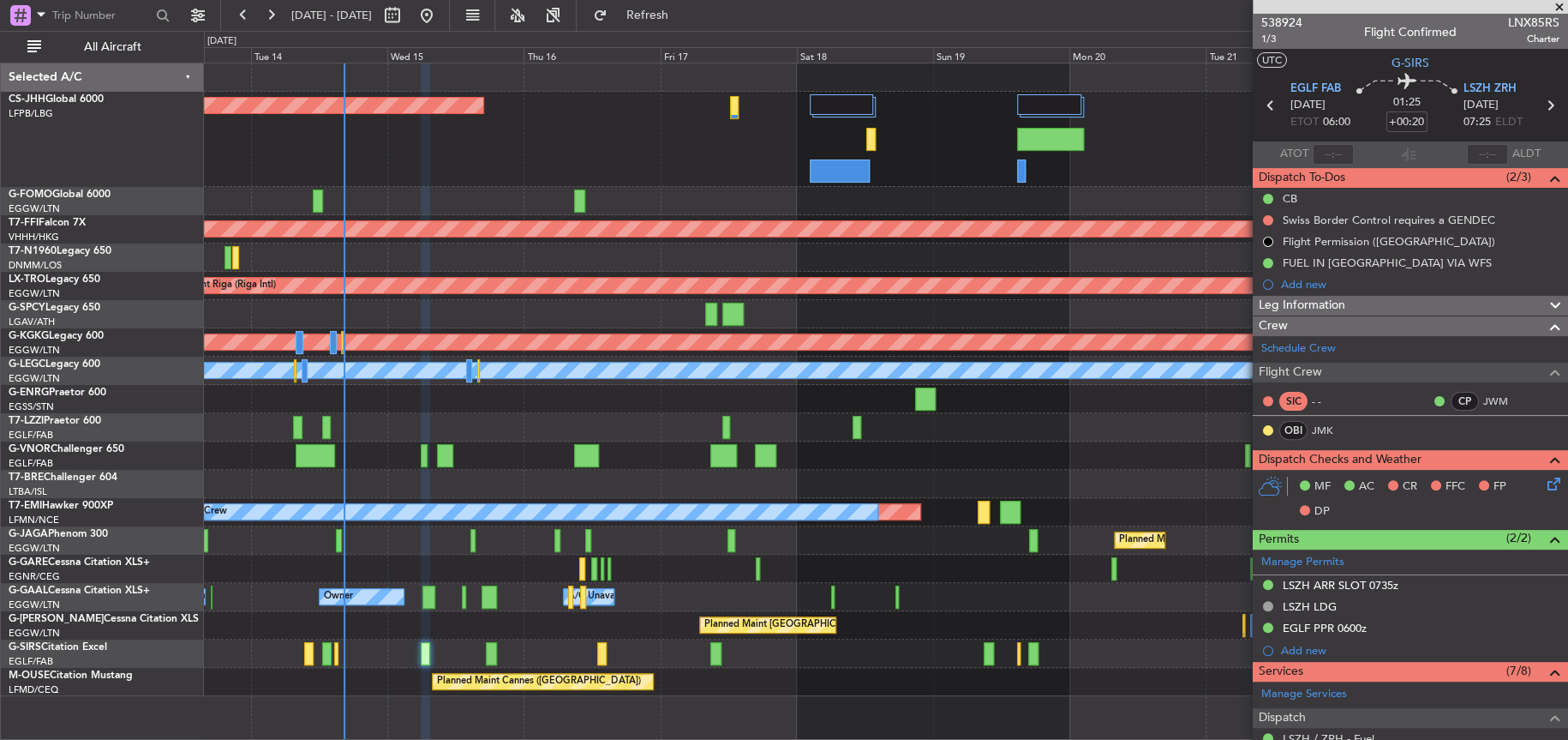
click at [533, 163] on div "Planned Maint [GEOGRAPHIC_DATA] ([GEOGRAPHIC_DATA])" at bounding box center [884, 140] width 1362 height 95
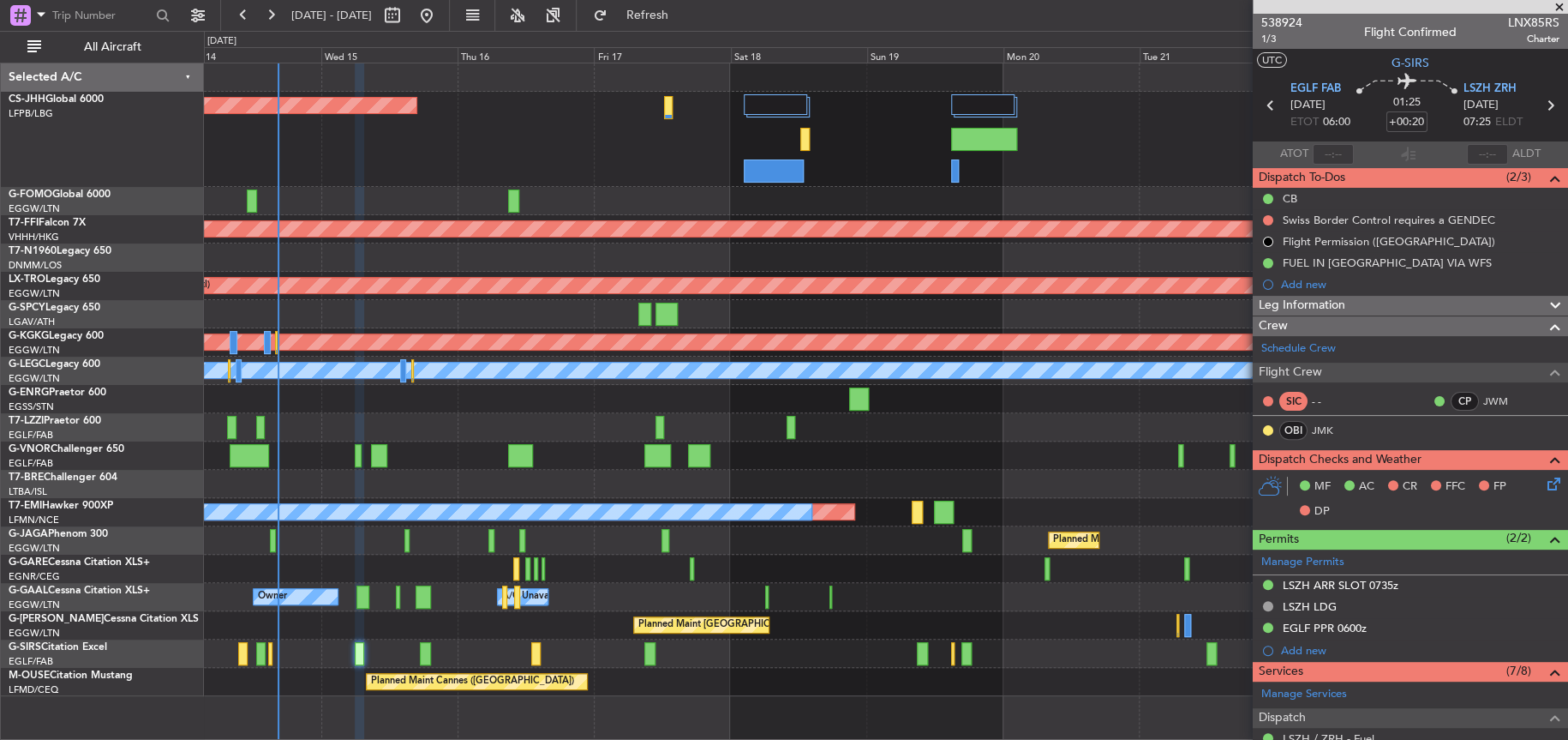
click at [635, 139] on div "Planned Maint [GEOGRAPHIC_DATA] ([GEOGRAPHIC_DATA])" at bounding box center [884, 140] width 1362 height 95
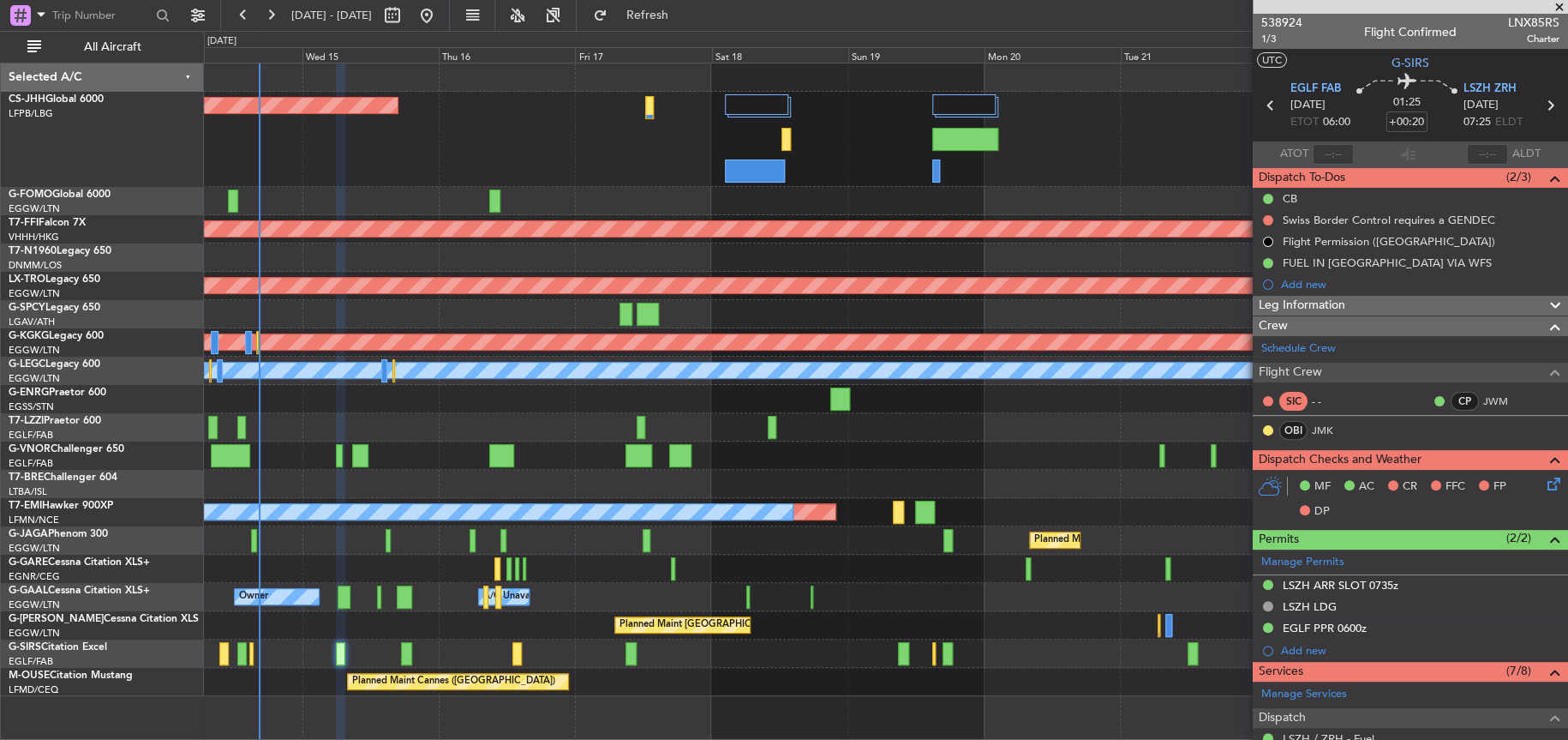
click at [776, 643] on div "Planned Maint [GEOGRAPHIC_DATA] ([GEOGRAPHIC_DATA]) Planned Maint Geneva ([GEOG…" at bounding box center [884, 379] width 1362 height 633
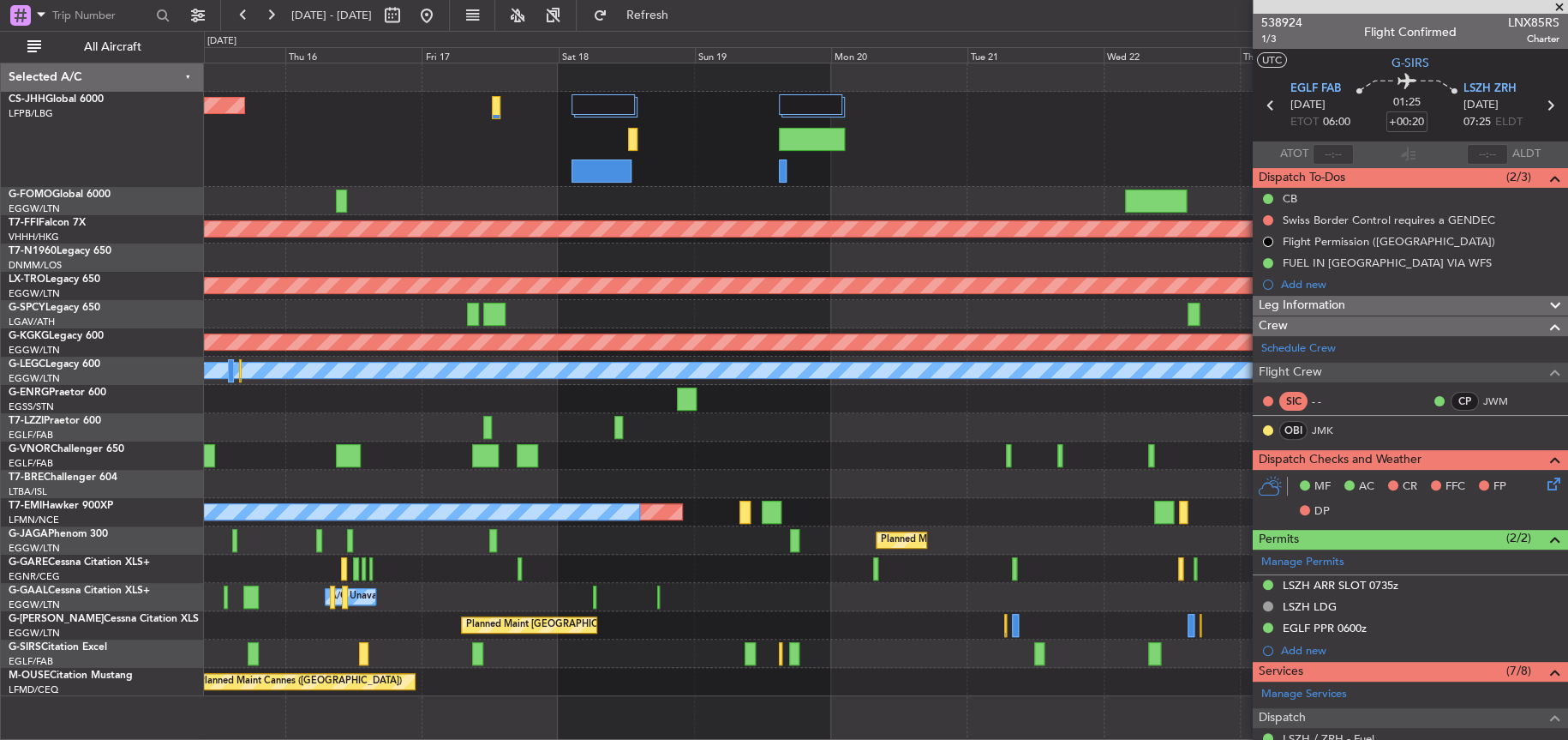
click at [762, 639] on div "Planned Maint Paris (Le Bourget) Planned Maint Geneva (Cointrin) Planned Maint …" at bounding box center [884, 379] width 1362 height 633
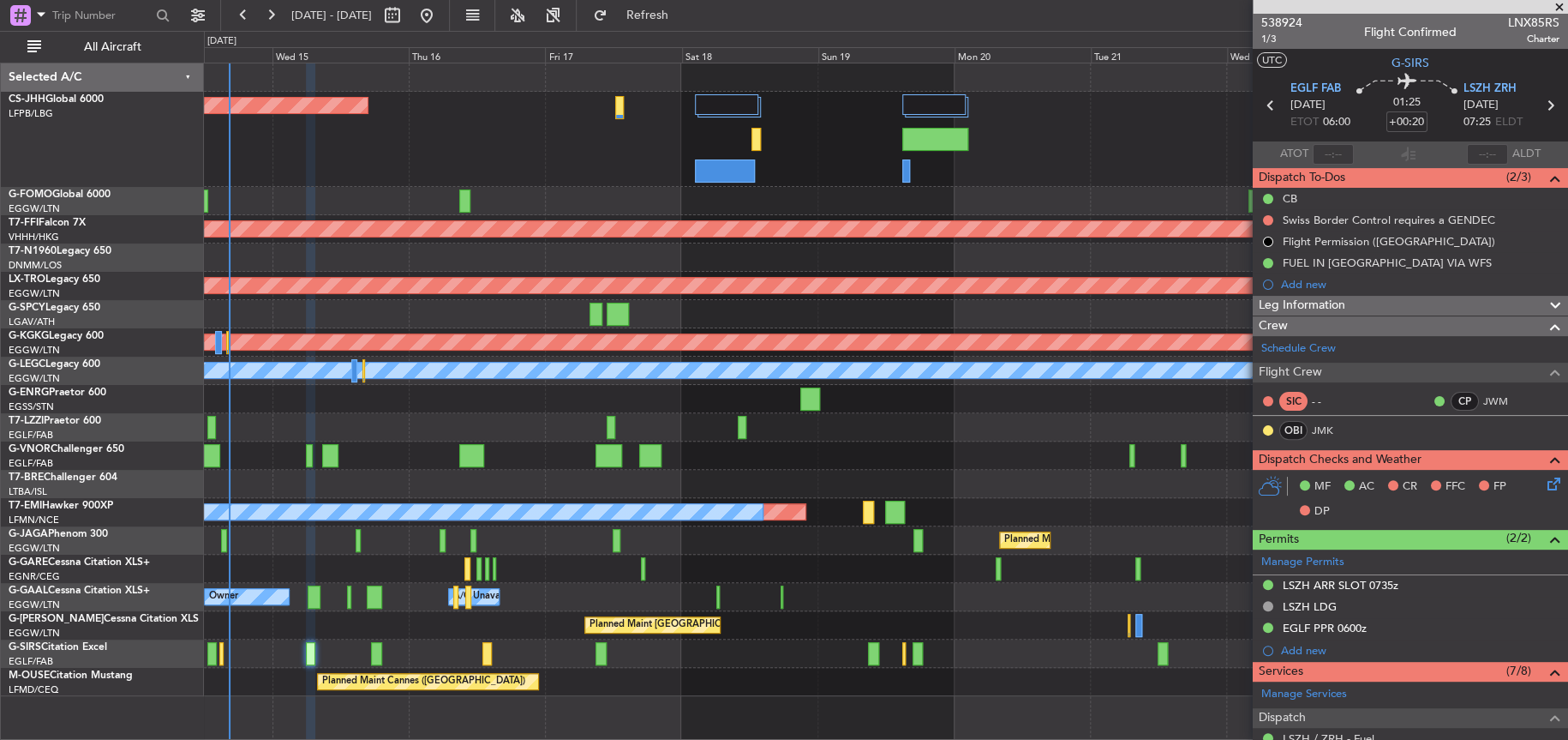
click at [1135, 513] on div "Planned Maint [GEOGRAPHIC_DATA] ([GEOGRAPHIC_DATA]) Planned Maint Geneva ([GEOG…" at bounding box center [884, 379] width 1362 height 633
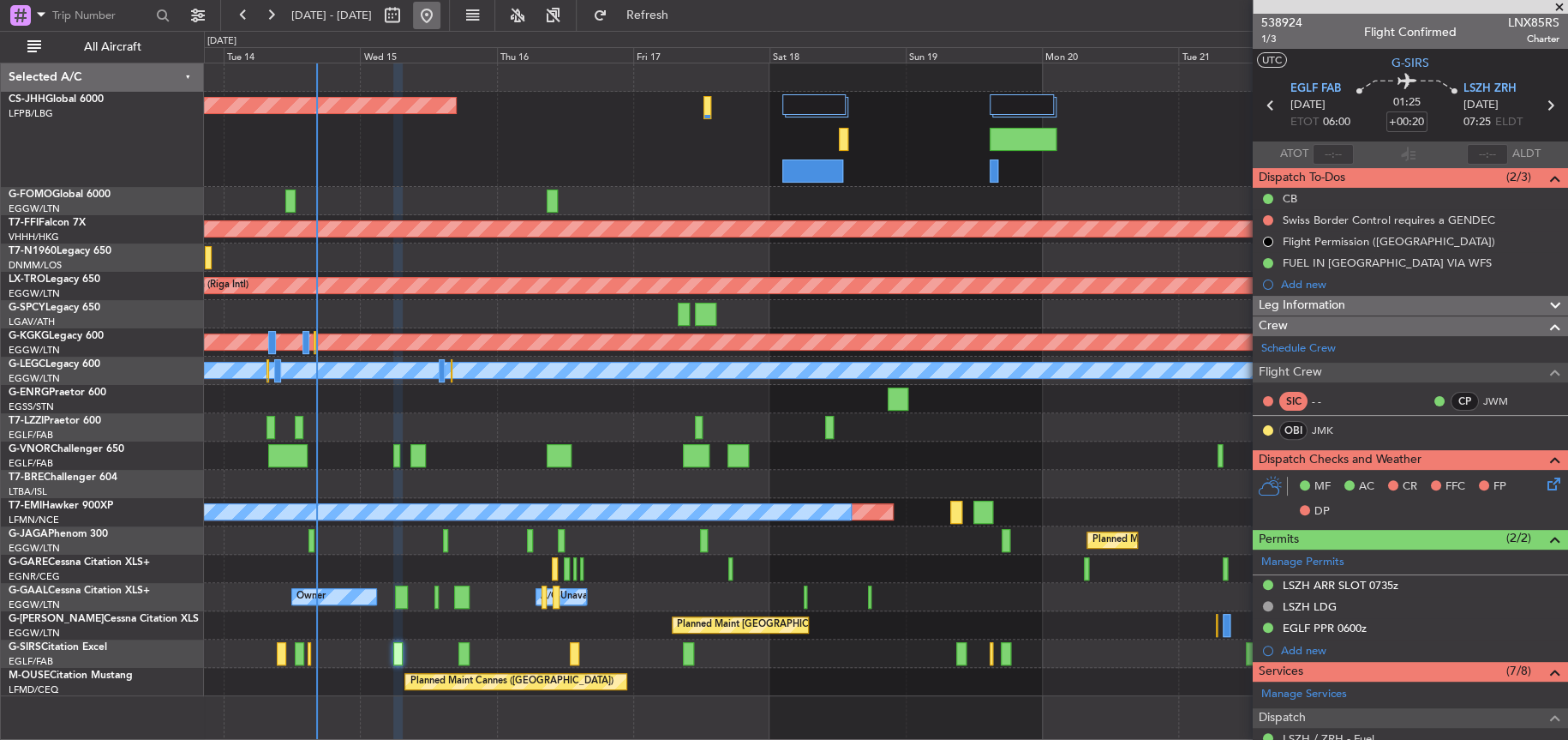
click at [440, 17] on button at bounding box center [427, 16] width 28 height 28
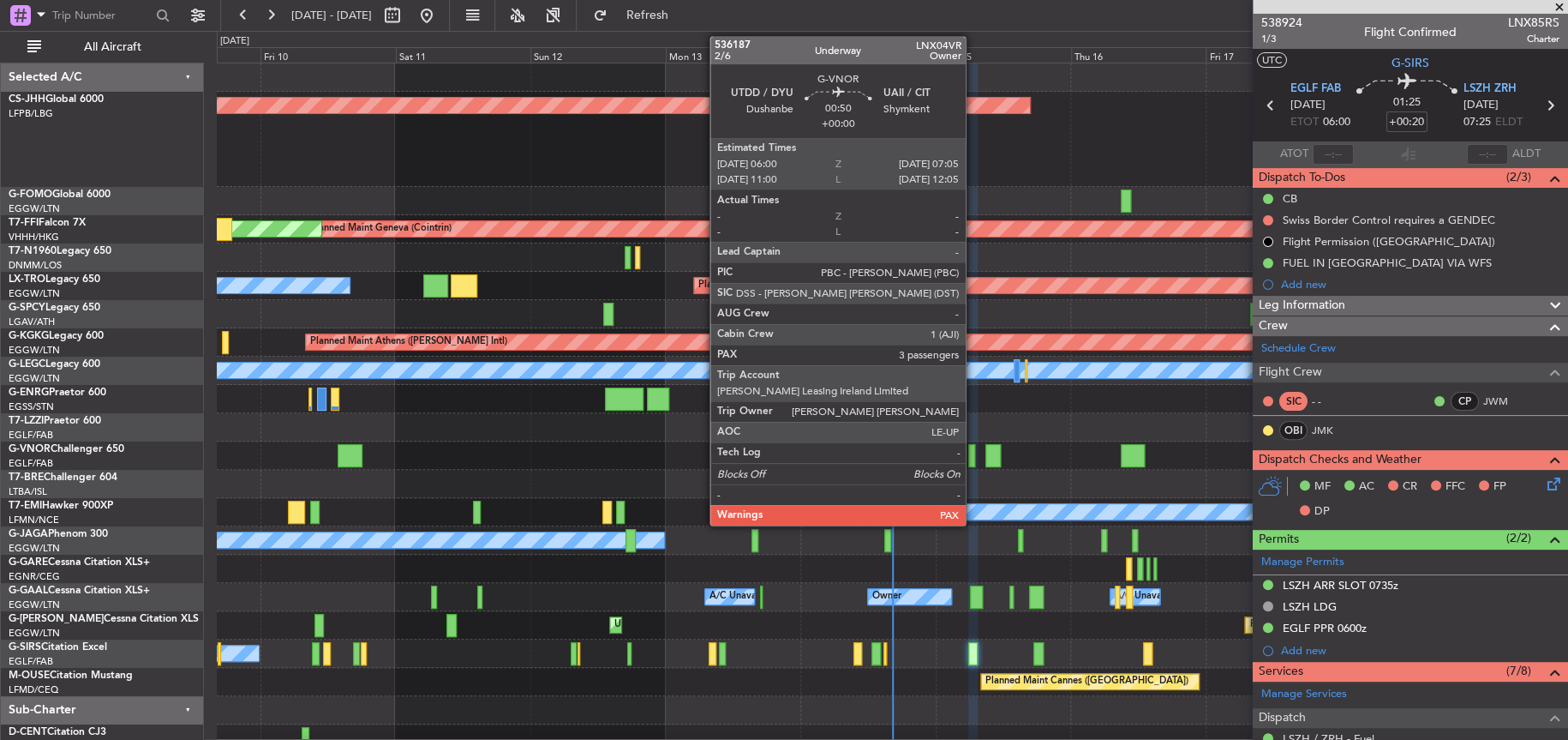
scroll to position [12, 0]
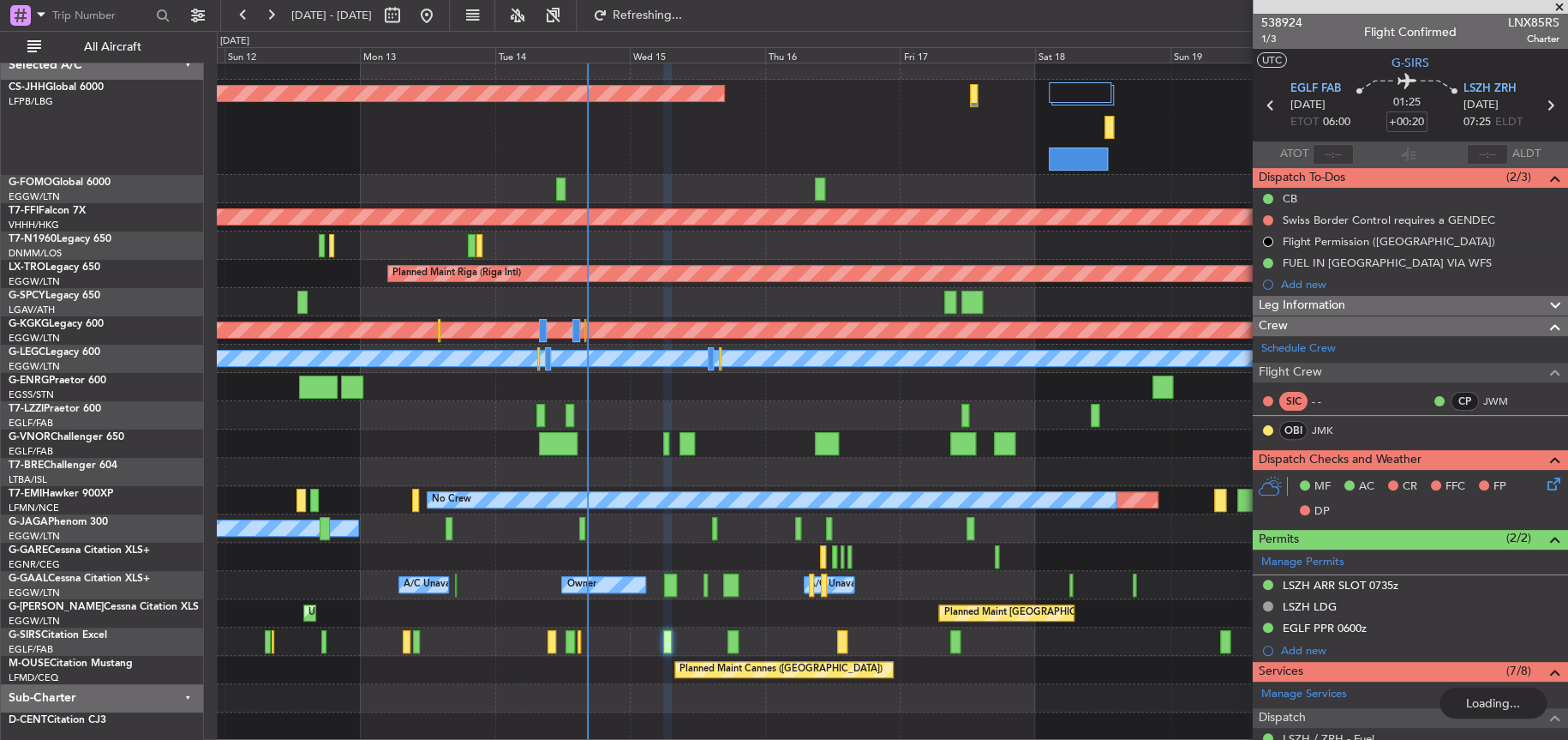
click at [633, 416] on div "Planned Maint [GEOGRAPHIC_DATA] ([GEOGRAPHIC_DATA]) Planned Maint Geneva ([GEOG…" at bounding box center [891, 396] width 1350 height 690
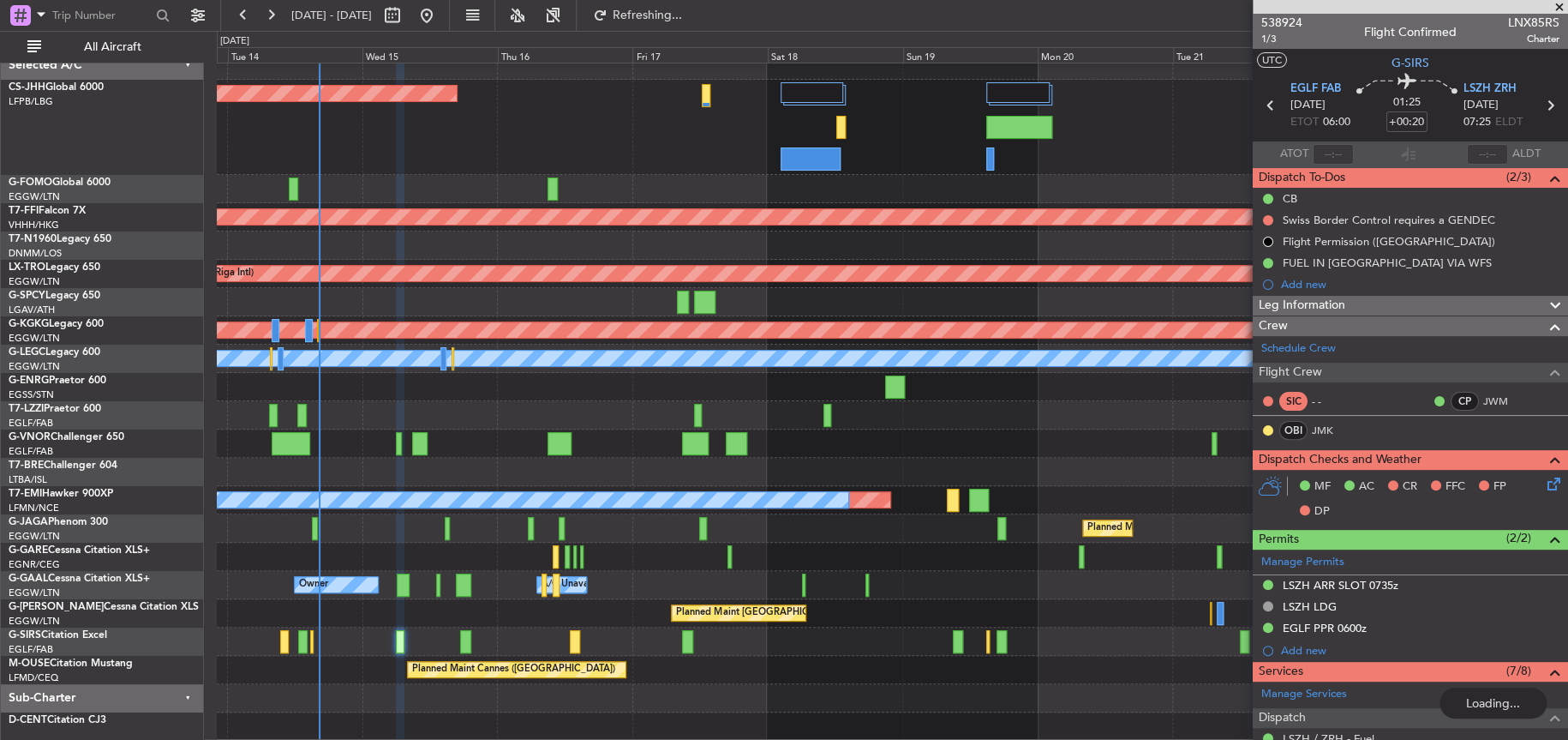
click at [577, 391] on div at bounding box center [891, 387] width 1350 height 28
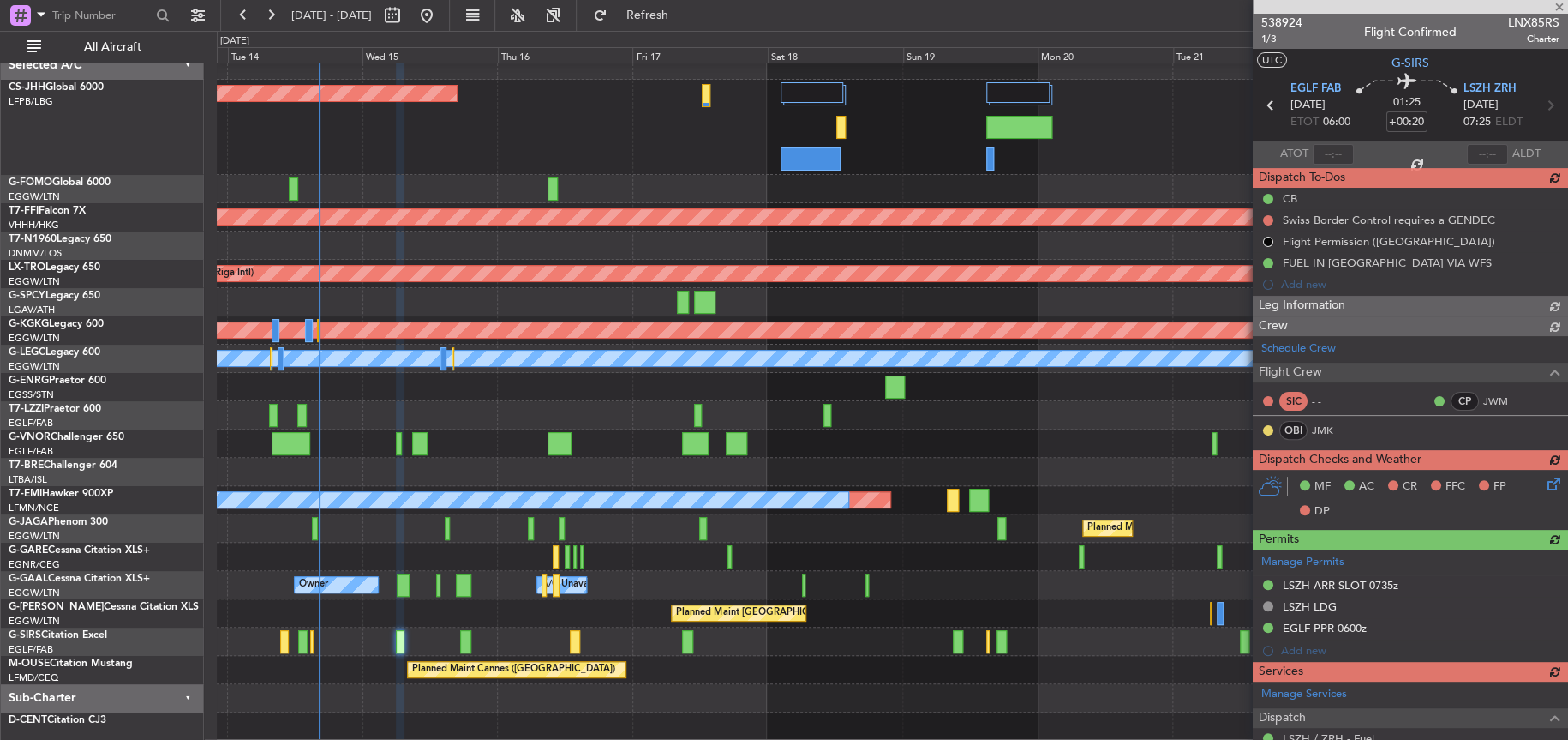
scroll to position [0, 0]
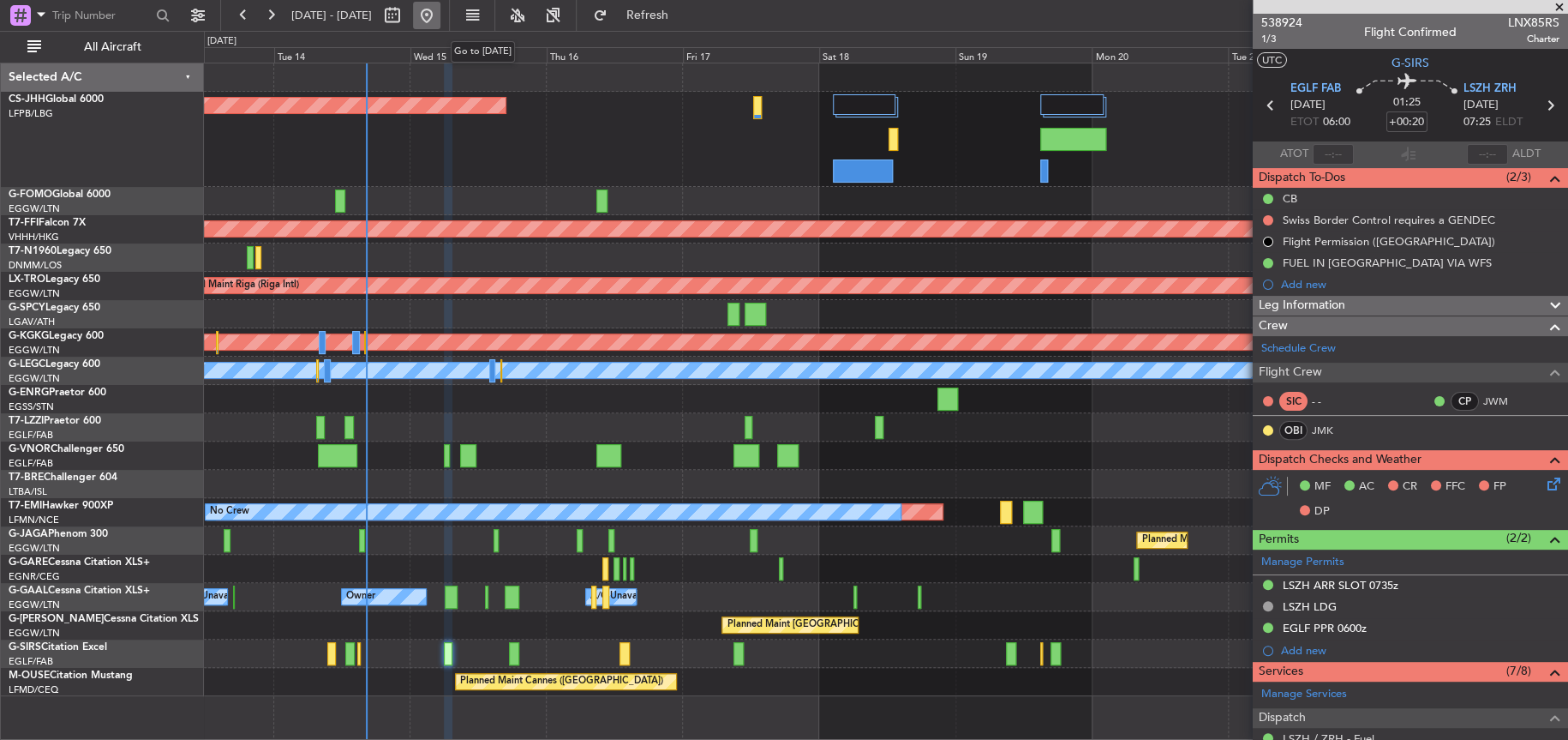
click at [440, 9] on button at bounding box center [427, 16] width 28 height 28
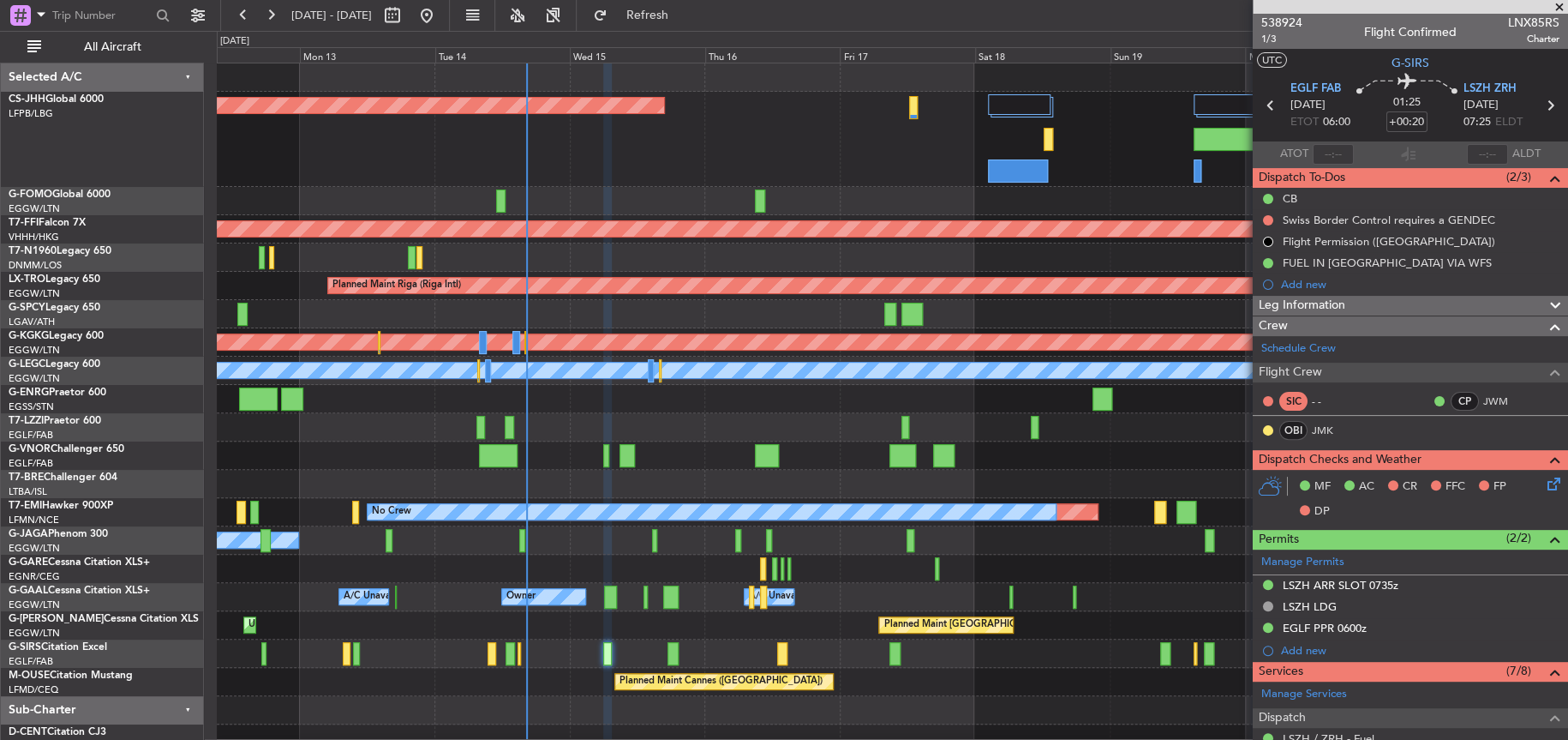
click at [702, 207] on div "Planned Maint Paris (Le Bourget) Planned Maint Geneva (Cointrin) MEL Geneva (Co…" at bounding box center [891, 408] width 1350 height 690
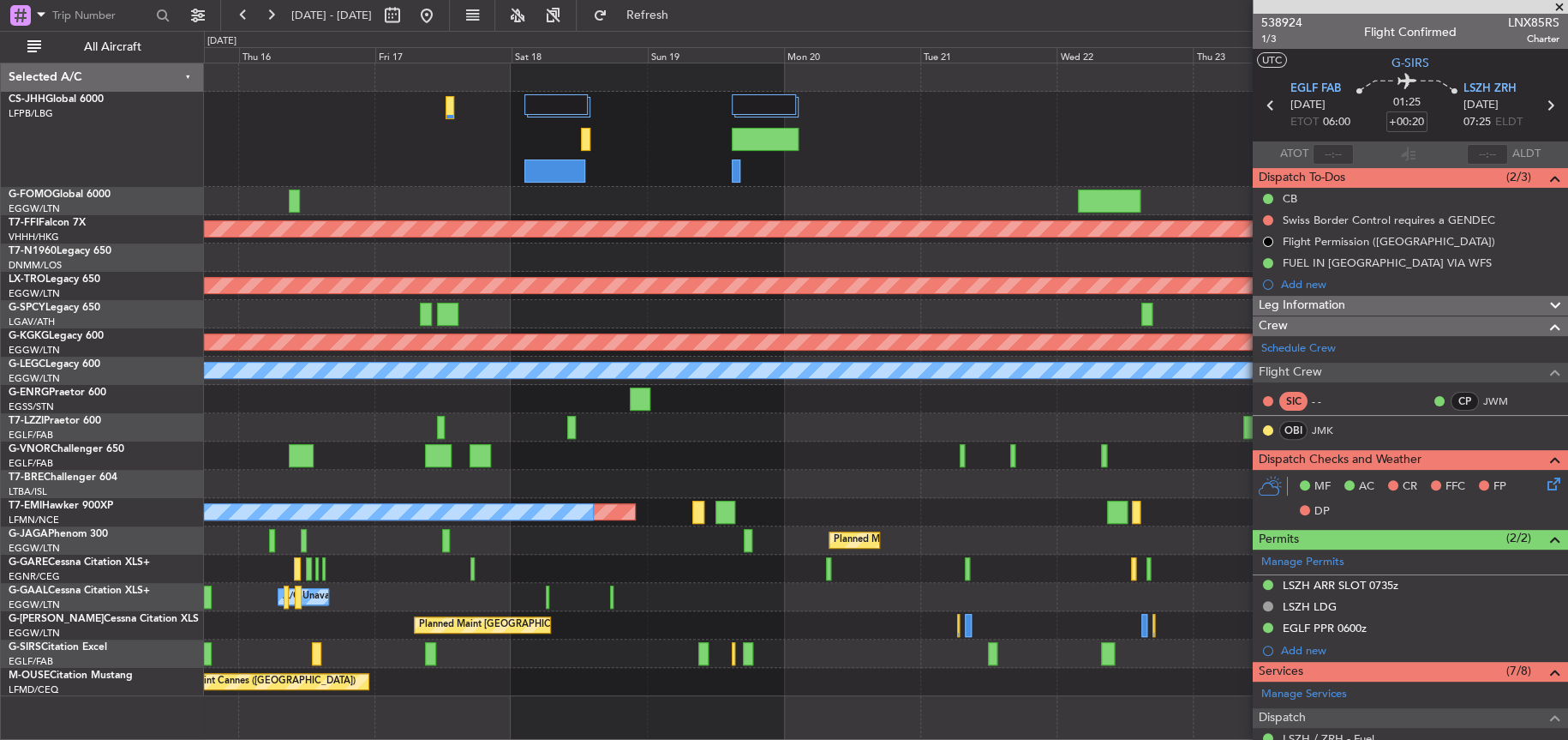
click at [621, 459] on div at bounding box center [884, 455] width 1362 height 28
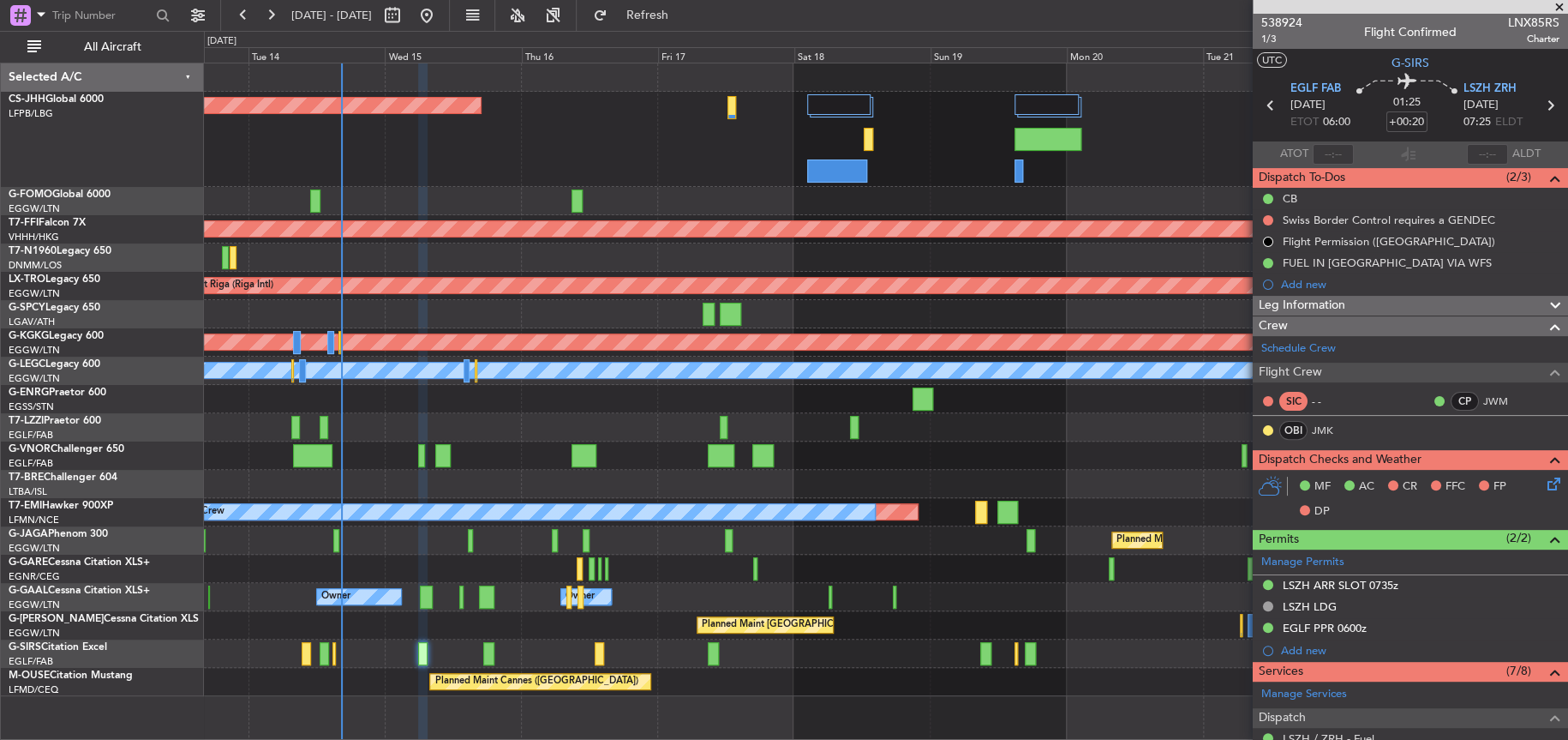
click at [1012, 464] on div at bounding box center [884, 455] width 1362 height 28
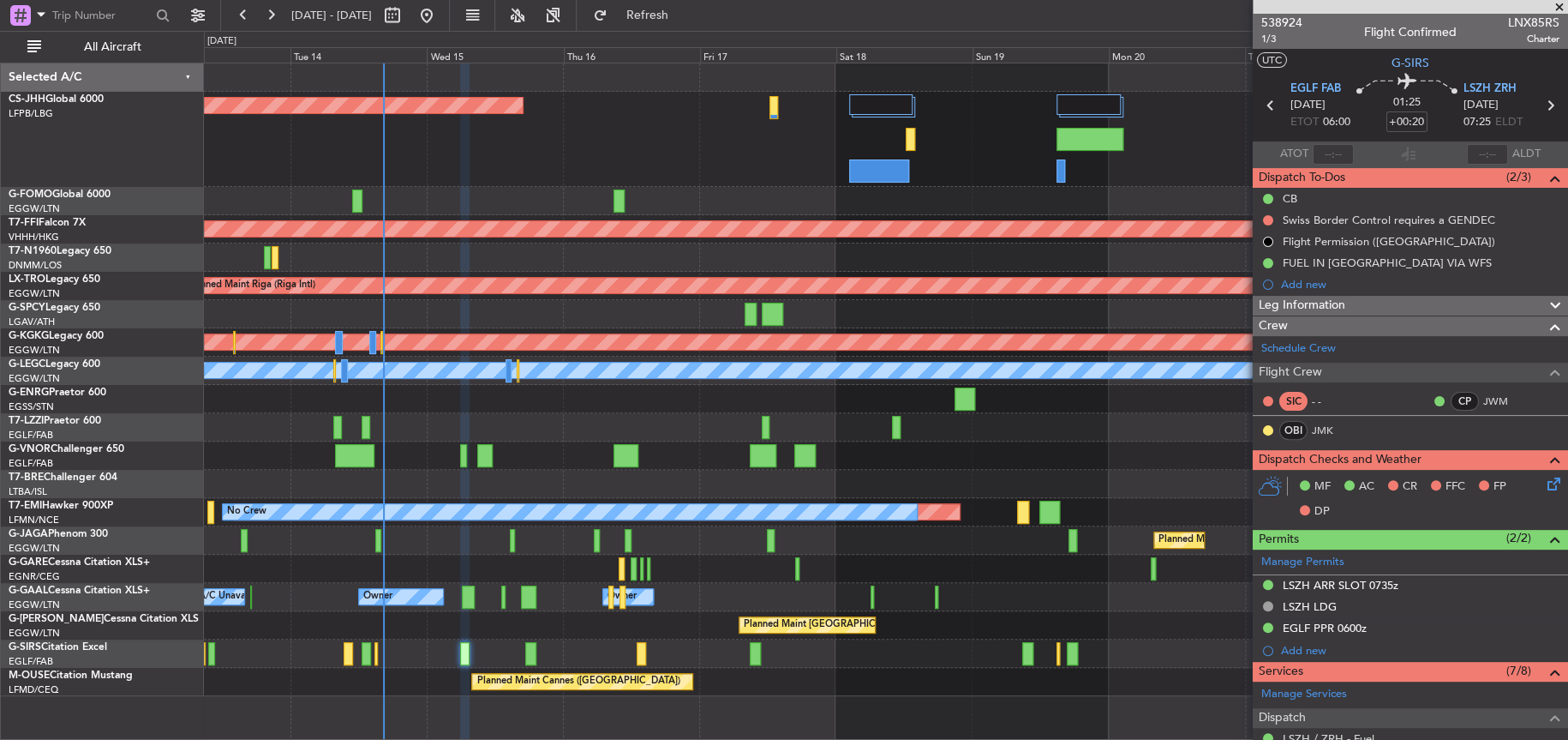
click at [506, 196] on div at bounding box center [884, 201] width 1362 height 28
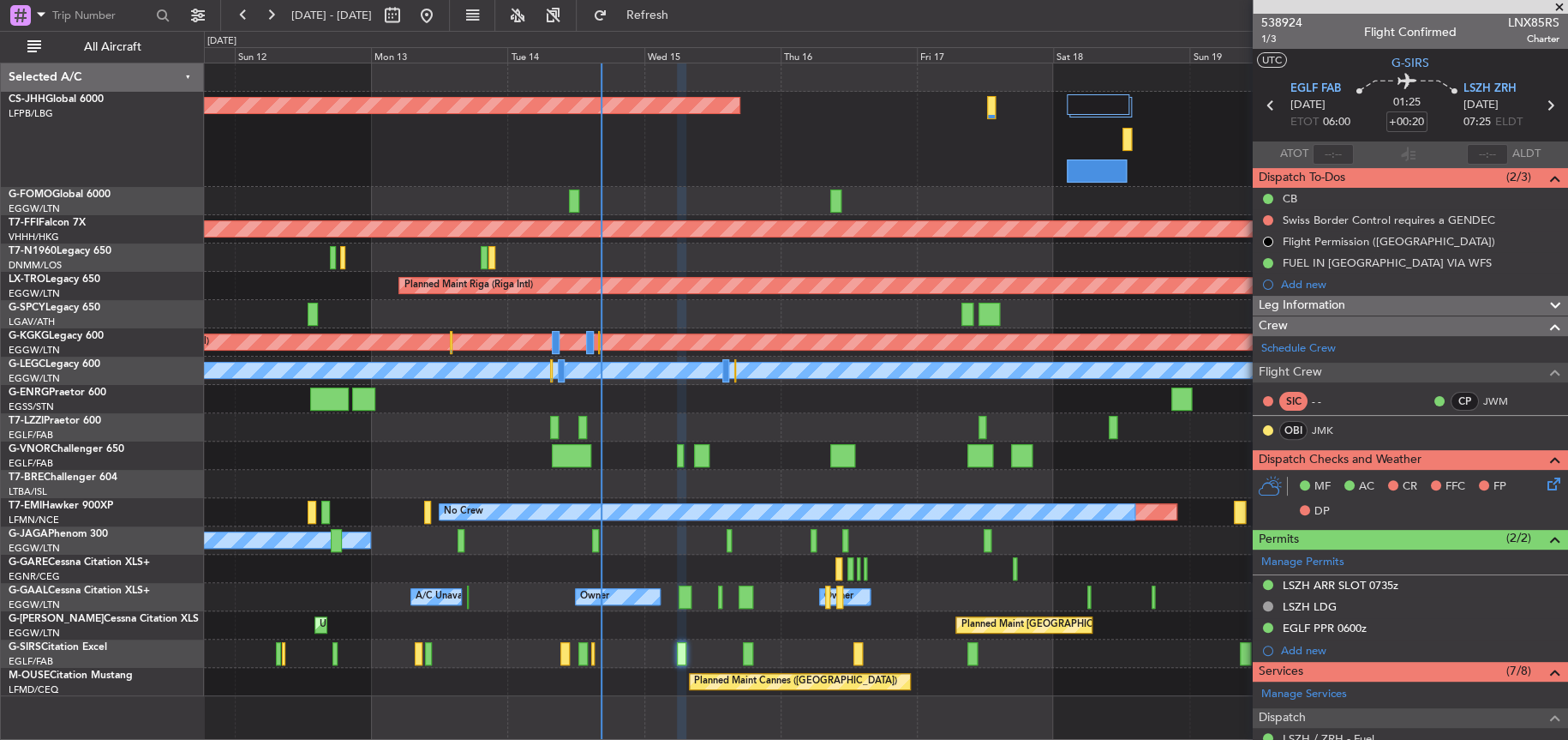
click at [730, 477] on div at bounding box center [884, 484] width 1362 height 28
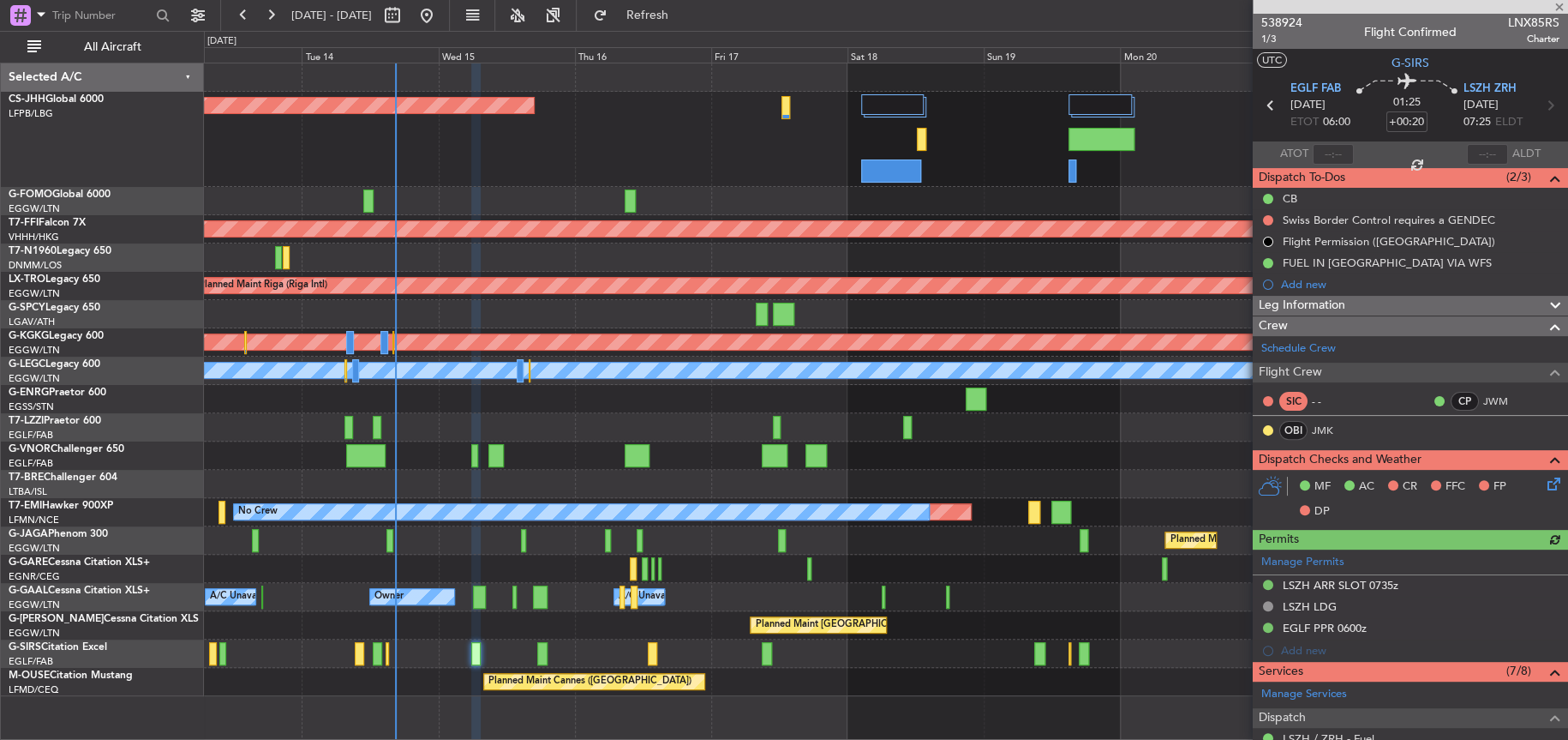
click at [782, 150] on div "Planned Maint [GEOGRAPHIC_DATA] ([GEOGRAPHIC_DATA])" at bounding box center [884, 140] width 1362 height 95
click at [668, 416] on div "A/C Unavailable [GEOGRAPHIC_DATA] ([GEOGRAPHIC_DATA])" at bounding box center [884, 427] width 1362 height 28
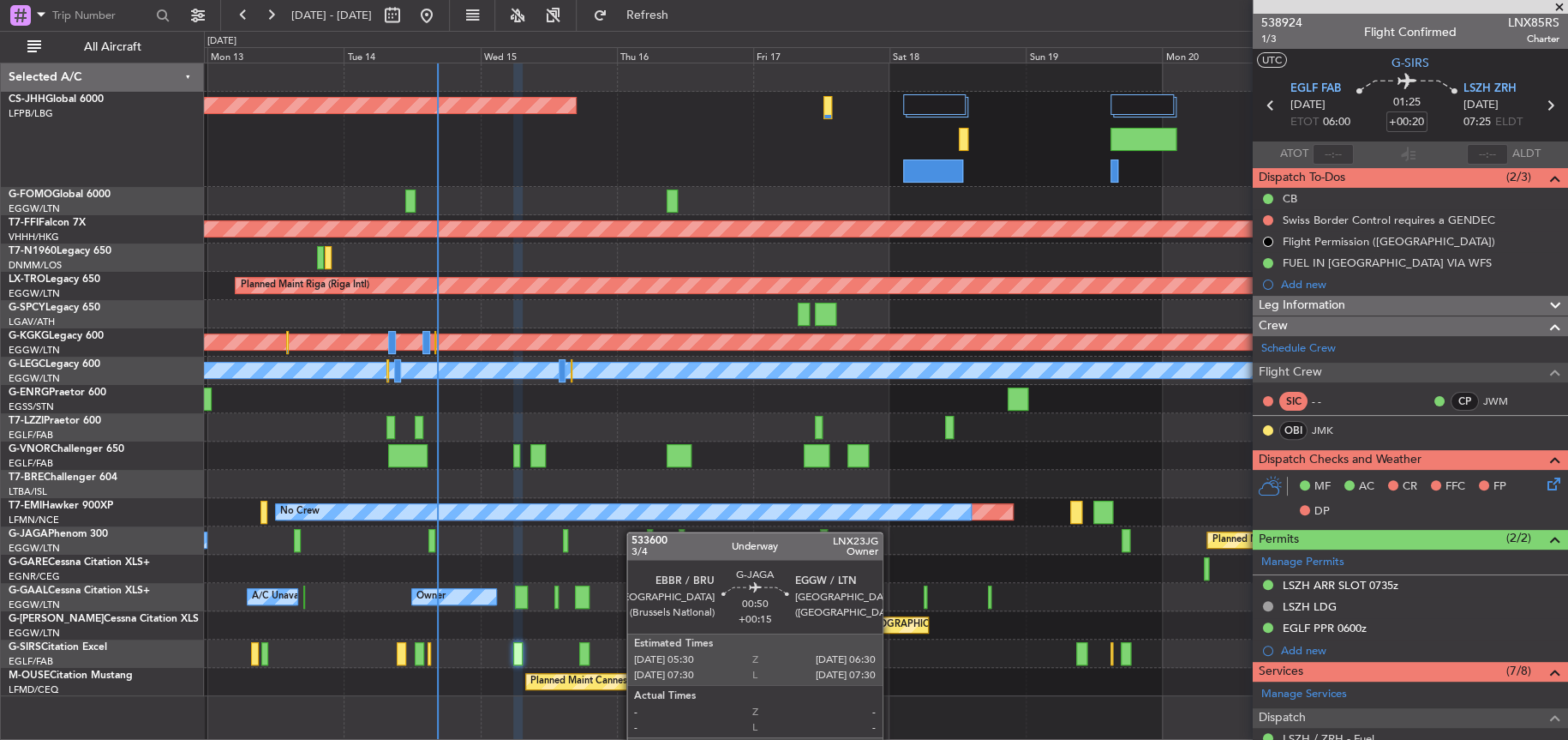
click at [686, 520] on div "Planned Maint [GEOGRAPHIC_DATA] ([GEOGRAPHIC_DATA]) Planned Maint Geneva ([GEOG…" at bounding box center [884, 379] width 1362 height 633
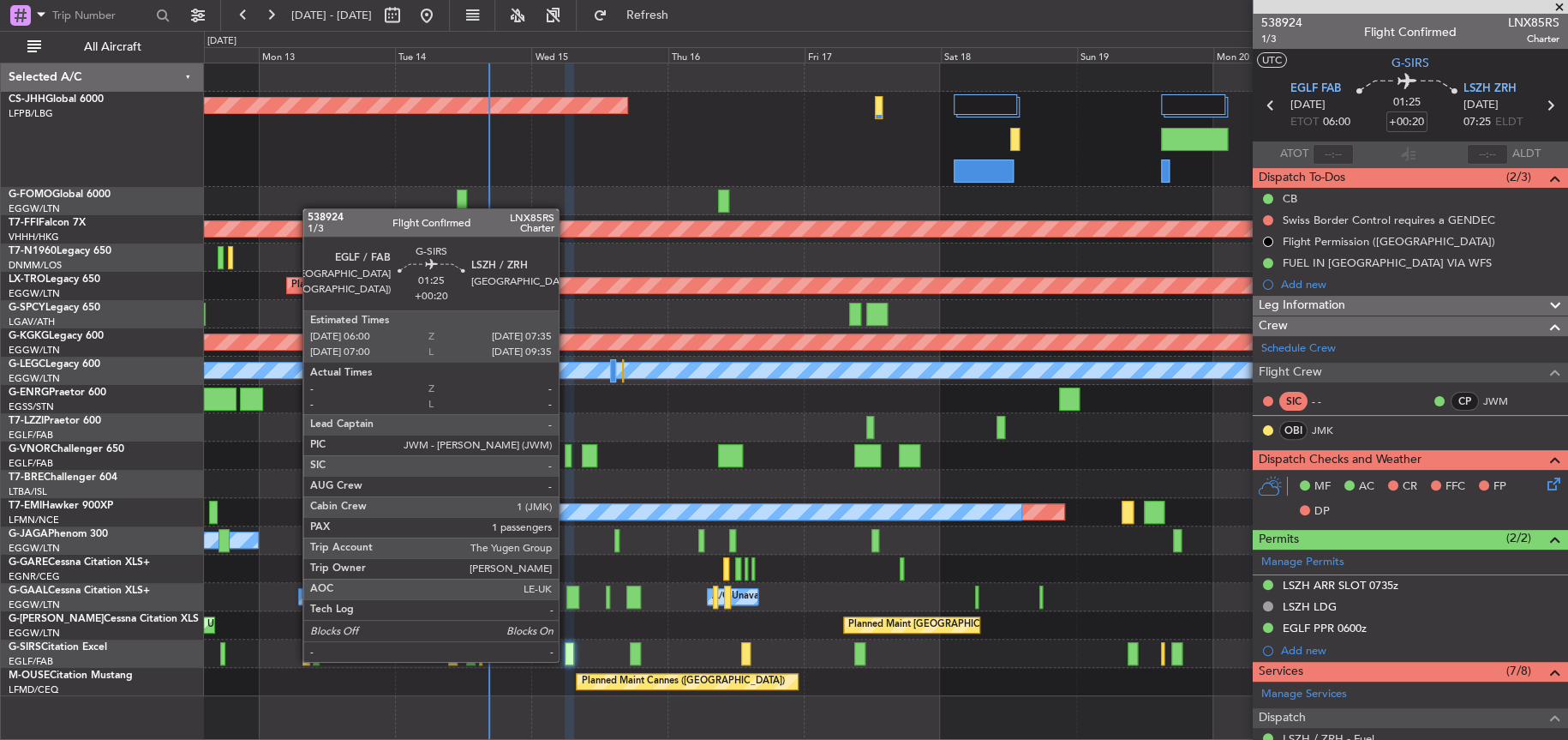
click at [566, 659] on div at bounding box center [569, 653] width 9 height 23
click at [568, 657] on div at bounding box center [569, 653] width 9 height 23
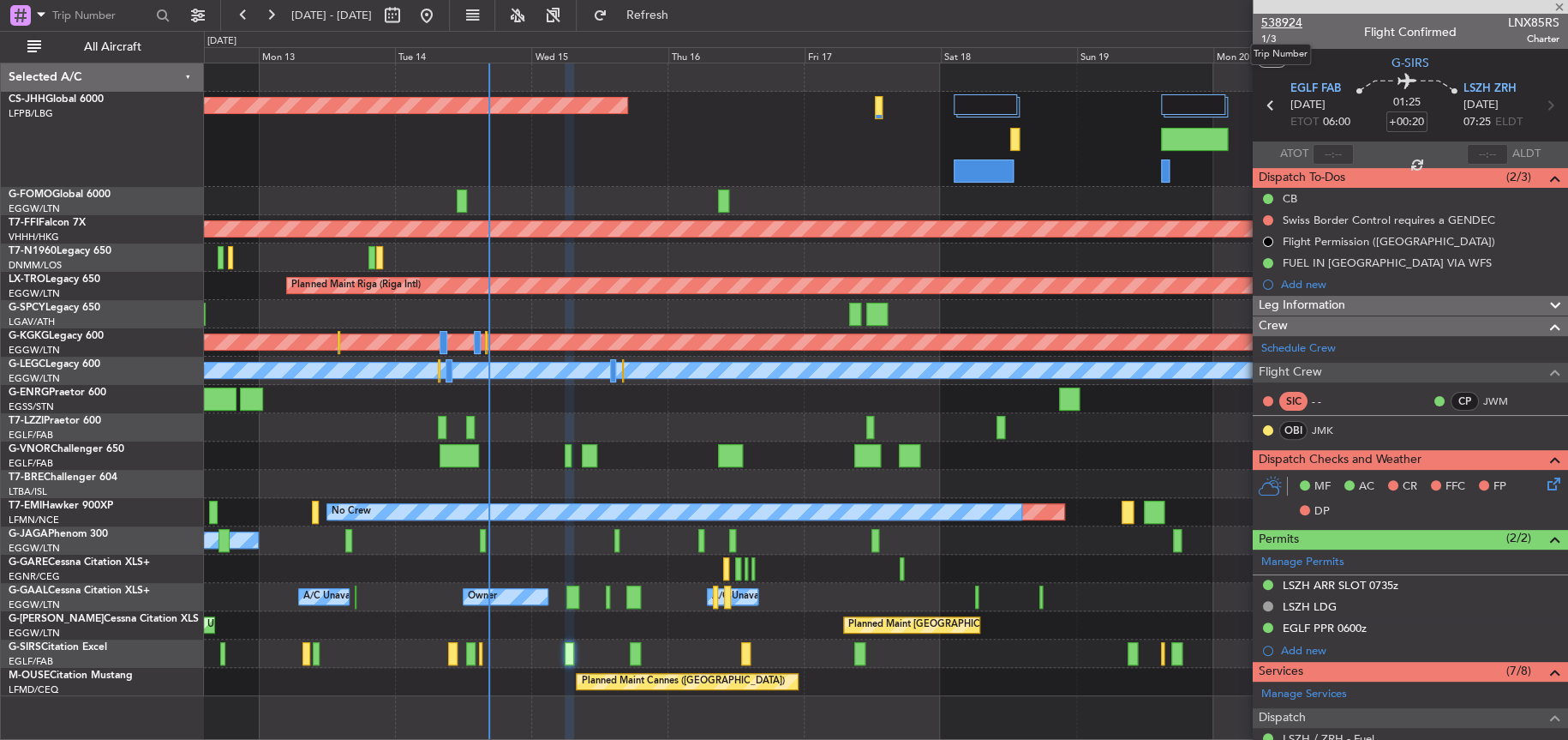
click at [1281, 25] on span "538924" at bounding box center [1281, 23] width 41 height 18
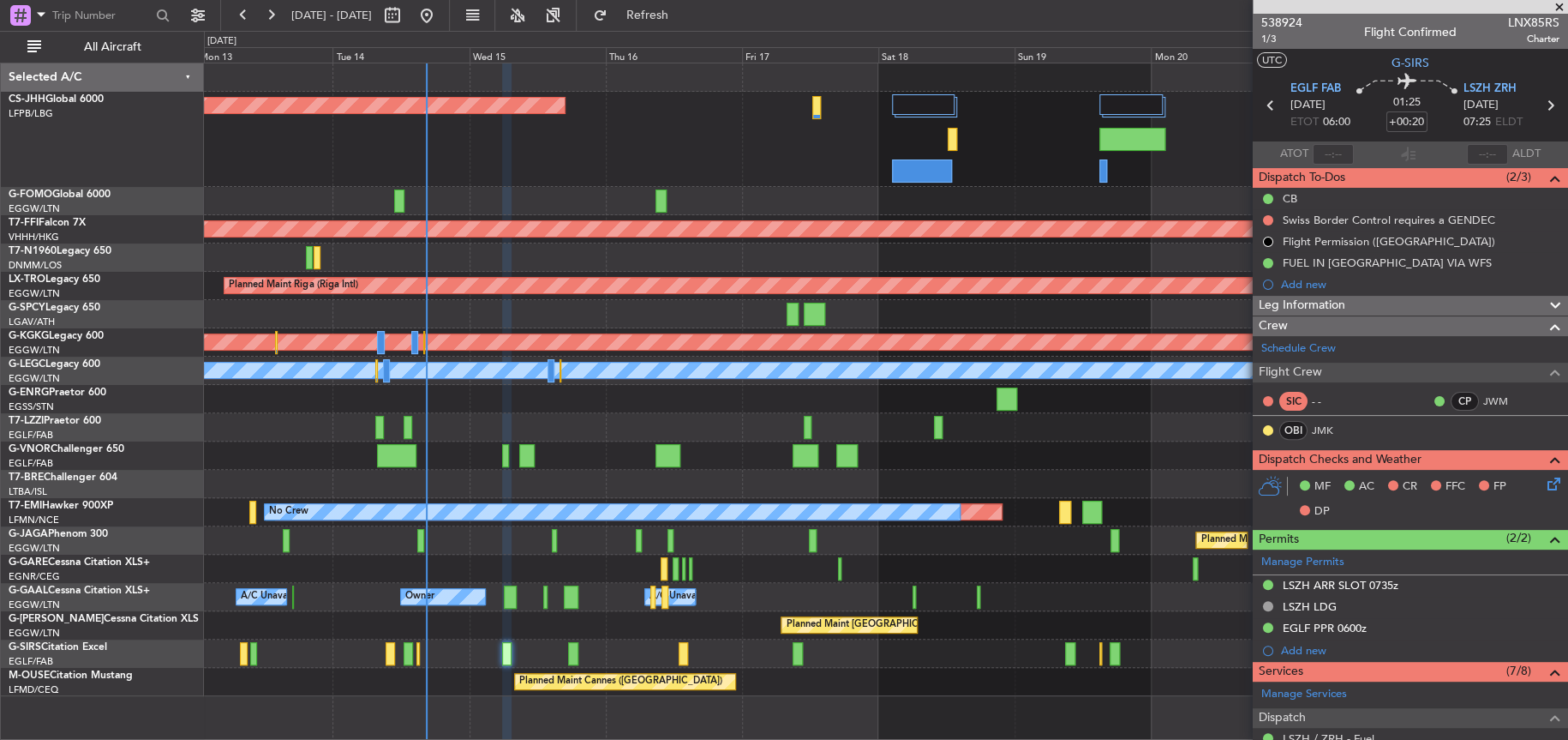
click at [902, 368] on div "Planned Maint [GEOGRAPHIC_DATA] ([GEOGRAPHIC_DATA]) Planned Maint Geneva ([GEOG…" at bounding box center [884, 379] width 1362 height 633
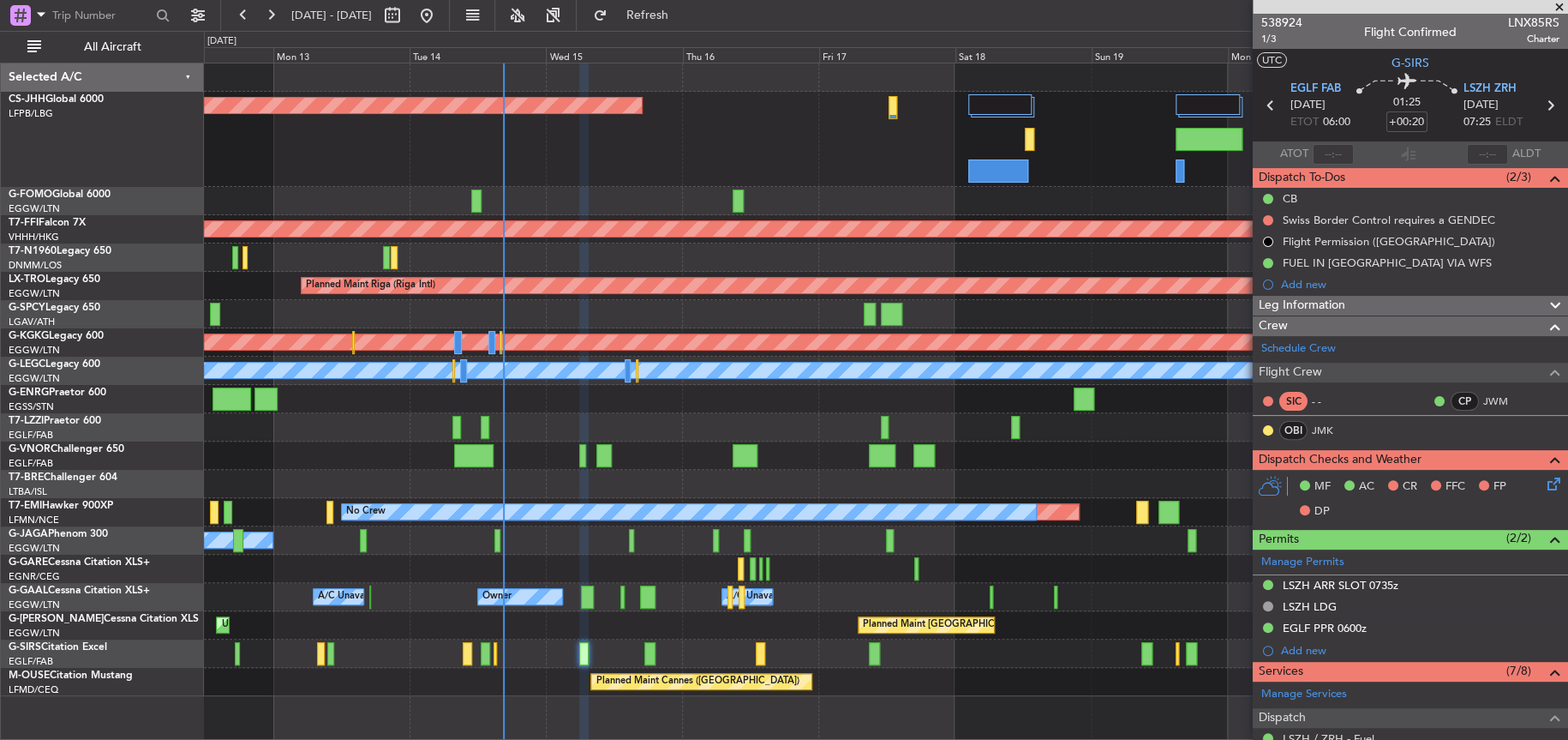
click at [700, 140] on div "Planned Maint [GEOGRAPHIC_DATA] ([GEOGRAPHIC_DATA])" at bounding box center [884, 140] width 1362 height 95
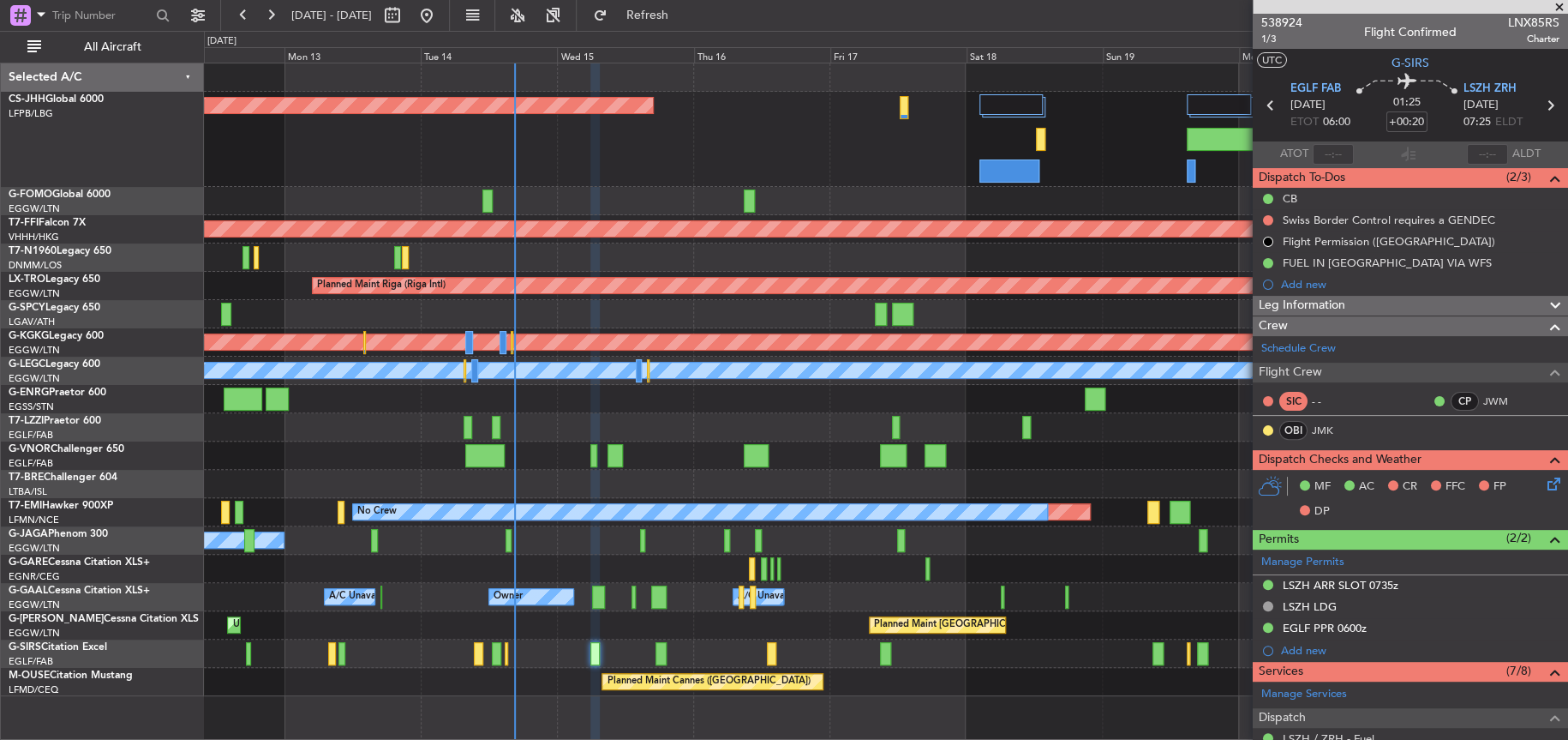
click at [688, 522] on div "Planned Maint Paris (Le Bourget) Planned Maint Geneva (Cointrin) MEL Geneva (Co…" at bounding box center [884, 379] width 1362 height 633
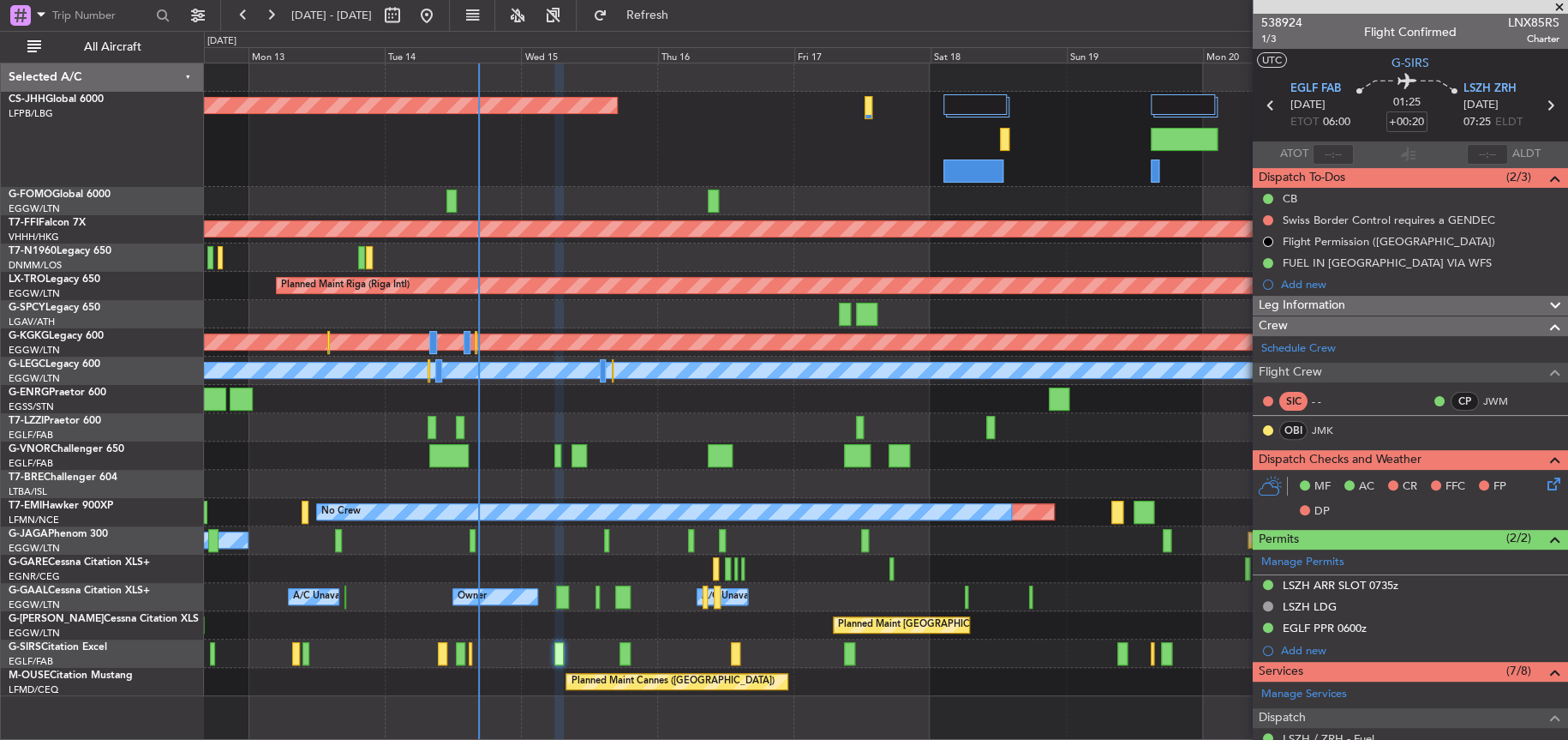
click at [600, 475] on div at bounding box center [884, 484] width 1362 height 28
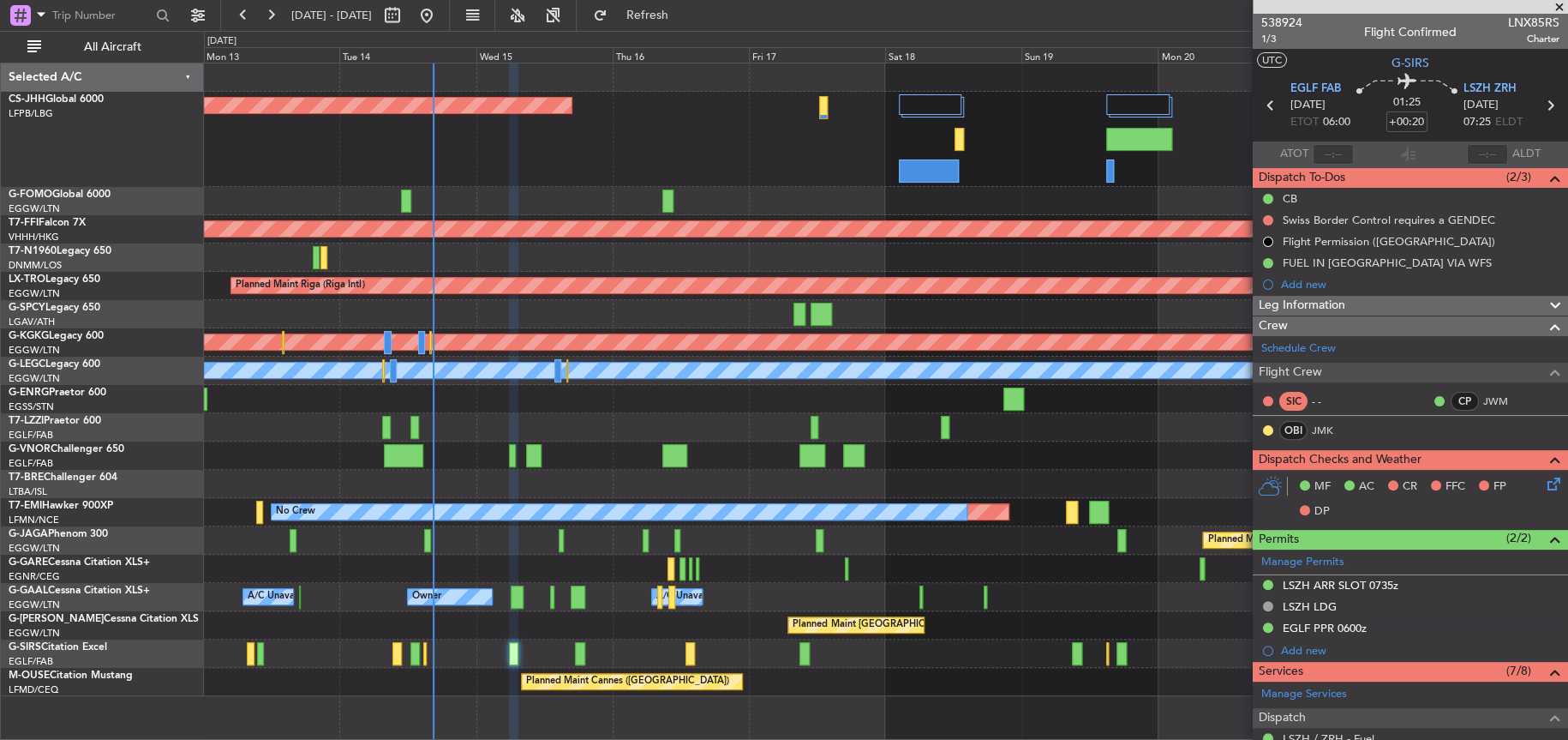
click at [653, 142] on div "Planned Maint [GEOGRAPHIC_DATA] ([GEOGRAPHIC_DATA])" at bounding box center [884, 140] width 1362 height 95
click at [641, 152] on div "Planned Maint [GEOGRAPHIC_DATA] ([GEOGRAPHIC_DATA])" at bounding box center [884, 140] width 1362 height 95
click at [727, 437] on div "A/C Unavailable [GEOGRAPHIC_DATA] ([GEOGRAPHIC_DATA])" at bounding box center [884, 427] width 1362 height 28
